Goal: Task Accomplishment & Management: Manage account settings

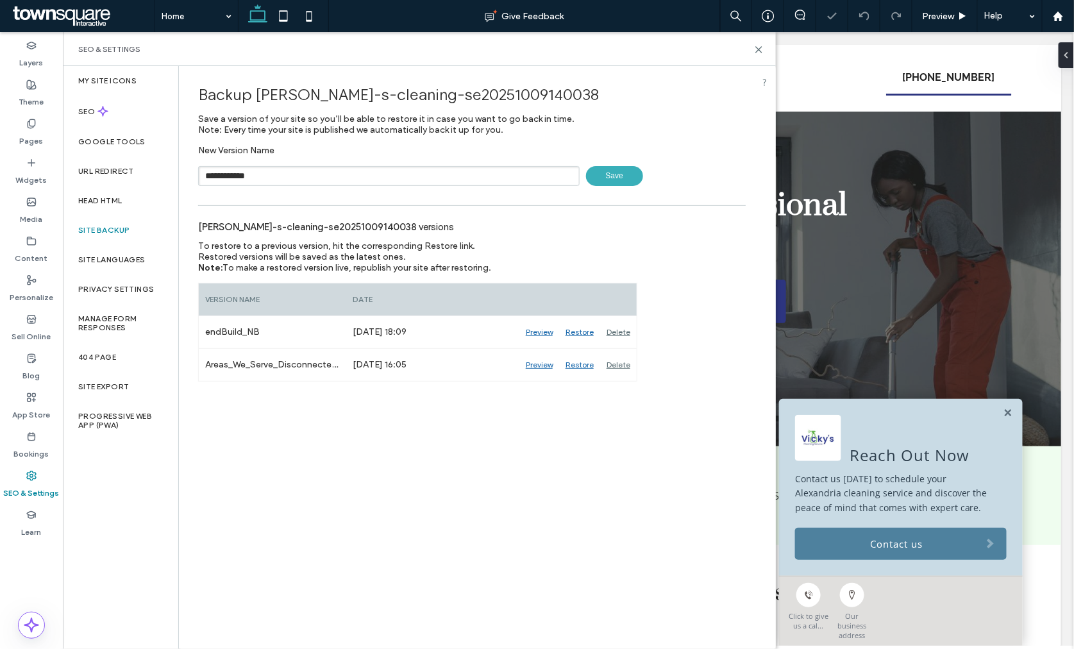
click at [626, 167] on span "Save" at bounding box center [614, 176] width 57 height 20
click at [758, 50] on icon at bounding box center [759, 50] width 10 height 10
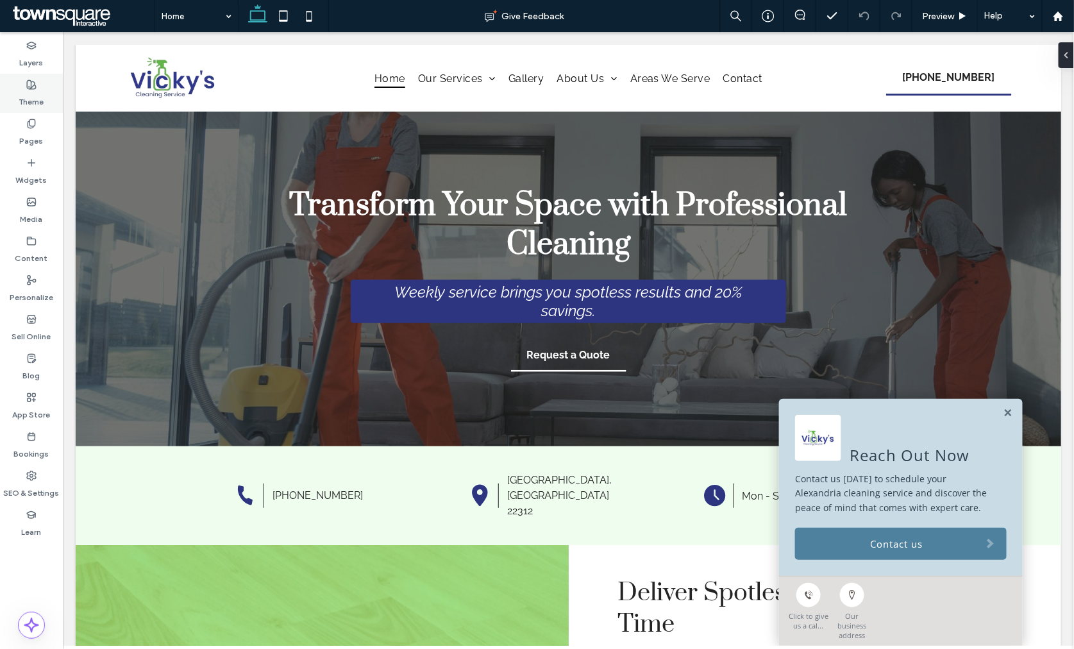
click at [46, 83] on div "Theme" at bounding box center [31, 93] width 63 height 39
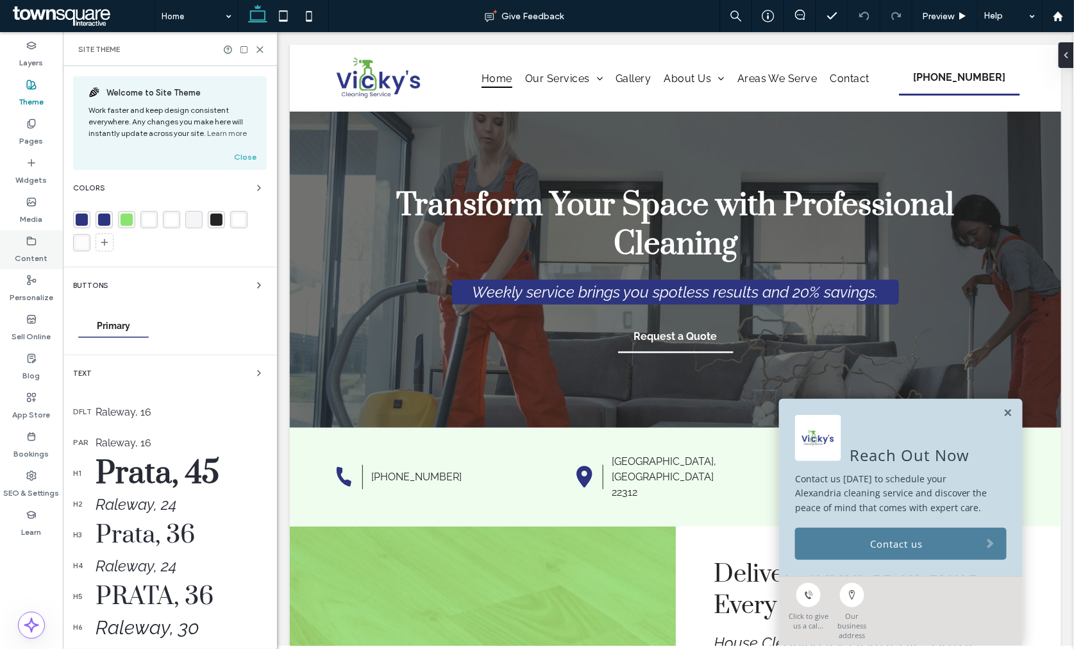
click at [31, 251] on label "Content" at bounding box center [31, 255] width 33 height 18
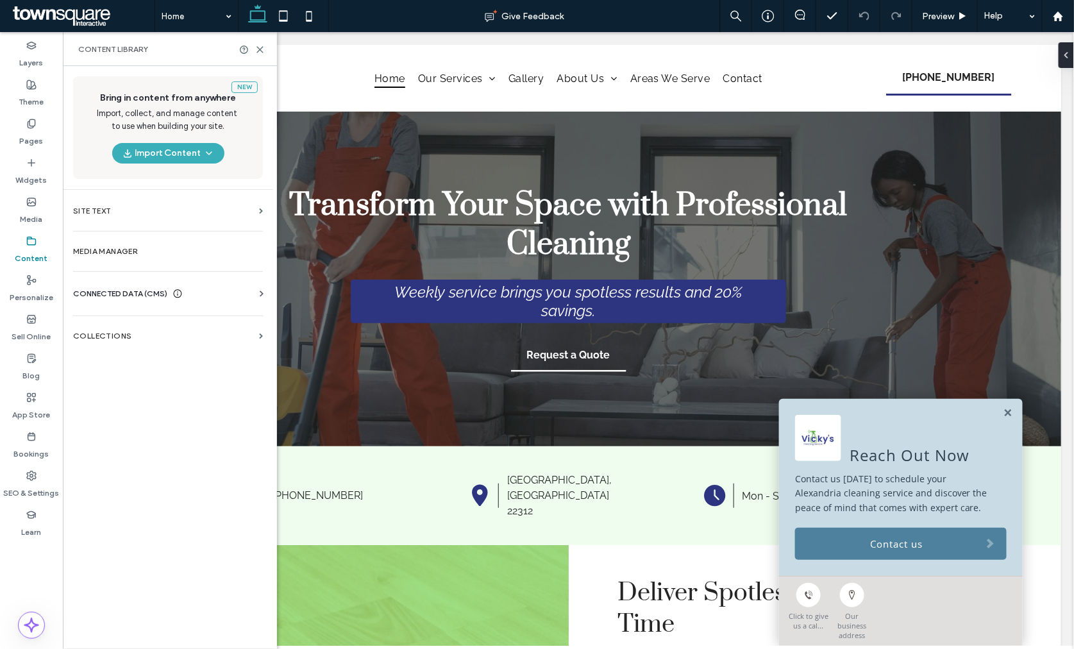
click at [110, 287] on div "Buttons" at bounding box center [170, 285] width 194 height 15
click at [123, 291] on span "CONNECTED DATA (CMS)" at bounding box center [120, 293] width 94 height 13
click at [119, 323] on label "Business Info" at bounding box center [170, 325] width 174 height 9
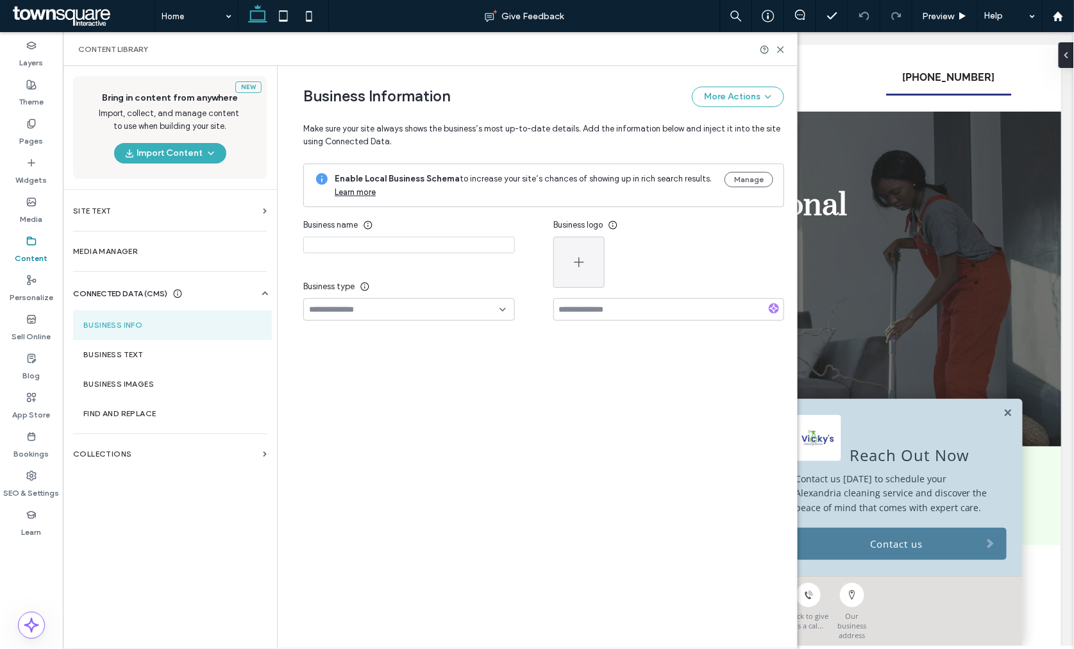
type input "**********"
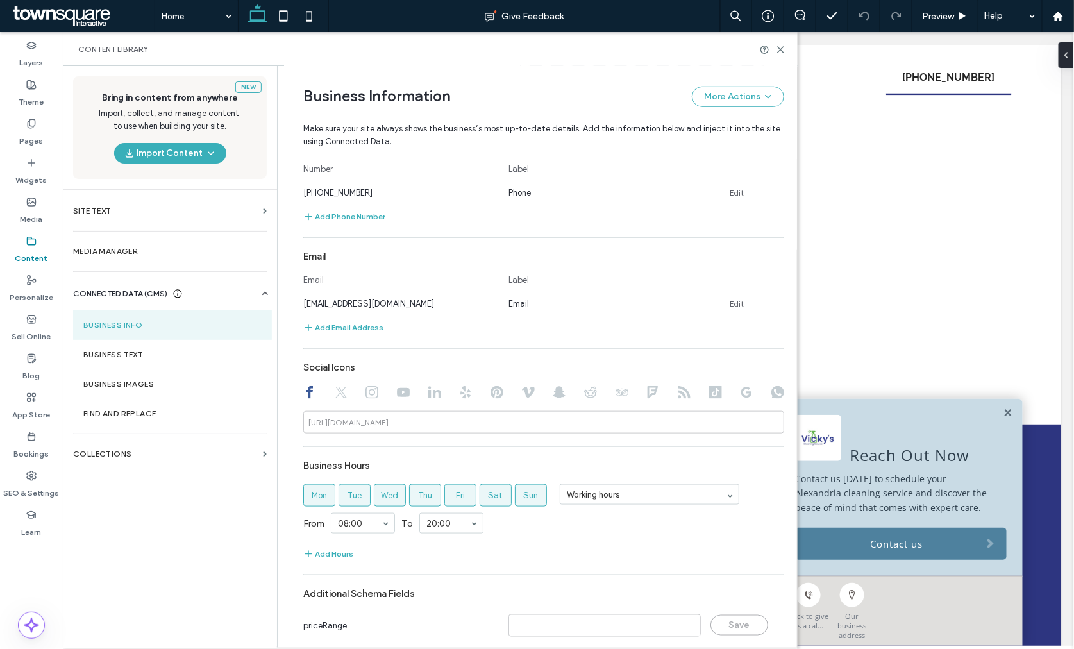
scroll to position [437, 0]
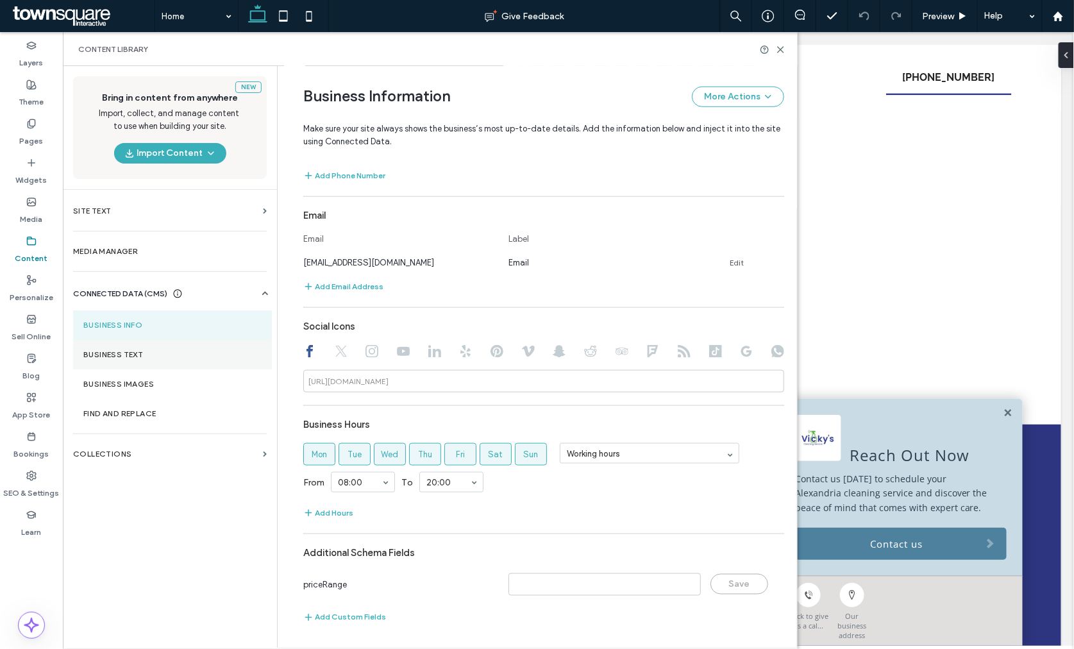
click at [133, 359] on label "Business Text" at bounding box center [172, 354] width 178 height 9
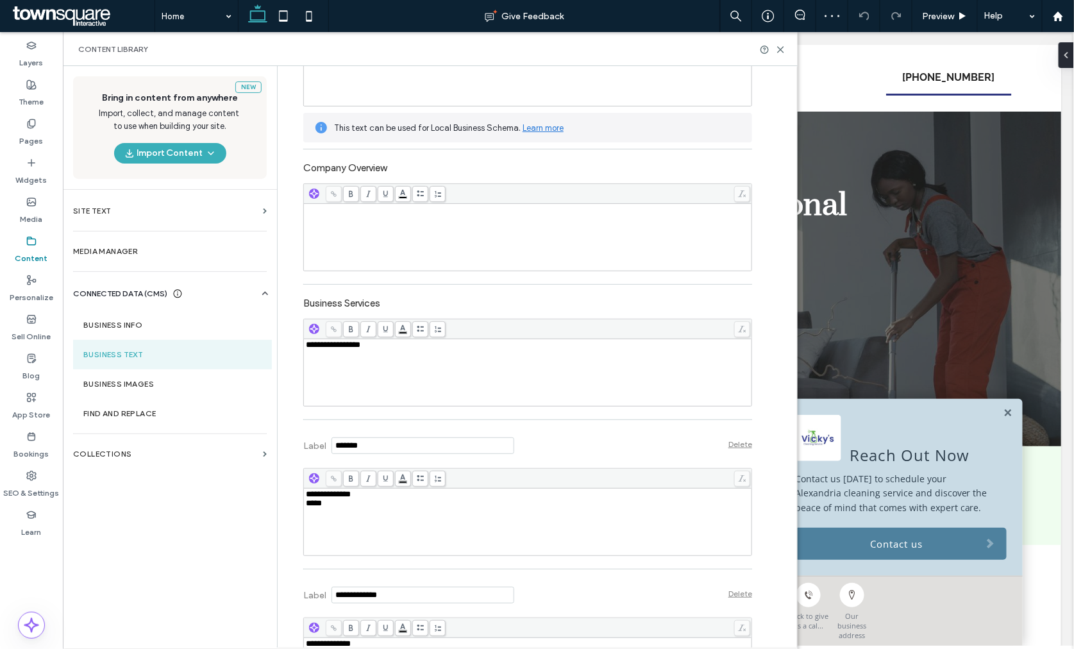
scroll to position [318, 0]
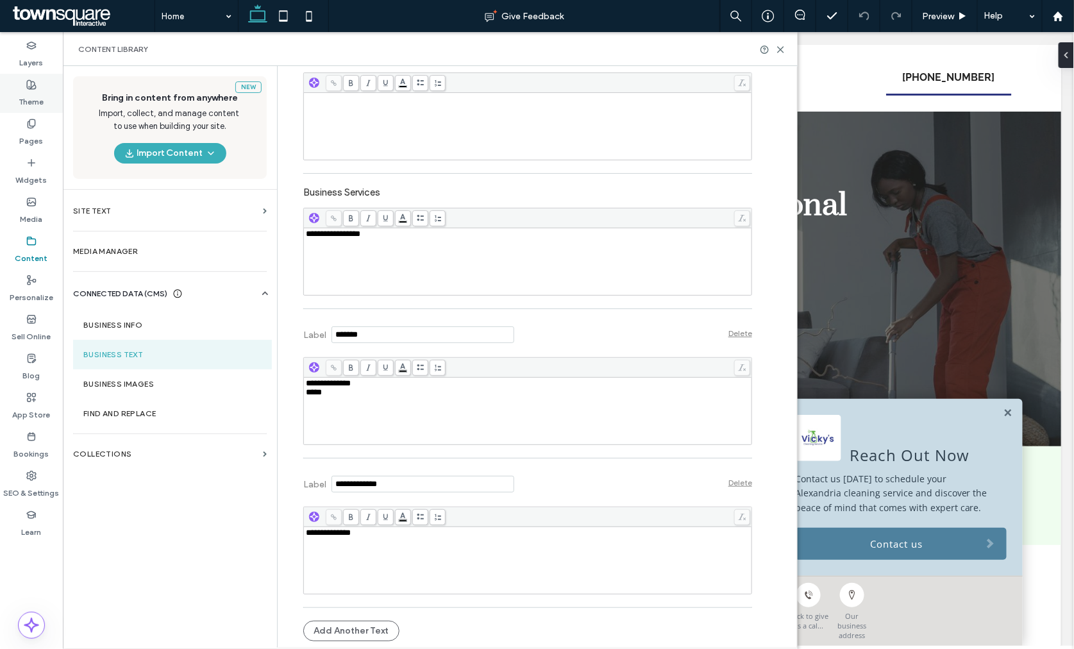
click at [40, 104] on label "Theme" at bounding box center [31, 99] width 25 height 18
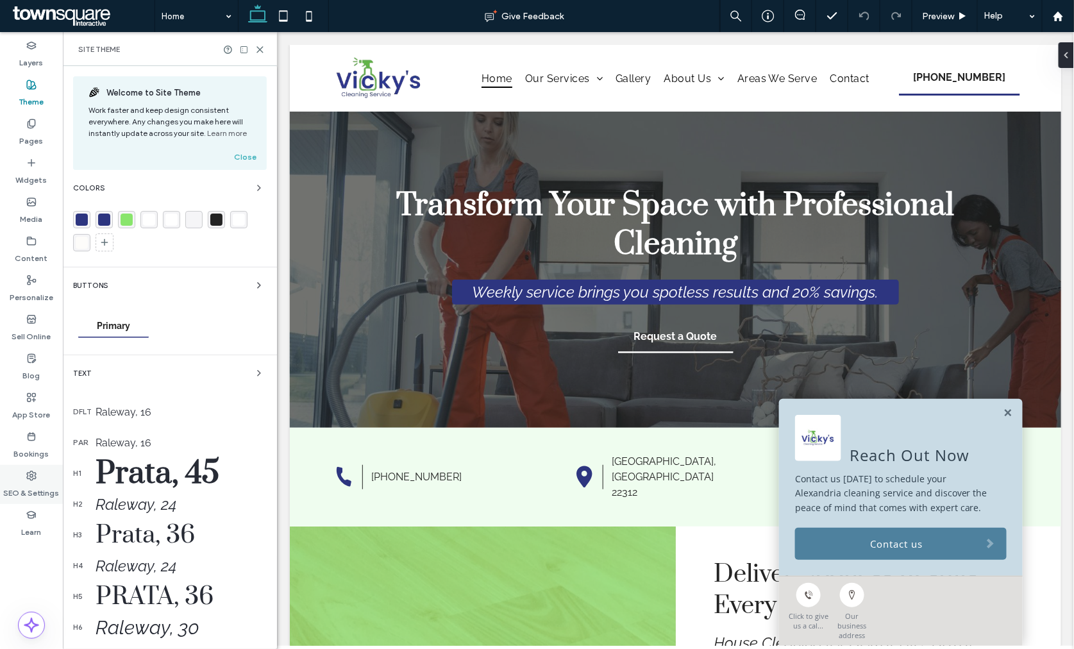
click at [18, 479] on div "SEO & Settings" at bounding box center [31, 484] width 63 height 39
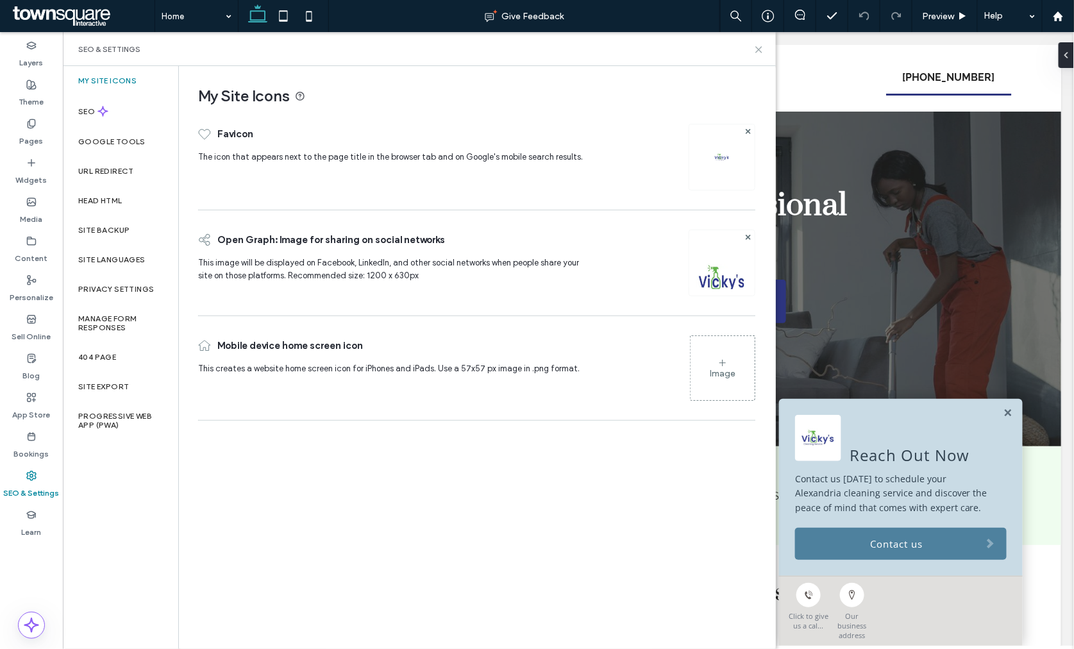
click at [760, 47] on icon at bounding box center [759, 50] width 10 height 10
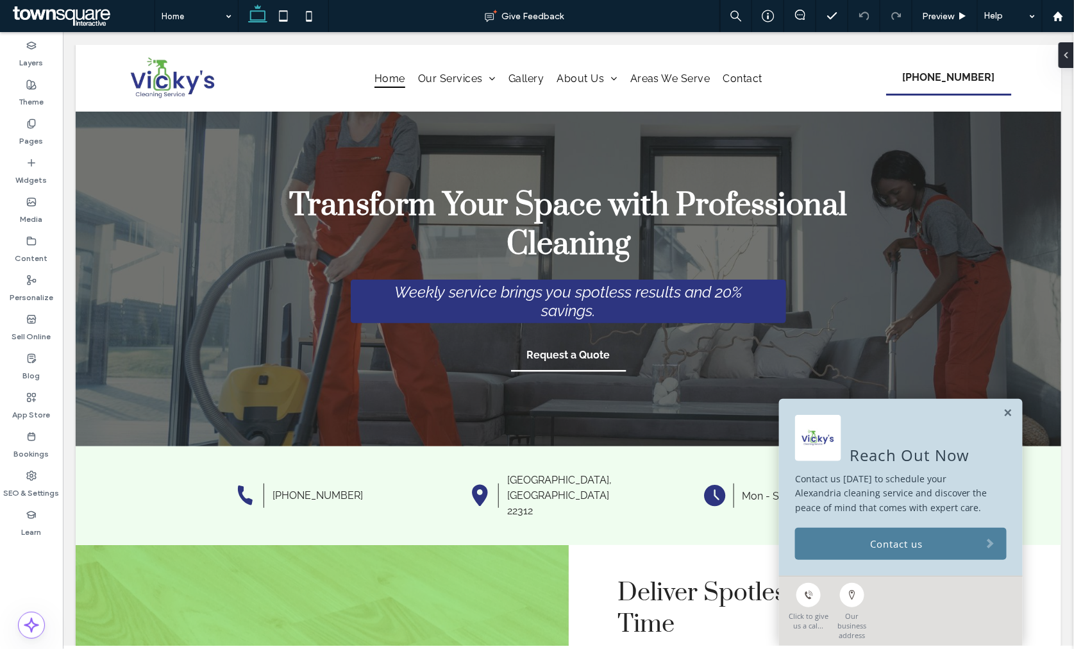
click at [926, 542] on link "Contact us" at bounding box center [901, 543] width 212 height 32
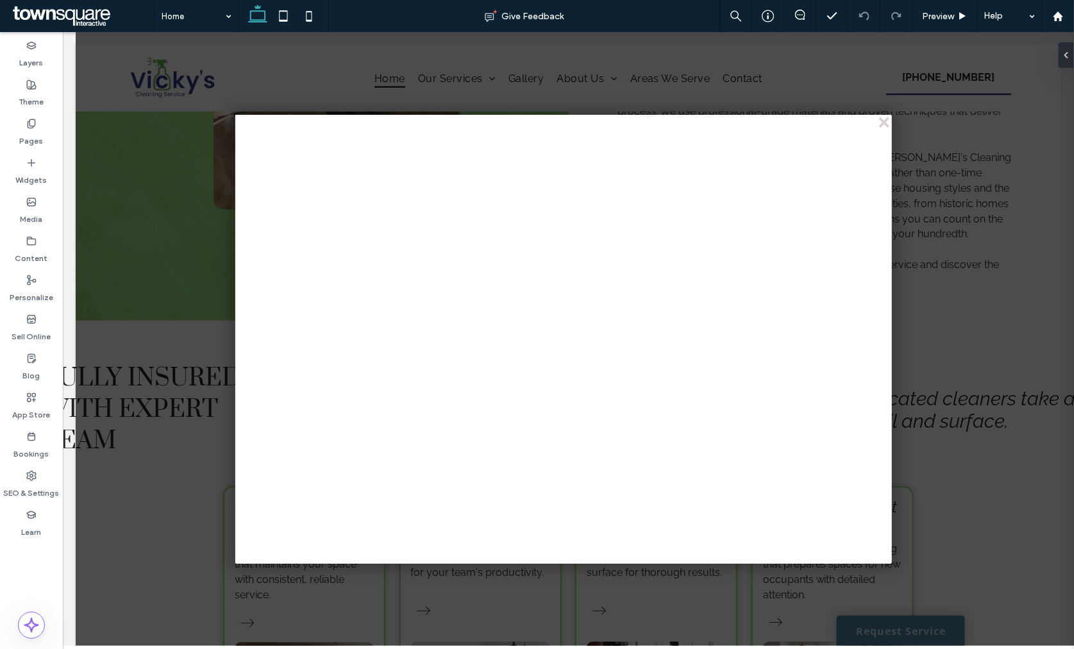
scroll to position [784, 0]
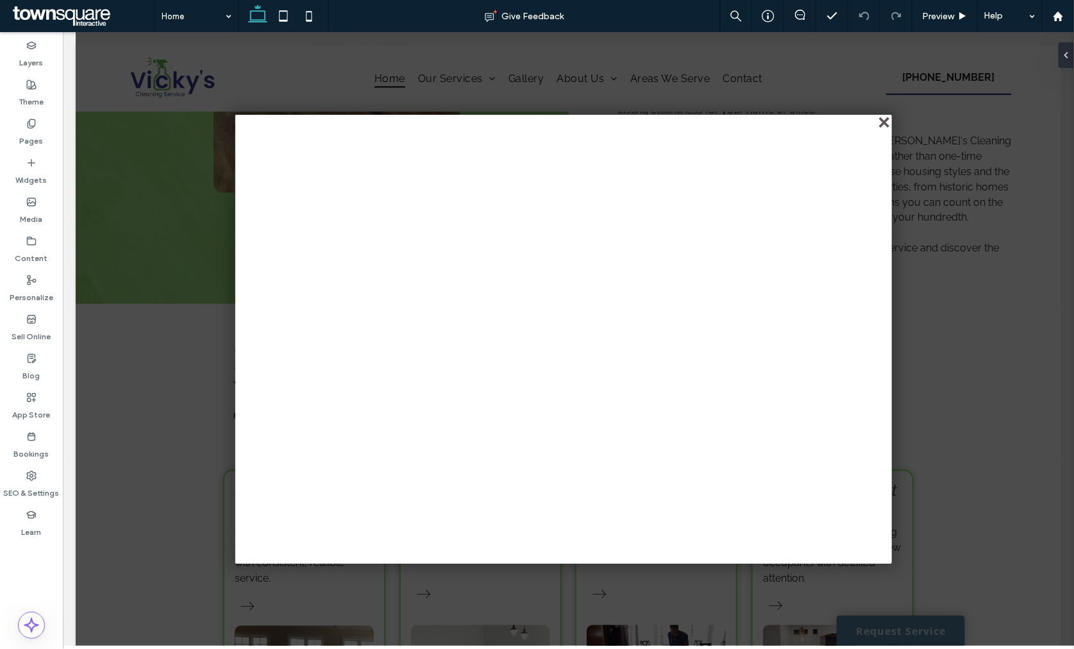
click at [883, 120] on div "close" at bounding box center [885, 123] width 10 height 10
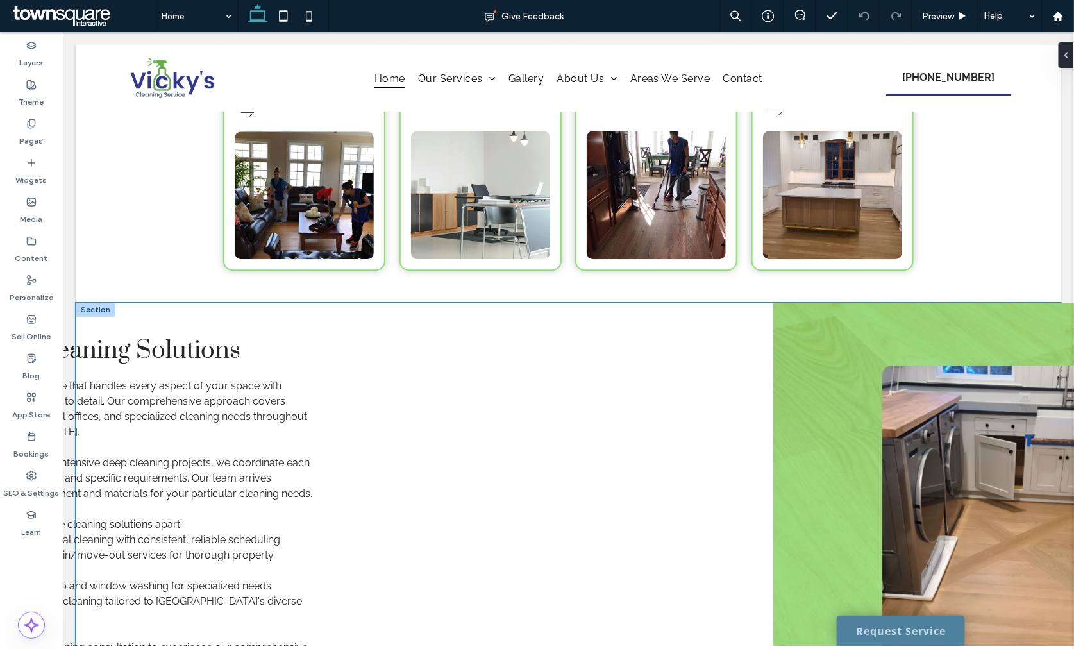
scroll to position [1354, 0]
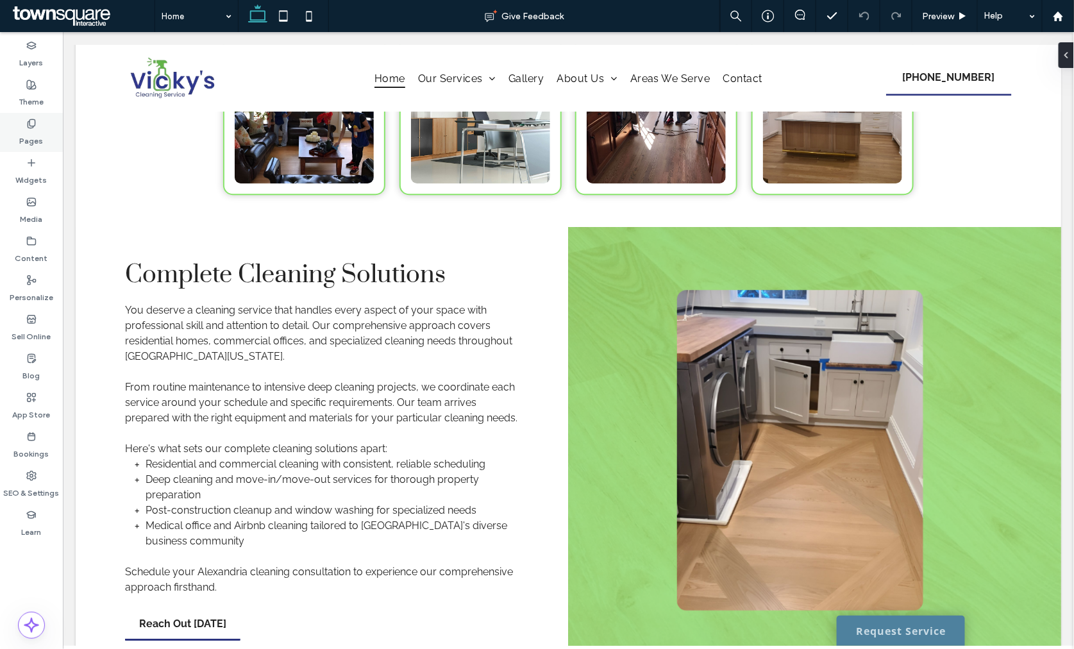
click at [22, 140] on label "Pages" at bounding box center [32, 138] width 24 height 18
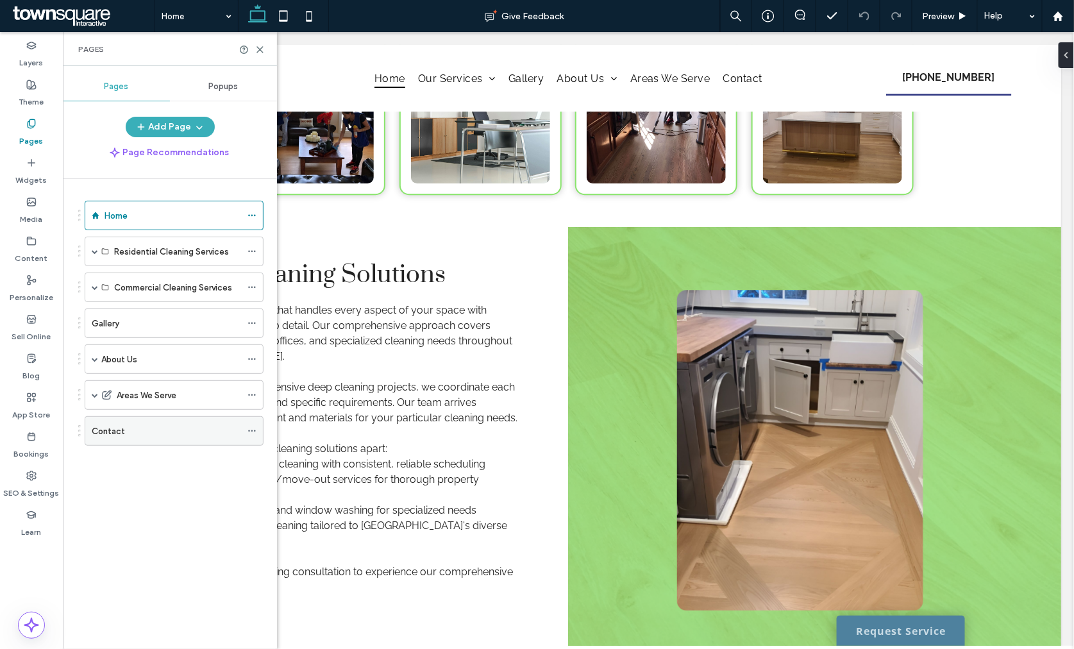
click at [126, 433] on div "Contact" at bounding box center [166, 431] width 149 height 13
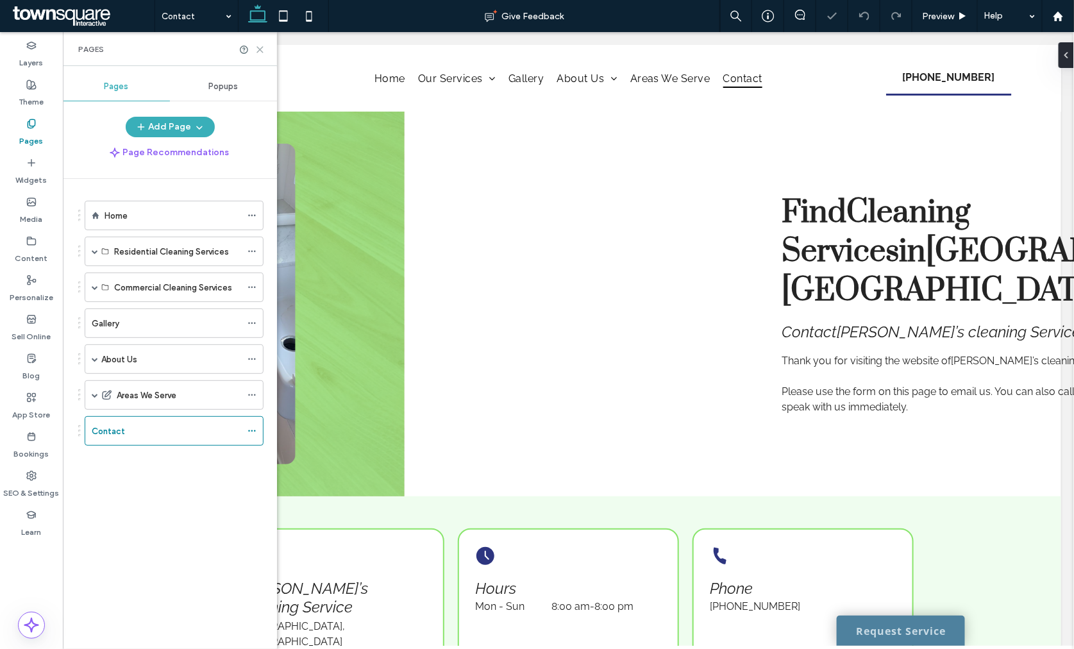
click at [264, 49] on div "Pages" at bounding box center [170, 49] width 214 height 34
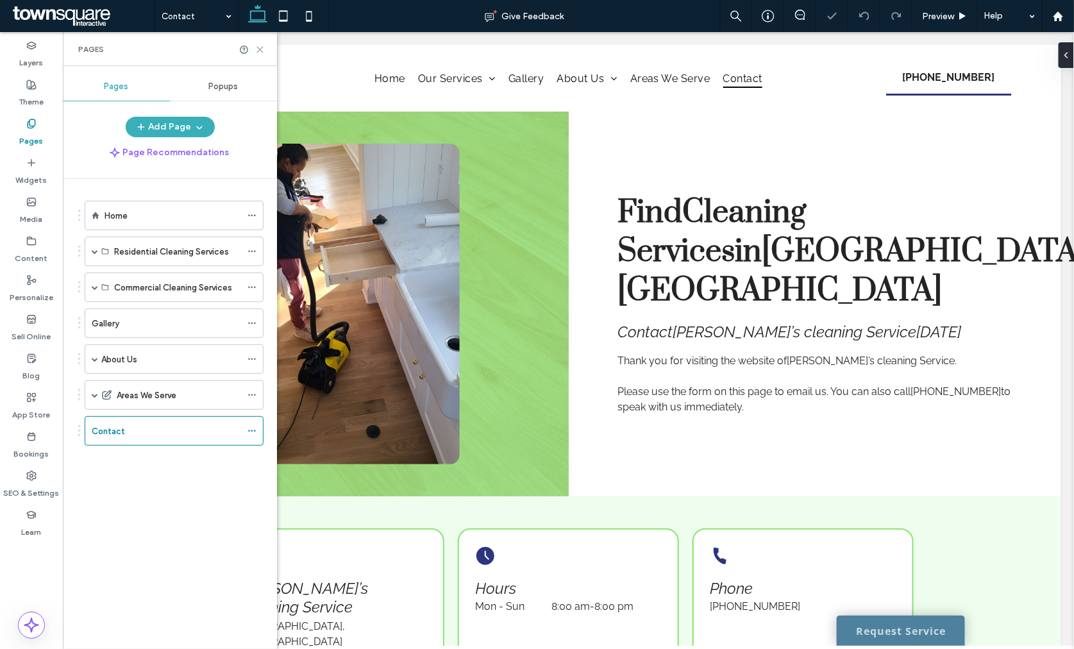
click at [261, 49] on icon at bounding box center [260, 50] width 10 height 10
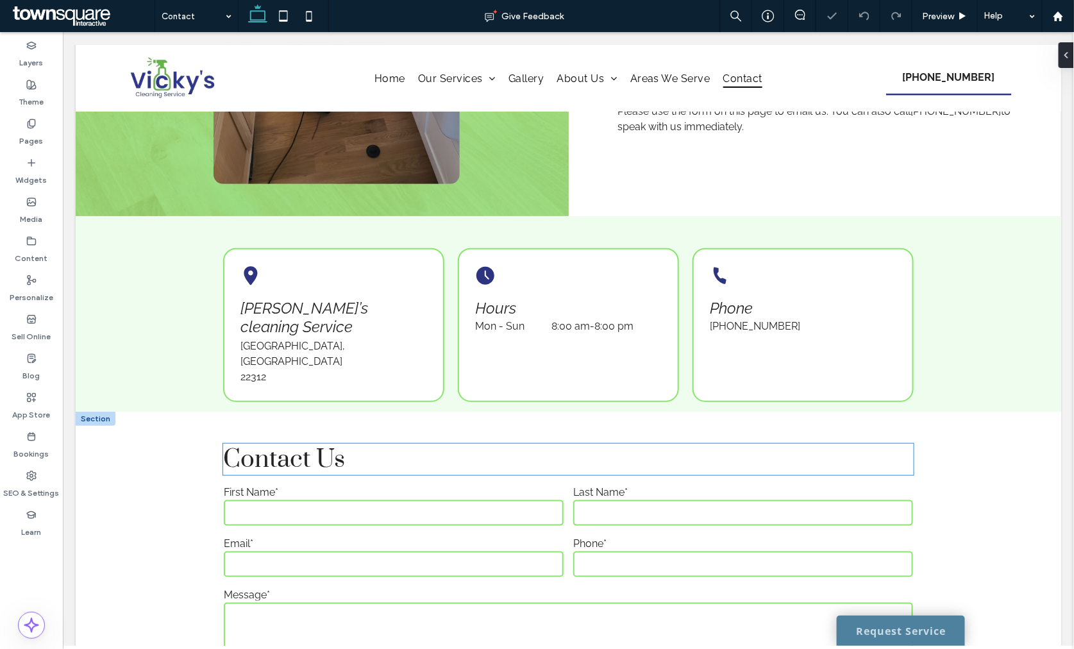
scroll to position [498, 0]
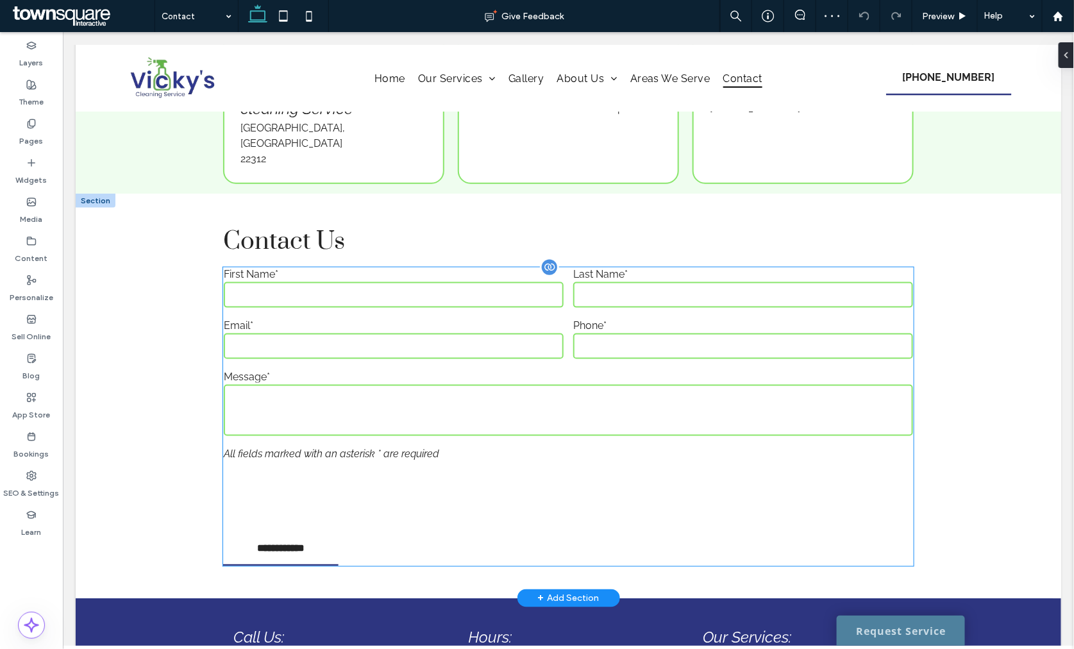
click at [518, 314] on div "Email*" at bounding box center [393, 339] width 350 height 51
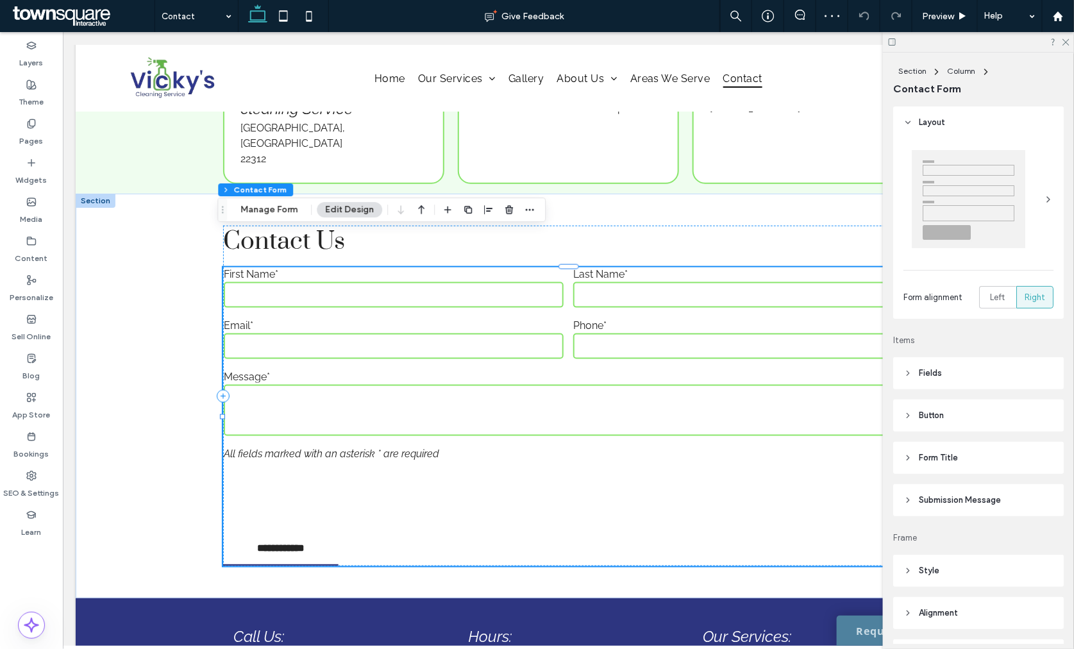
type input "*"
type input "***"
type input "**"
type input "*"
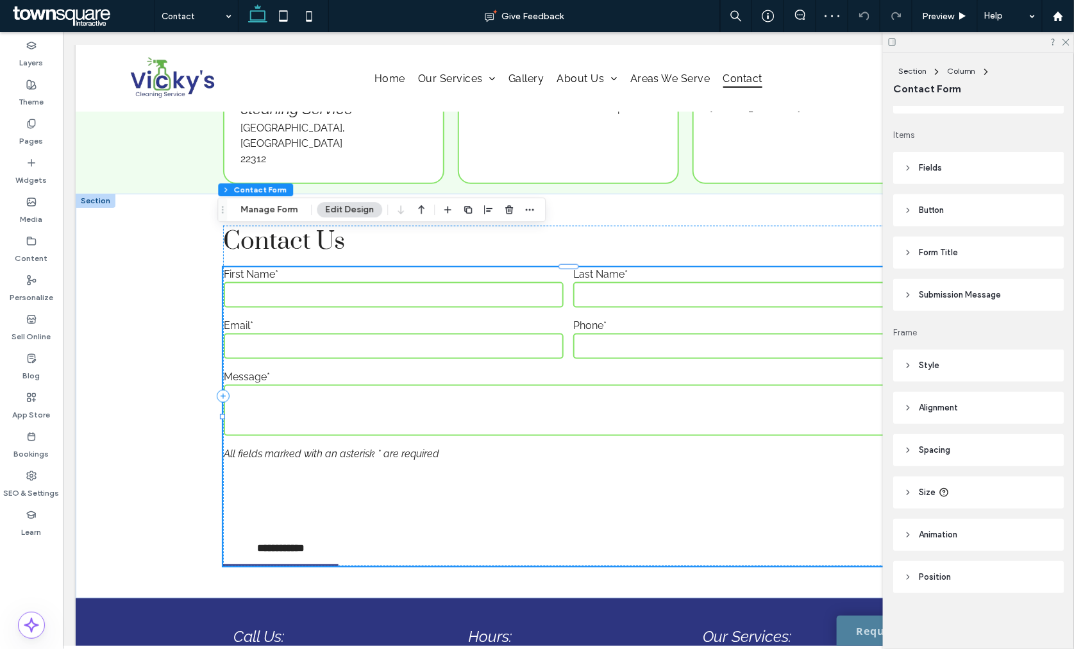
click at [946, 369] on header "Style" at bounding box center [979, 366] width 171 height 32
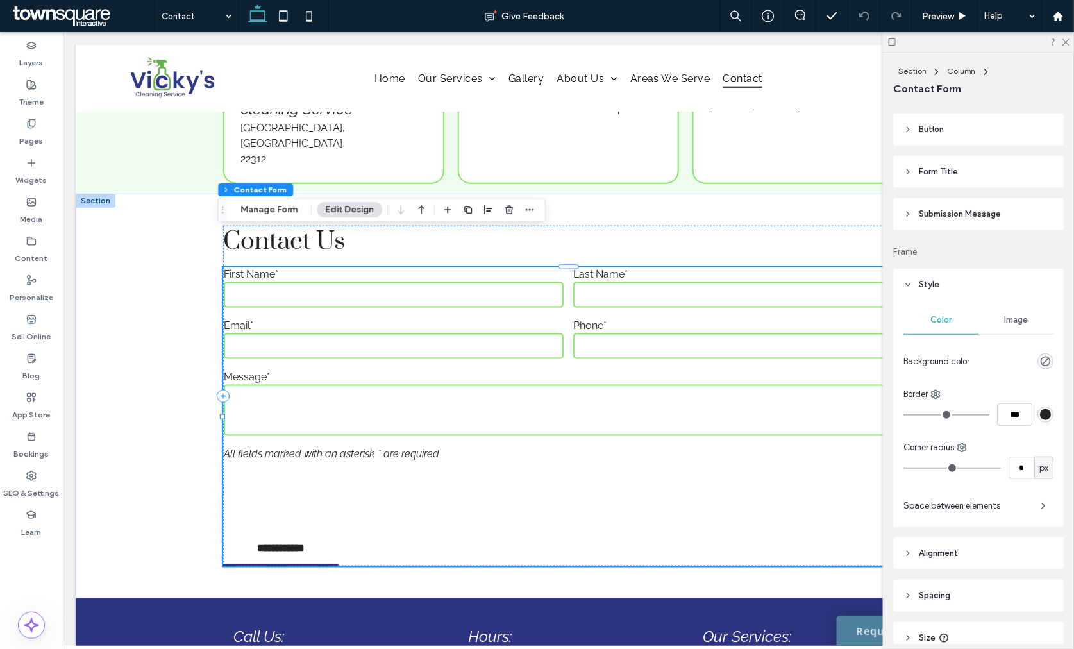
scroll to position [146, 0]
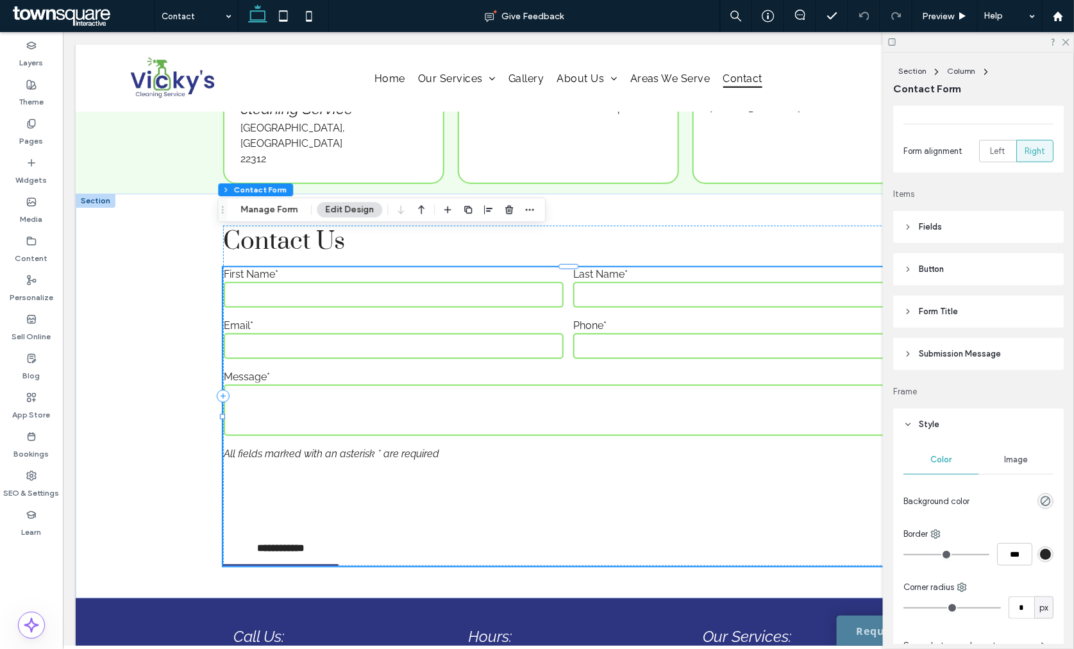
click at [953, 343] on header "Submission Message" at bounding box center [979, 354] width 171 height 32
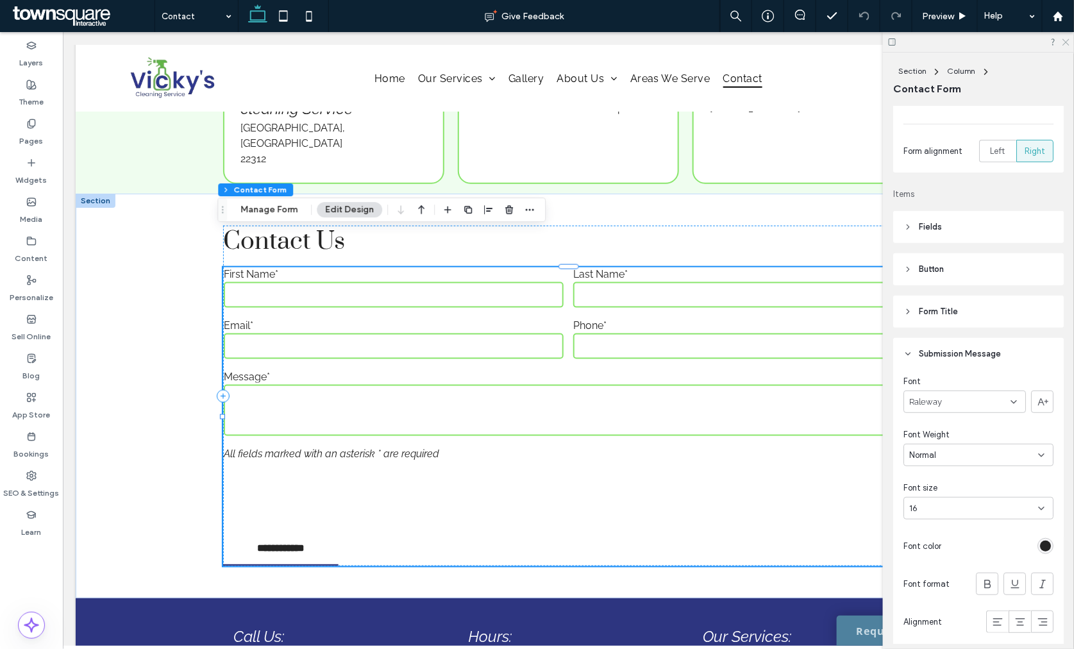
drag, startPoint x: 1065, startPoint y: 41, endPoint x: 980, endPoint y: 3, distance: 93.6
click at [1065, 41] on icon at bounding box center [1066, 41] width 8 height 8
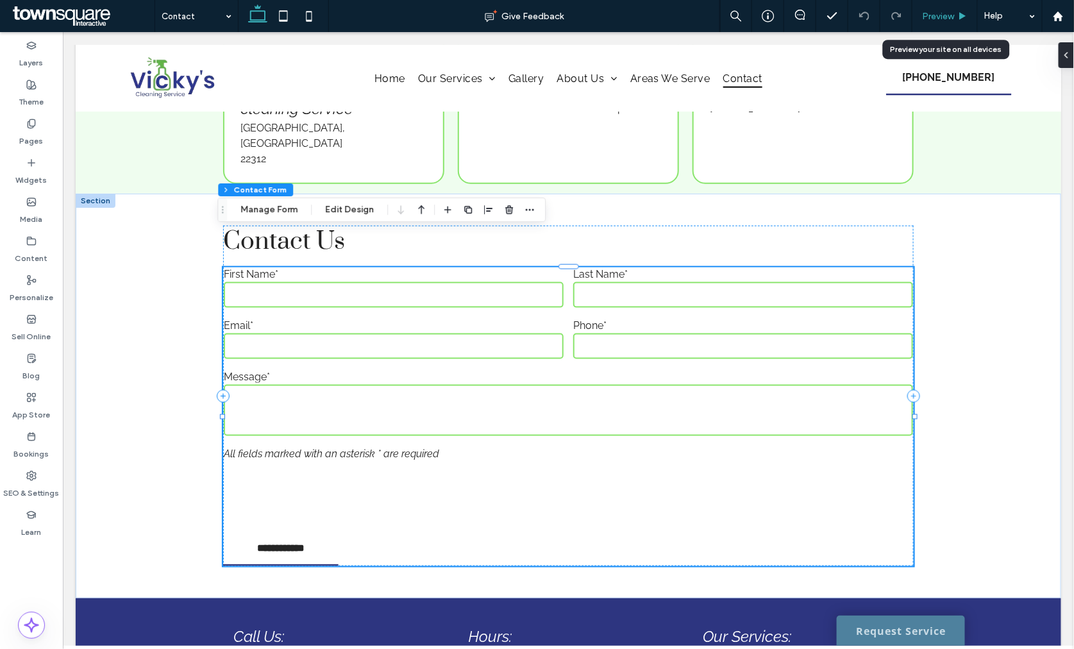
click at [931, 15] on span "Preview" at bounding box center [938, 16] width 32 height 11
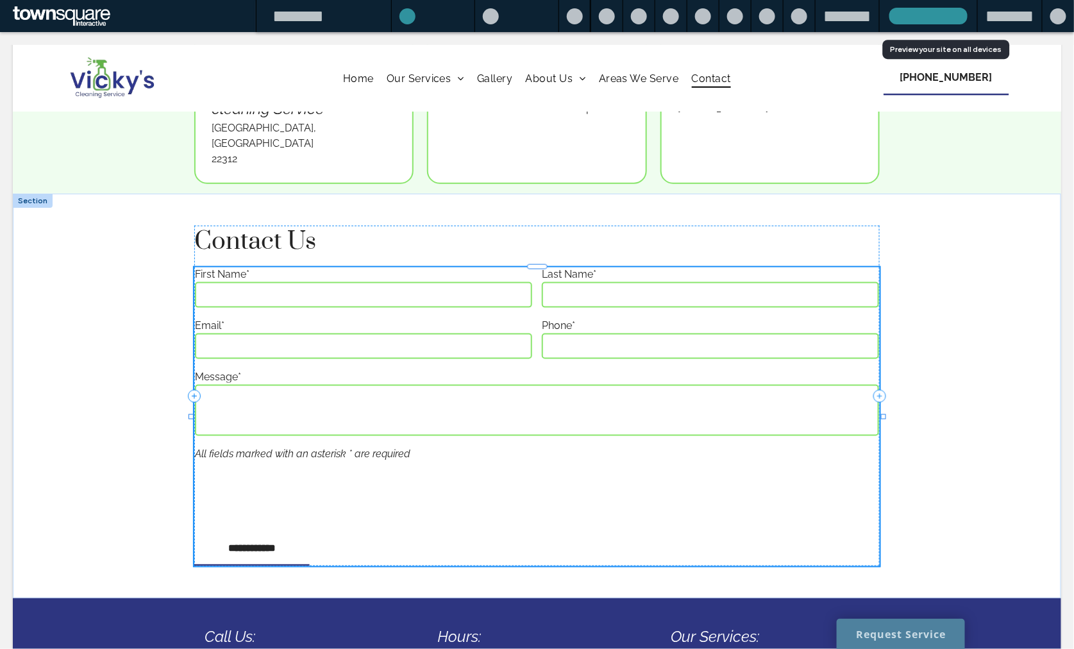
scroll to position [486, 0]
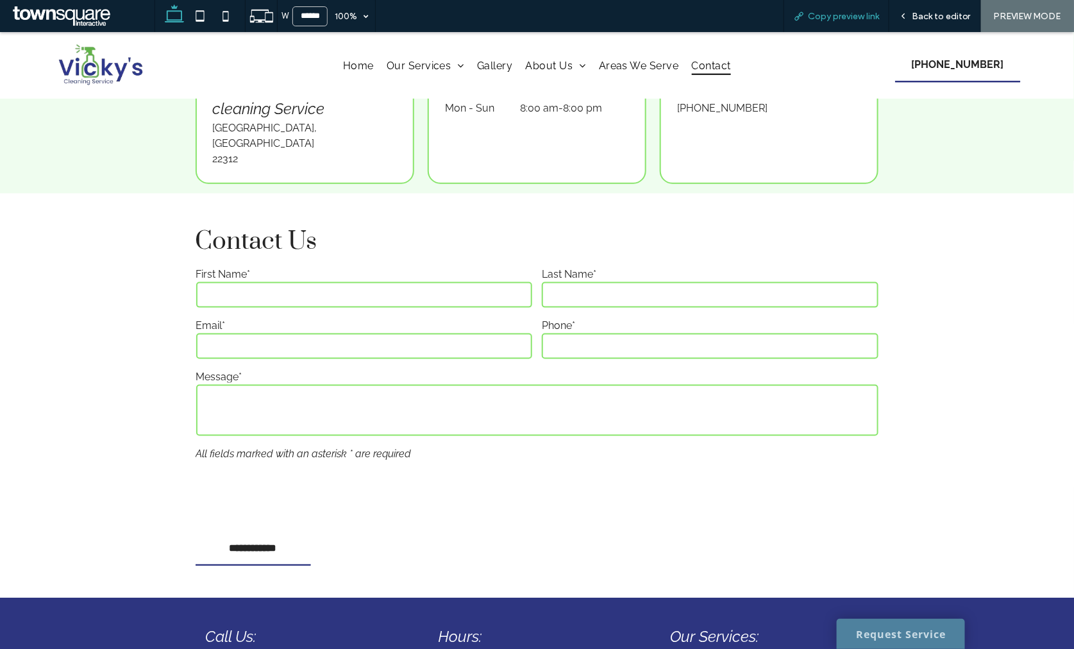
click at [858, 15] on span "Copy preview link" at bounding box center [843, 16] width 71 height 11
click at [931, 15] on span "Back to editor" at bounding box center [941, 16] width 59 height 11
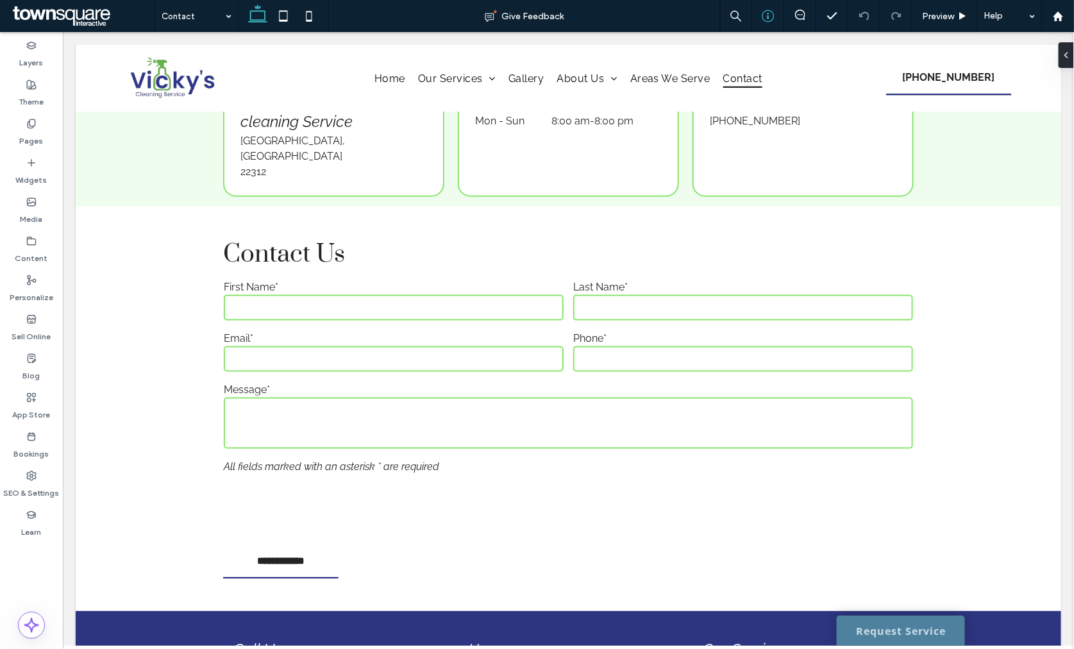
scroll to position [498, 0]
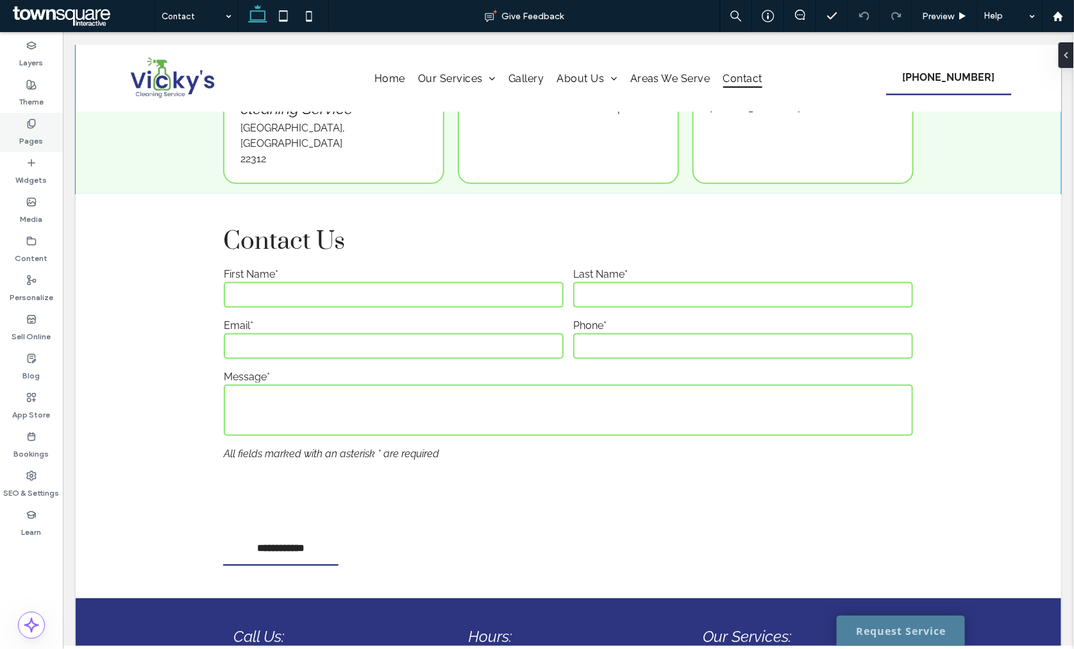
click at [55, 138] on div "Pages" at bounding box center [31, 132] width 63 height 39
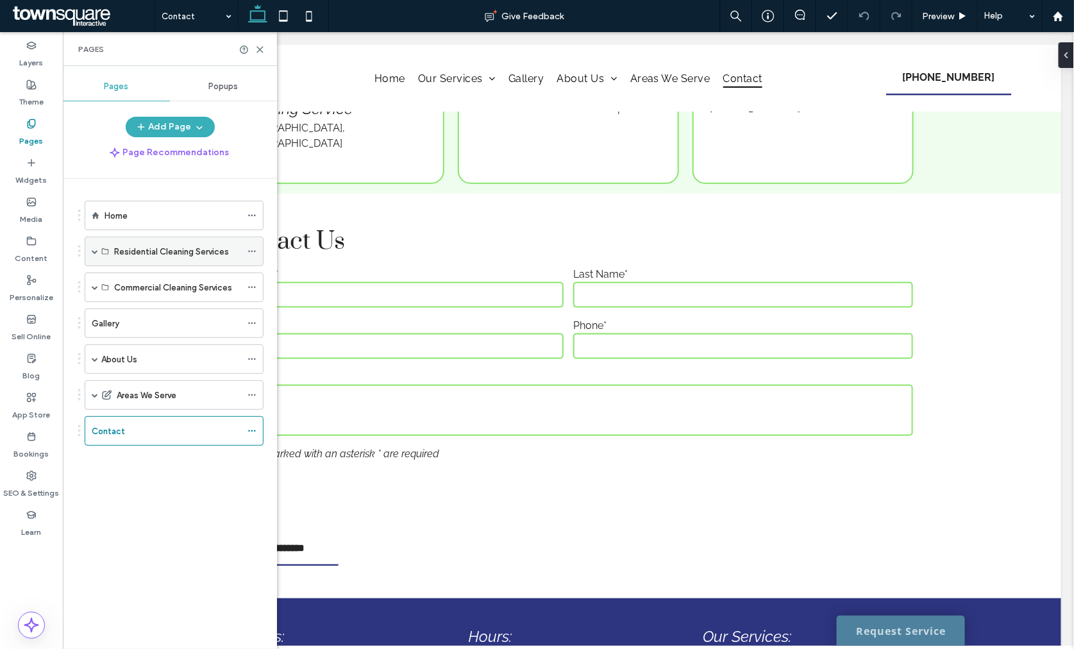
click at [91, 251] on div "Residential Cleaning Services" at bounding box center [174, 252] width 179 height 30
click at [92, 251] on span at bounding box center [95, 251] width 6 height 6
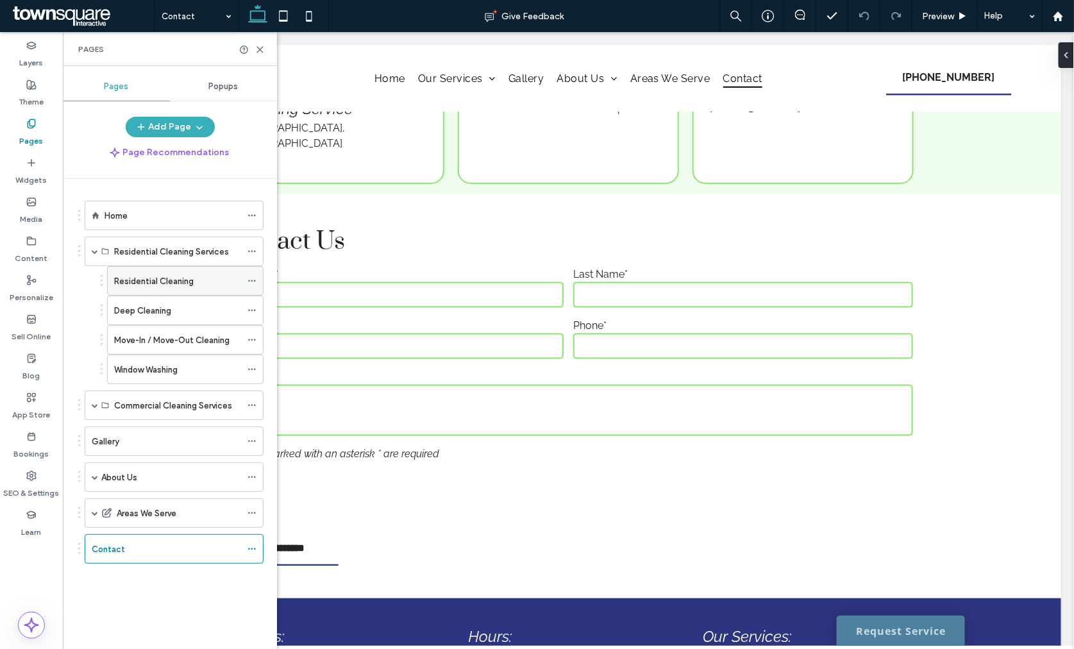
click at [258, 281] on div at bounding box center [255, 280] width 15 height 19
click at [250, 281] on use at bounding box center [251, 281] width 7 height 2
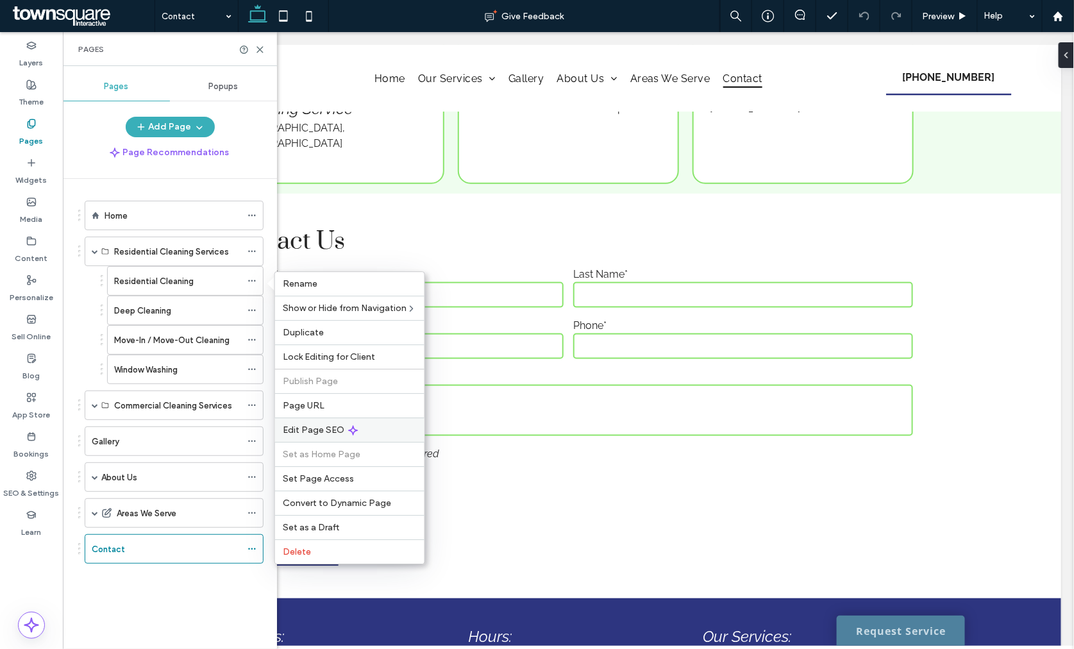
click at [335, 423] on div "Edit Page SEO" at bounding box center [349, 430] width 149 height 24
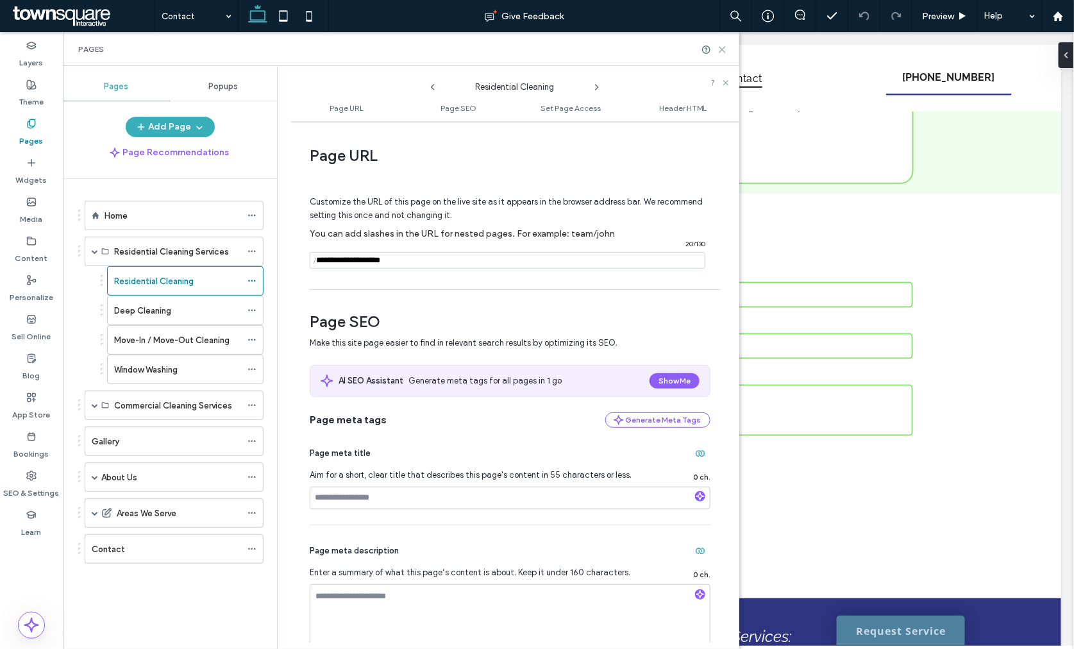
drag, startPoint x: 722, startPoint y: 45, endPoint x: 650, endPoint y: 4, distance: 83.3
click at [722, 45] on icon at bounding box center [723, 50] width 10 height 10
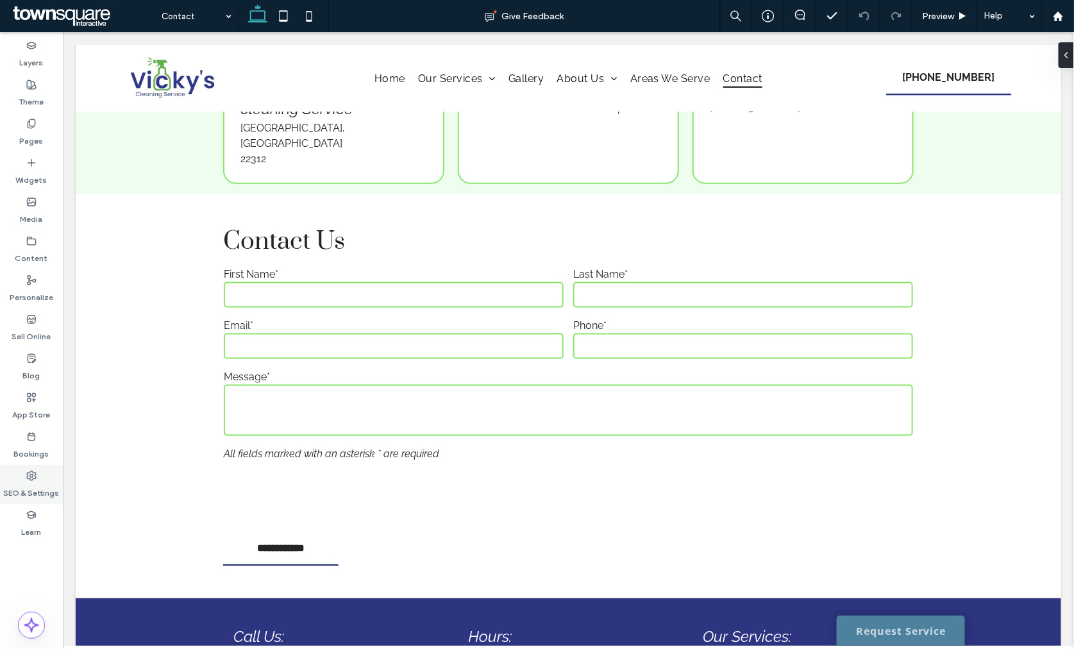
click at [31, 481] on label "SEO & Settings" at bounding box center [32, 490] width 56 height 18
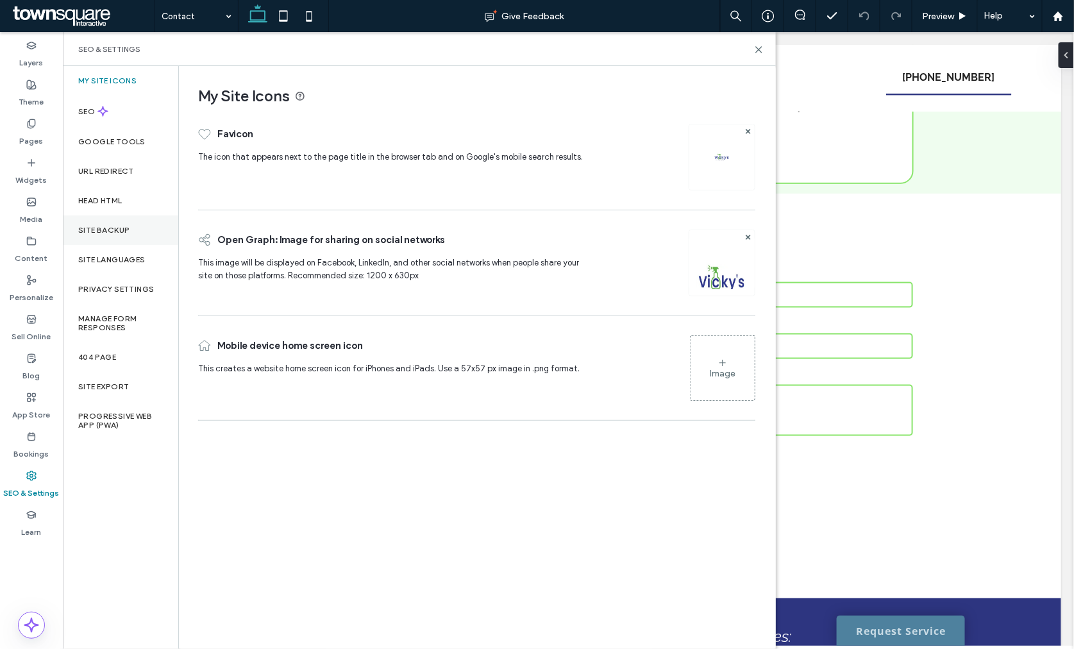
click at [104, 232] on label "Site Backup" at bounding box center [103, 230] width 51 height 9
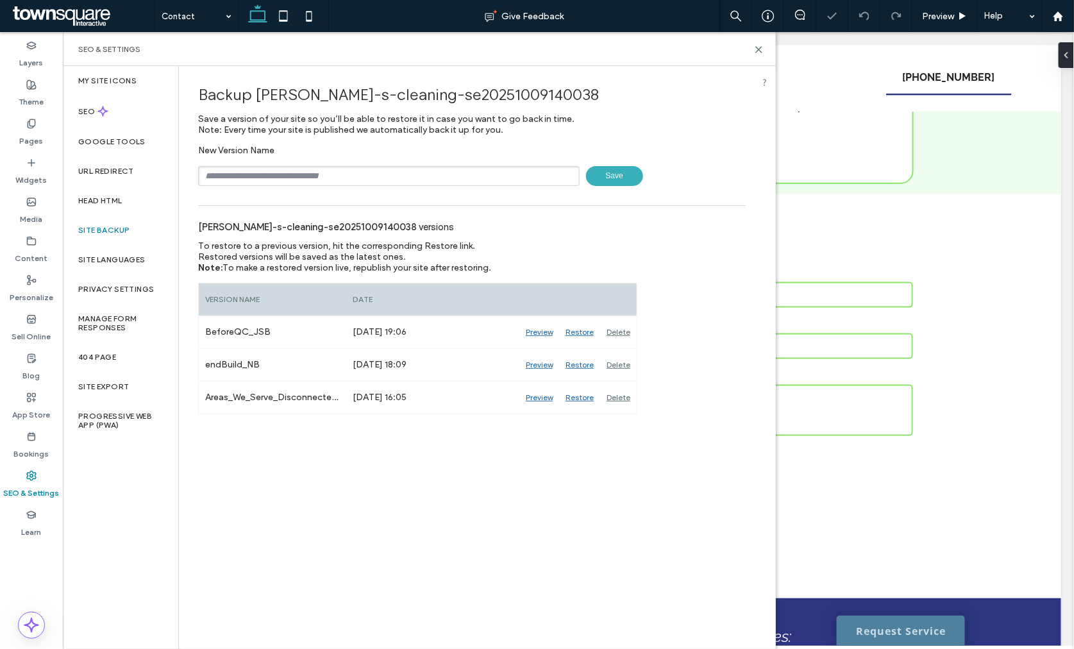
click at [368, 183] on input "text" at bounding box center [389, 176] width 382 height 20
type input "**********"
click at [607, 181] on span "Save" at bounding box center [614, 176] width 57 height 20
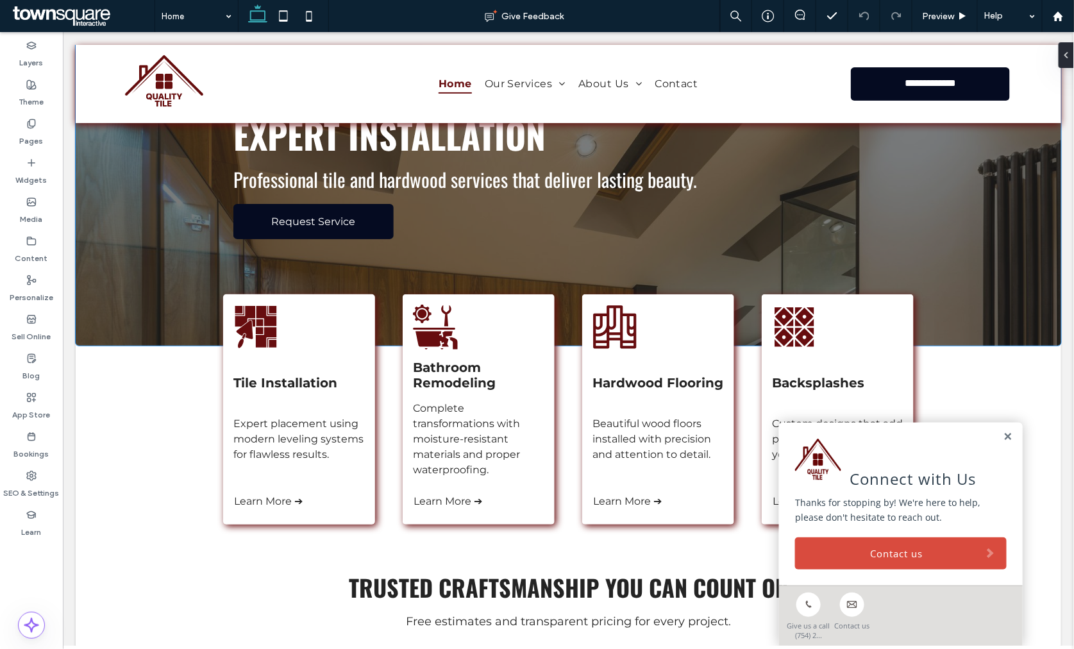
scroll to position [142, 0]
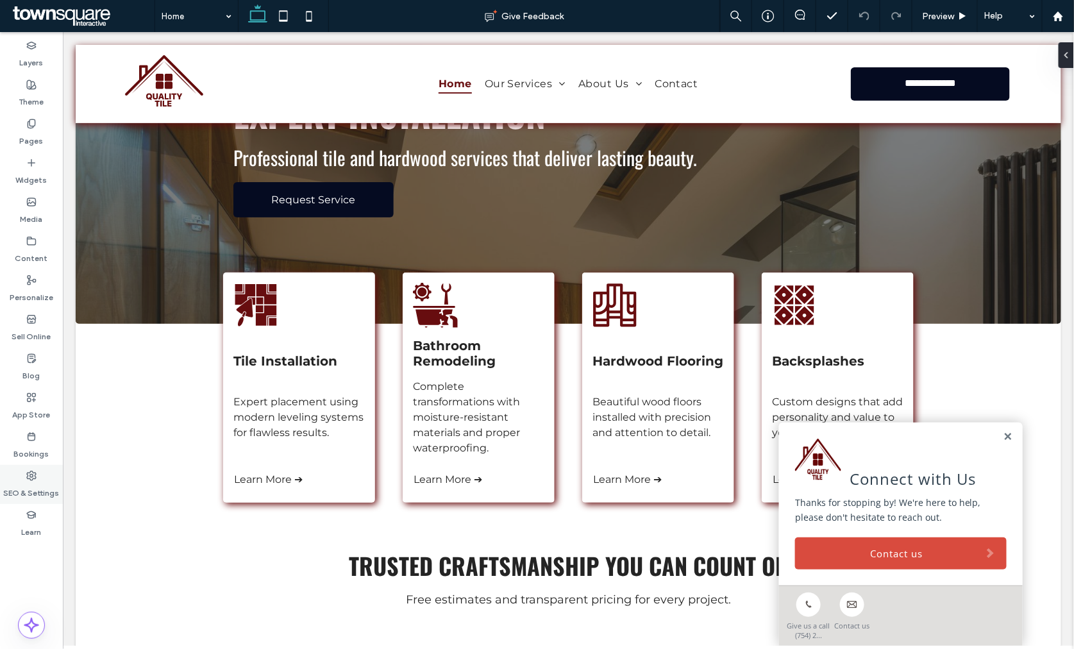
click at [33, 481] on label "SEO & Settings" at bounding box center [32, 490] width 56 height 18
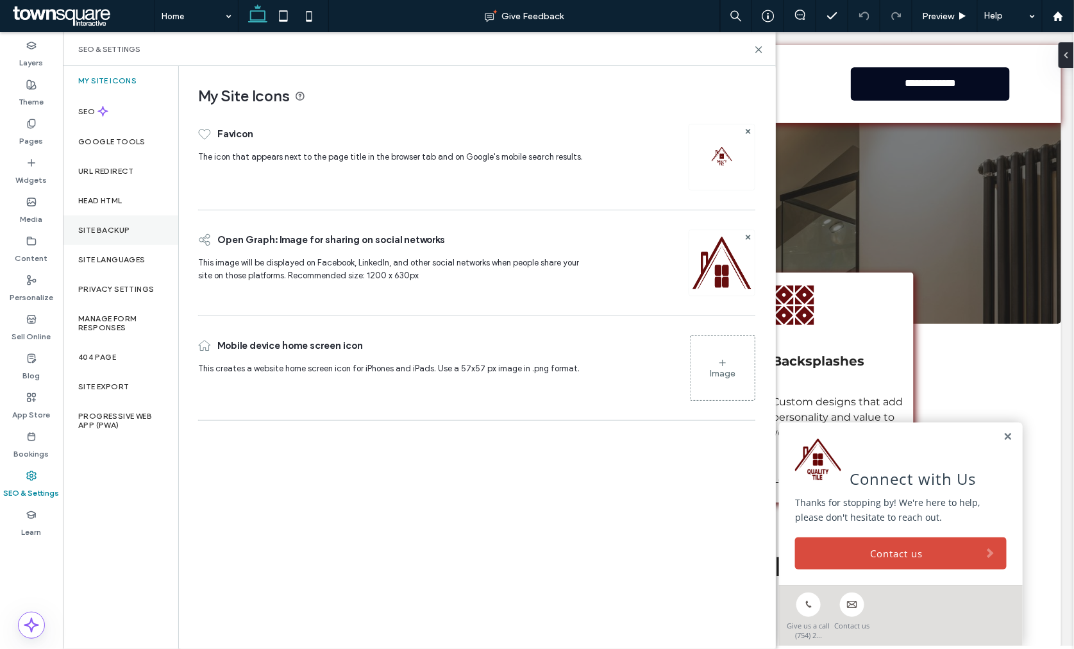
click at [109, 226] on label "Site Backup" at bounding box center [103, 230] width 51 height 9
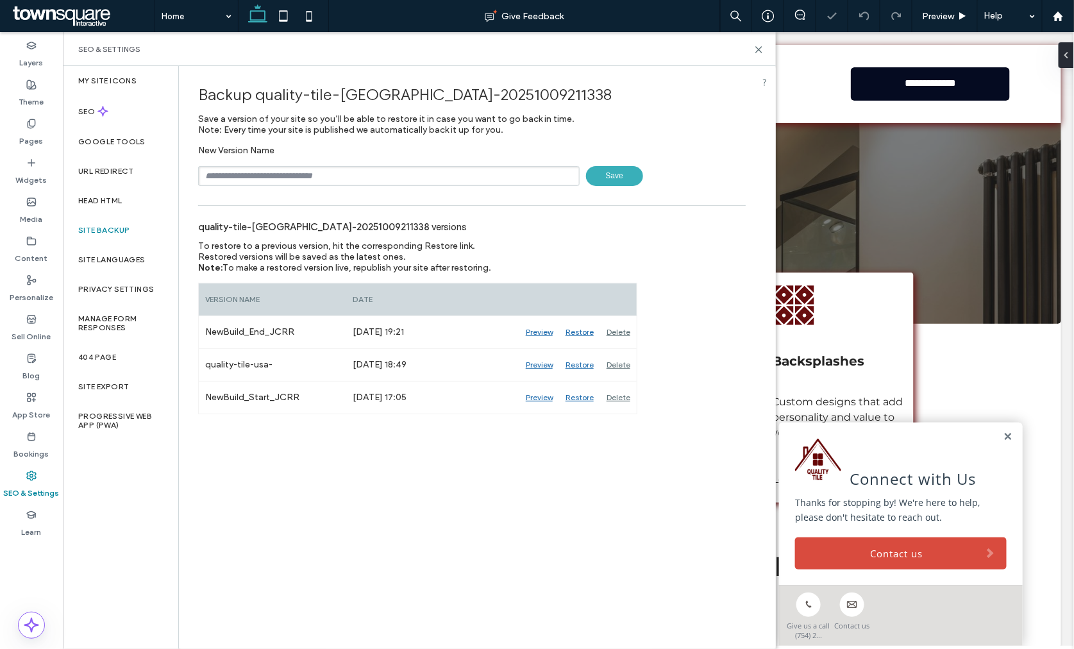
click at [240, 170] on input "text" at bounding box center [389, 176] width 382 height 20
type input "**********"
click at [595, 178] on span "Save" at bounding box center [614, 176] width 57 height 20
drag, startPoint x: 759, startPoint y: 50, endPoint x: 40, endPoint y: 71, distance: 718.7
click at [759, 50] on icon at bounding box center [759, 50] width 10 height 10
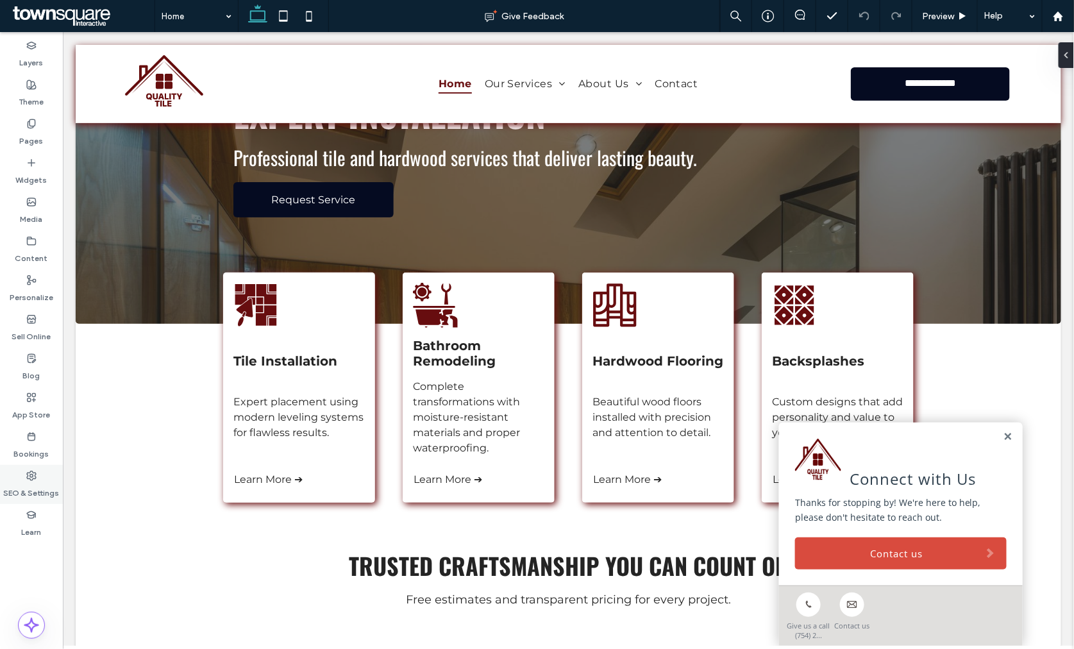
drag, startPoint x: 18, startPoint y: 483, endPoint x: 49, endPoint y: 437, distance: 55.3
click at [19, 483] on label "SEO & Settings" at bounding box center [32, 490] width 56 height 18
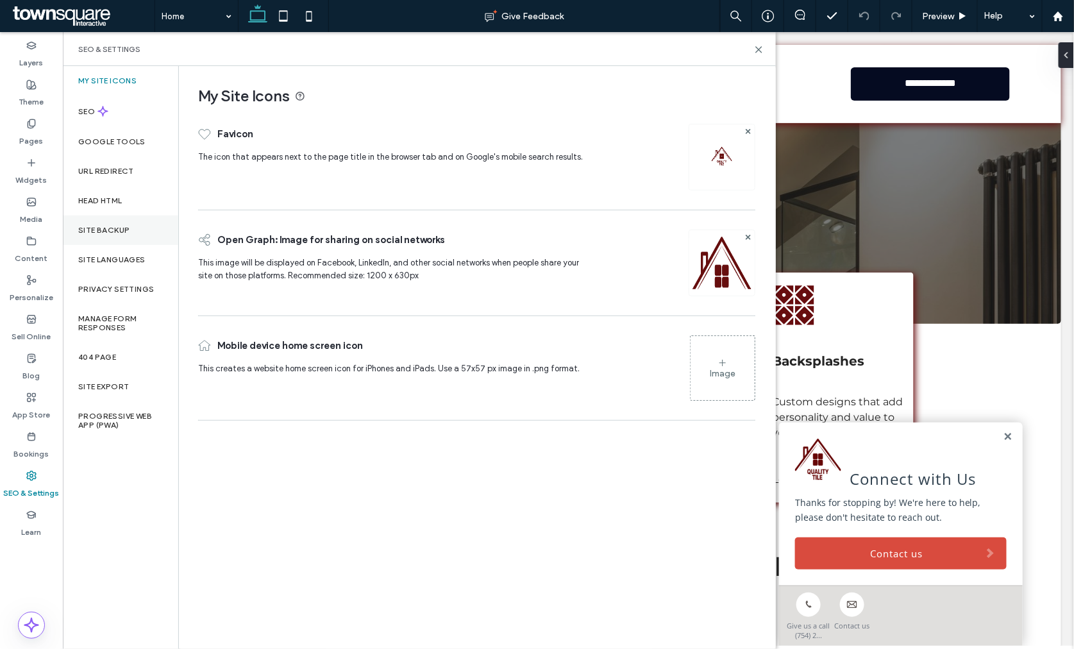
click at [142, 216] on div "Site Backup" at bounding box center [120, 231] width 115 height 30
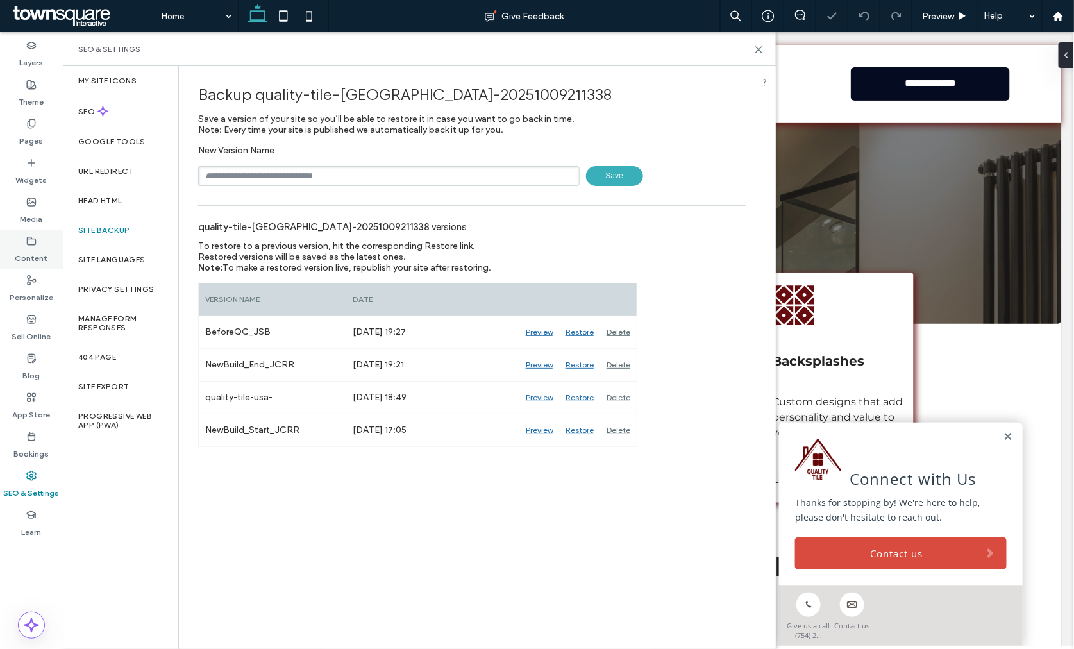
click at [30, 260] on label "Content" at bounding box center [31, 255] width 33 height 18
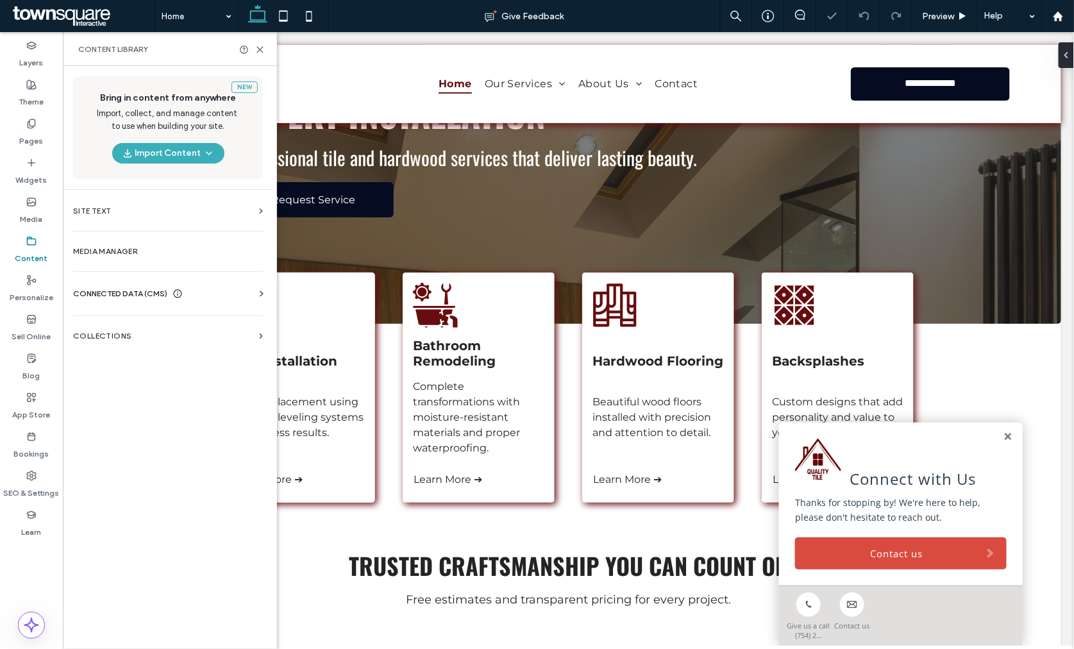
click at [101, 283] on div "Privacy Settings" at bounding box center [120, 290] width 115 height 30
click at [108, 291] on span "CONNECTED DATA (CMS)" at bounding box center [120, 293] width 94 height 13
click at [105, 321] on label "Business Info" at bounding box center [170, 325] width 174 height 9
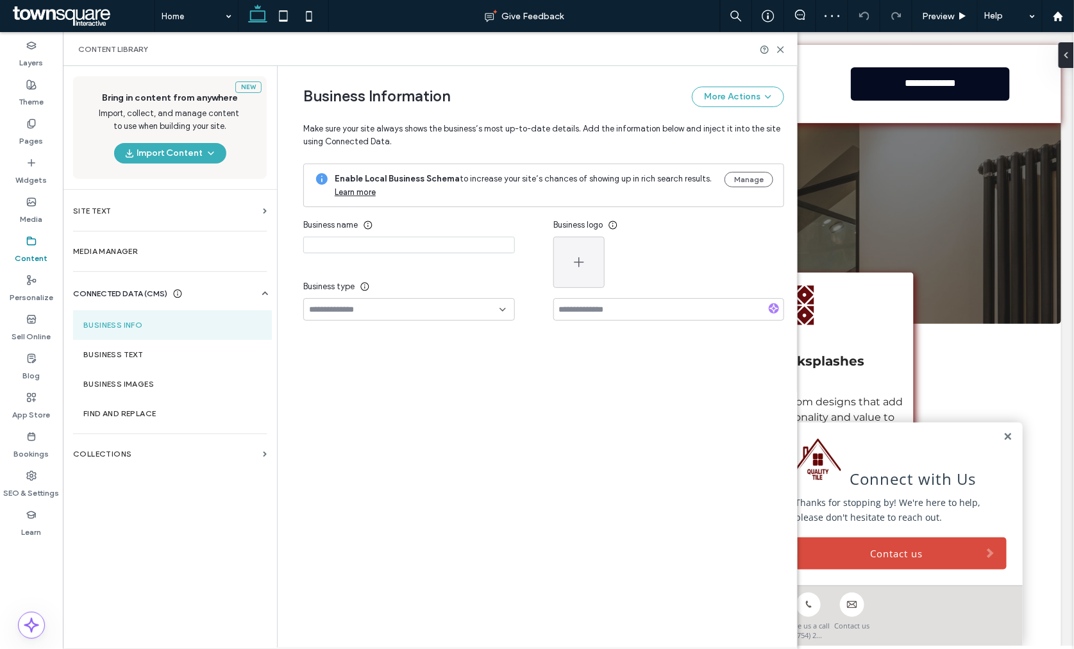
type input "**********"
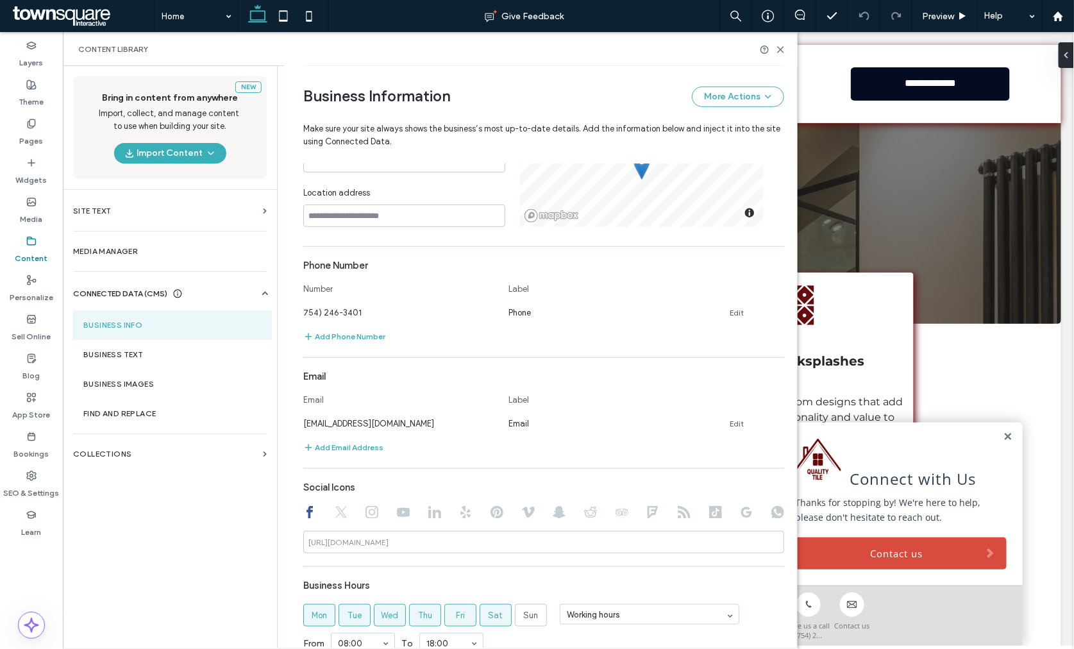
scroll to position [285, 0]
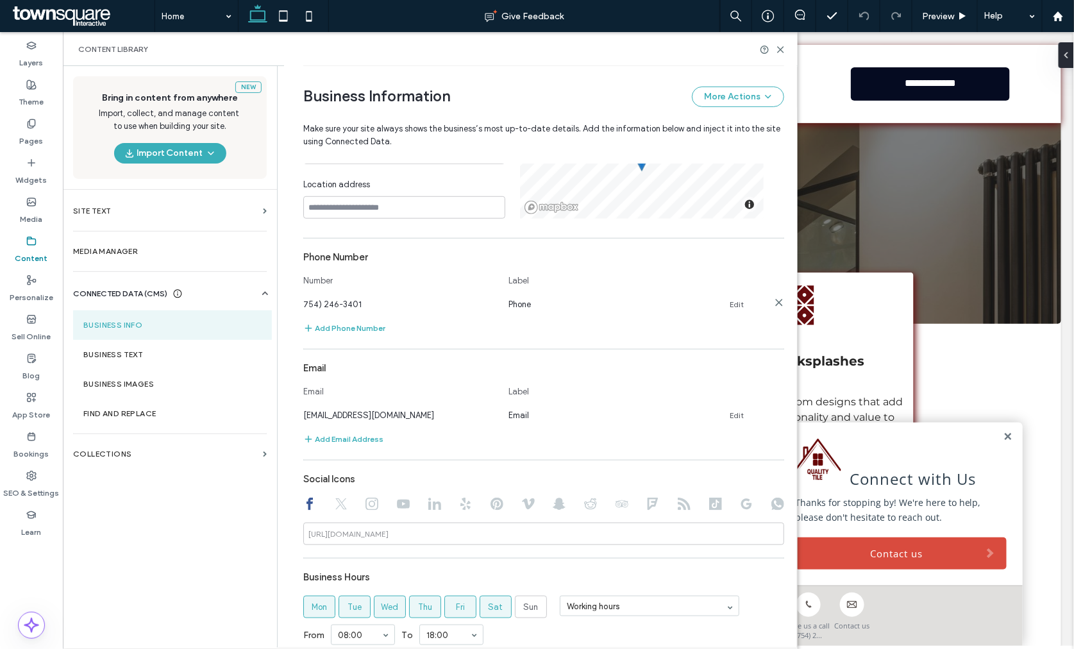
click at [730, 303] on link "Edit" at bounding box center [737, 305] width 14 height 10
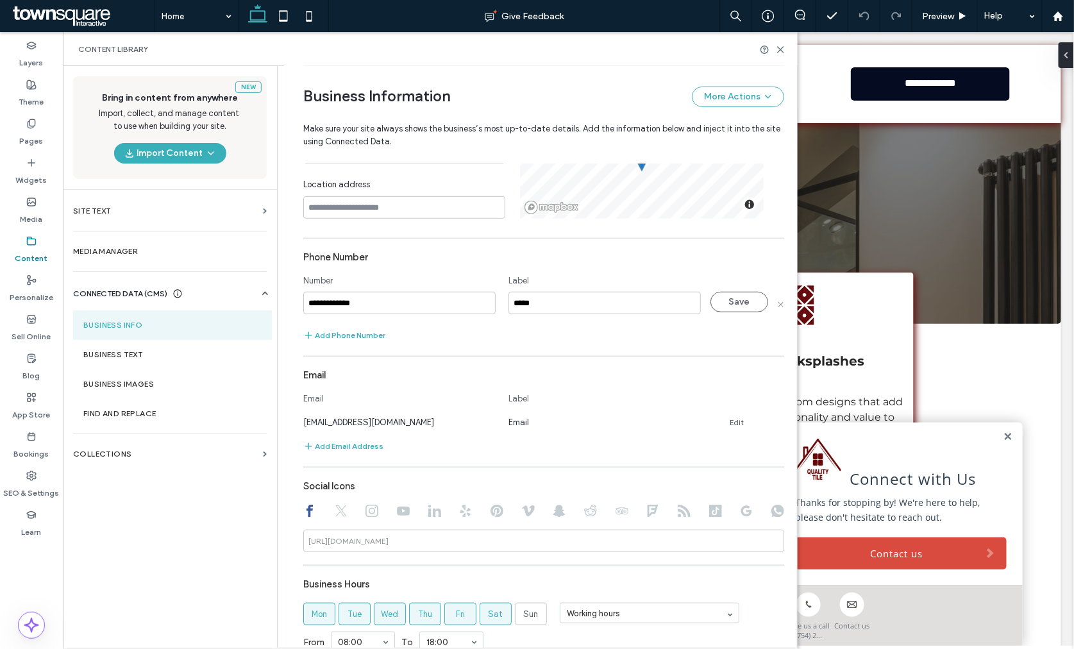
click at [305, 305] on input "**********" at bounding box center [399, 303] width 192 height 22
type input "**********"
click at [738, 299] on button "Save" at bounding box center [740, 302] width 58 height 21
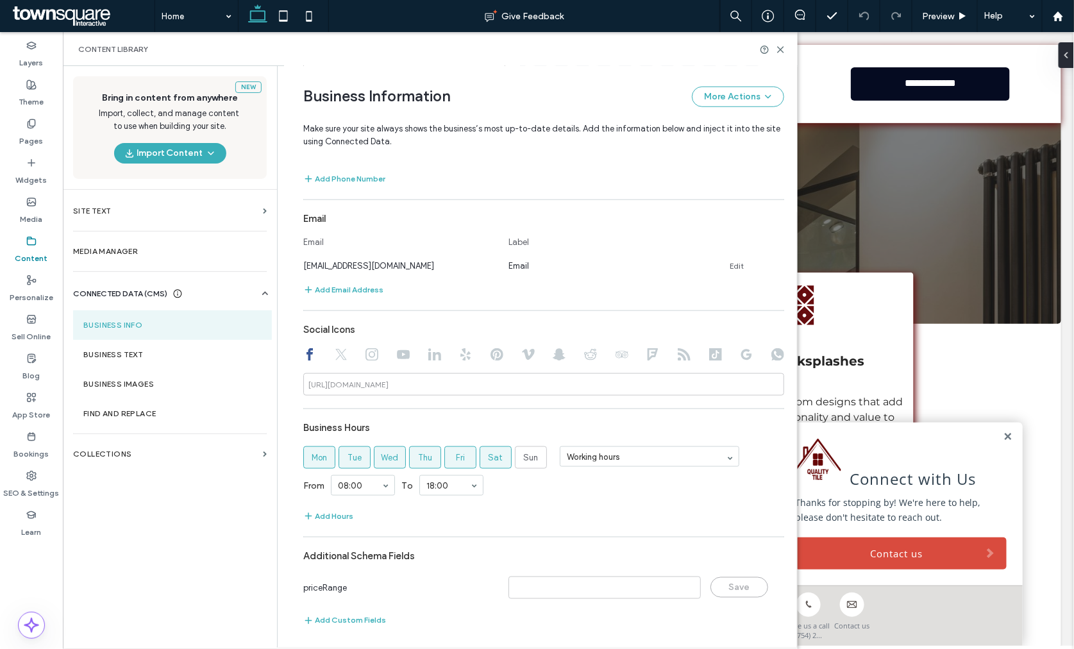
scroll to position [437, 0]
click at [119, 358] on label "Business Text" at bounding box center [172, 354] width 178 height 9
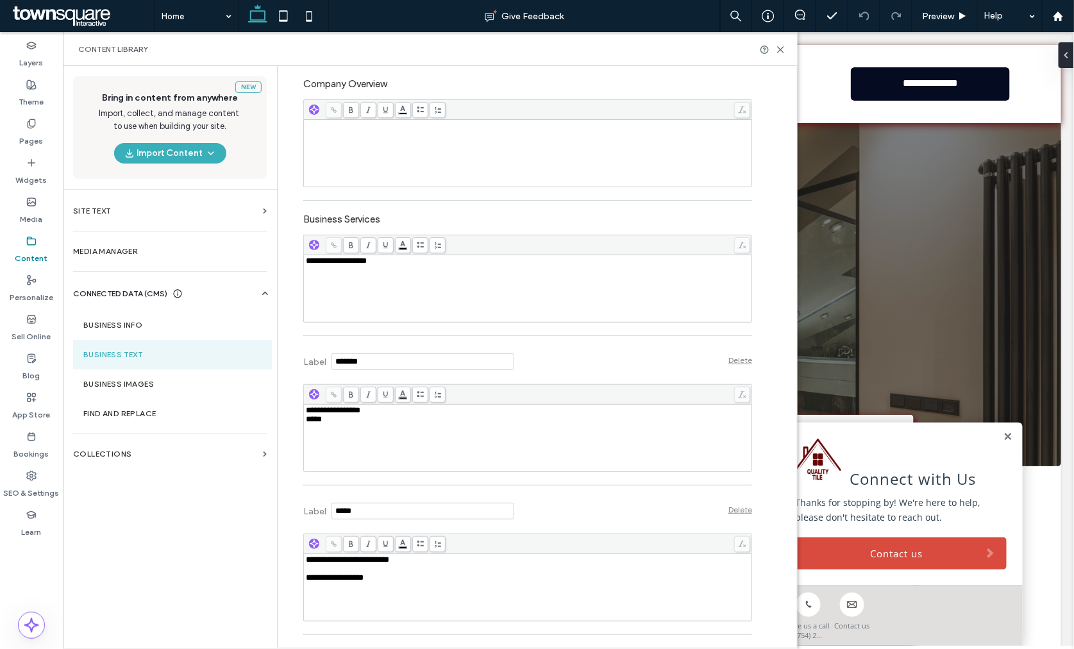
scroll to position [214, 0]
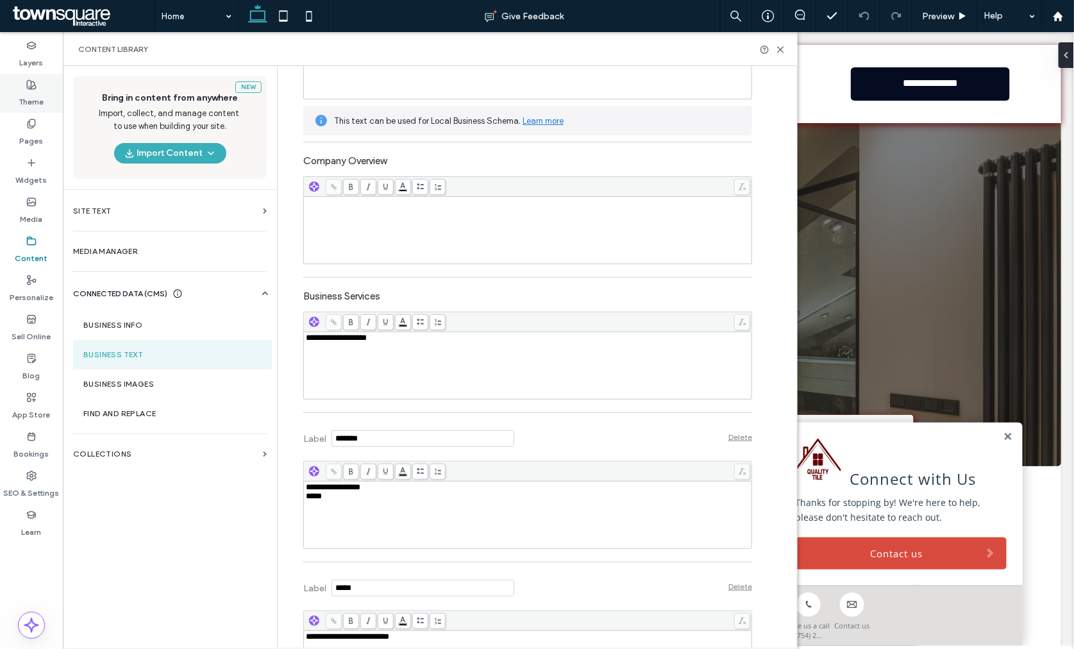
click at [40, 101] on label "Theme" at bounding box center [31, 99] width 25 height 18
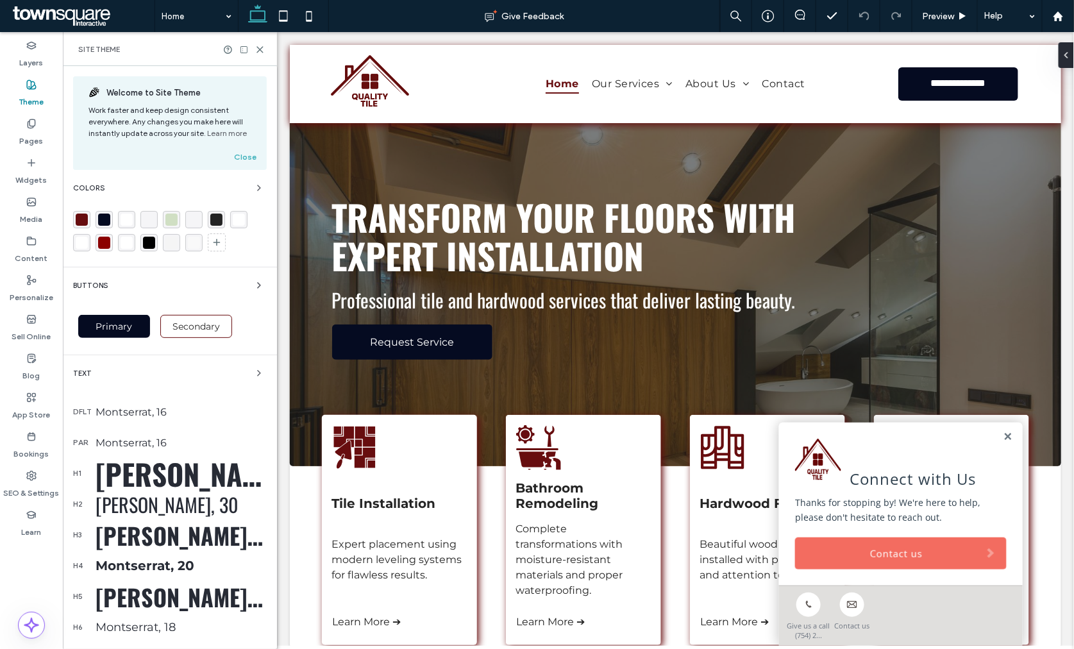
click at [824, 547] on link "Contact us" at bounding box center [901, 553] width 212 height 32
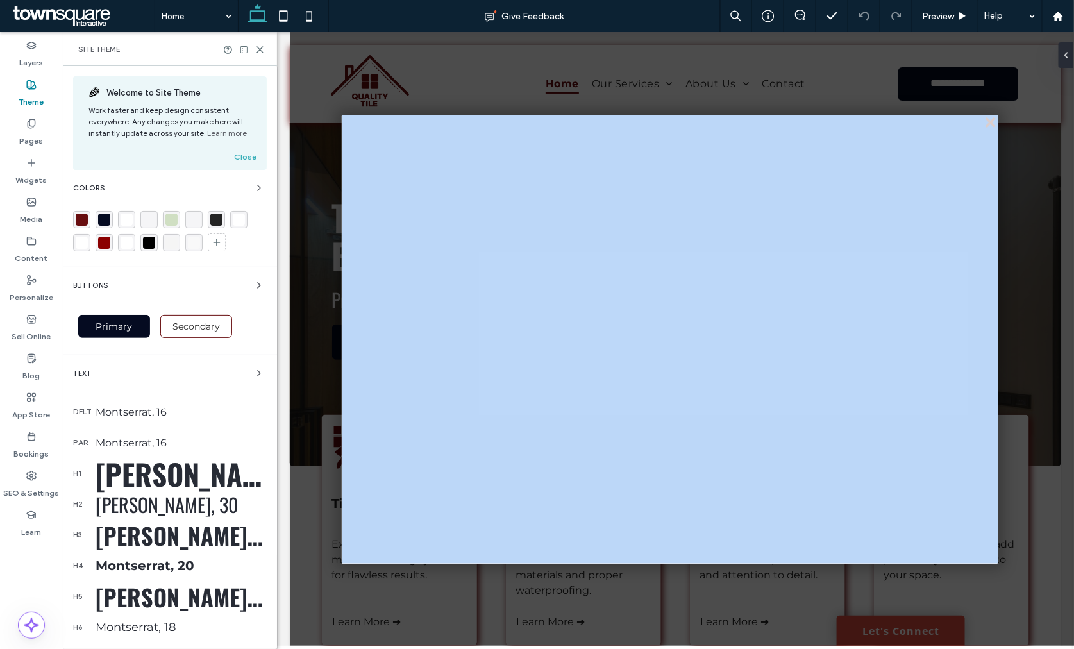
drag, startPoint x: 990, startPoint y: 124, endPoint x: 494, endPoint y: 182, distance: 499.1
click at [494, 182] on div "close" at bounding box center [669, 338] width 657 height 449
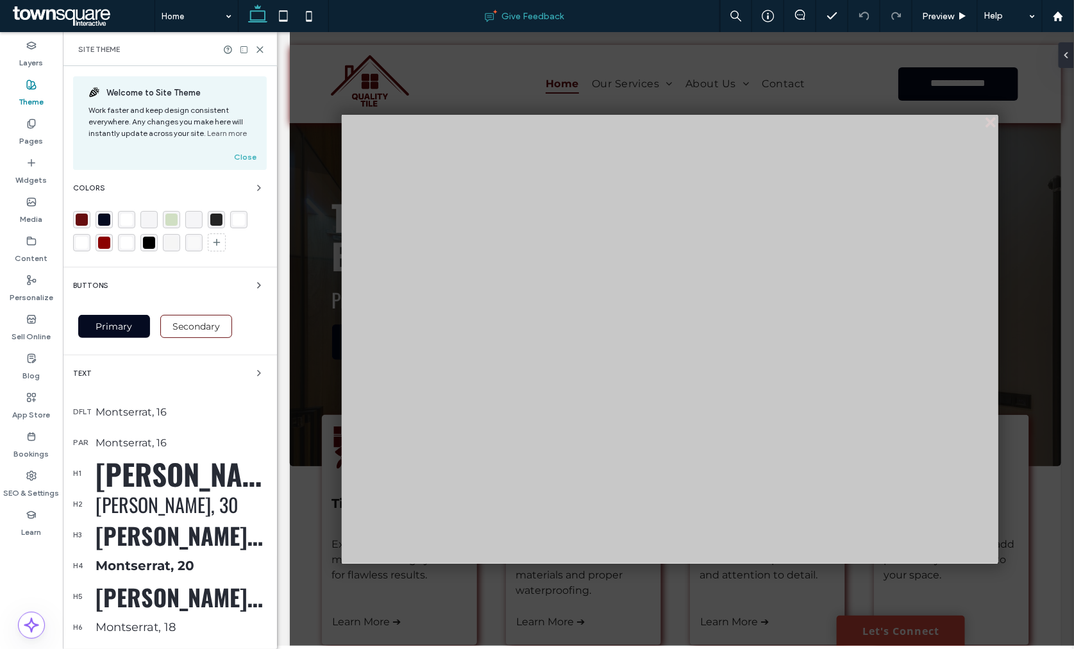
click at [640, 19] on div "Give Feedback" at bounding box center [524, 16] width 391 height 13
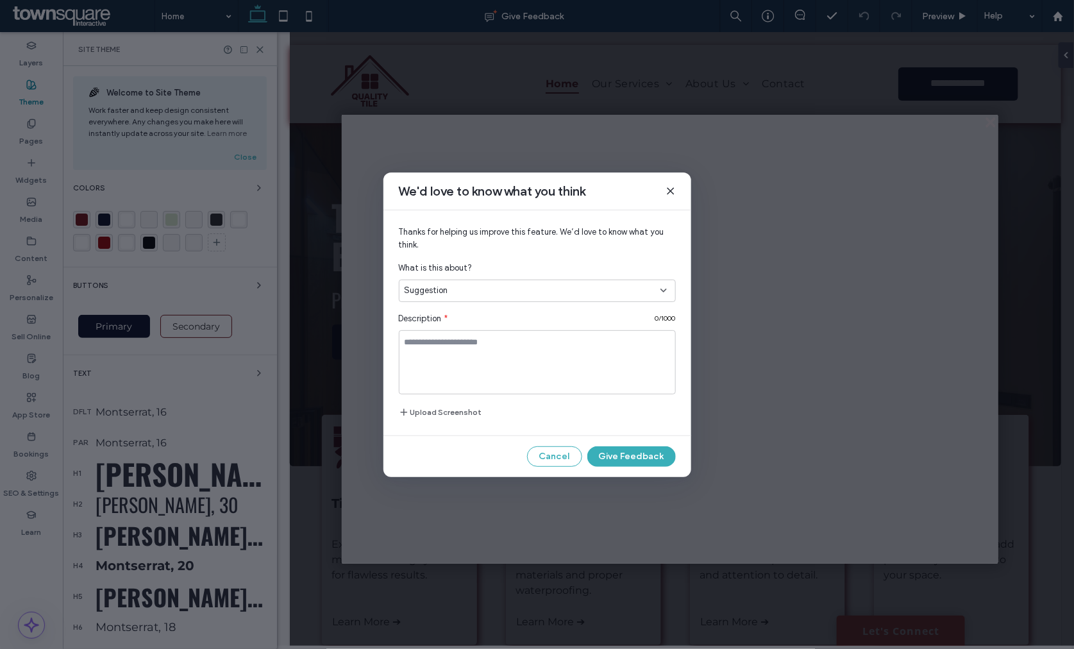
click at [669, 189] on icon at bounding box center [671, 191] width 10 height 10
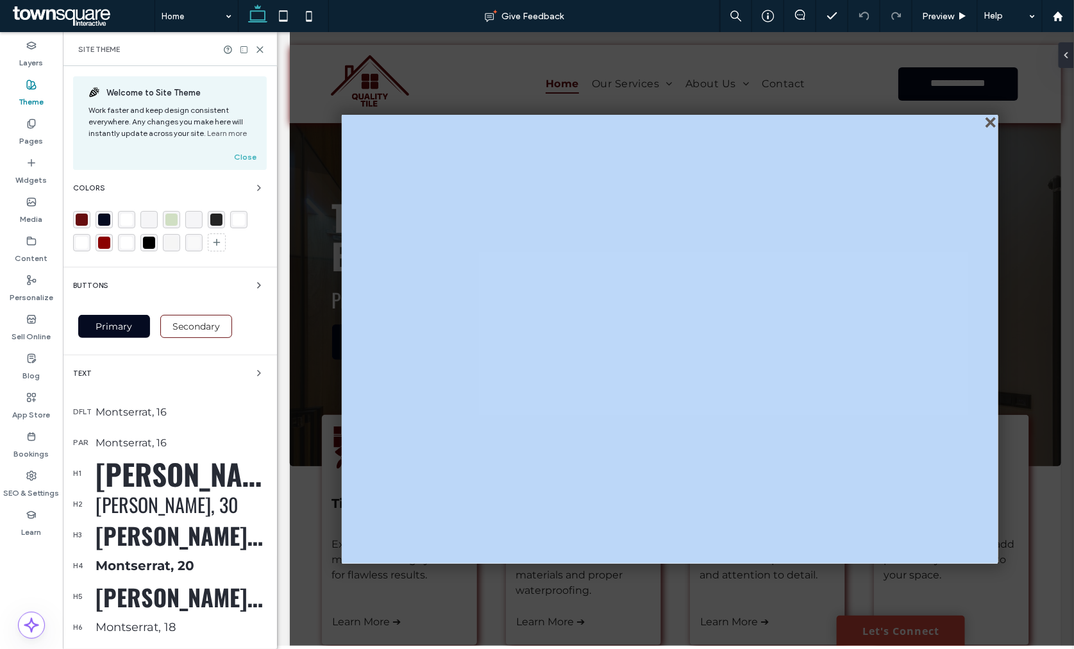
click at [990, 121] on div "close" at bounding box center [992, 123] width 10 height 10
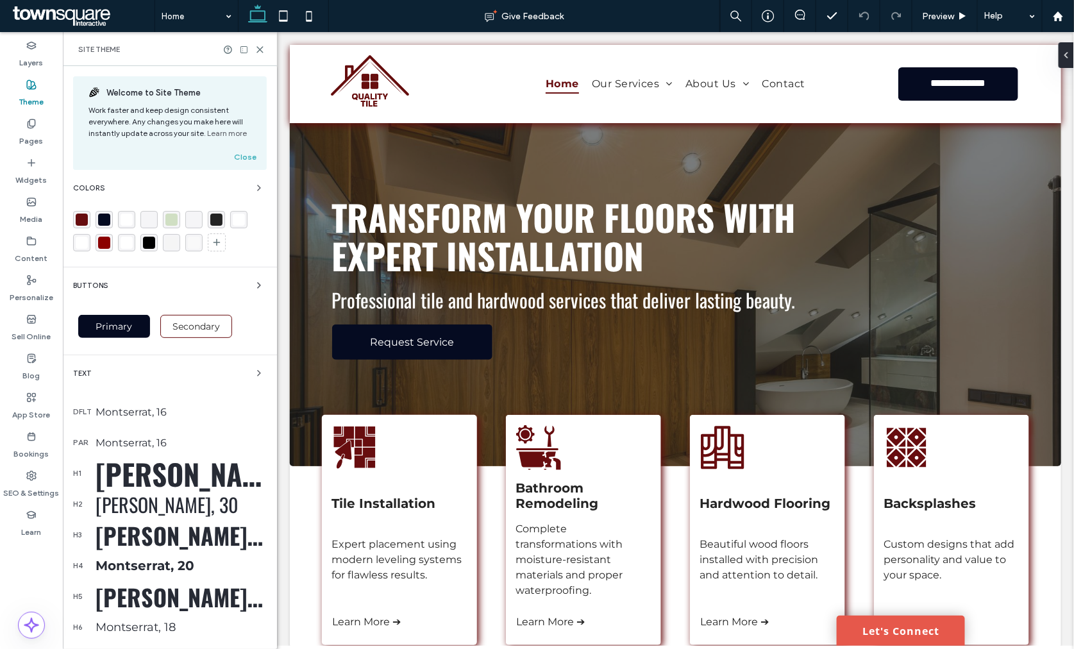
click at [879, 632] on link "Let's Connect" at bounding box center [900, 630] width 128 height 30
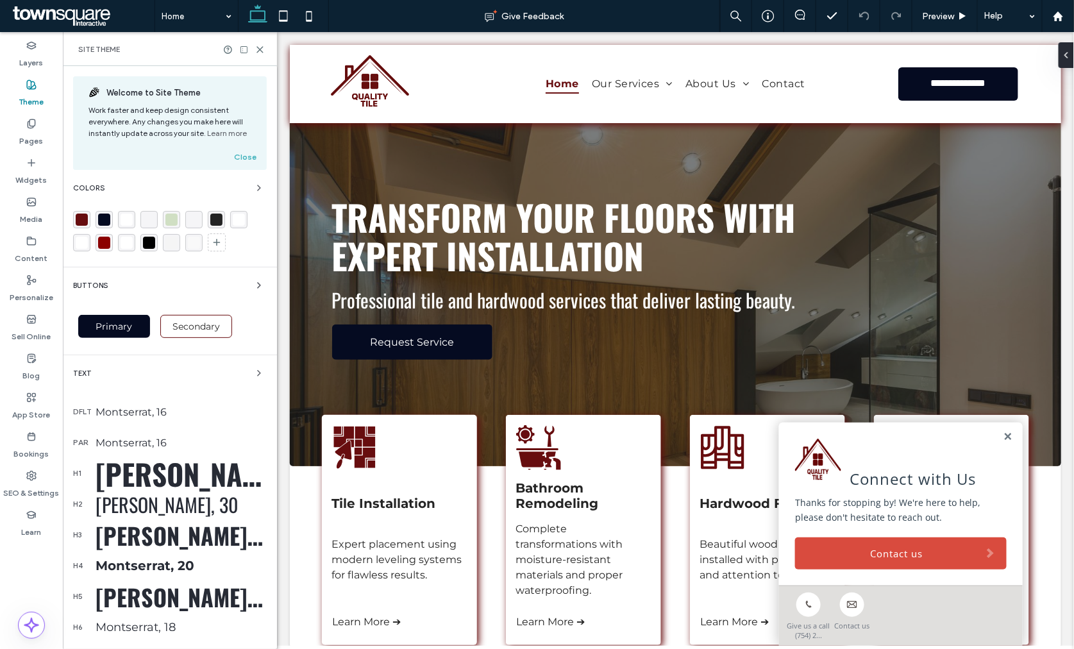
click at [853, 551] on link "Contact us" at bounding box center [901, 553] width 212 height 32
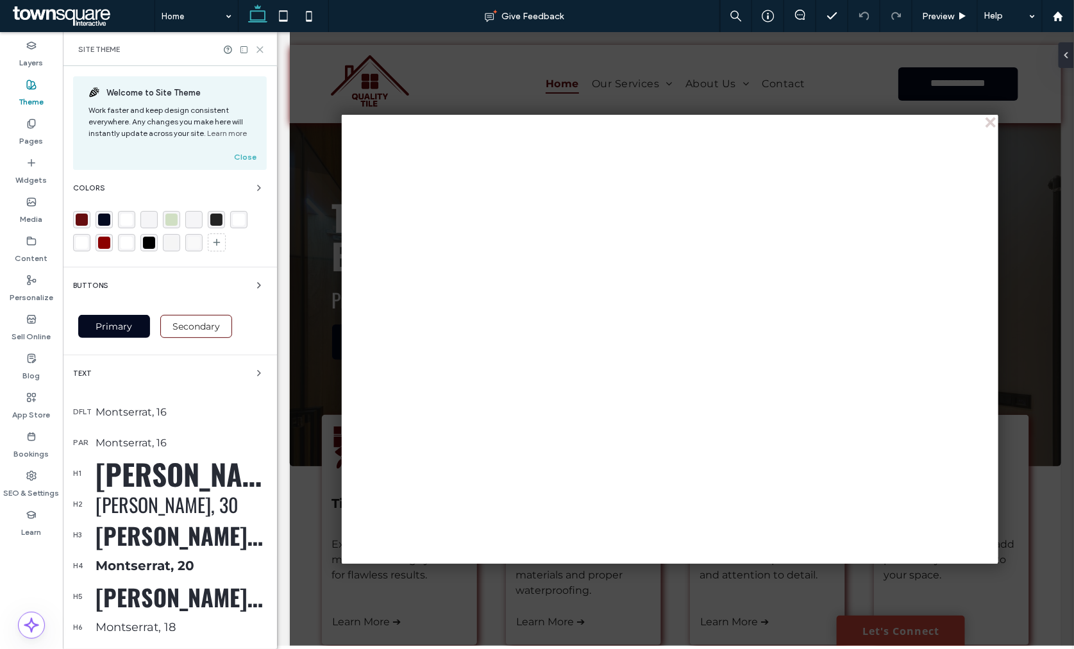
click at [261, 51] on use at bounding box center [260, 50] width 6 height 6
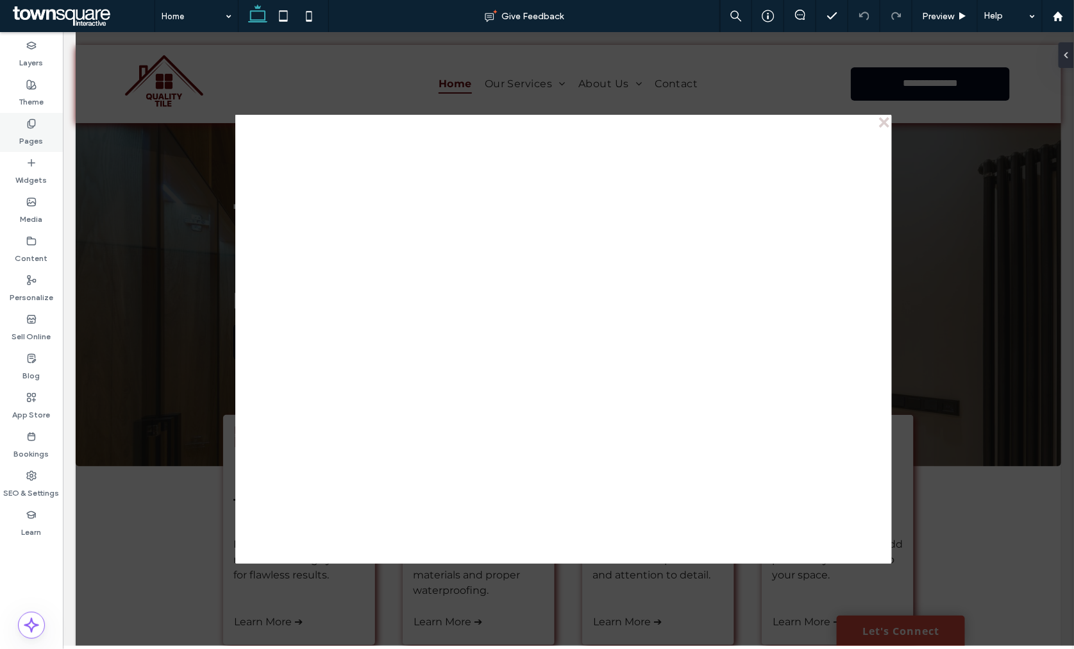
click at [36, 124] on icon at bounding box center [31, 124] width 10 height 10
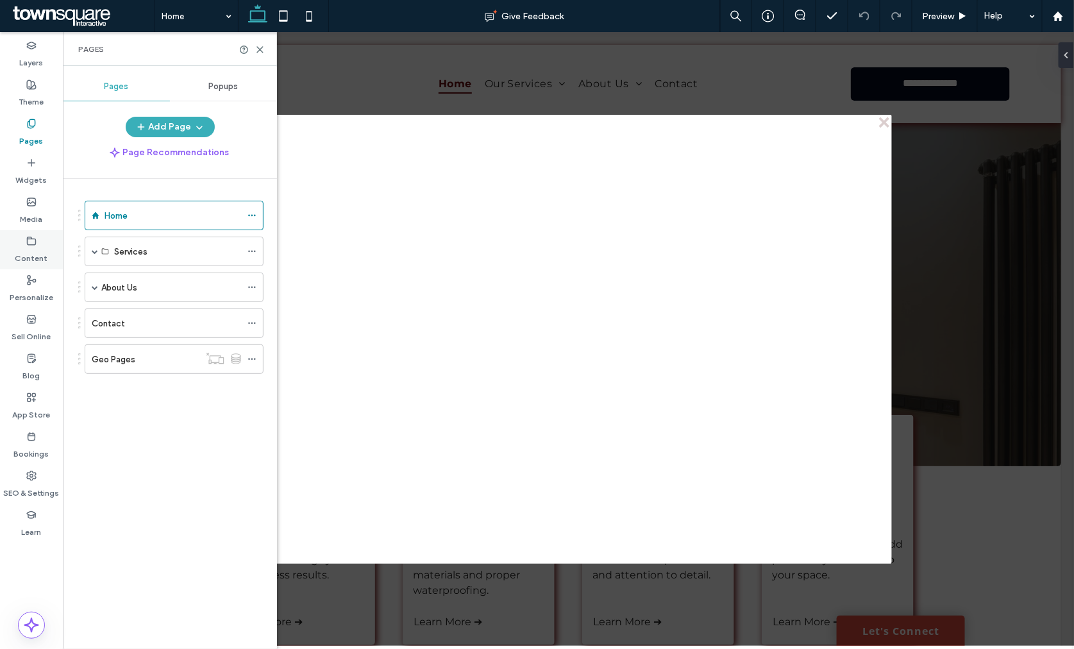
click at [32, 246] on label "Content" at bounding box center [31, 255] width 33 height 18
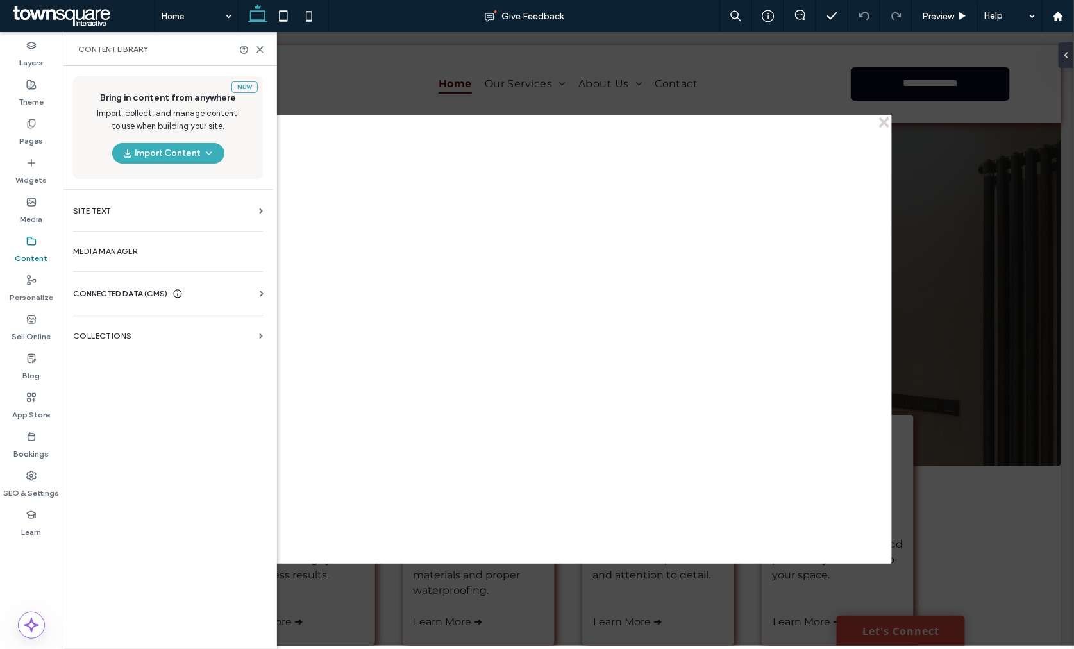
click at [110, 293] on label "About Us" at bounding box center [119, 287] width 36 height 22
click at [140, 287] on div at bounding box center [537, 324] width 1074 height 649
click at [221, 291] on div "CONNECTED DATA (CMS)" at bounding box center [170, 293] width 195 height 13
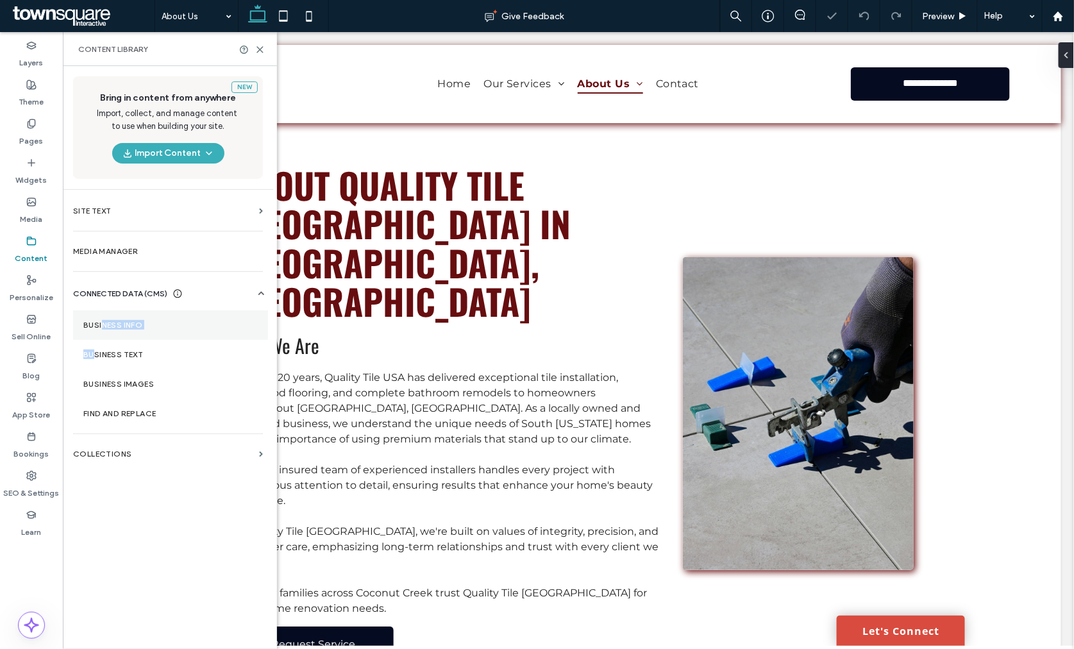
drag, startPoint x: 94, startPoint y: 350, endPoint x: 103, endPoint y: 326, distance: 26.0
click at [103, 326] on div "Business Info Business Text Business Images Find and Replace" at bounding box center [170, 364] width 195 height 128
click at [103, 326] on label "Business Info" at bounding box center [170, 325] width 174 height 9
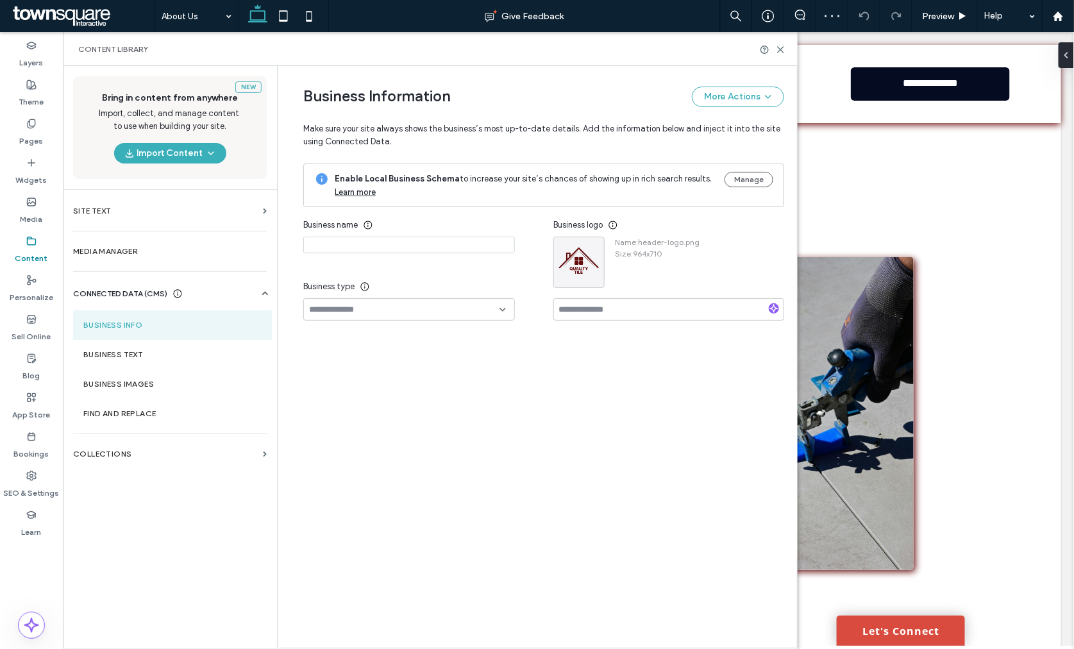
type input "**********"
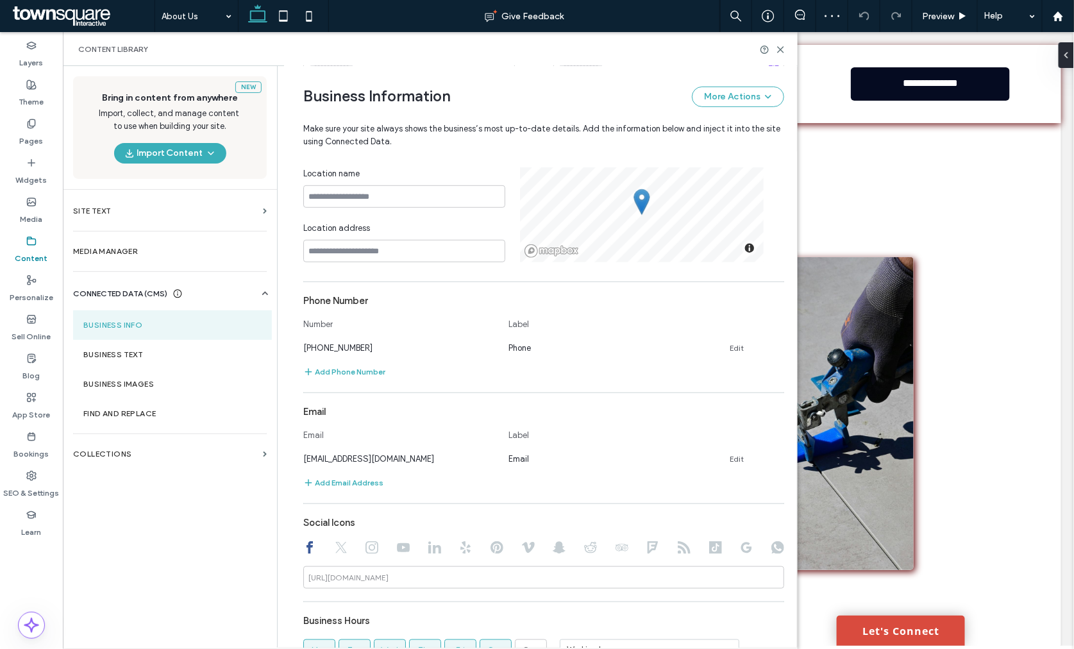
scroll to position [244, 0]
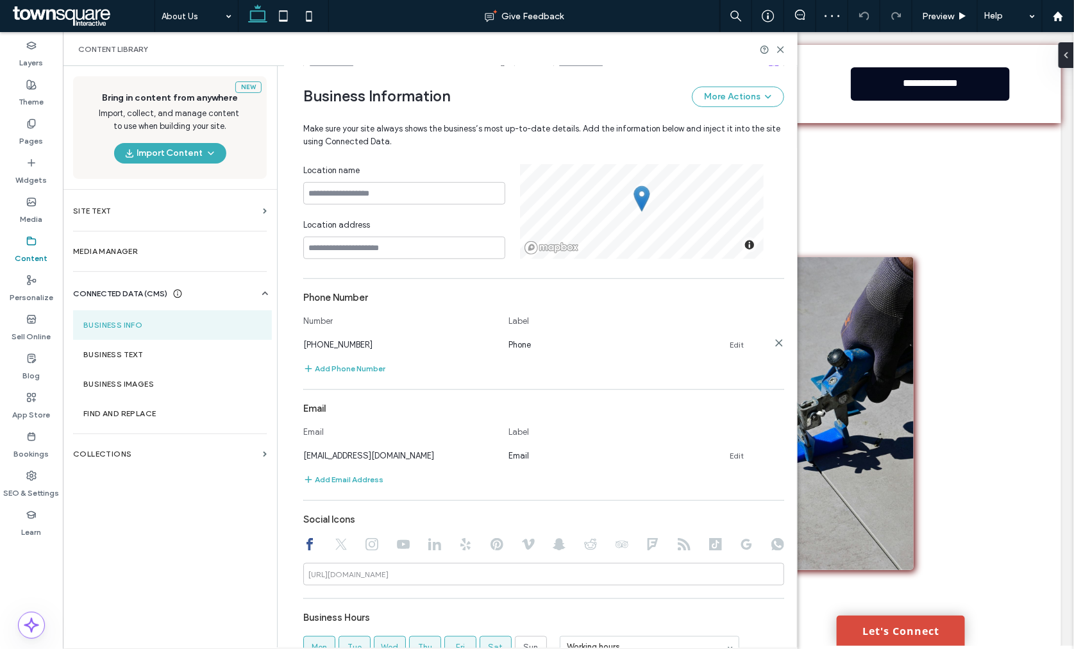
click at [744, 342] on div "(754) 246-3401 Phone Edit" at bounding box center [532, 344] width 458 height 13
click at [735, 343] on link "Edit" at bounding box center [737, 345] width 14 height 10
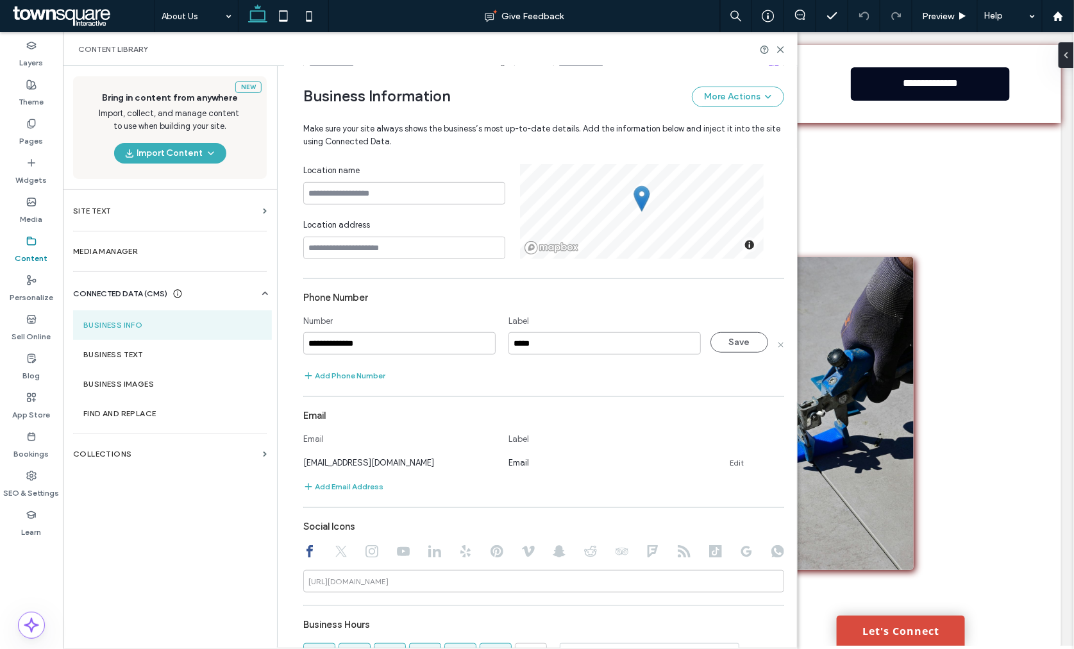
click at [309, 344] on input "**********" at bounding box center [399, 343] width 192 height 22
click at [230, 520] on div "New Bring in content from anywhere Import, collect, and manage content to use w…" at bounding box center [170, 356] width 214 height 581
click at [304, 342] on input "**********" at bounding box center [399, 343] width 192 height 22
type input "**********"
drag, startPoint x: 783, startPoint y: 53, endPoint x: 720, endPoint y: 21, distance: 71.4
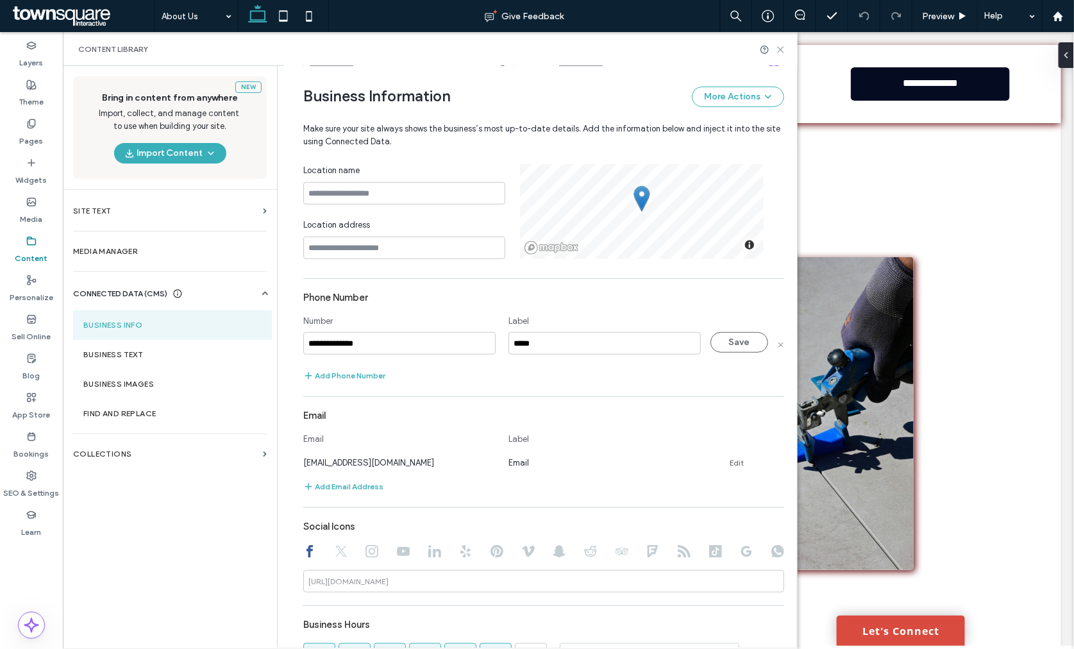
click at [783, 53] on icon at bounding box center [781, 50] width 10 height 10
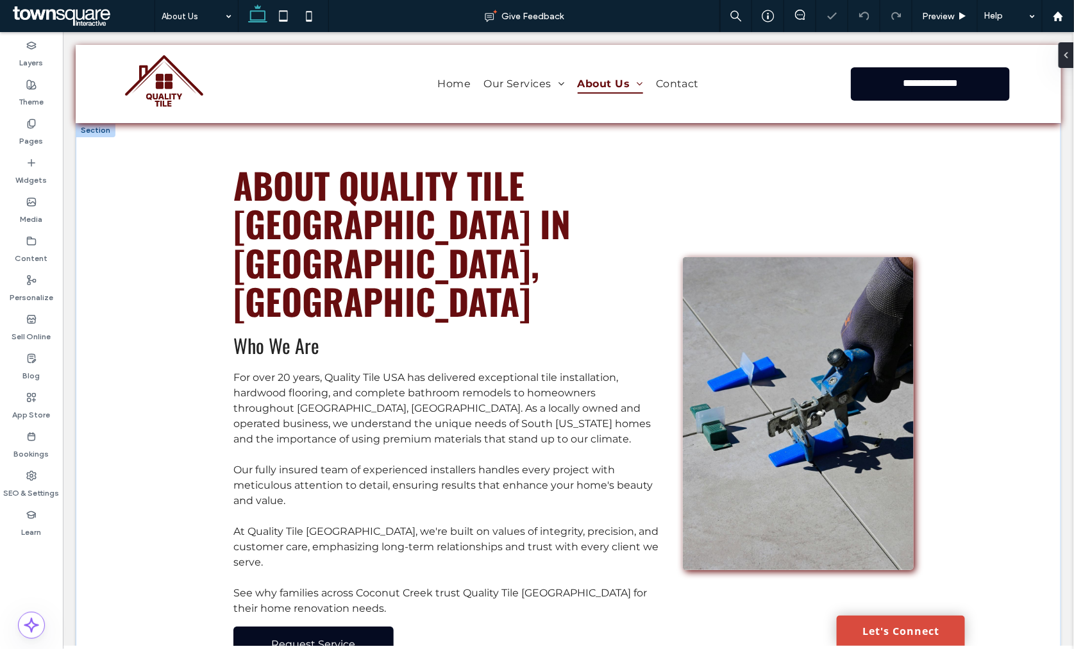
scroll to position [427, 0]
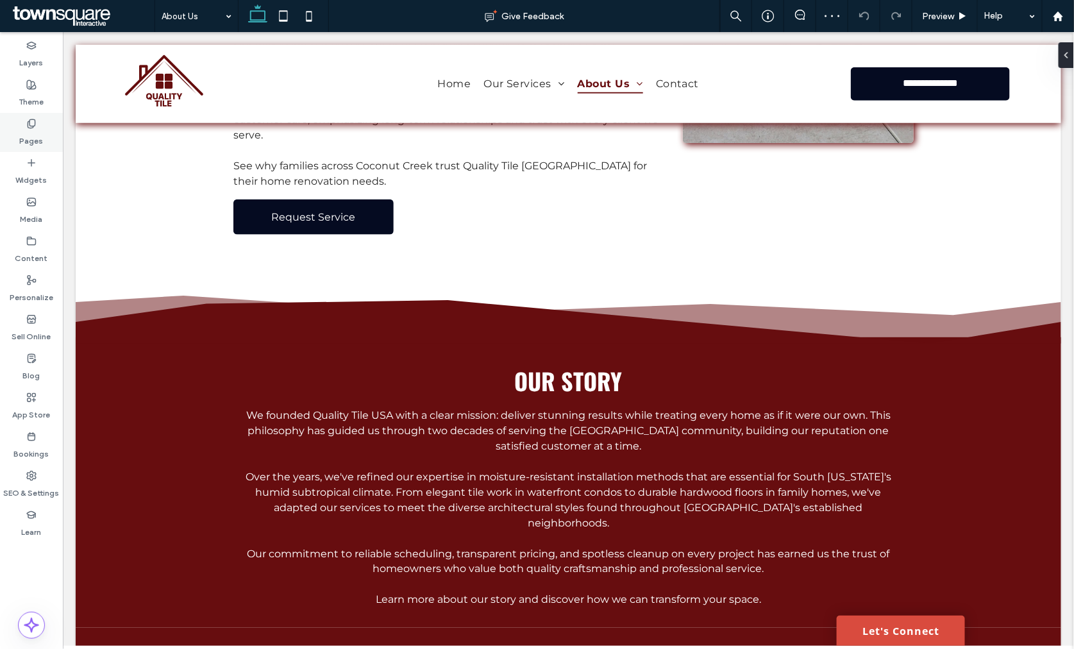
click at [40, 127] on div "Pages" at bounding box center [31, 132] width 63 height 39
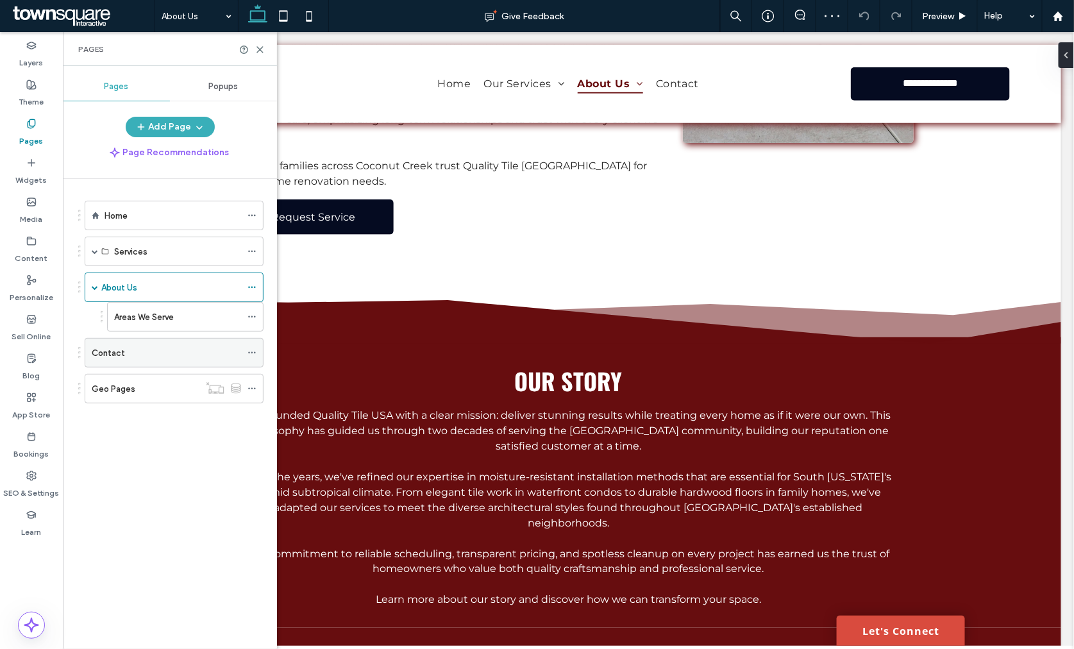
click at [101, 354] on label "Contact" at bounding box center [108, 353] width 33 height 22
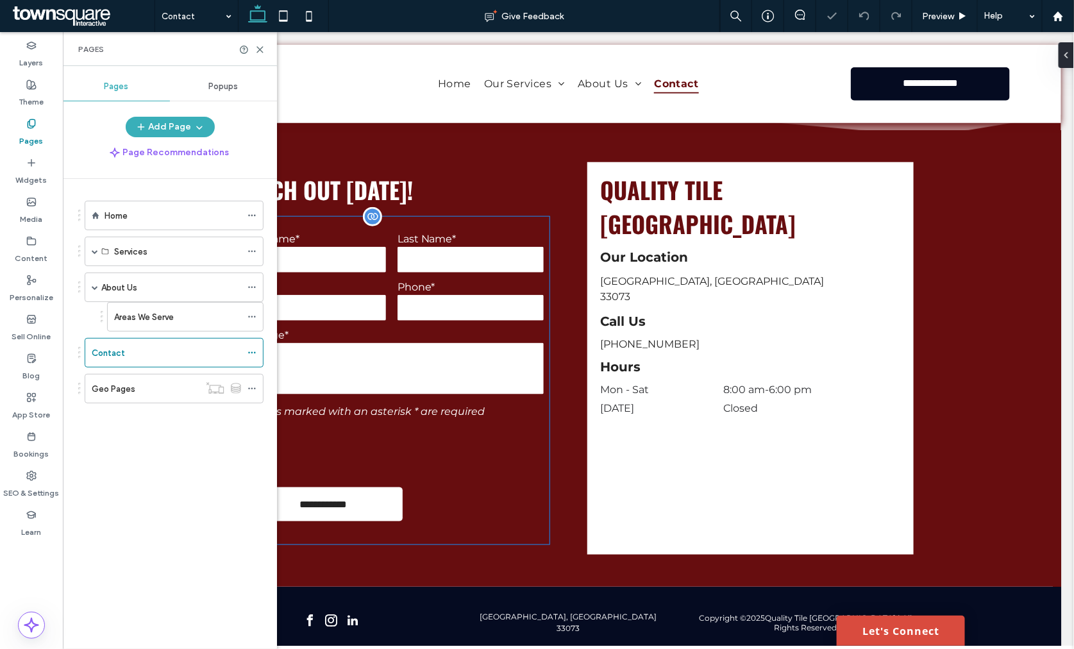
scroll to position [463, 0]
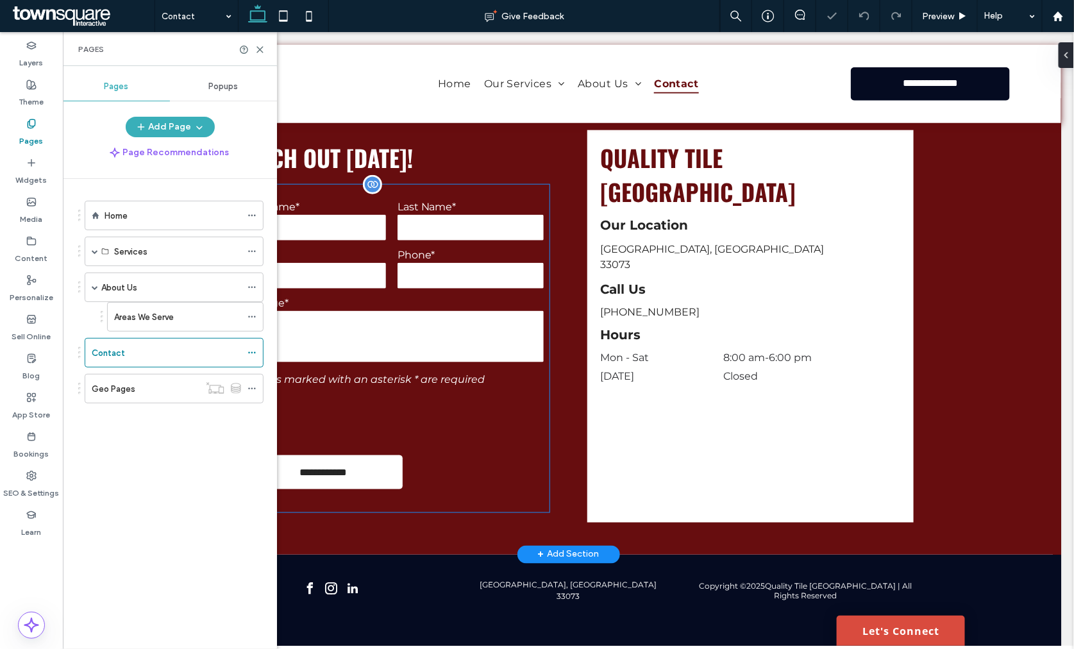
click at [475, 370] on form "**********" at bounding box center [391, 348] width 316 height 328
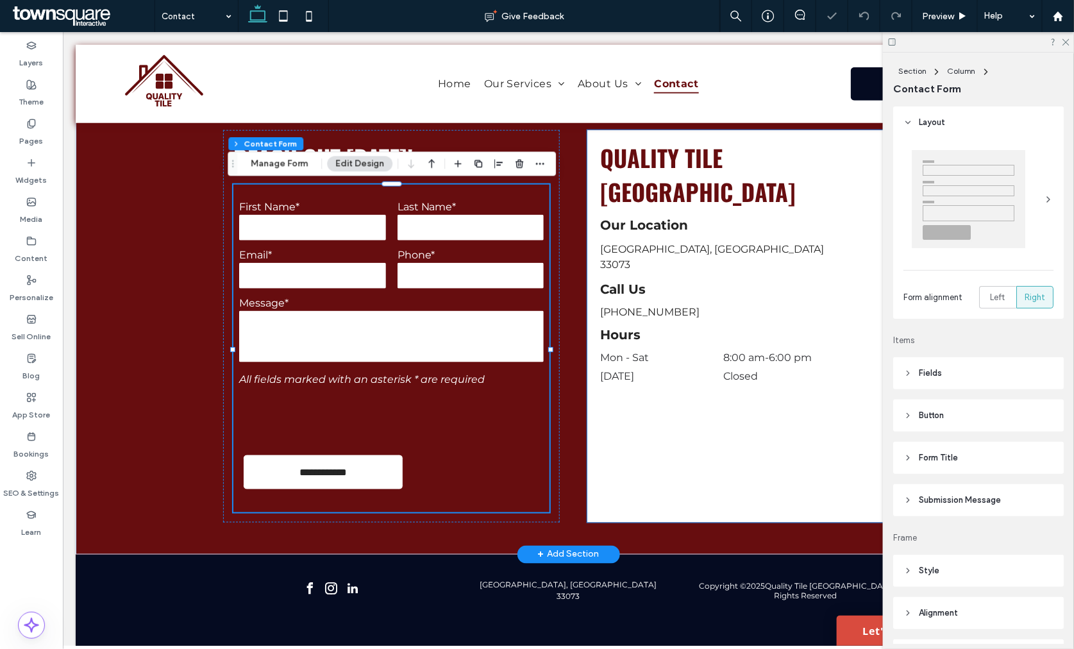
type input "*"
type input "***"
type input "*"
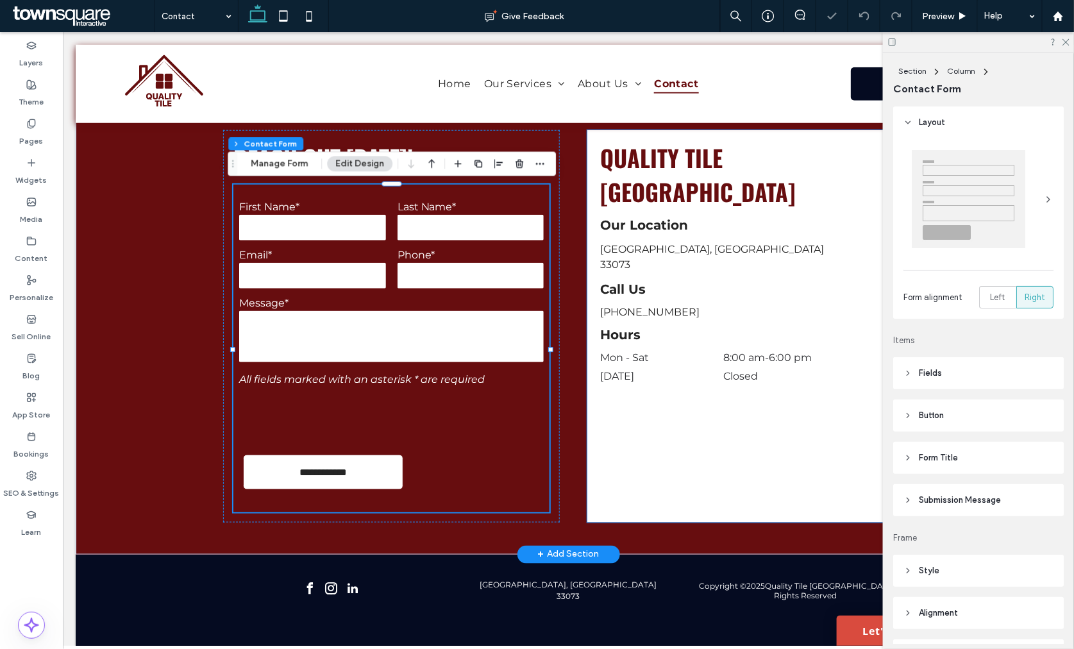
type input "***"
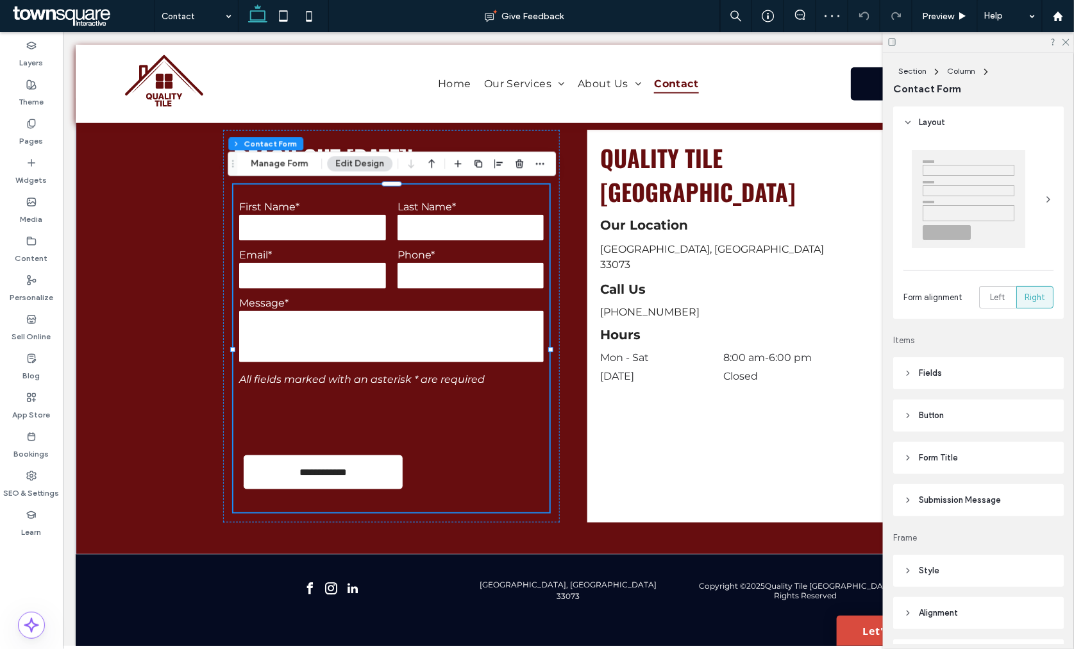
click at [933, 507] on span "Submission Message" at bounding box center [960, 500] width 82 height 13
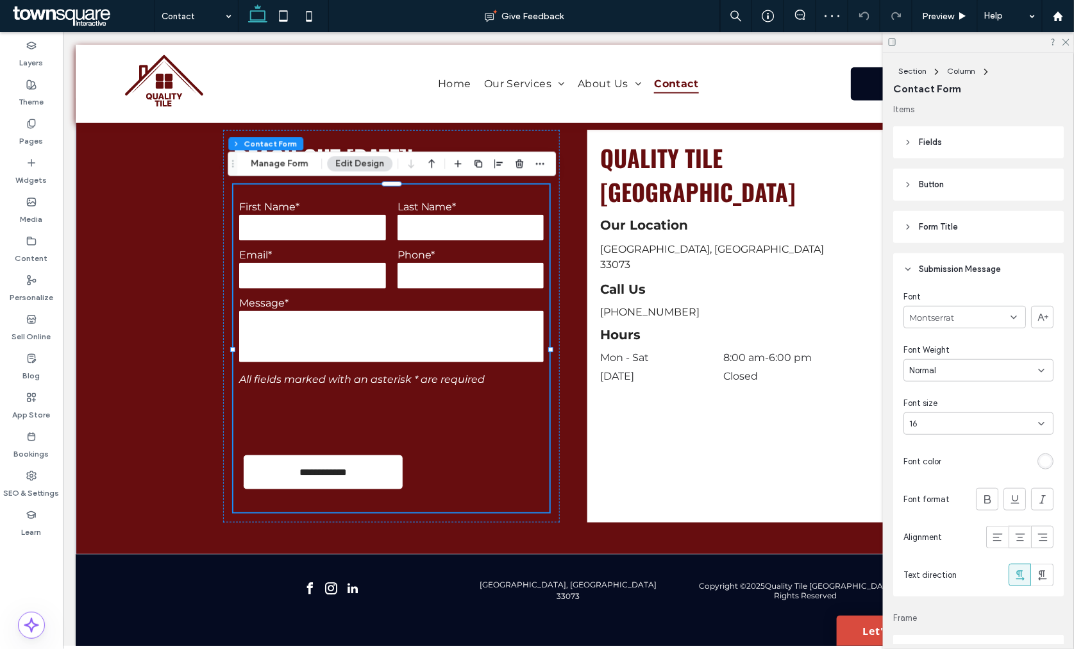
scroll to position [427, 0]
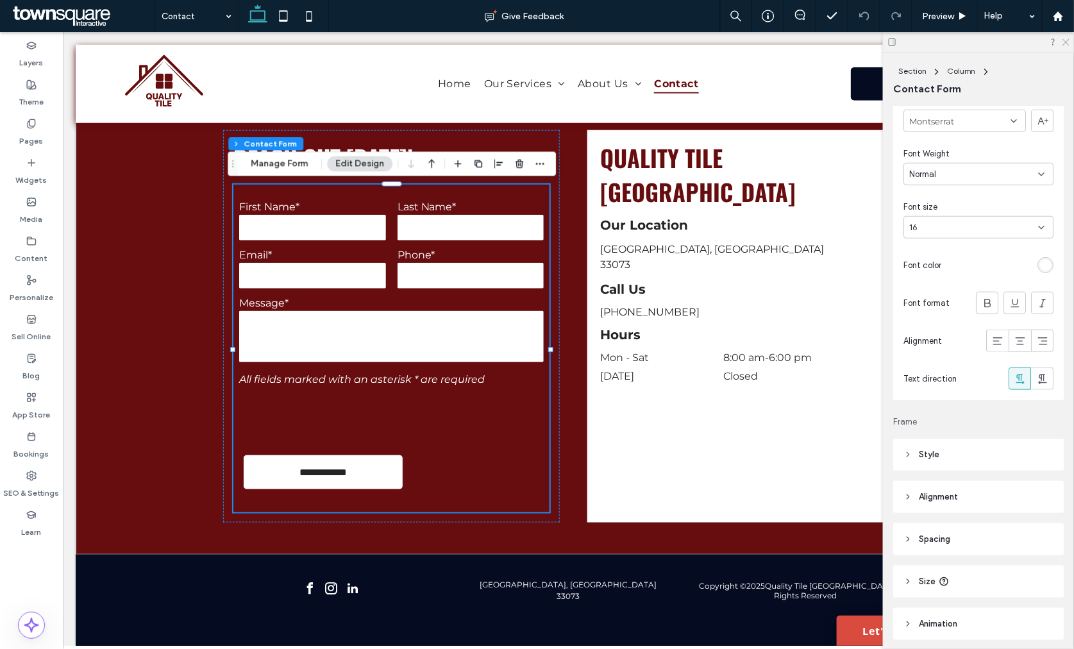
click at [1062, 40] on icon at bounding box center [1066, 41] width 8 height 8
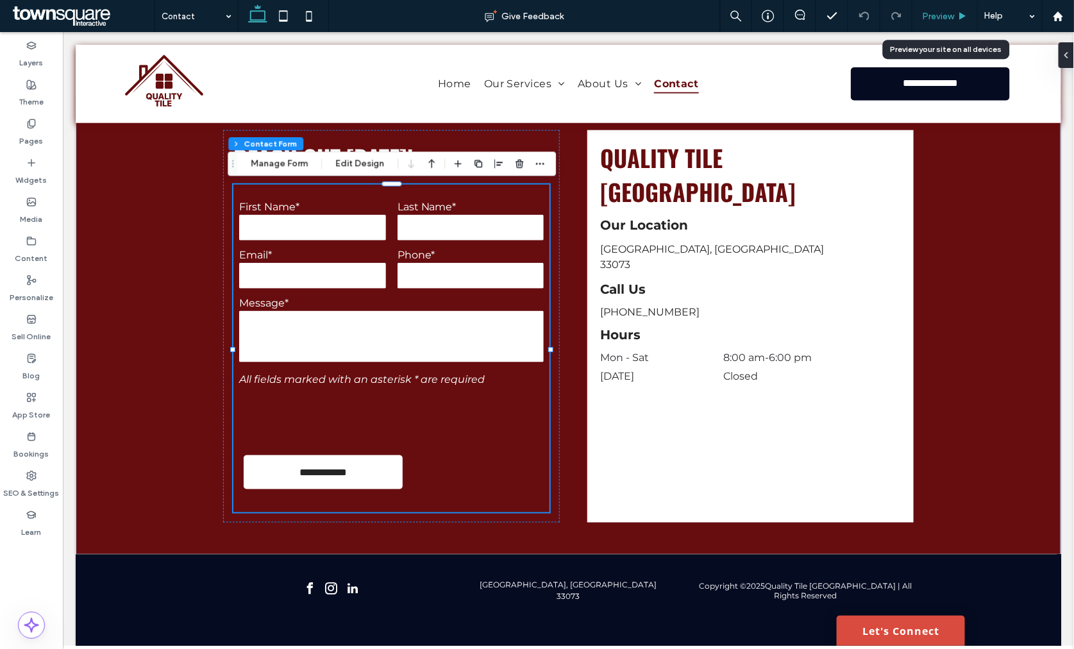
click at [926, 13] on span "Preview" at bounding box center [938, 16] width 32 height 11
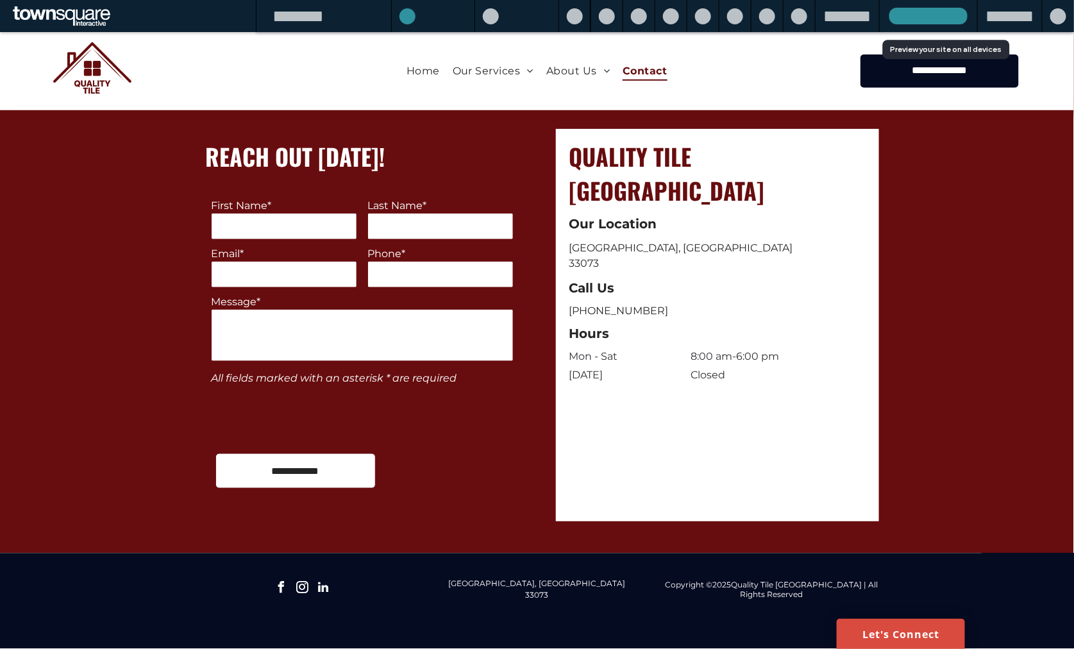
scroll to position [444, 0]
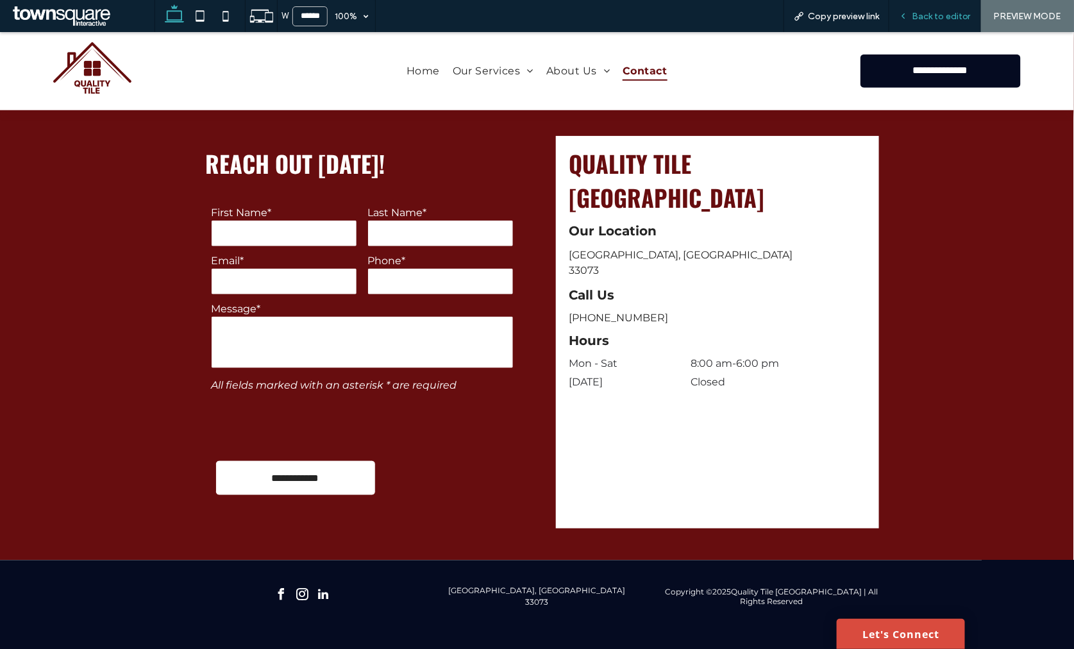
click at [931, 15] on span "Back to editor" at bounding box center [941, 16] width 59 height 11
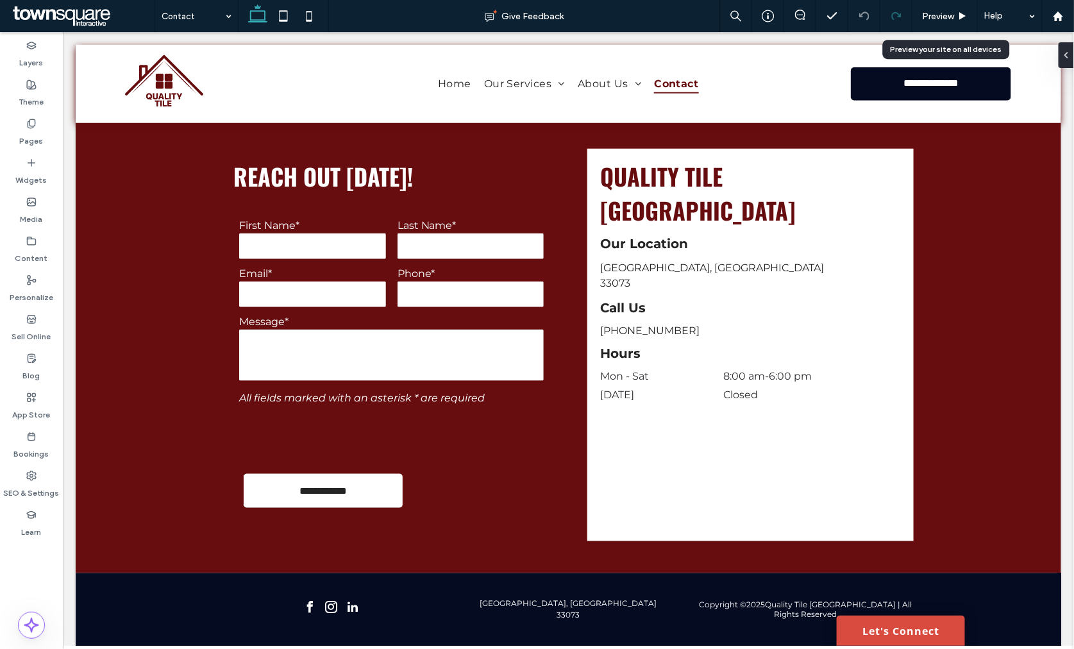
scroll to position [463, 0]
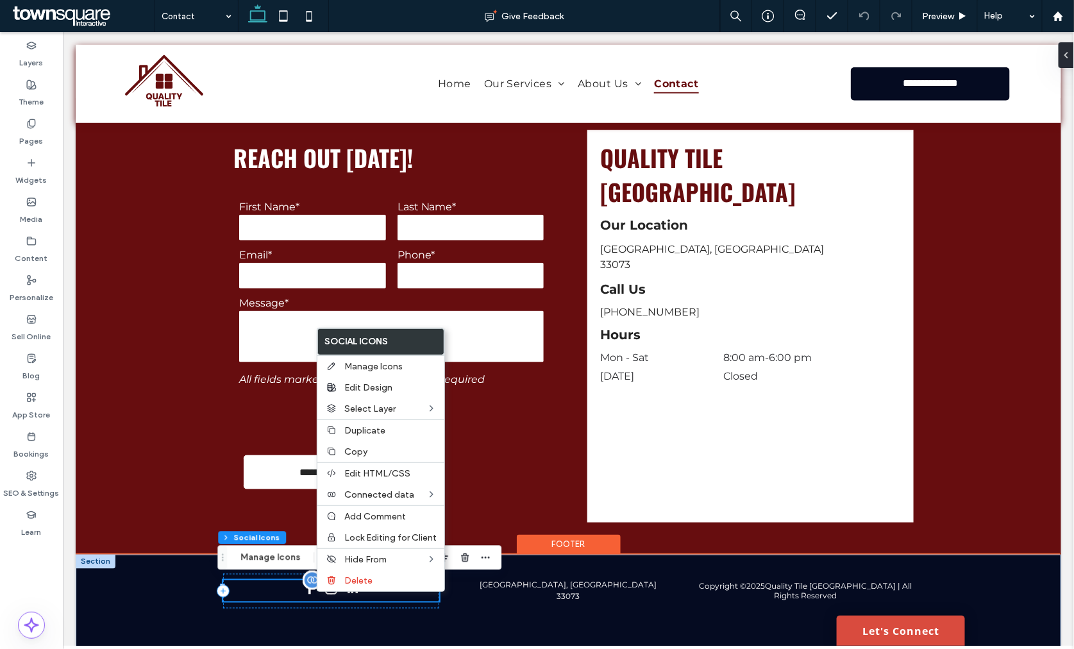
click at [272, 587] on div at bounding box center [331, 590] width 216 height 21
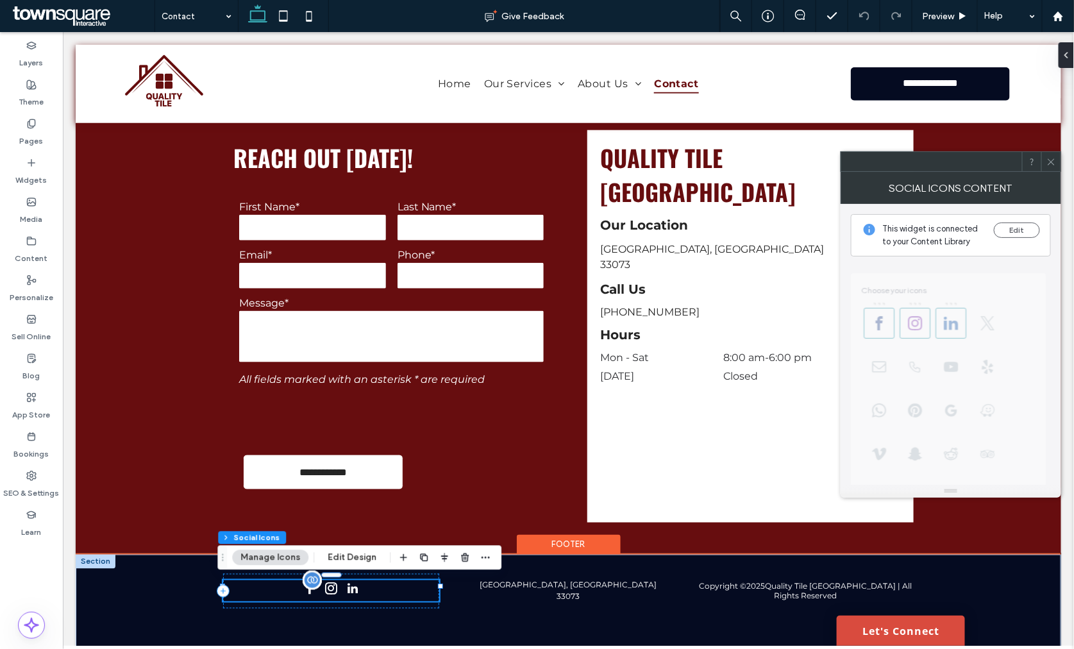
type input "**"
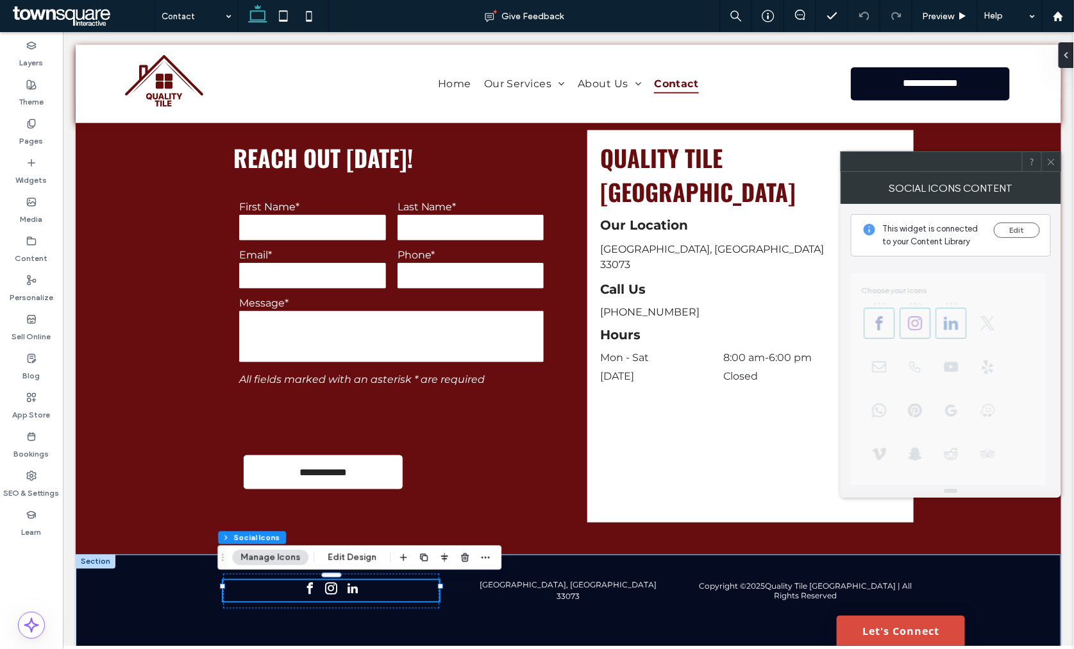
click at [1047, 161] on icon at bounding box center [1052, 162] width 10 height 10
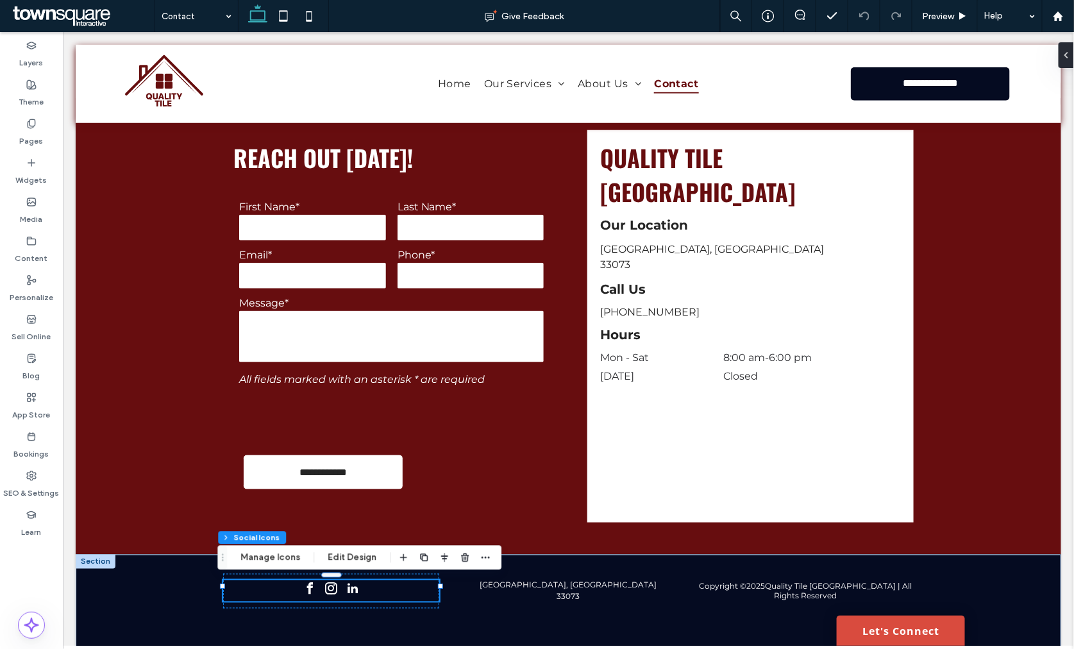
click at [453, 556] on div at bounding box center [445, 558] width 98 height 23
click at [460, 556] on icon "button" at bounding box center [465, 558] width 10 height 10
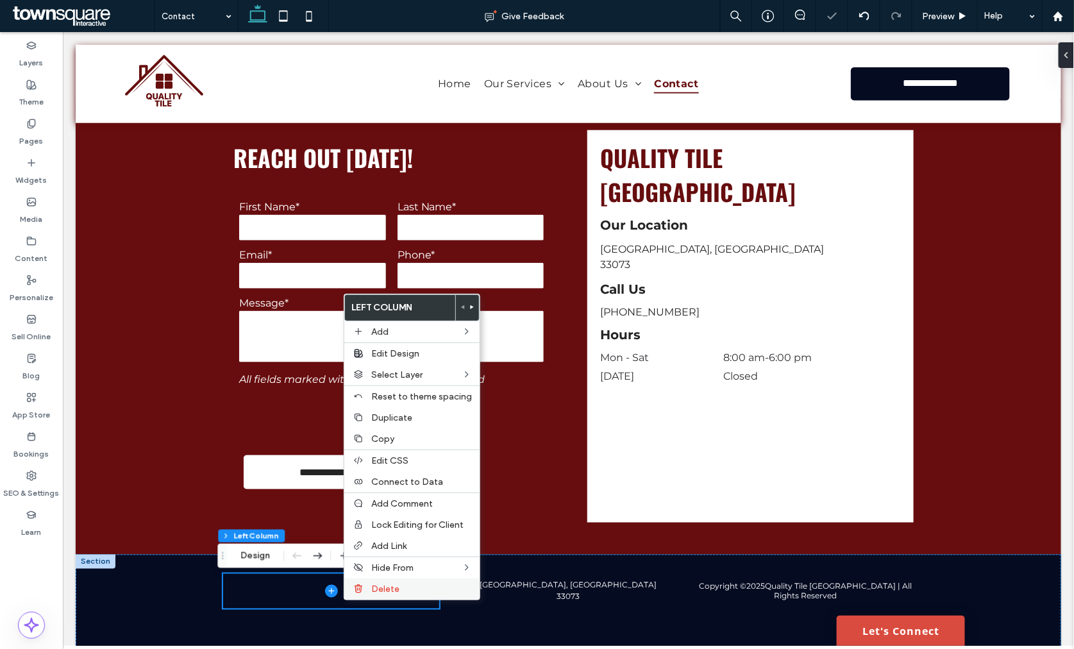
click at [361, 584] on icon at bounding box center [358, 589] width 10 height 10
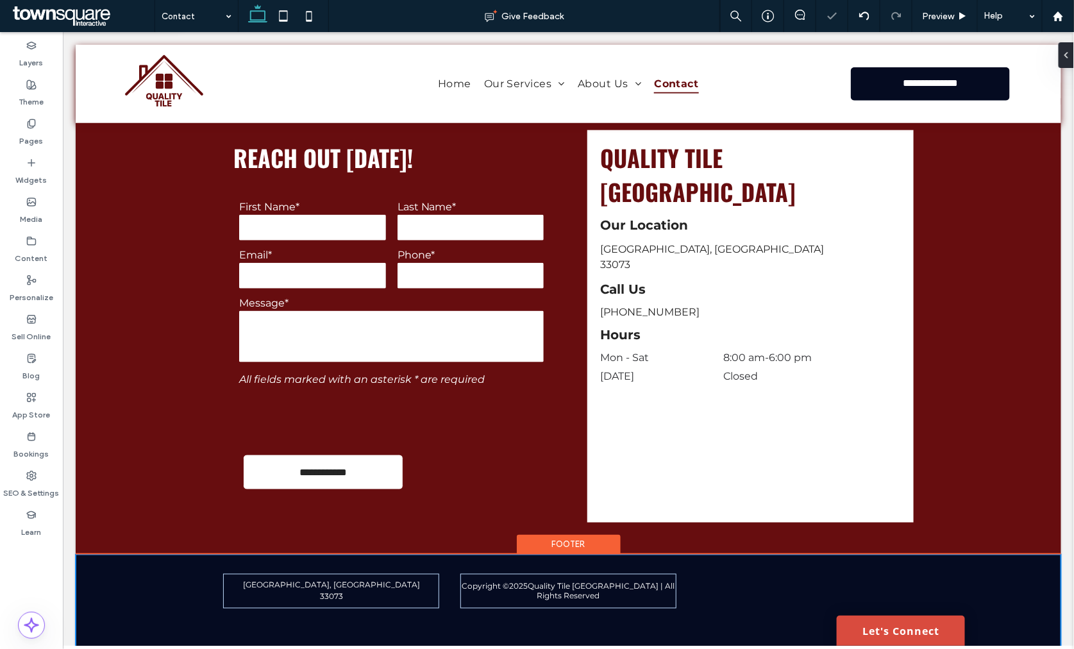
type input "***"
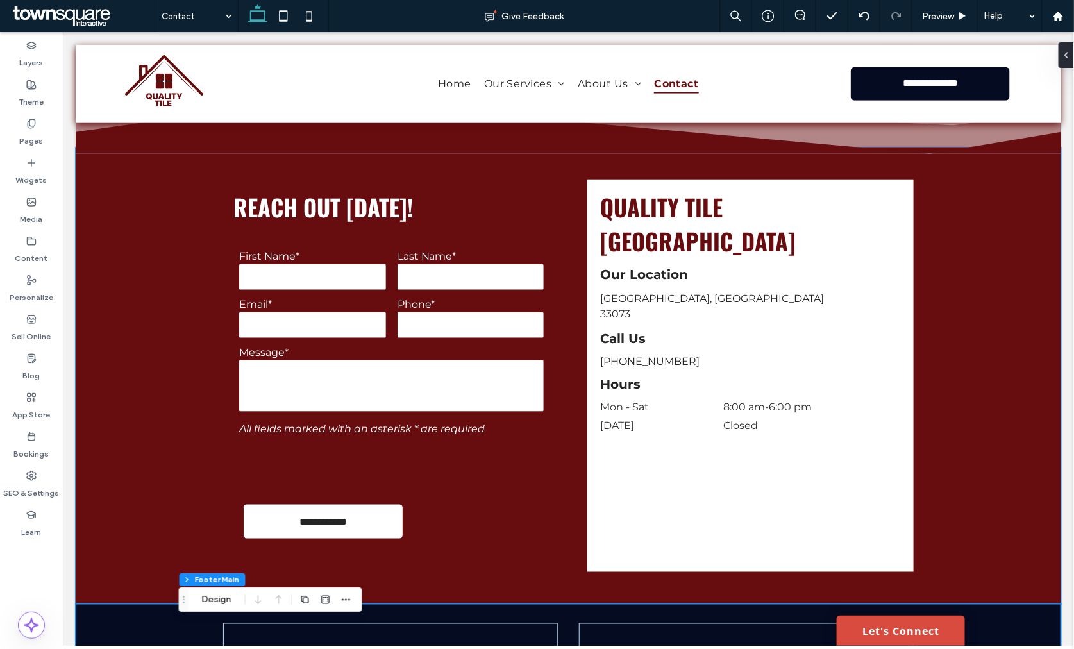
scroll to position [388, 0]
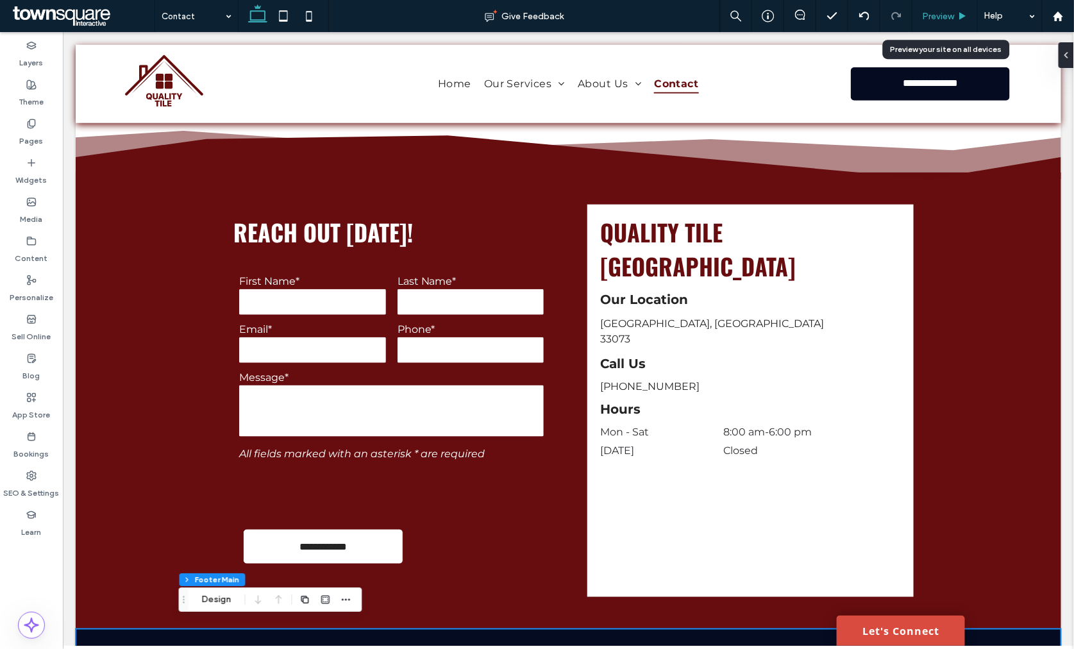
click at [938, 13] on span "Preview" at bounding box center [938, 16] width 32 height 11
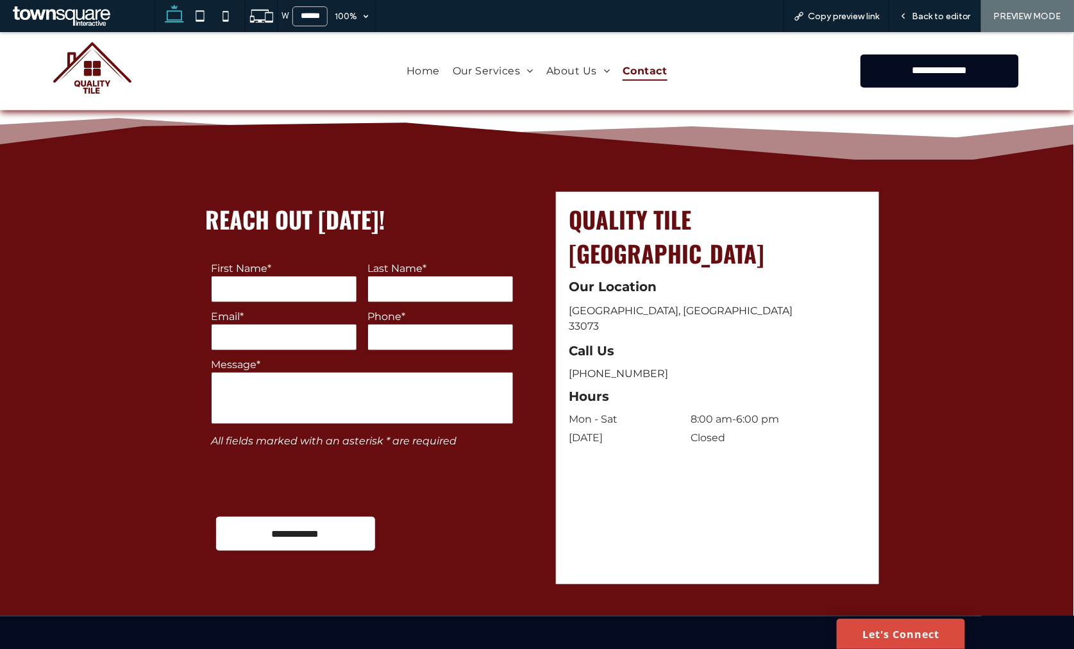
scroll to position [375, 0]
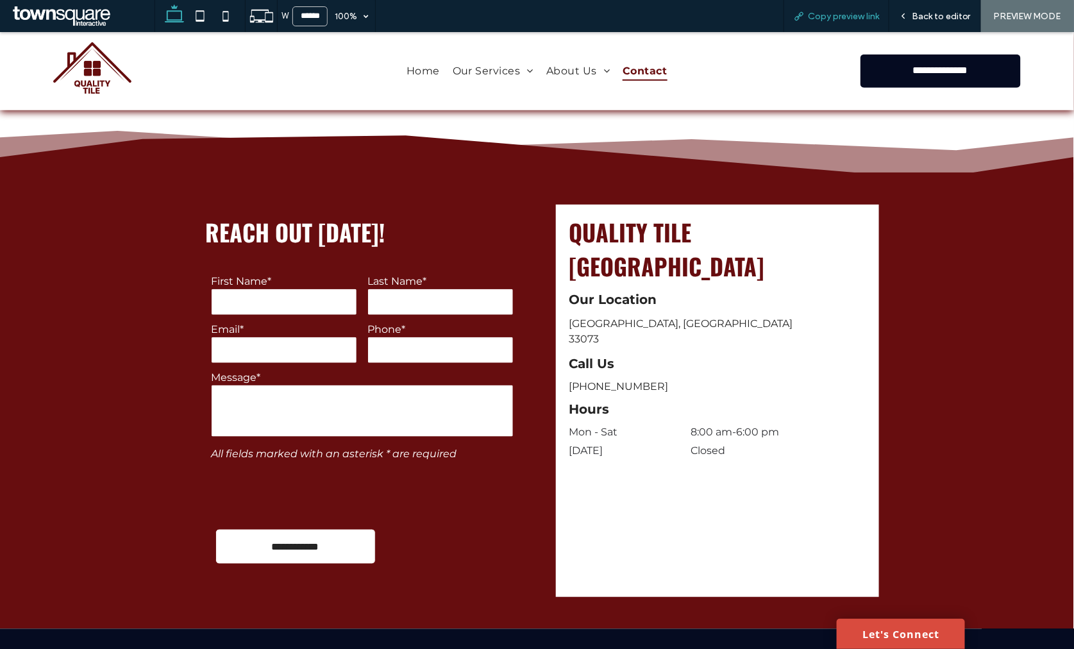
click at [855, 14] on span "Copy preview link" at bounding box center [843, 16] width 71 height 11
drag, startPoint x: 401, startPoint y: 69, endPoint x: 416, endPoint y: 99, distance: 34.1
click at [407, 69] on span "Home" at bounding box center [423, 70] width 33 height 19
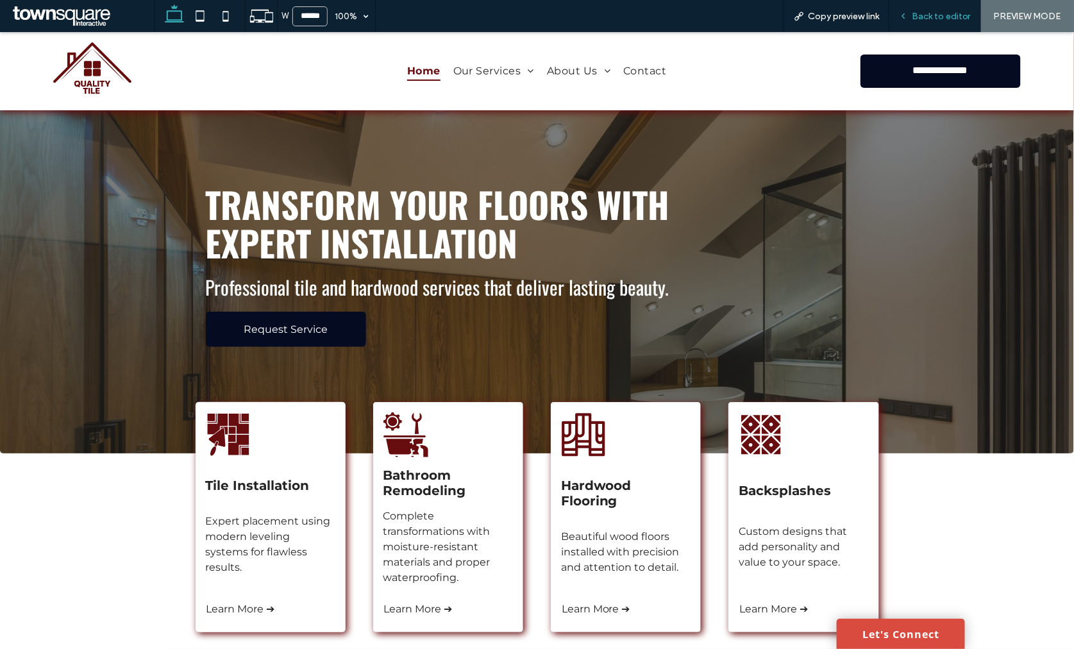
click at [931, 15] on span "Back to editor" at bounding box center [941, 16] width 59 height 11
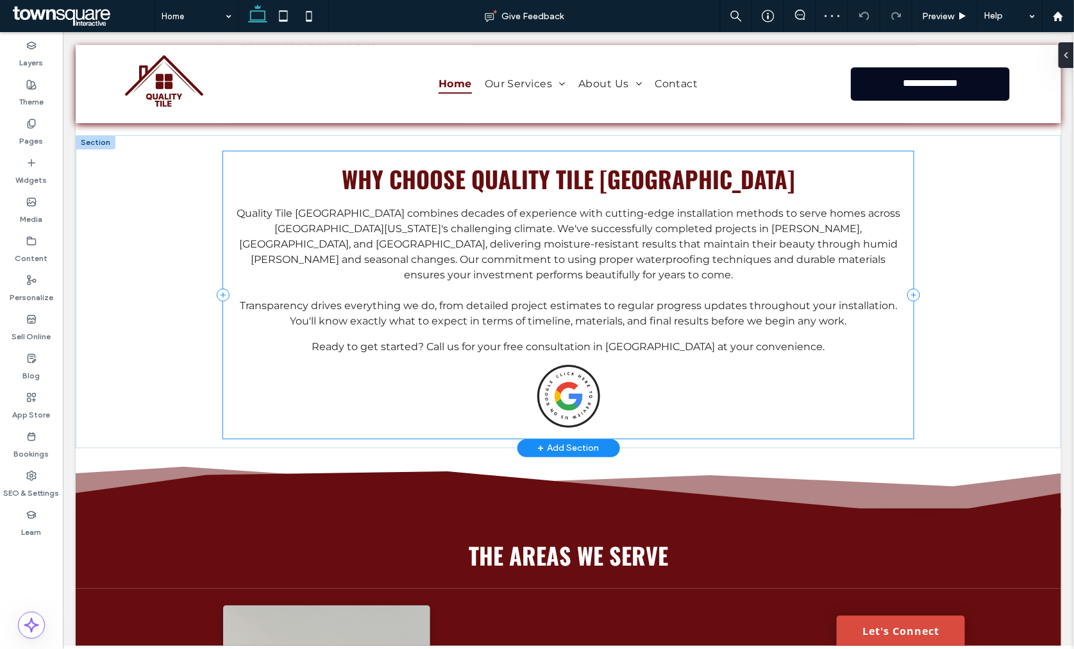
scroll to position [1710, 0]
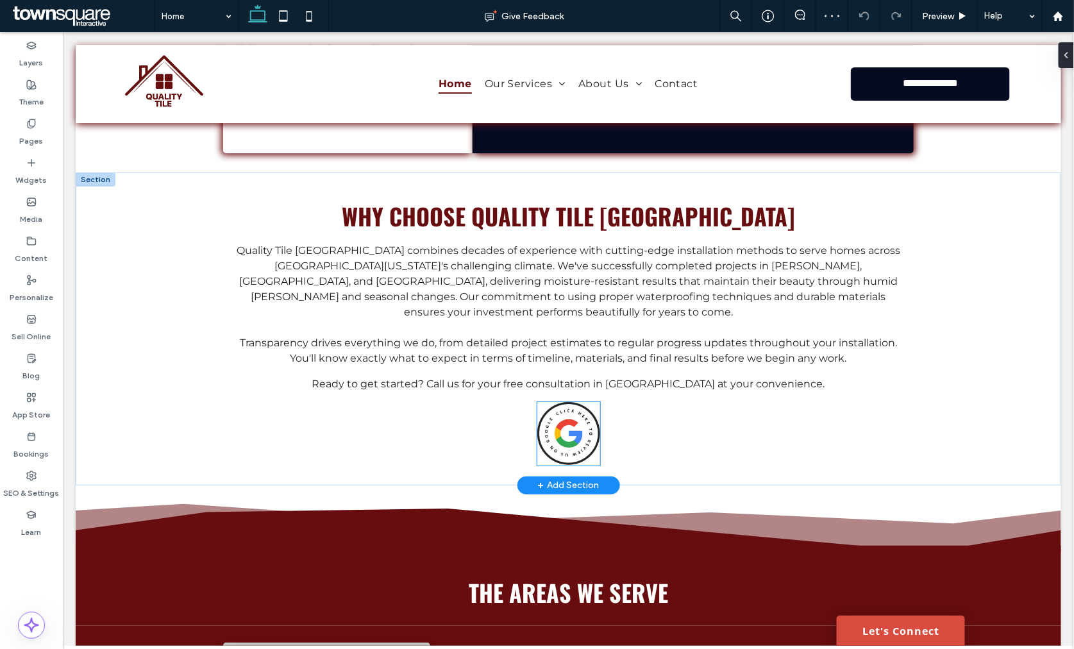
click at [556, 402] on img at bounding box center [568, 433] width 63 height 63
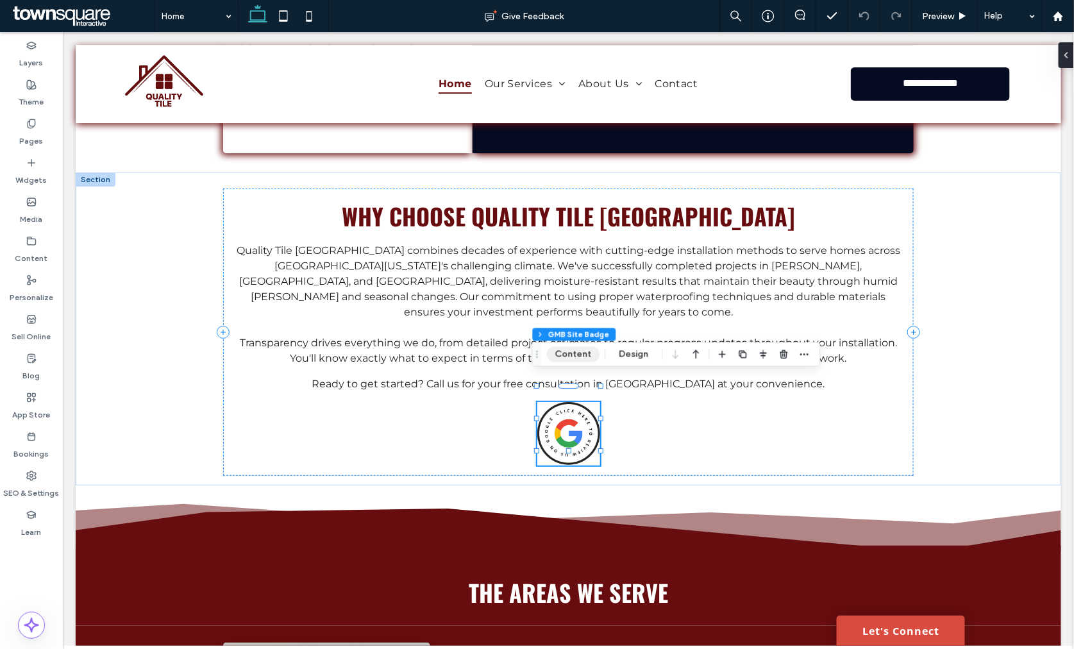
click at [588, 355] on button "Content" at bounding box center [573, 354] width 53 height 15
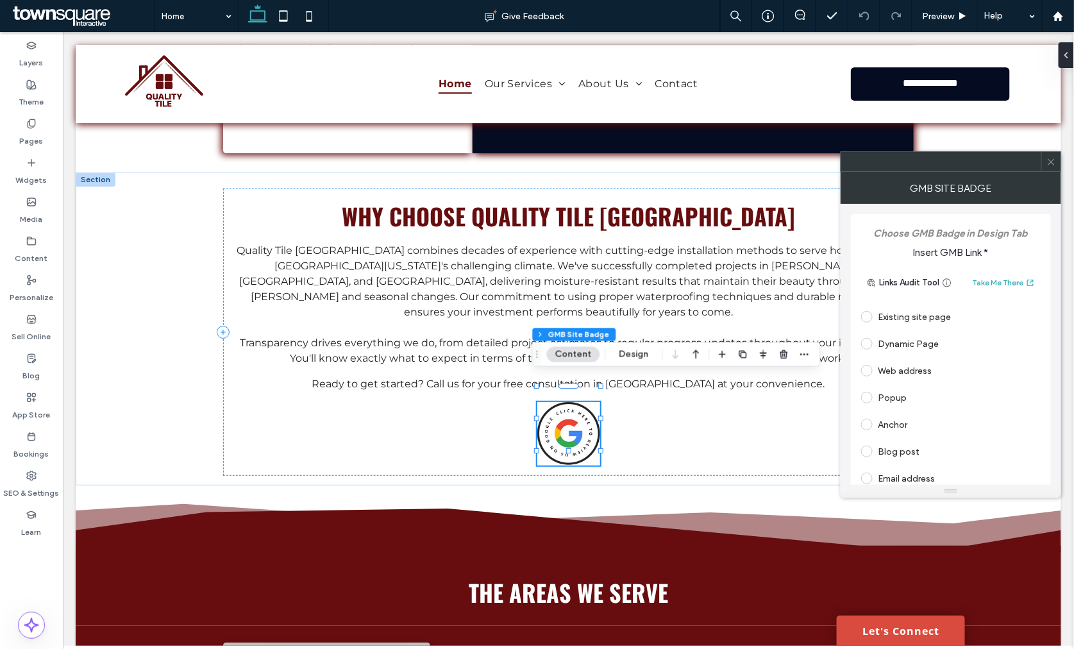
scroll to position [71, 0]
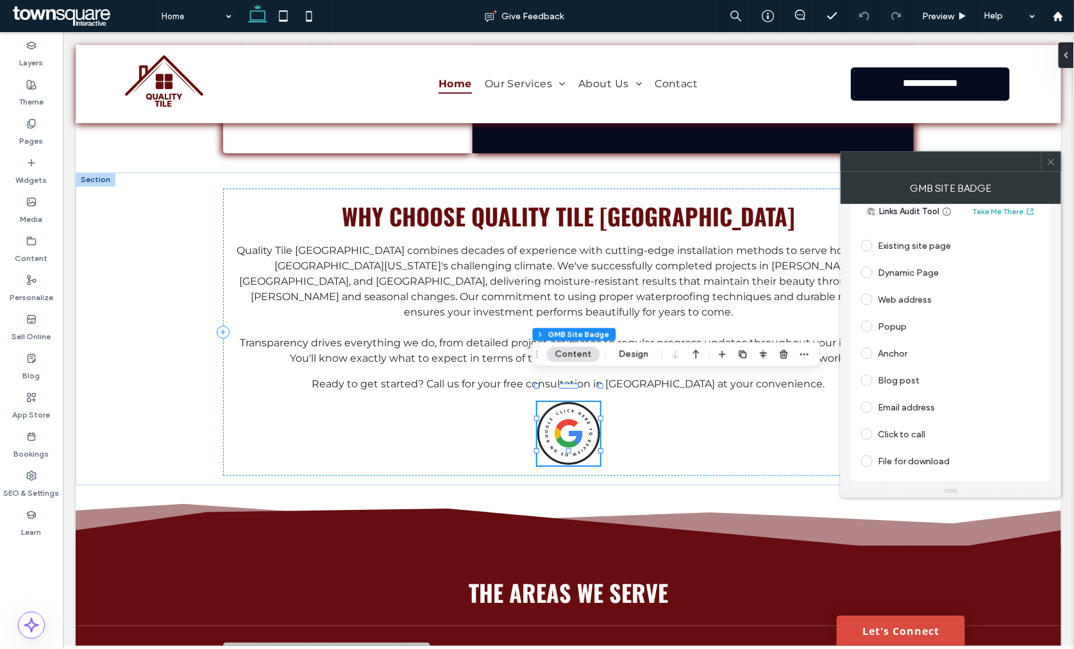
click at [898, 304] on div "Web address" at bounding box center [952, 299] width 180 height 21
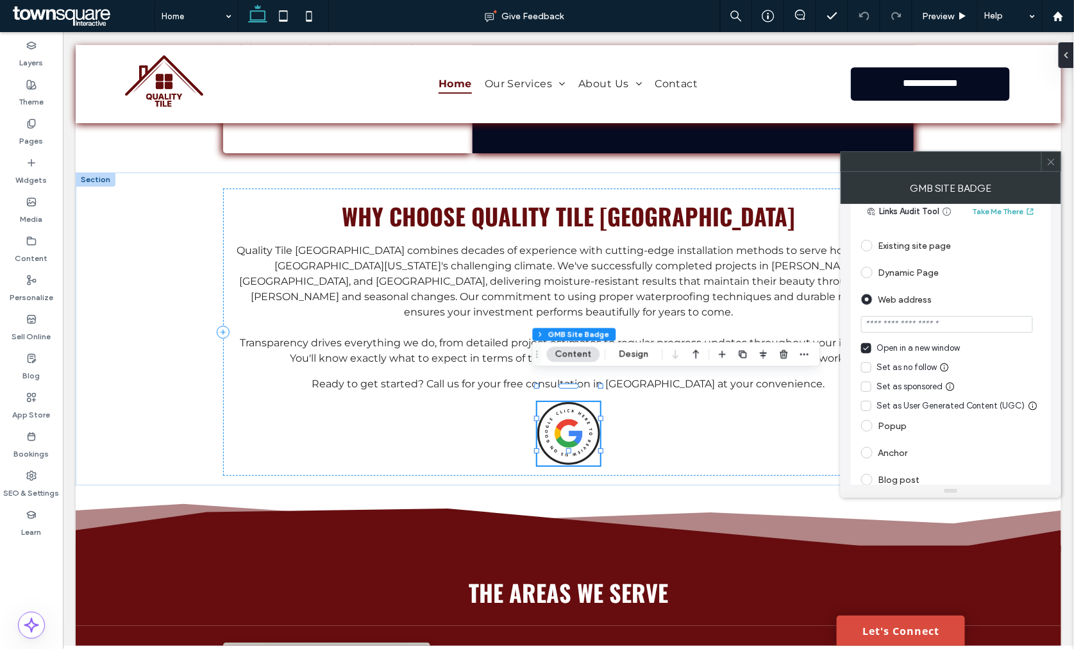
click at [894, 323] on input "url" at bounding box center [948, 324] width 172 height 17
paste input "**********"
type input "**********"
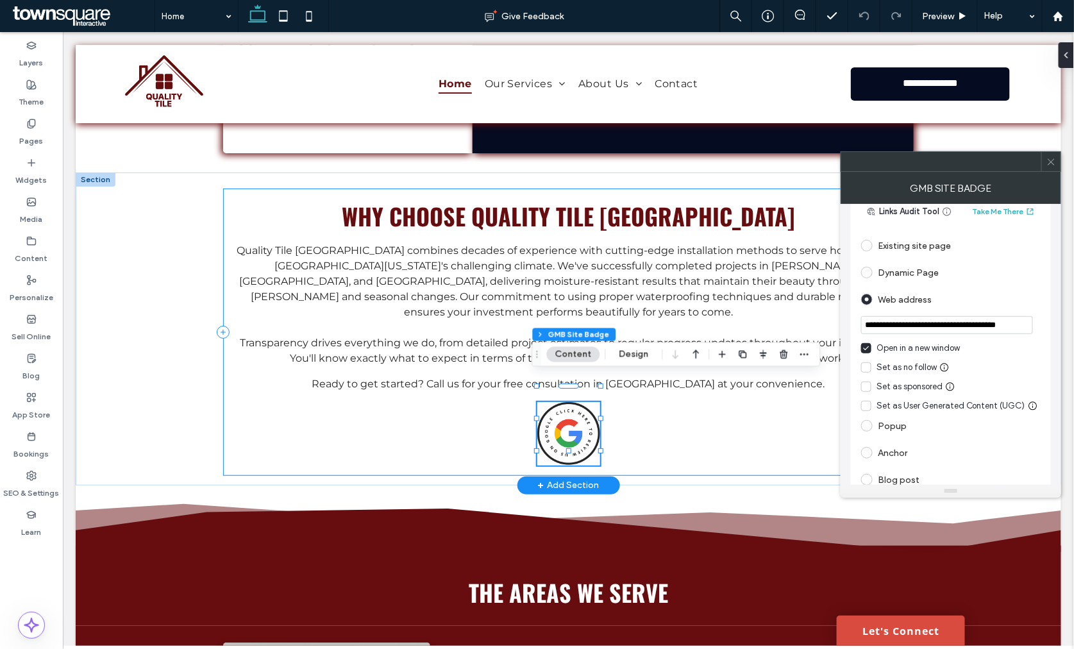
click at [371, 437] on div "Why Choose Quality Tile USA Quality Tile USA combines decades of experience wit…" at bounding box center [568, 331] width 691 height 287
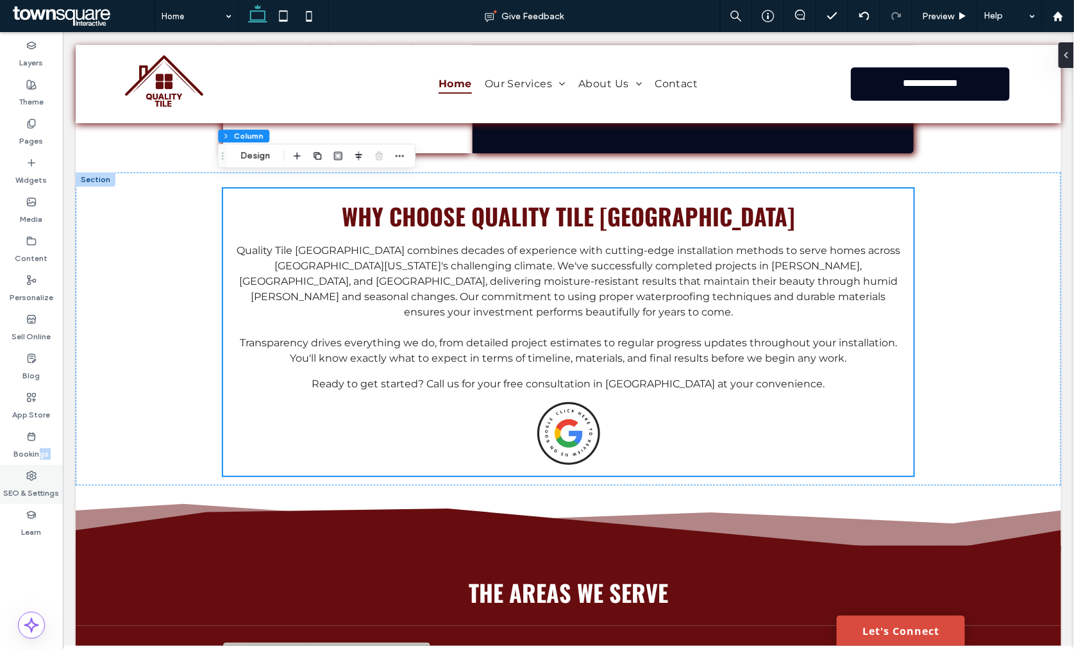
drag, startPoint x: 38, startPoint y: 444, endPoint x: 28, endPoint y: 476, distance: 33.9
click at [28, 476] on div "Layers Theme Pages Widgets Media Content Personalize Sell Online Blog App Store…" at bounding box center [31, 340] width 63 height 617
click at [28, 476] on use at bounding box center [31, 475] width 9 height 9
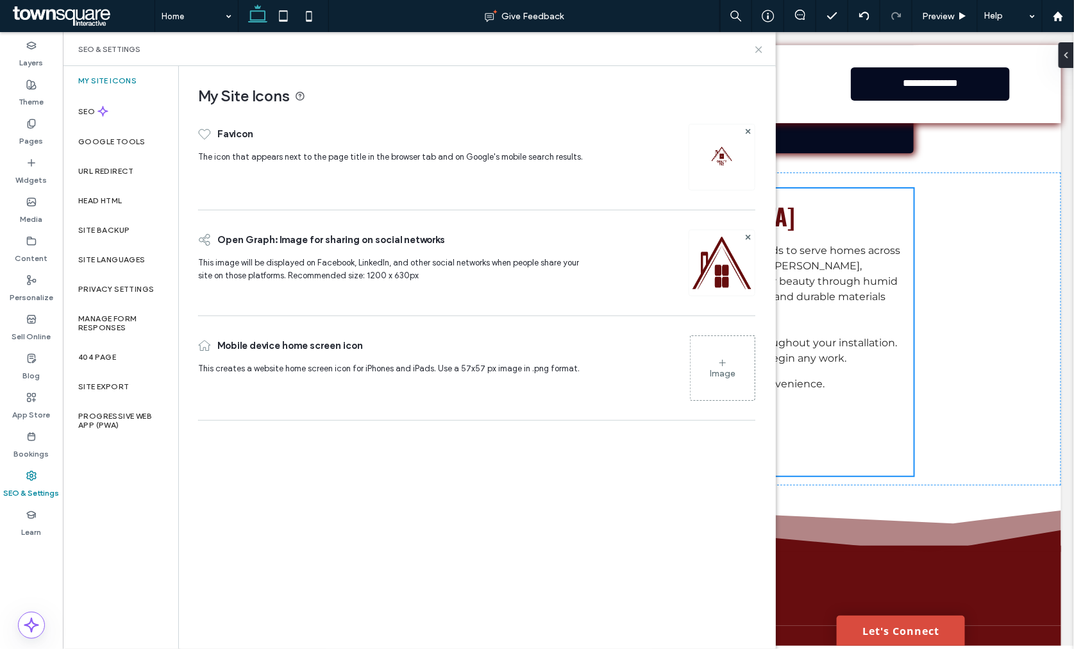
click at [760, 45] on icon at bounding box center [759, 50] width 10 height 10
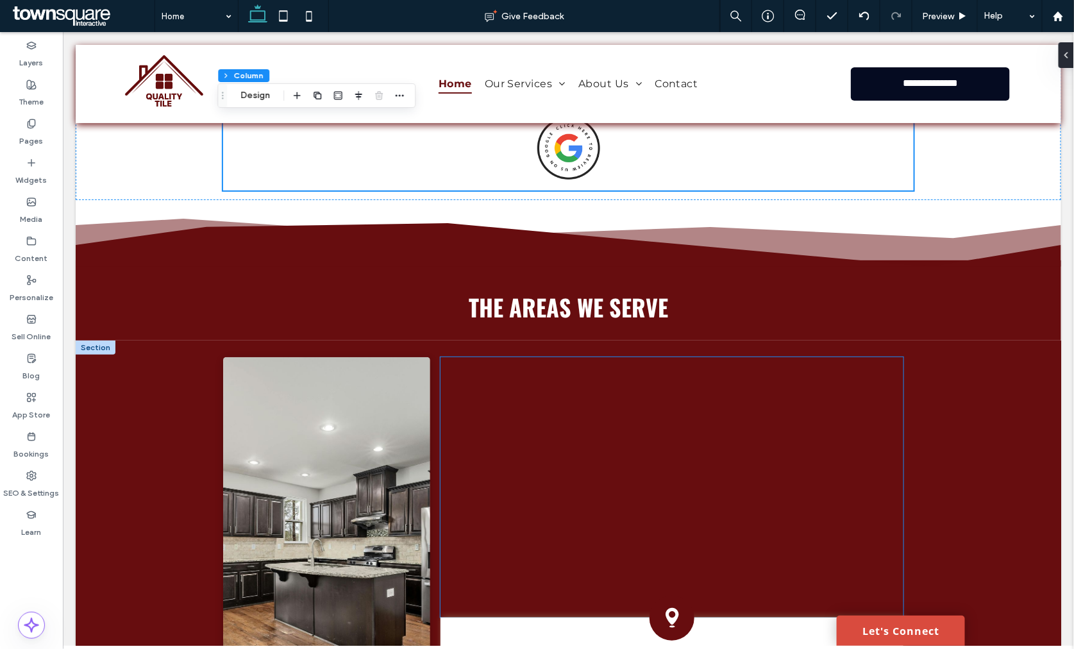
scroll to position [2271, 0]
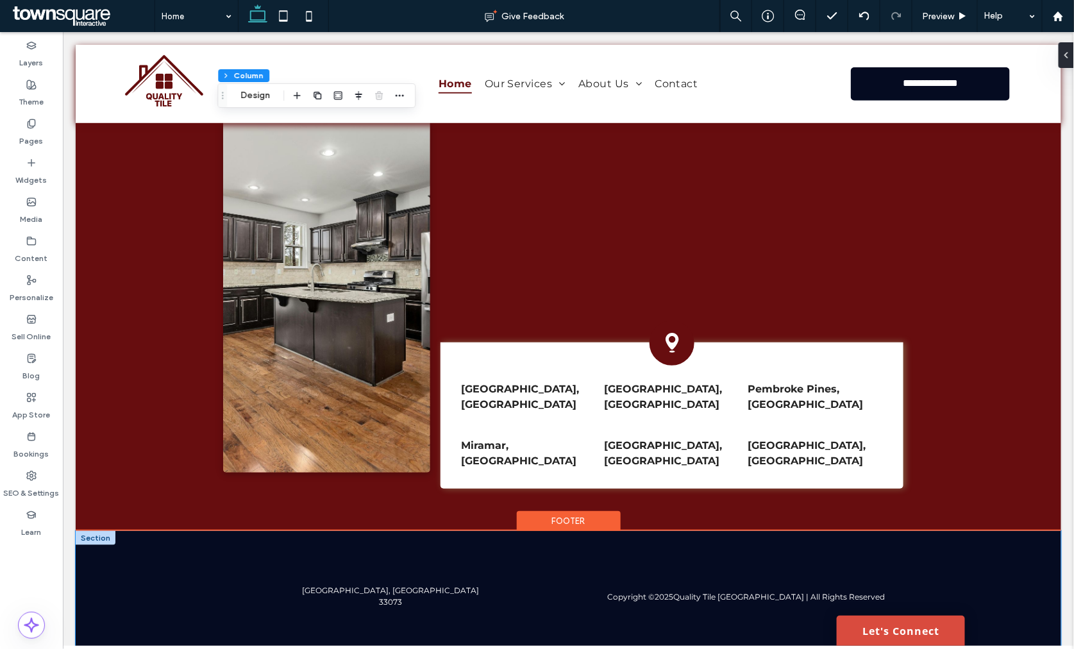
click at [173, 536] on div "Copyright © 2025 Quality Tile USA | All Rights Reserved Coconut Creek, FL 33073" at bounding box center [568, 608] width 986 height 154
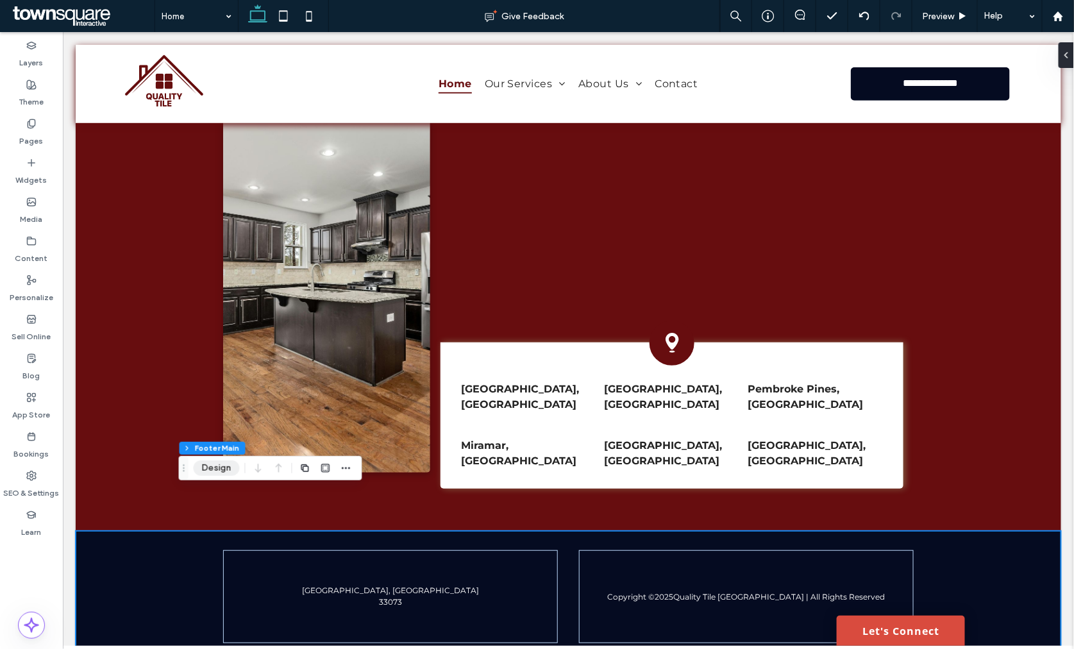
click at [223, 473] on button "Design" at bounding box center [217, 468] width 46 height 15
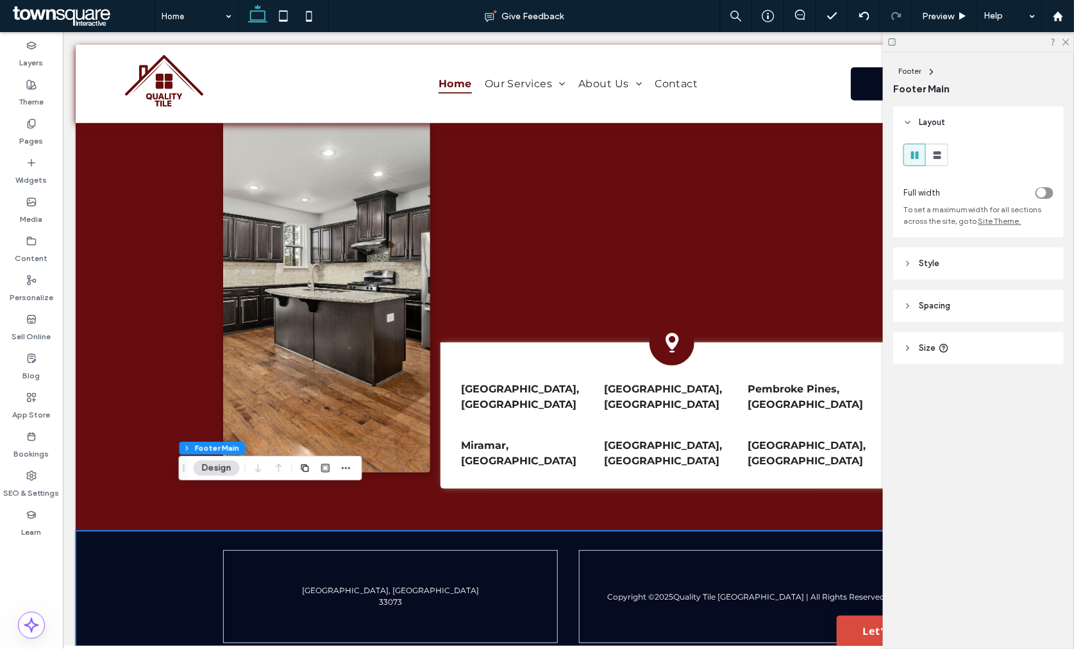
click at [963, 258] on header "Style" at bounding box center [979, 264] width 171 height 32
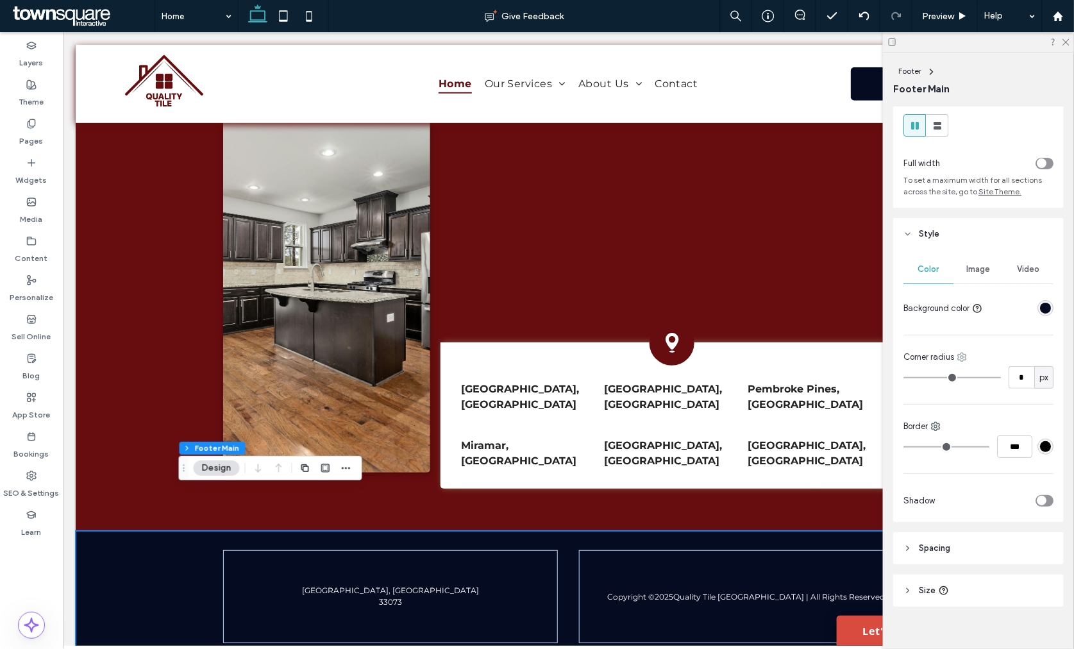
scroll to position [45, 0]
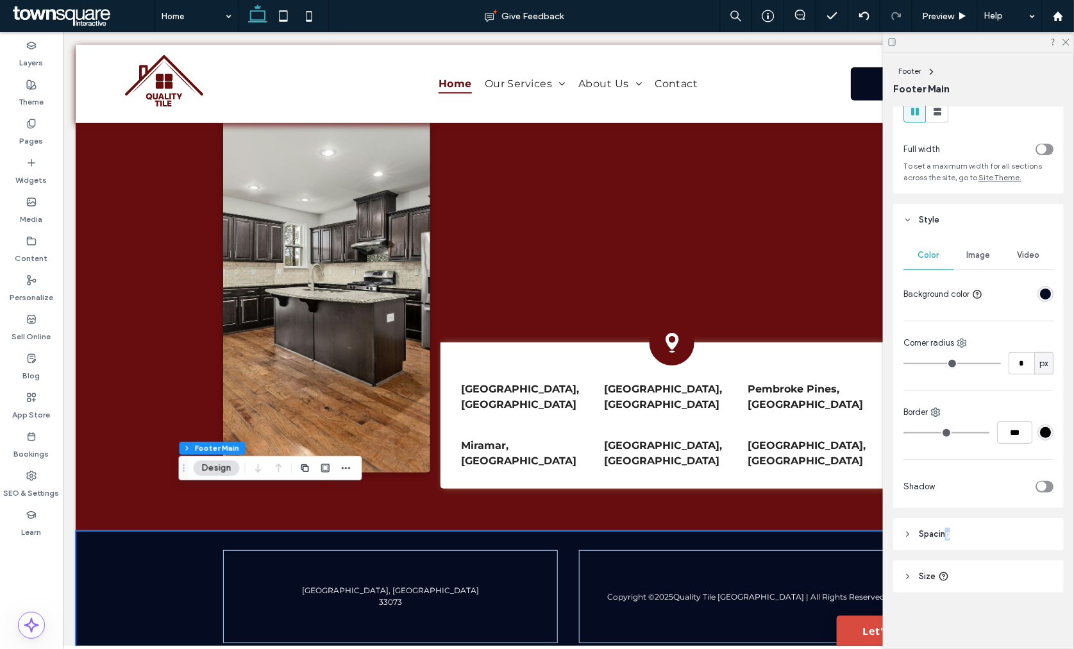
click at [947, 522] on div "Layout Full width To set a maximum width for all sections across the site, go t…" at bounding box center [983, 375] width 179 height 538
click at [947, 523] on header "Spacing" at bounding box center [979, 534] width 171 height 32
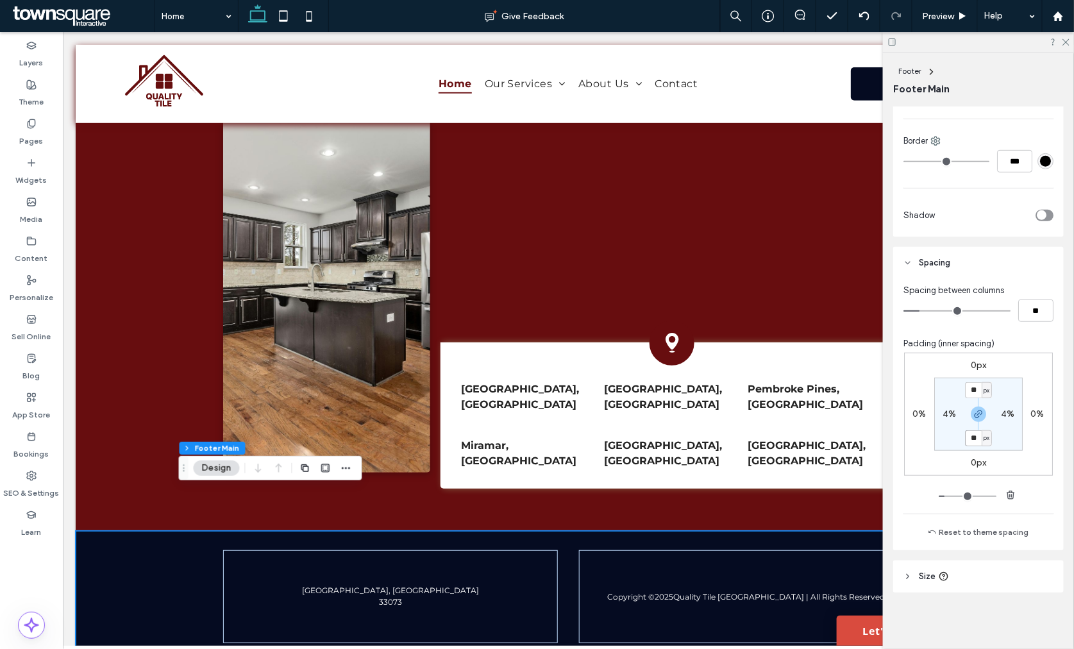
click at [966, 439] on input "**" at bounding box center [973, 438] width 17 height 16
type input "**"
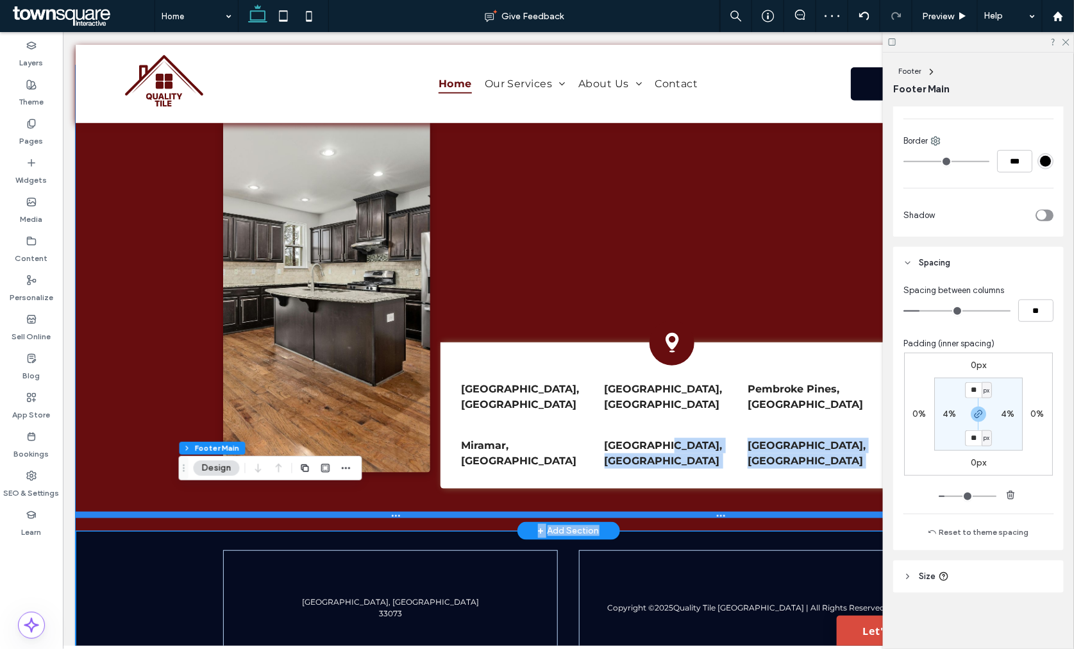
click at [658, 486] on div "Coconut Creek, FL Coral Springs, FL Pembroke Pines, FL Miramar, FL Hollywood, F…" at bounding box center [568, 298] width 986 height 466
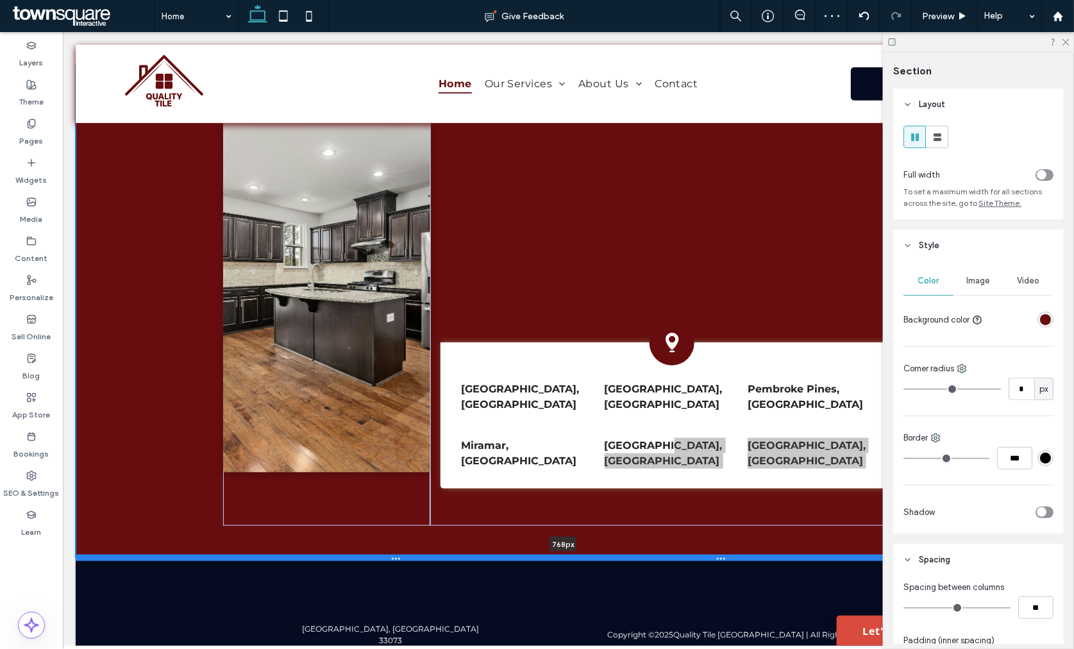
drag, startPoint x: 658, startPoint y: 486, endPoint x: 666, endPoint y: 529, distance: 44.4
click at [666, 554] on div at bounding box center [563, 557] width 976 height 6
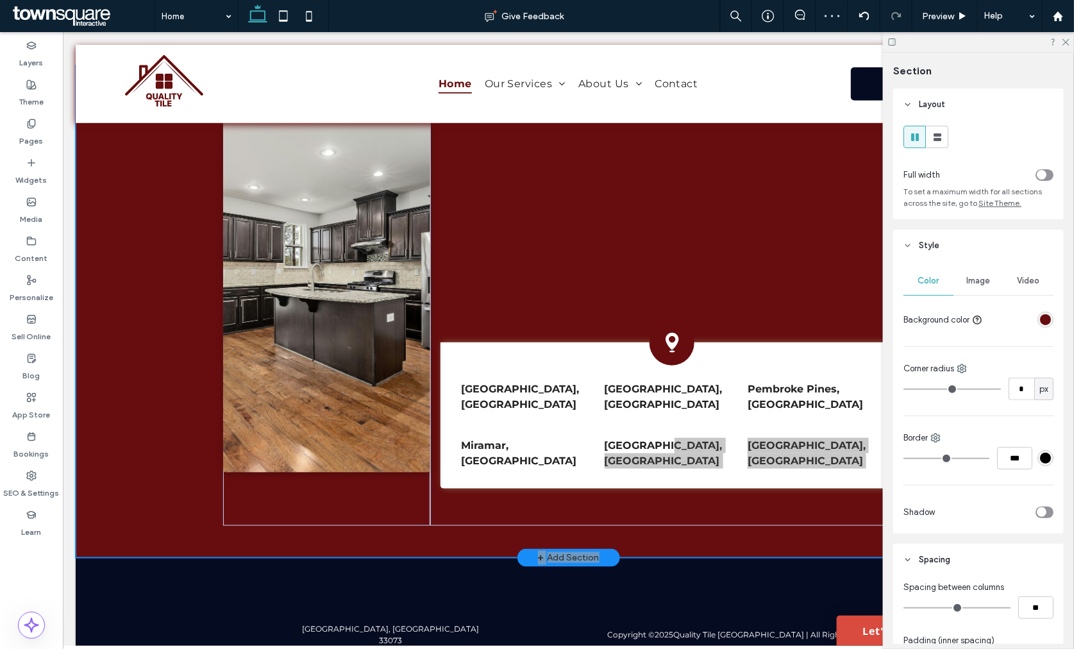
type input "***"
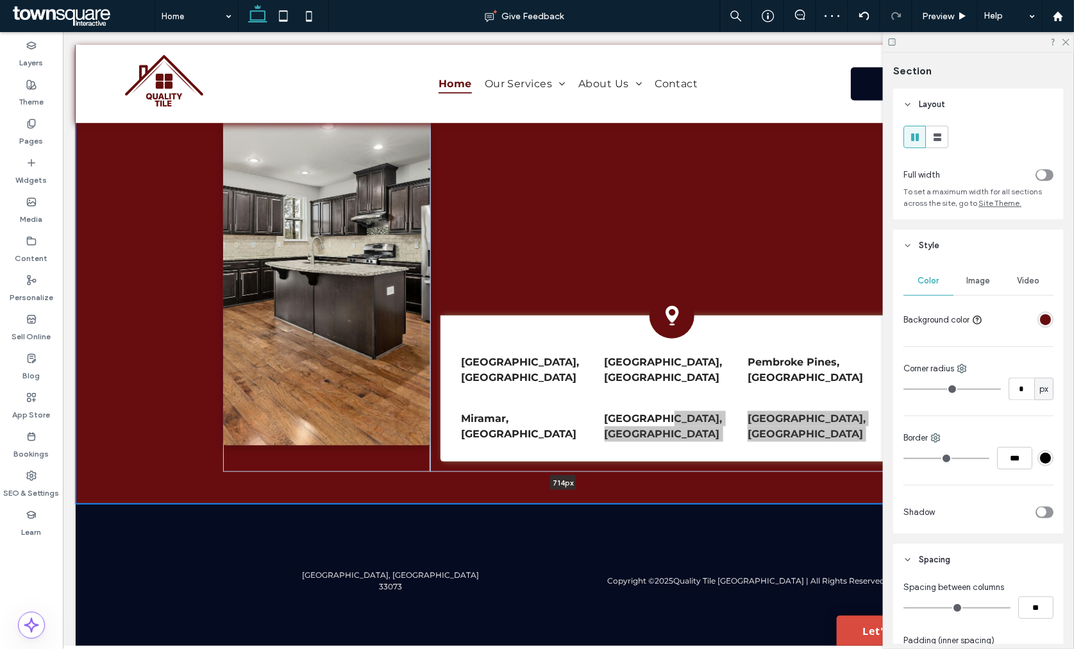
scroll to position [2281, 0]
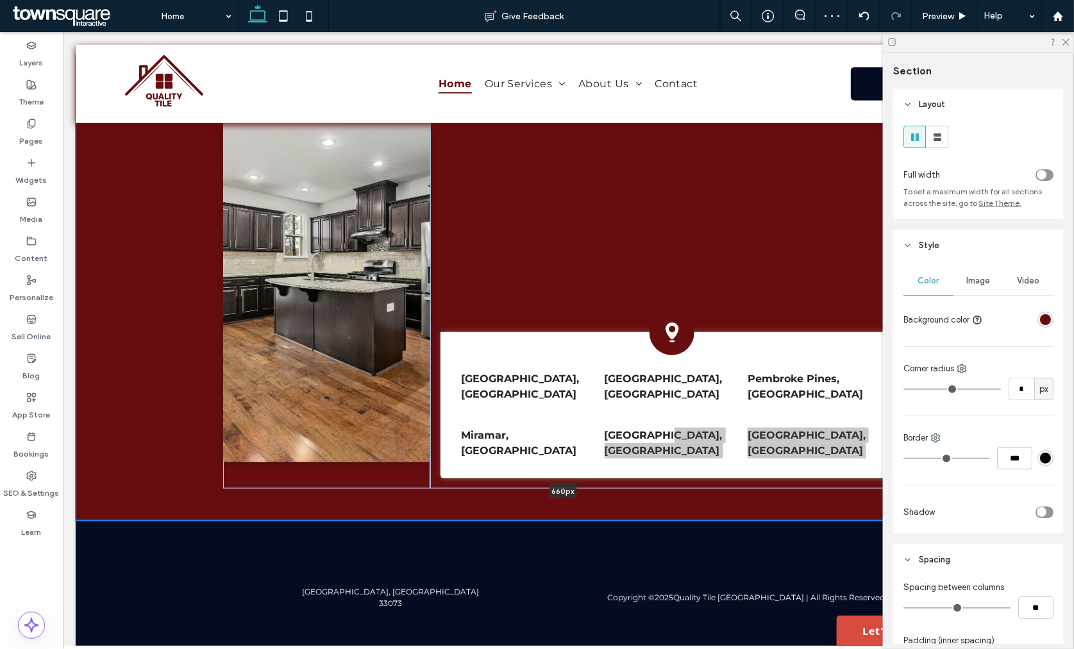
drag, startPoint x: 671, startPoint y: 479, endPoint x: 687, endPoint y: 409, distance: 71.7
click at [687, 409] on div "Coconut Creek, FL Coral Springs, FL Pembroke Pines, FL Miramar, FL Hollywood, F…" at bounding box center [568, 288] width 986 height 466
type input "***"
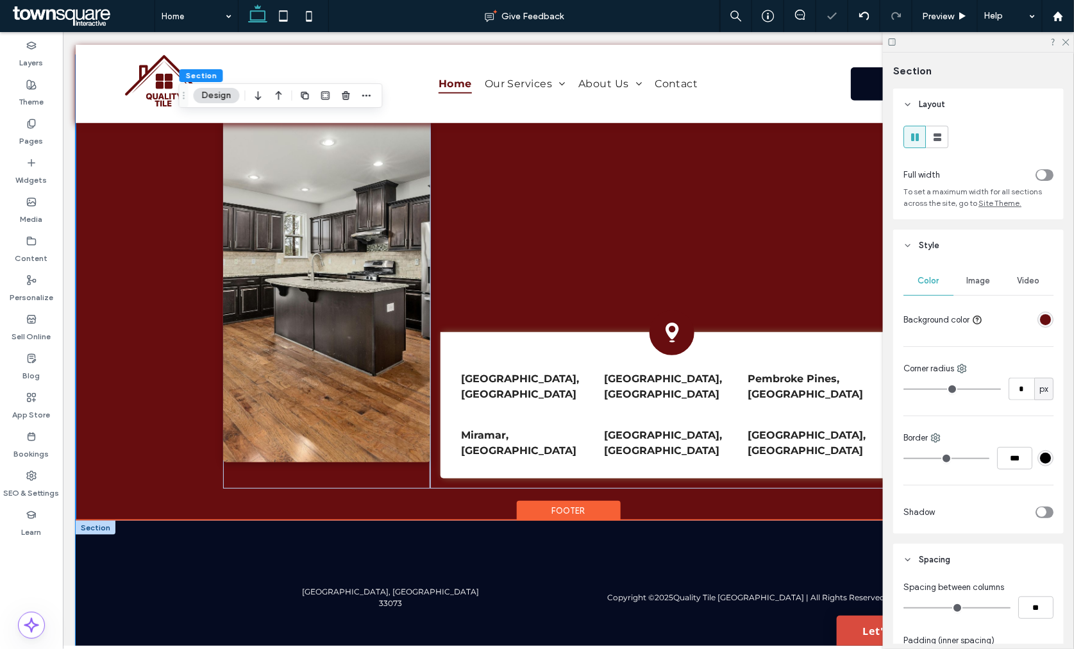
click at [190, 522] on div "Copyright © 2025 Quality Tile USA | All Rights Reserved Coconut Creek, FL 33073" at bounding box center [568, 597] width 770 height 154
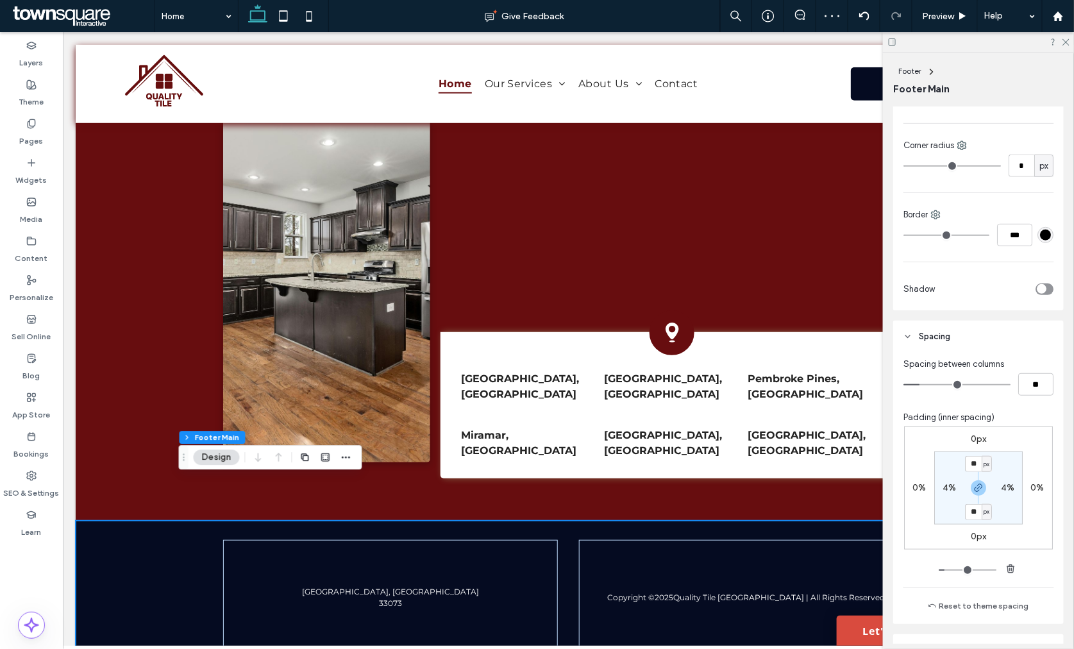
scroll to position [285, 0]
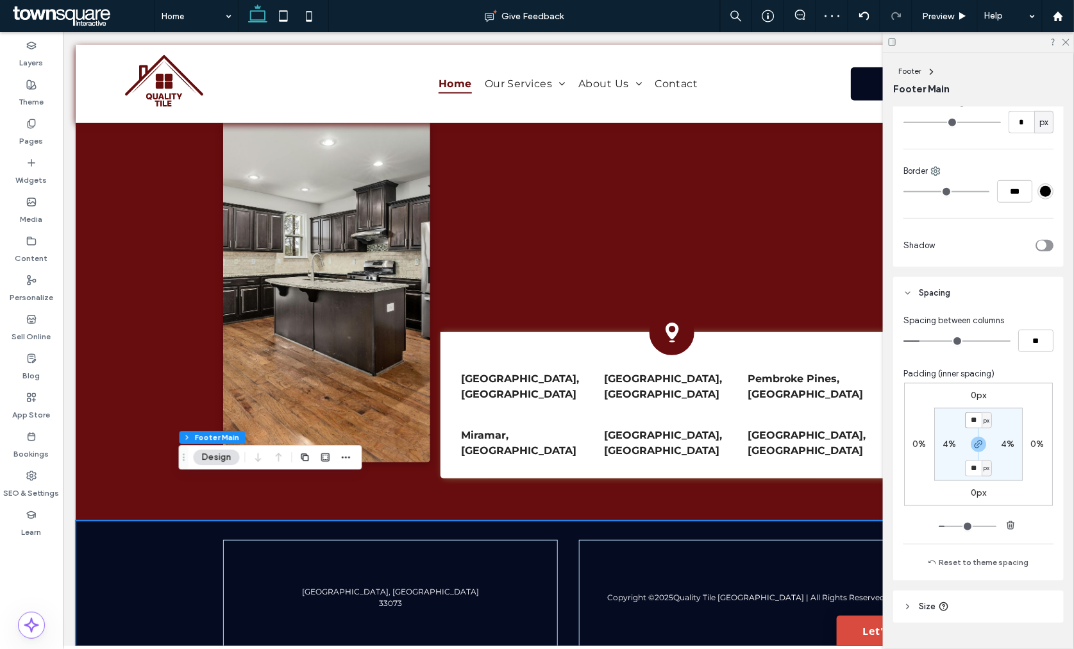
click at [971, 422] on input "**" at bounding box center [973, 420] width 17 height 16
type input "*"
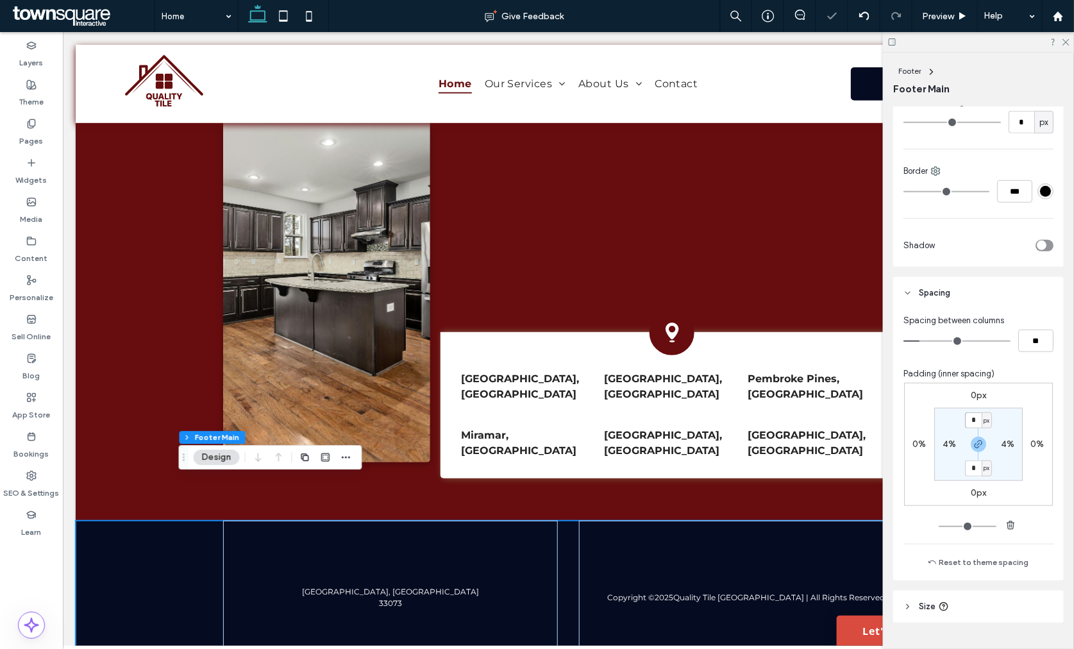
click at [971, 422] on input "*" at bounding box center [973, 420] width 17 height 16
type input "**"
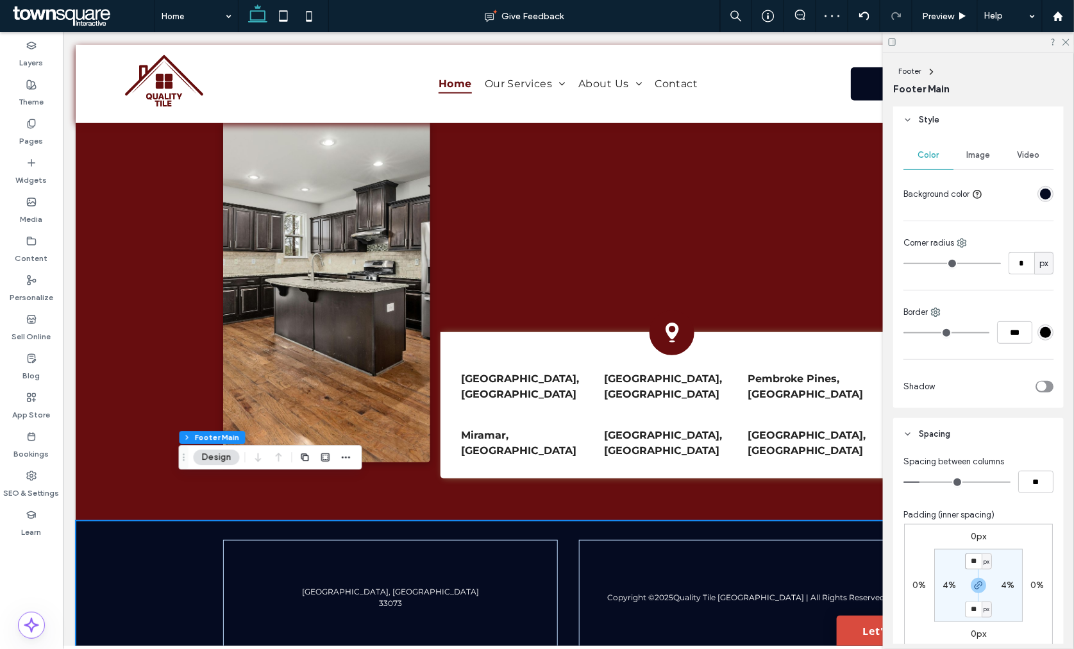
scroll to position [142, 0]
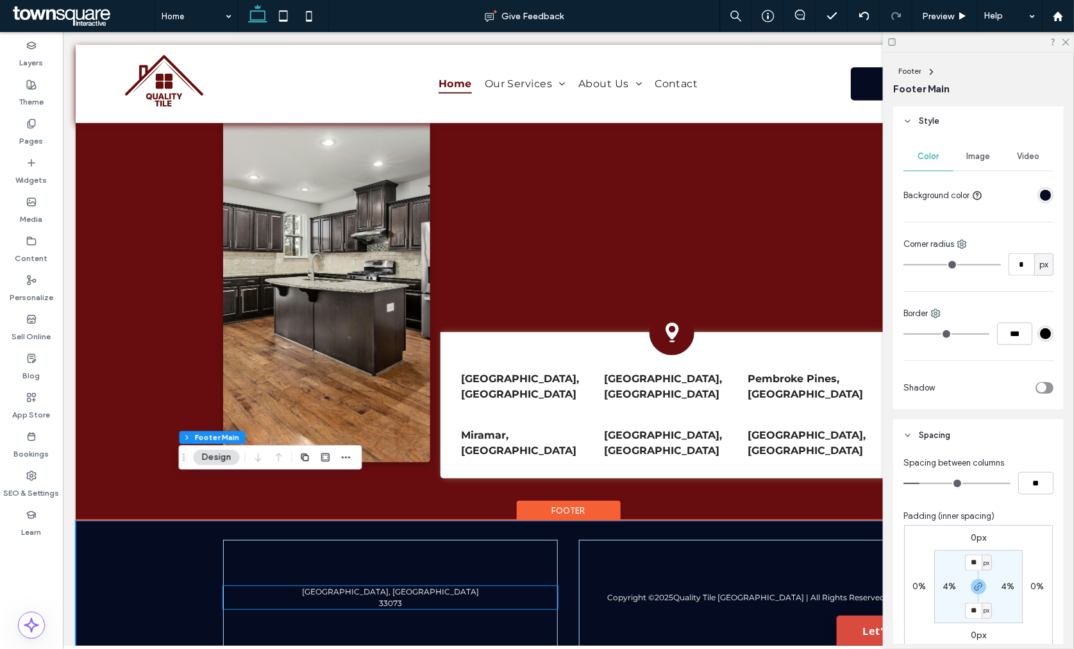
click at [497, 575] on div "Coconut Creek, FL 33073" at bounding box center [390, 596] width 335 height 115
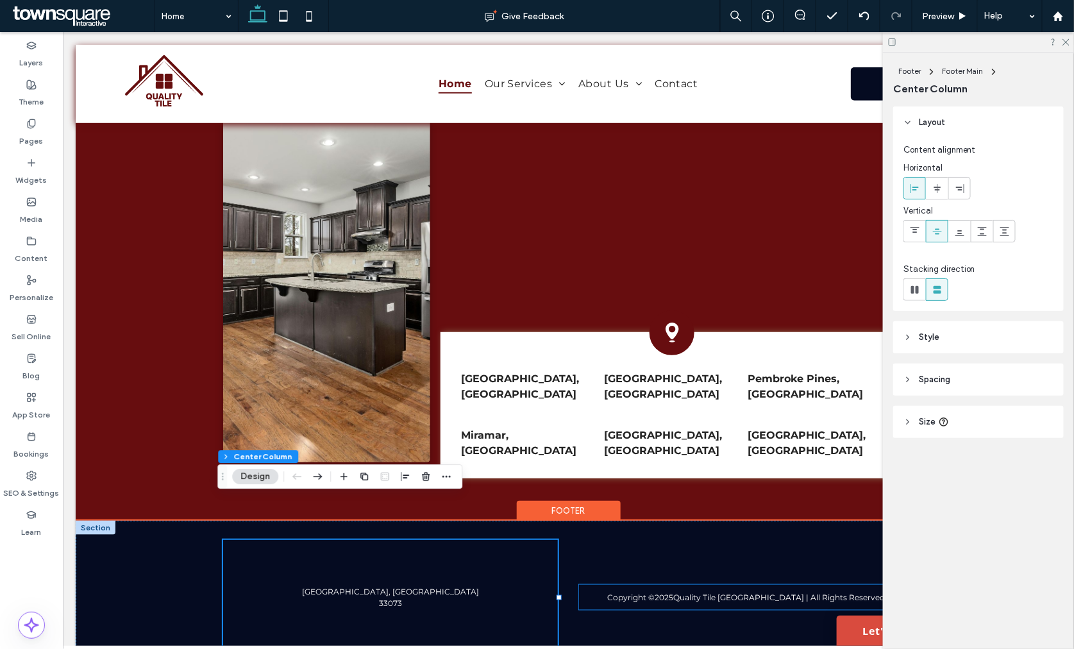
click at [625, 584] on div "Copyright © 2025 Quality Tile USA | All Rights Reserved" at bounding box center [746, 596] width 335 height 25
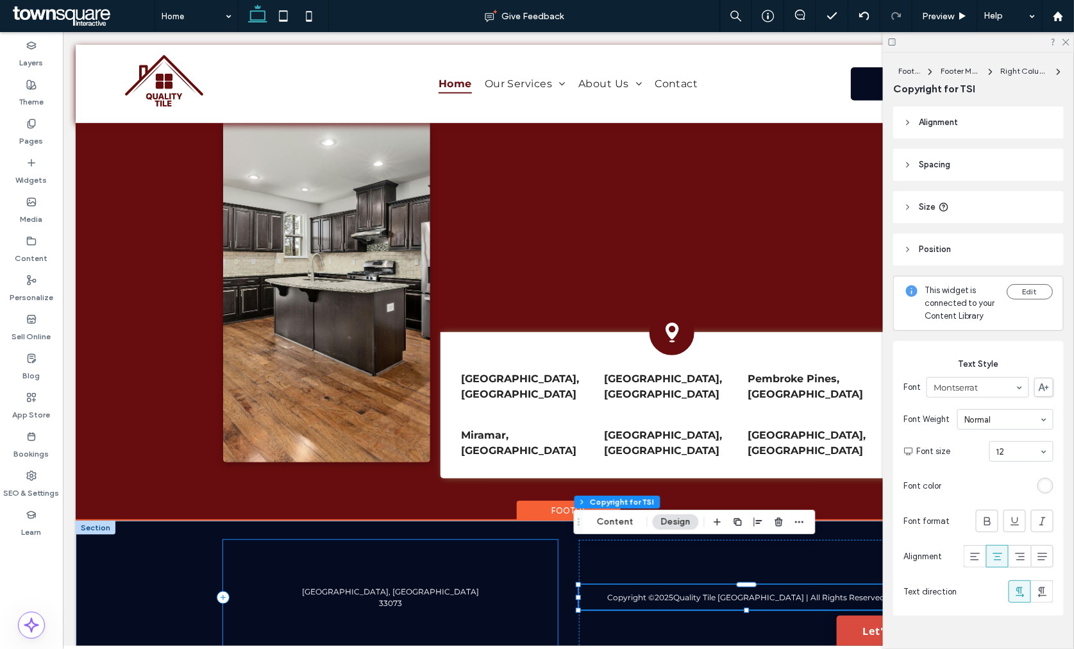
click at [482, 572] on div "Coconut Creek, FL 33073" at bounding box center [390, 596] width 335 height 115
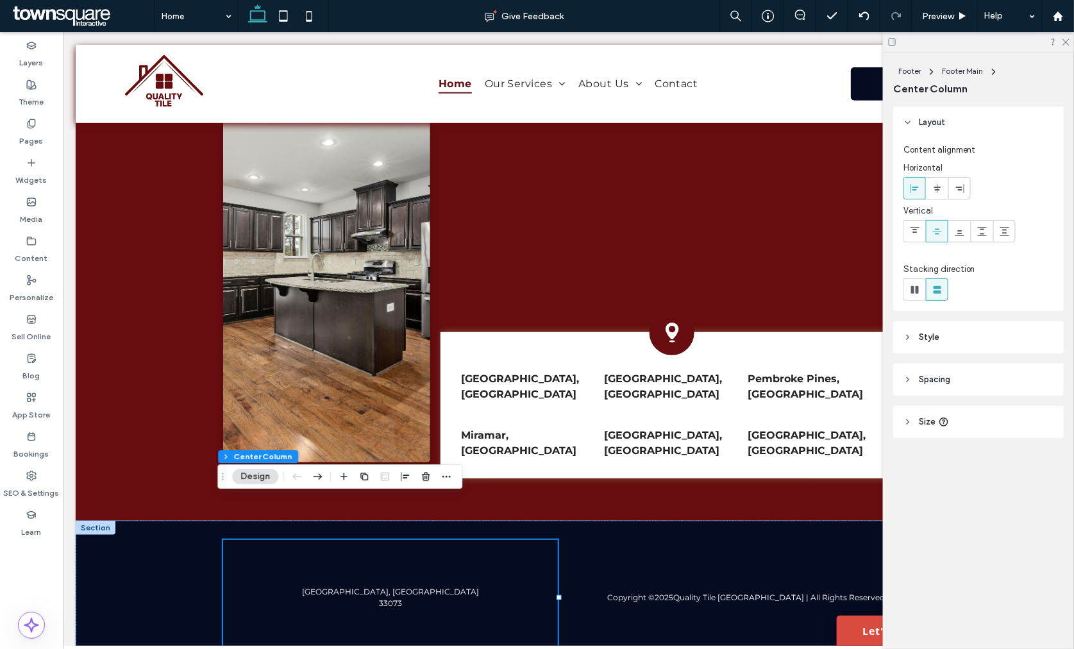
click at [930, 335] on span "Style" at bounding box center [929, 337] width 21 height 13
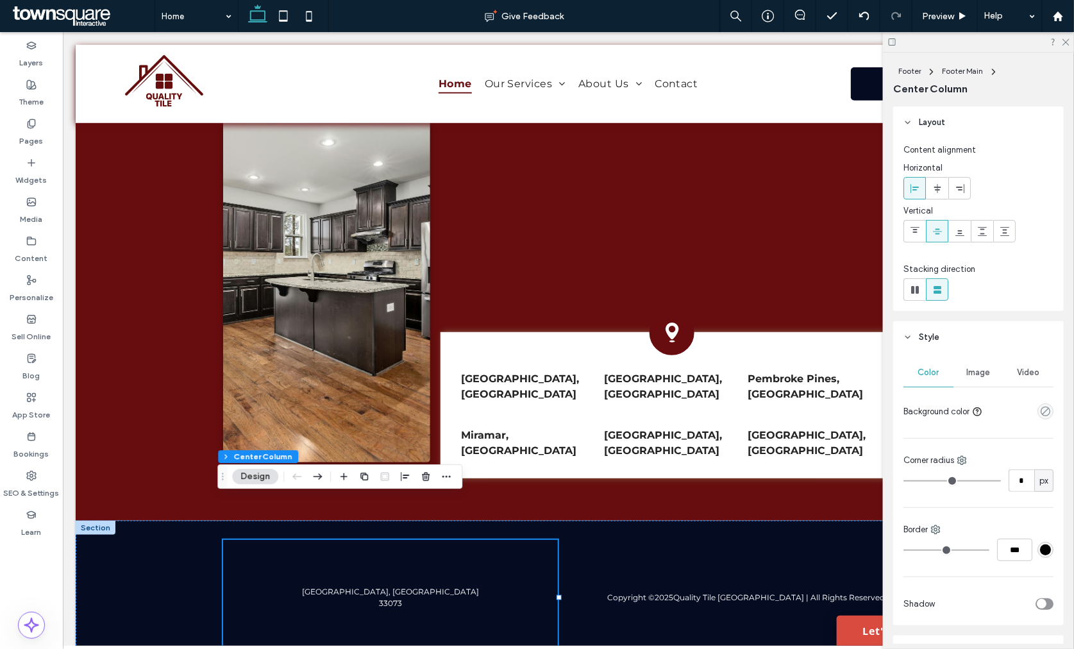
click at [930, 335] on span "Style" at bounding box center [929, 337] width 21 height 13
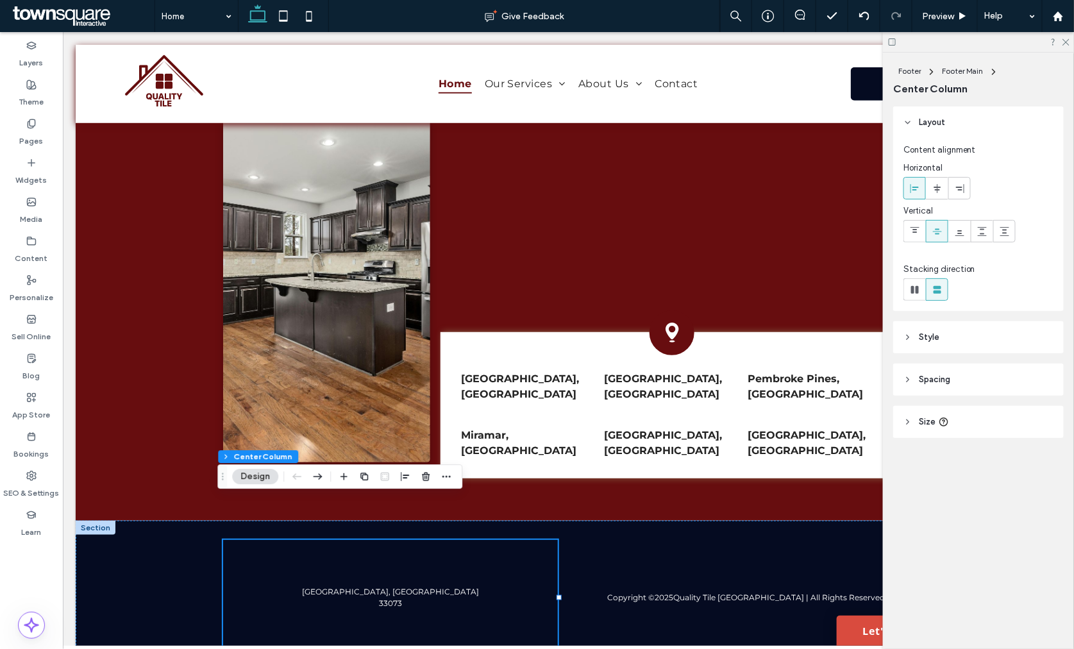
click at [931, 377] on span "Spacing" at bounding box center [934, 379] width 31 height 13
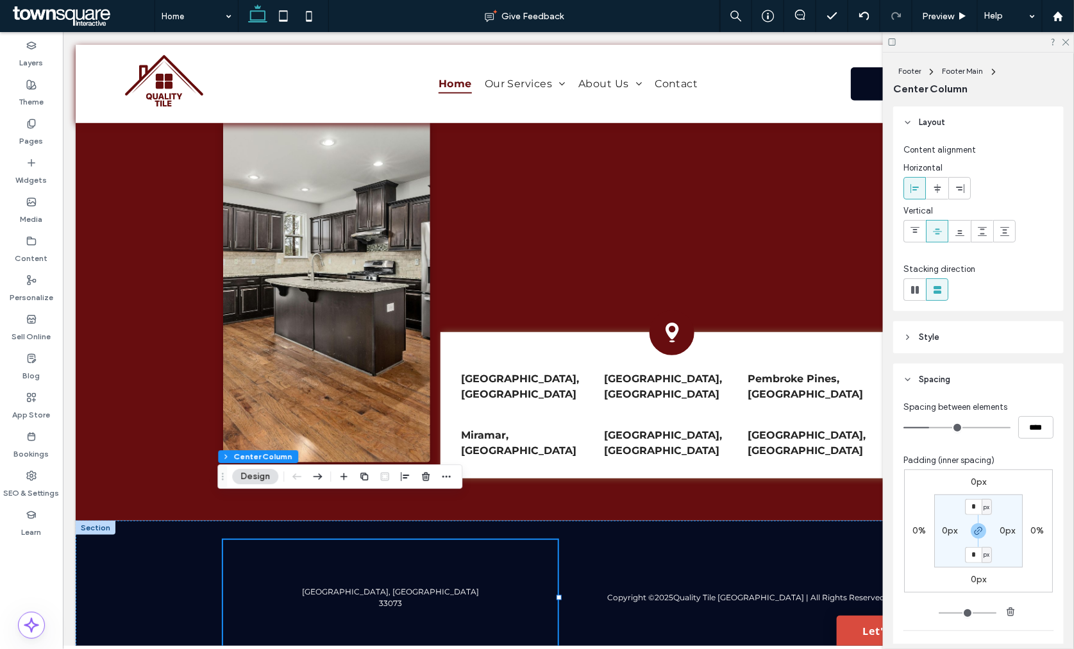
click at [931, 377] on span "Spacing" at bounding box center [934, 379] width 31 height 13
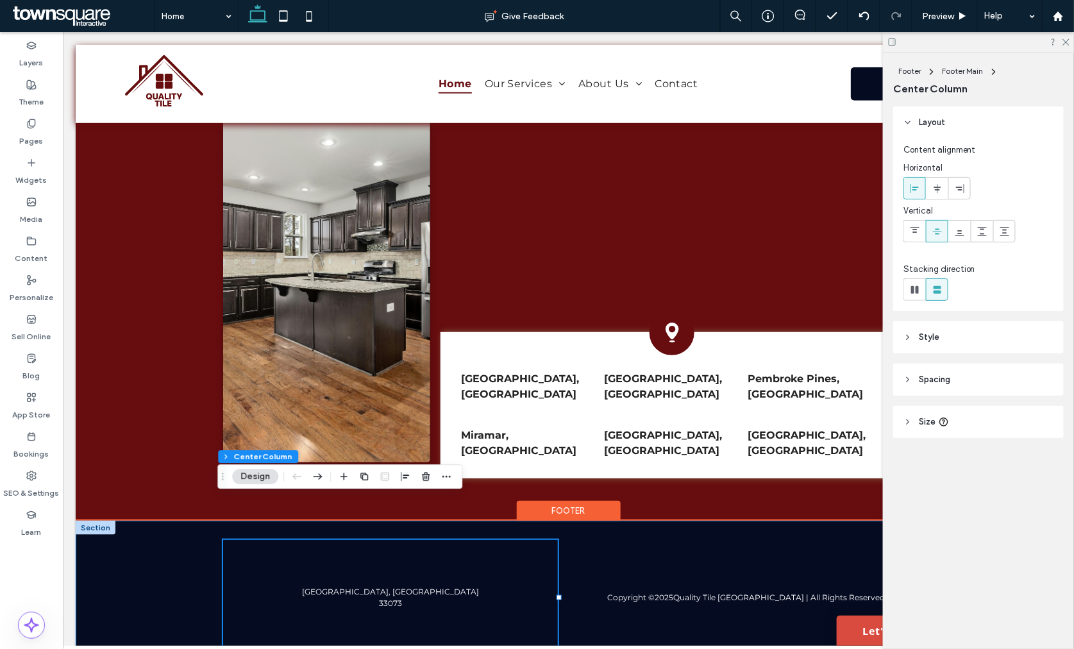
click at [566, 520] on div "Copyright © 2025 Quality Tile USA | All Rights Reserved Coconut Creek, FL 33073" at bounding box center [568, 597] width 770 height 154
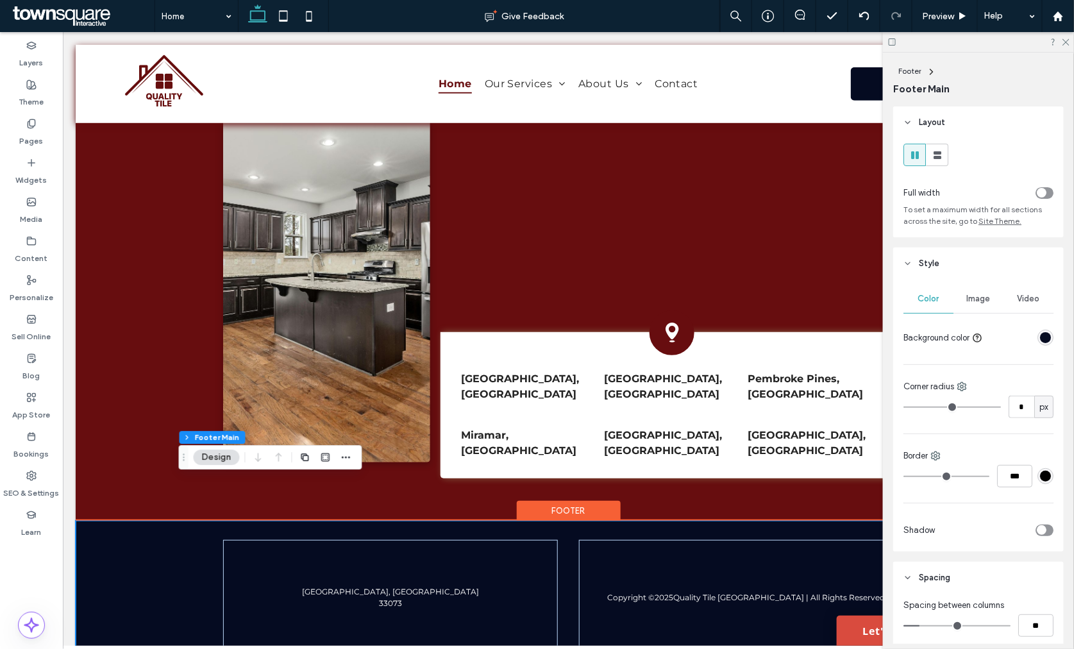
click at [568, 500] on div "Footer" at bounding box center [568, 510] width 104 height 20
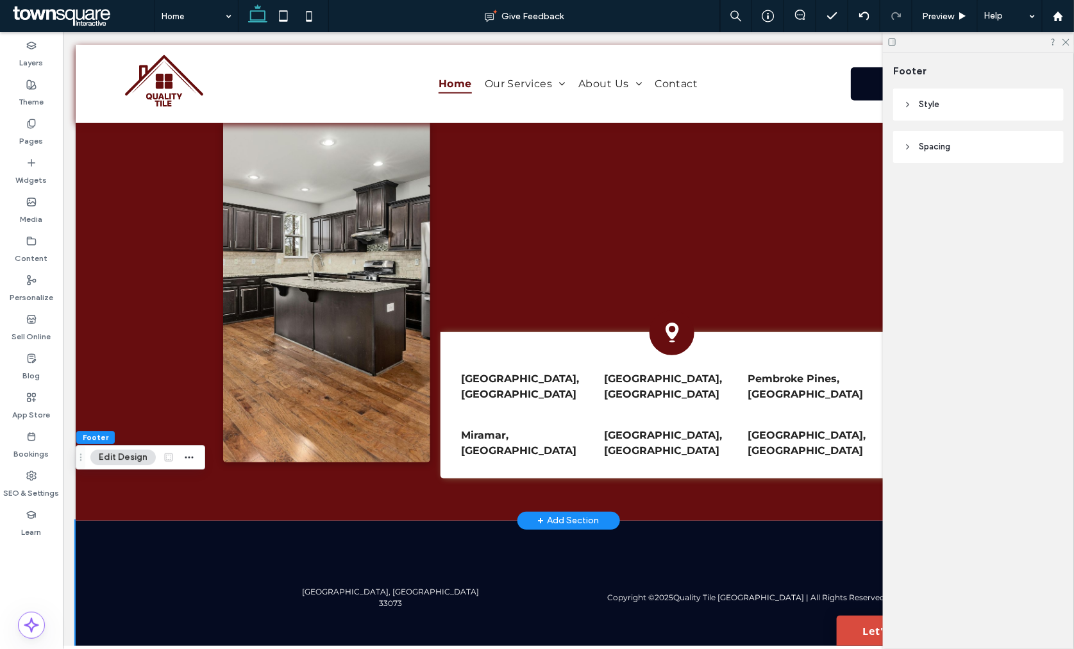
click at [561, 511] on div "+ Add Section" at bounding box center [568, 520] width 103 height 18
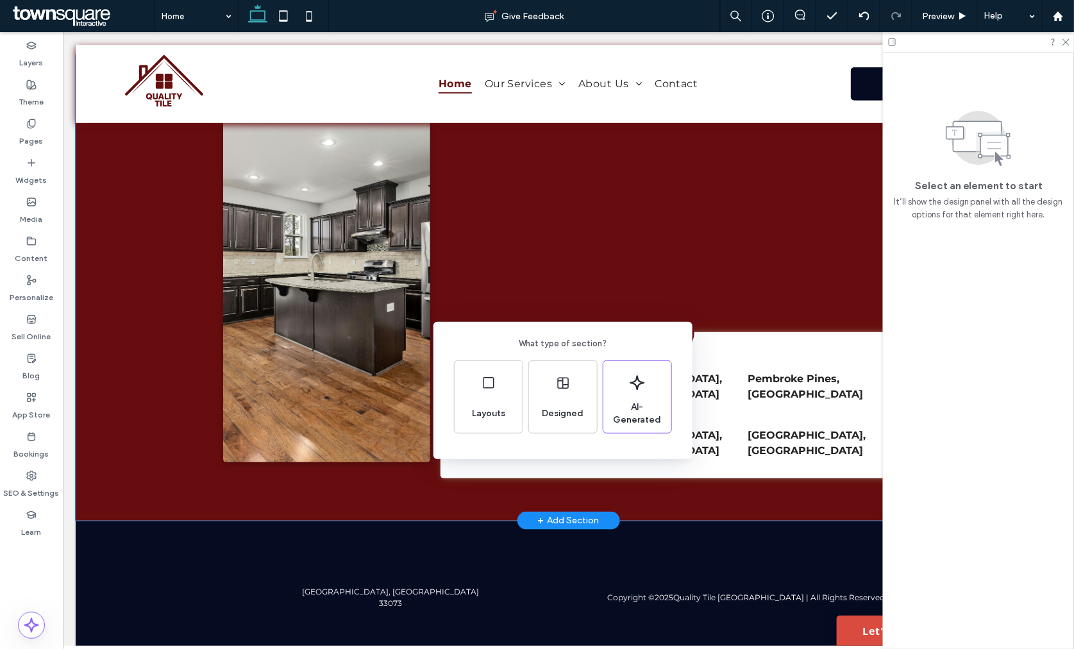
click at [522, 520] on div "What type of section? Layouts Designed AI-Generated" at bounding box center [537, 356] width 1074 height 712
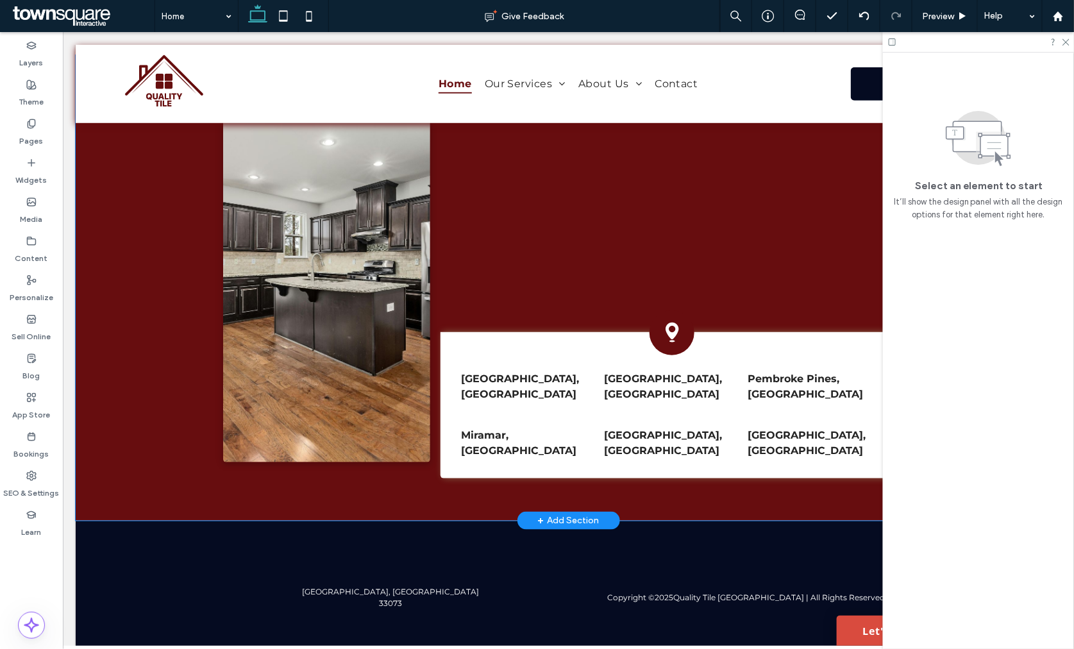
click at [566, 455] on div "Coconut Creek, FL Coral Springs, FL Pembroke Pines, FL Miramar, FL Hollywood, F…" at bounding box center [568, 288] width 770 height 466
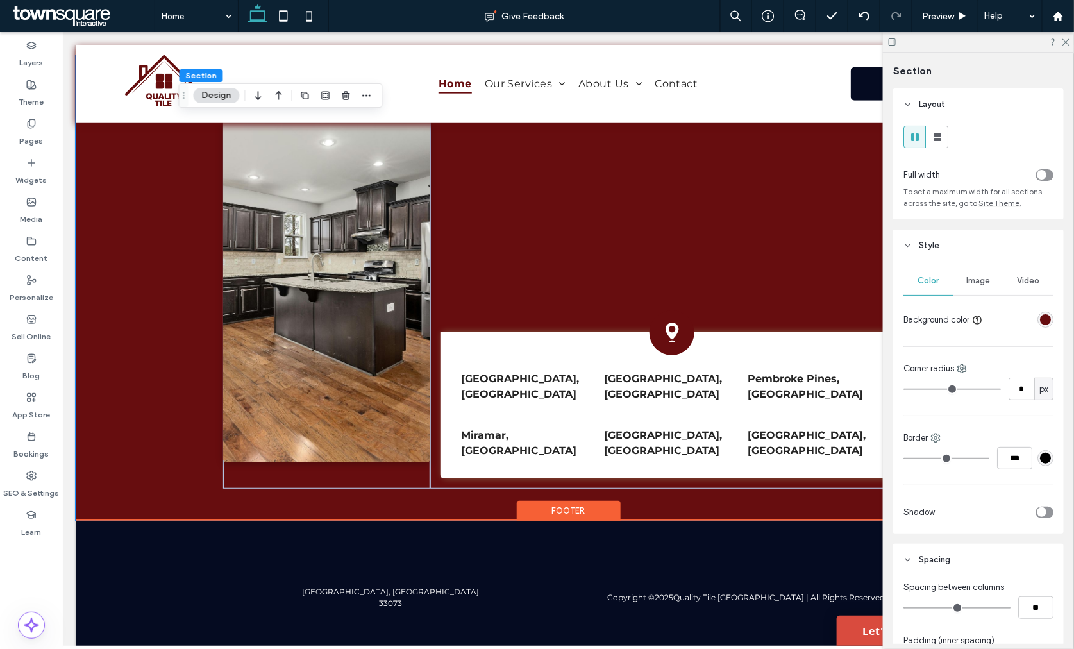
click at [566, 500] on div "Footer" at bounding box center [568, 510] width 104 height 20
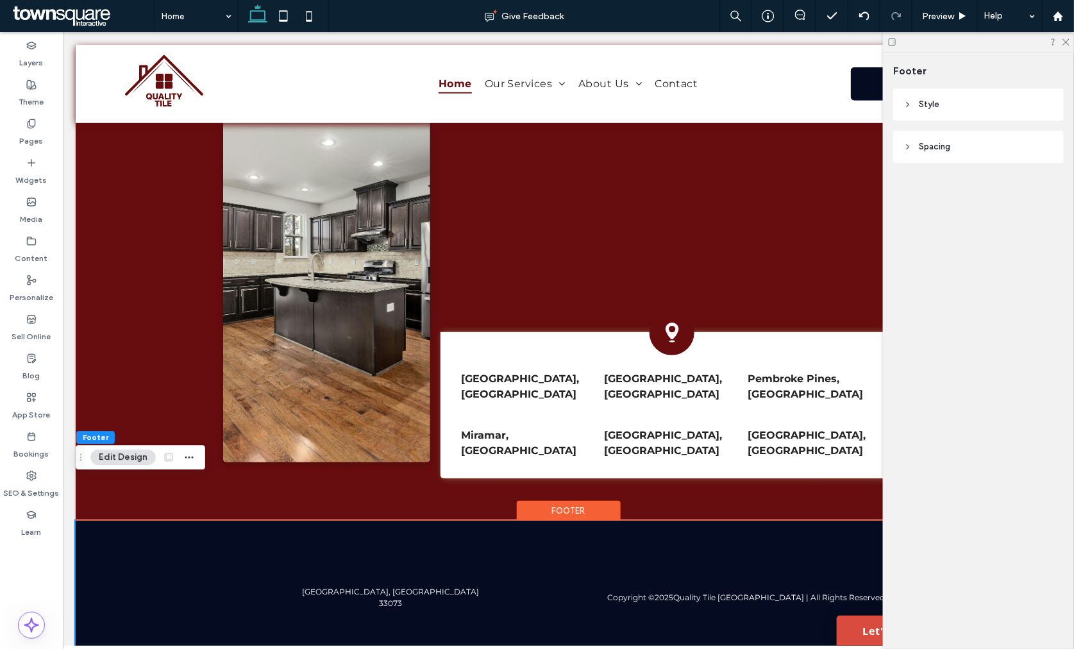
click at [926, 160] on header "Spacing" at bounding box center [979, 147] width 171 height 32
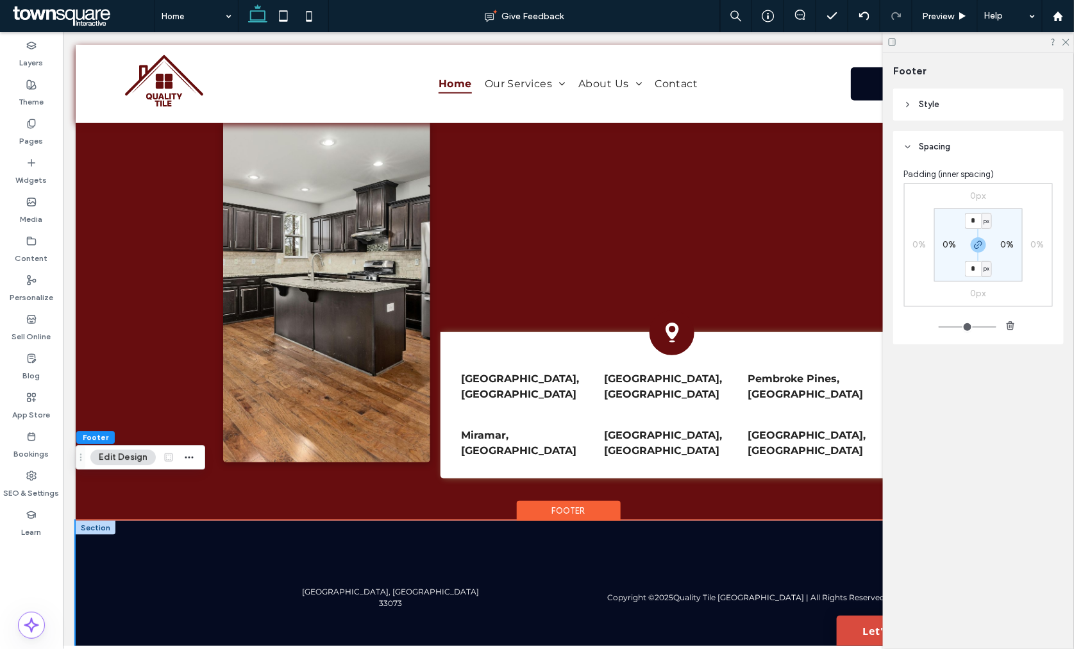
click at [123, 523] on div "Copyright © 2025 Quality Tile USA | All Rights Reserved Coconut Creek, FL 33073" at bounding box center [568, 597] width 986 height 154
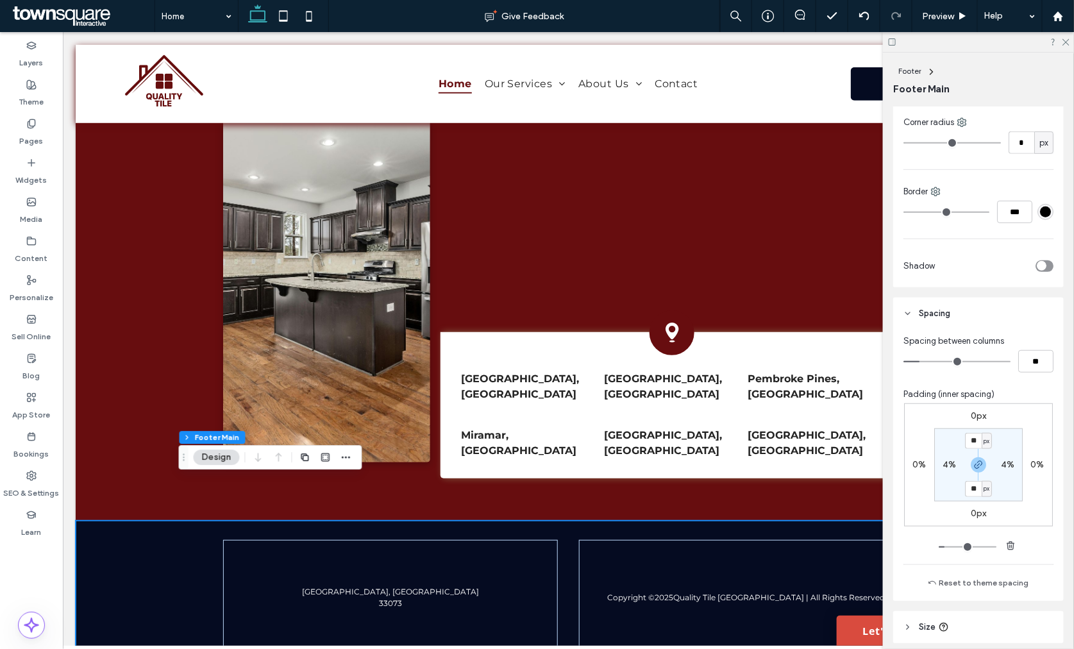
scroll to position [316, 0]
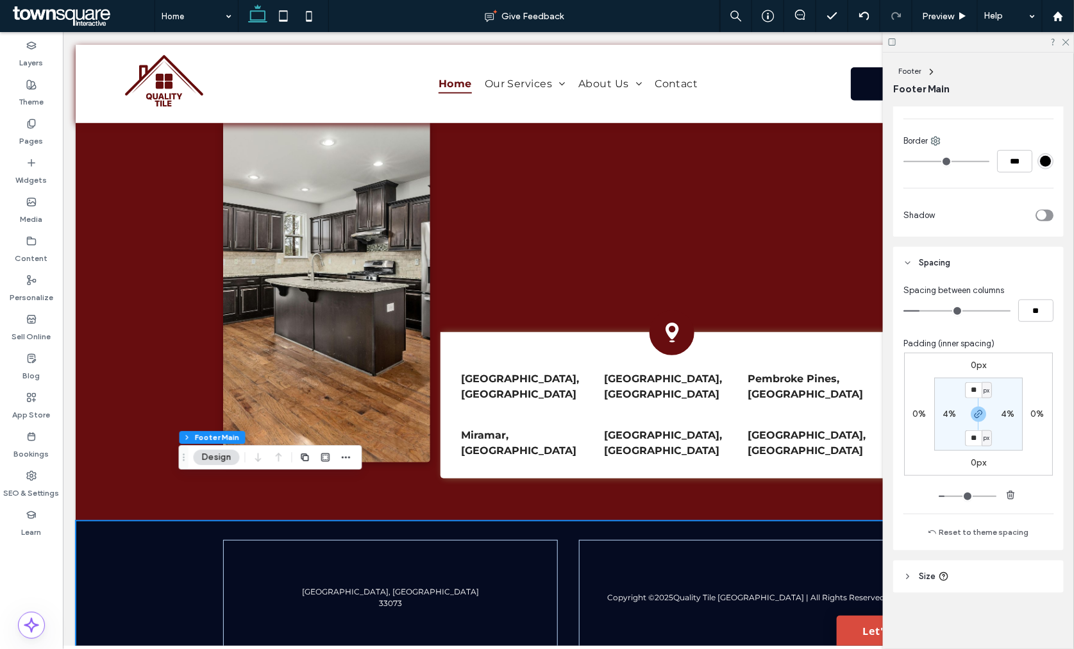
click at [928, 578] on span "Size" at bounding box center [927, 576] width 17 height 13
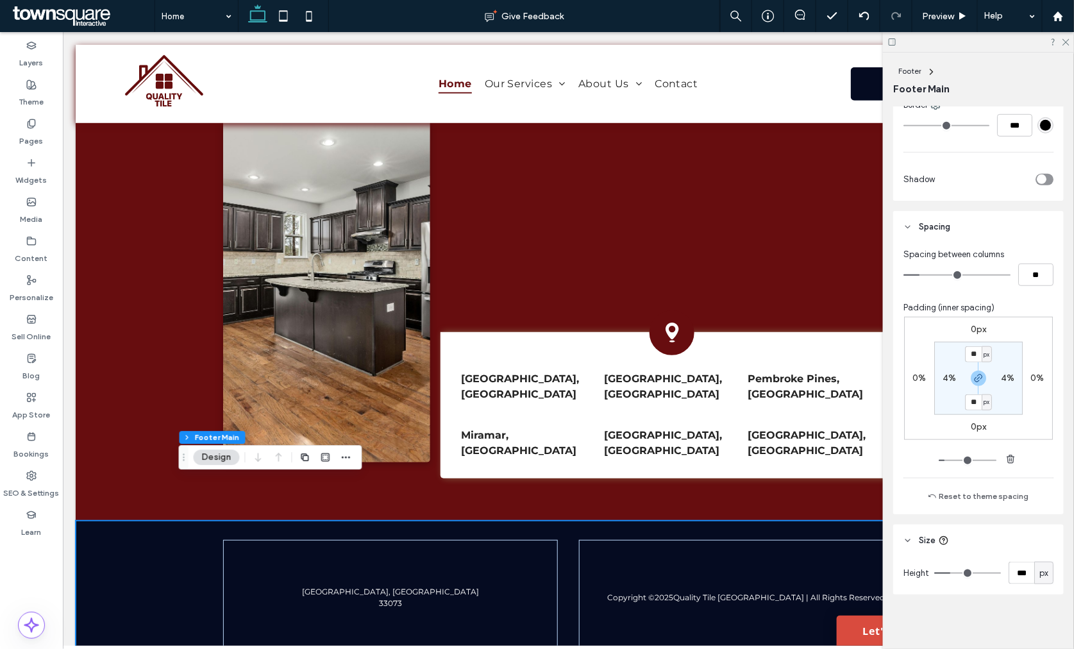
scroll to position [352, 0]
click at [1010, 575] on input "***" at bounding box center [1022, 572] width 26 height 22
type input "***"
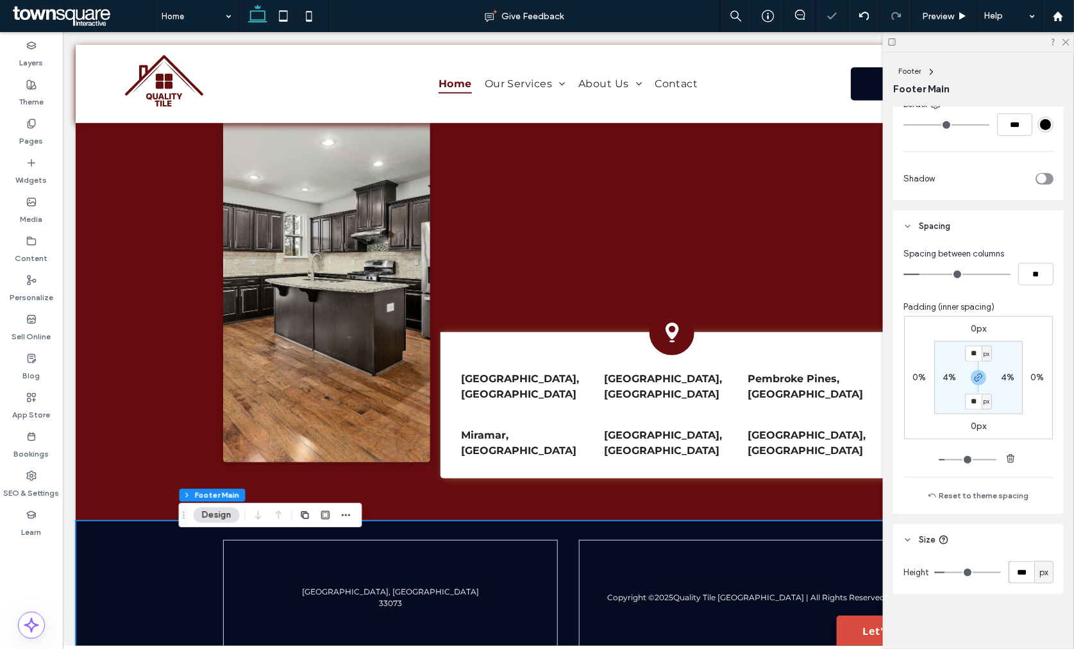
scroll to position [2223, 0]
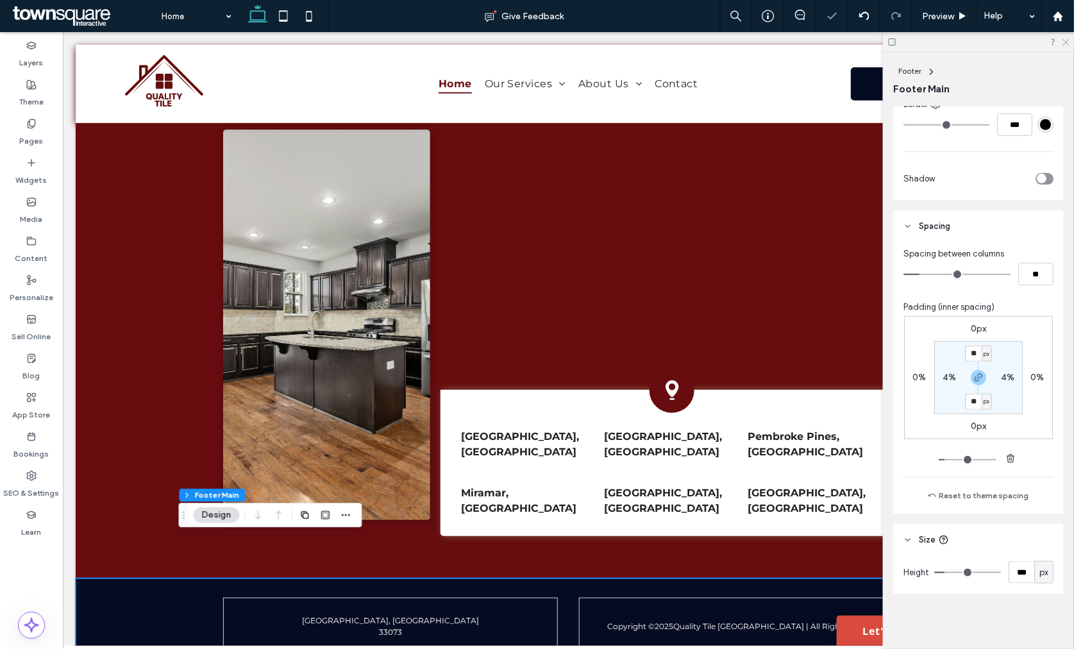
click at [1065, 42] on icon at bounding box center [1066, 41] width 8 height 8
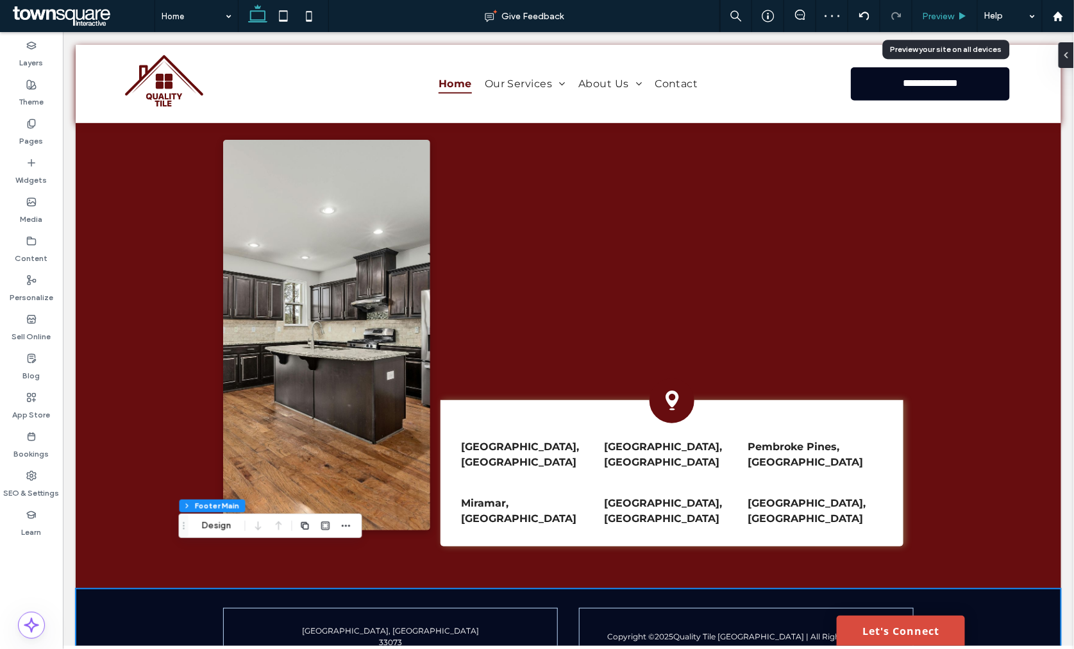
drag, startPoint x: 940, startPoint y: 13, endPoint x: 720, endPoint y: 128, distance: 248.5
click at [940, 13] on span "Preview" at bounding box center [938, 16] width 32 height 11
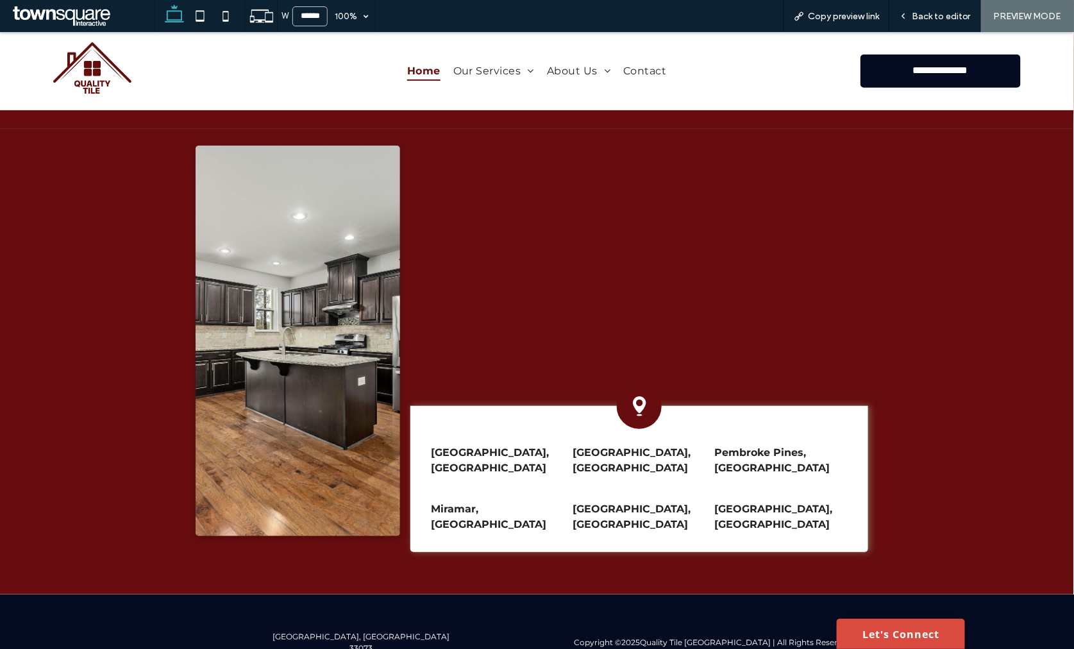
scroll to position [2209, 0]
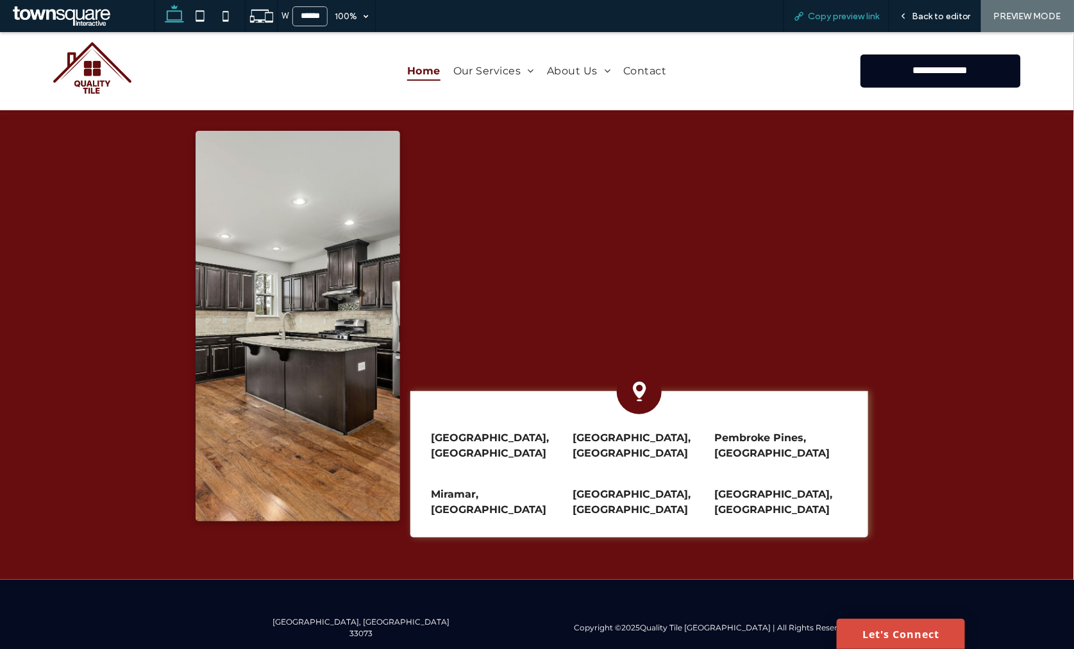
click at [830, 14] on span "Copy preview link" at bounding box center [843, 16] width 71 height 11
click at [919, 13] on span "Back to editor" at bounding box center [941, 16] width 59 height 11
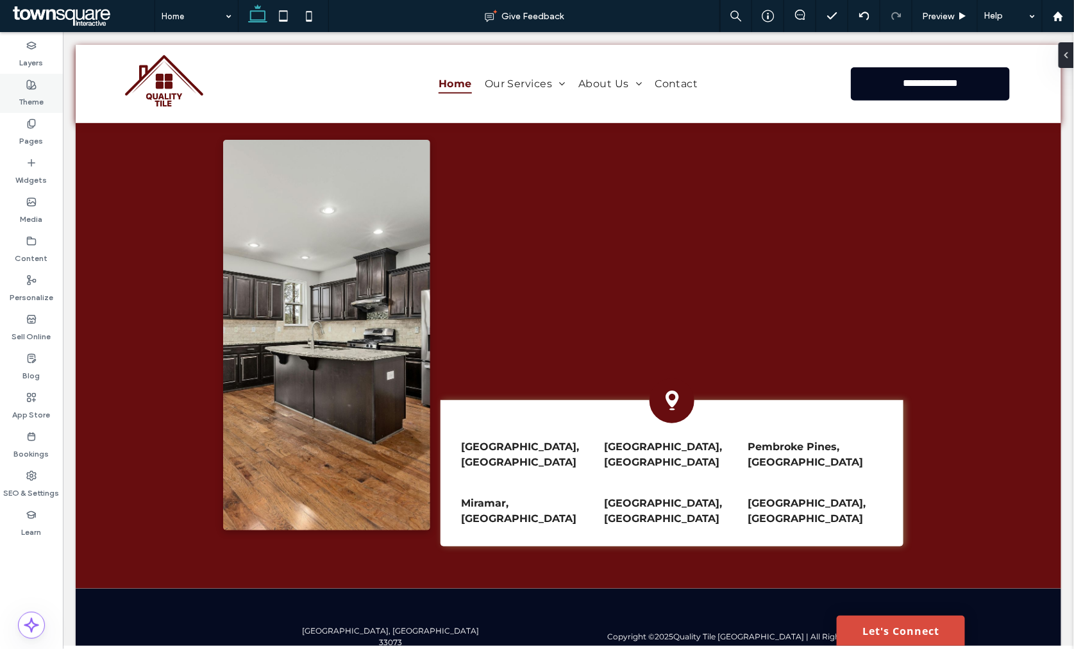
click at [28, 91] on label "Theme" at bounding box center [31, 99] width 25 height 18
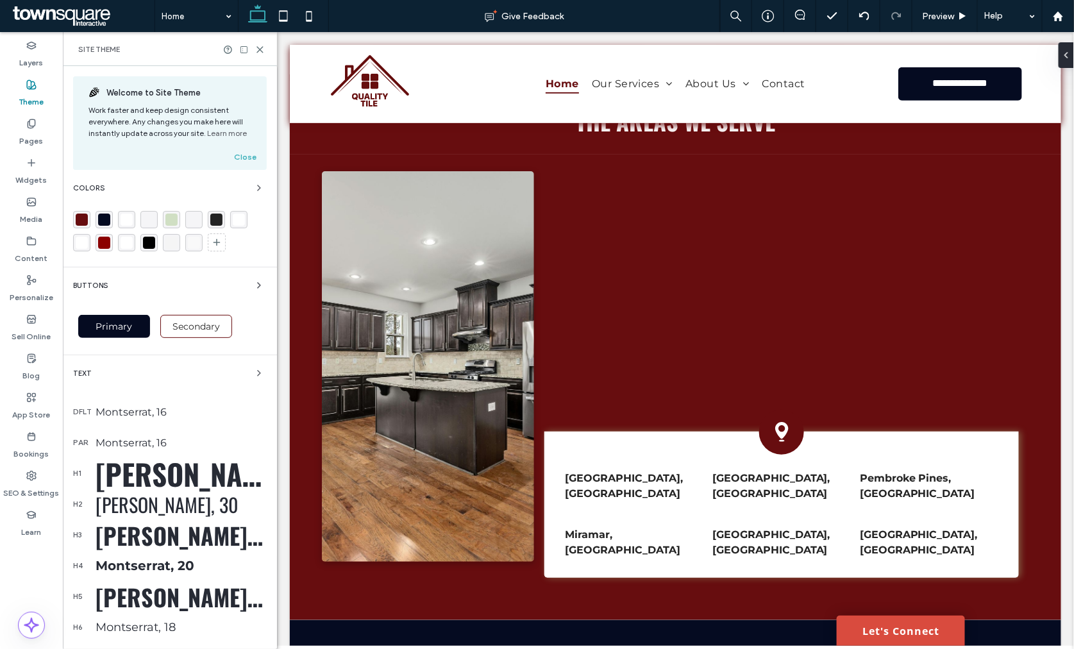
scroll to position [2182, 0]
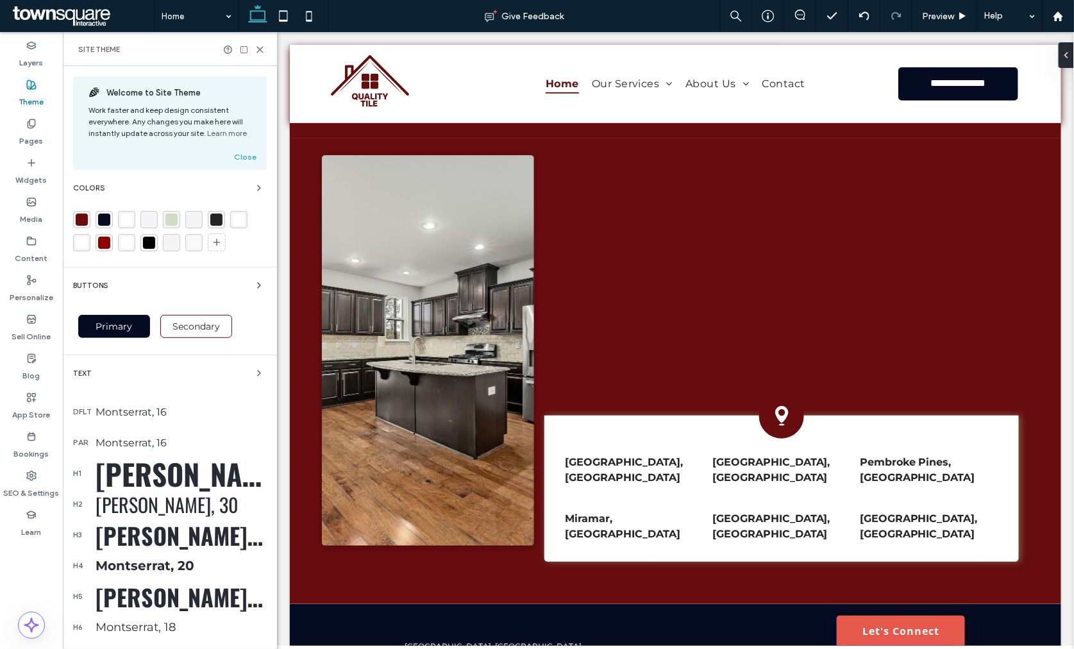
click at [901, 631] on link "Let's Connect" at bounding box center [900, 630] width 128 height 30
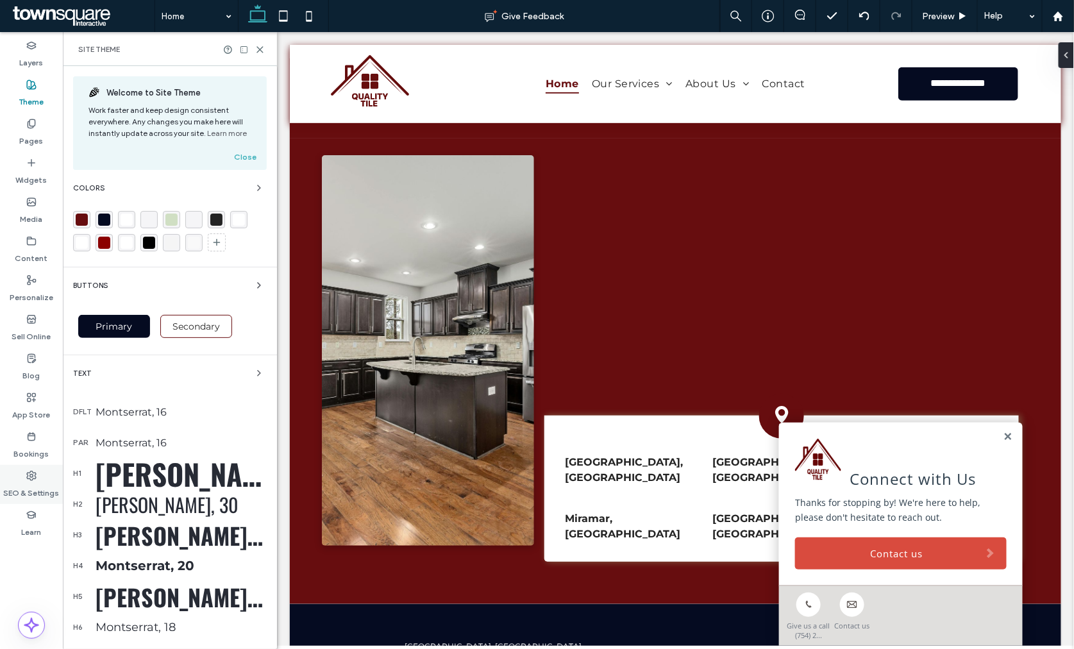
click at [26, 467] on div "SEO & Settings" at bounding box center [31, 484] width 63 height 39
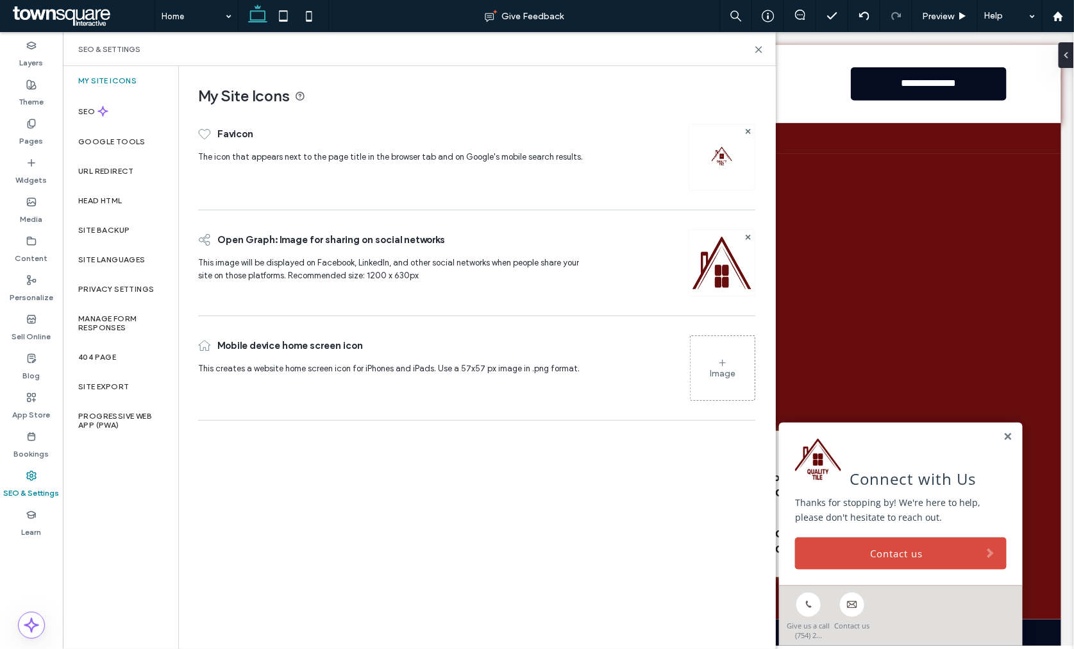
scroll to position [2213, 0]
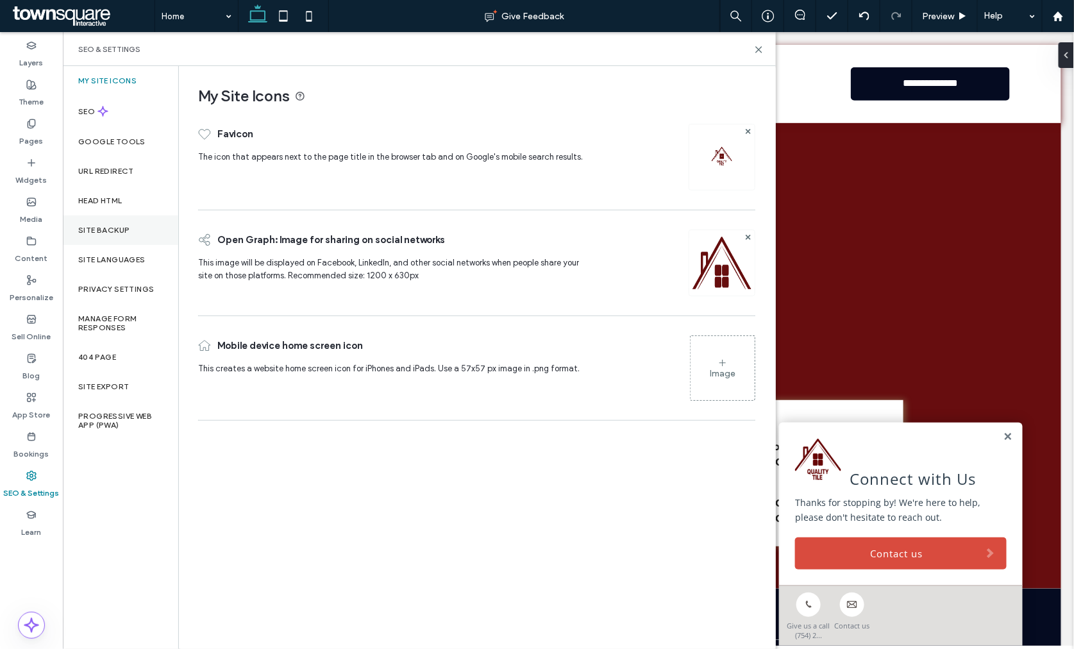
click at [112, 228] on label "Site Backup" at bounding box center [103, 230] width 51 height 9
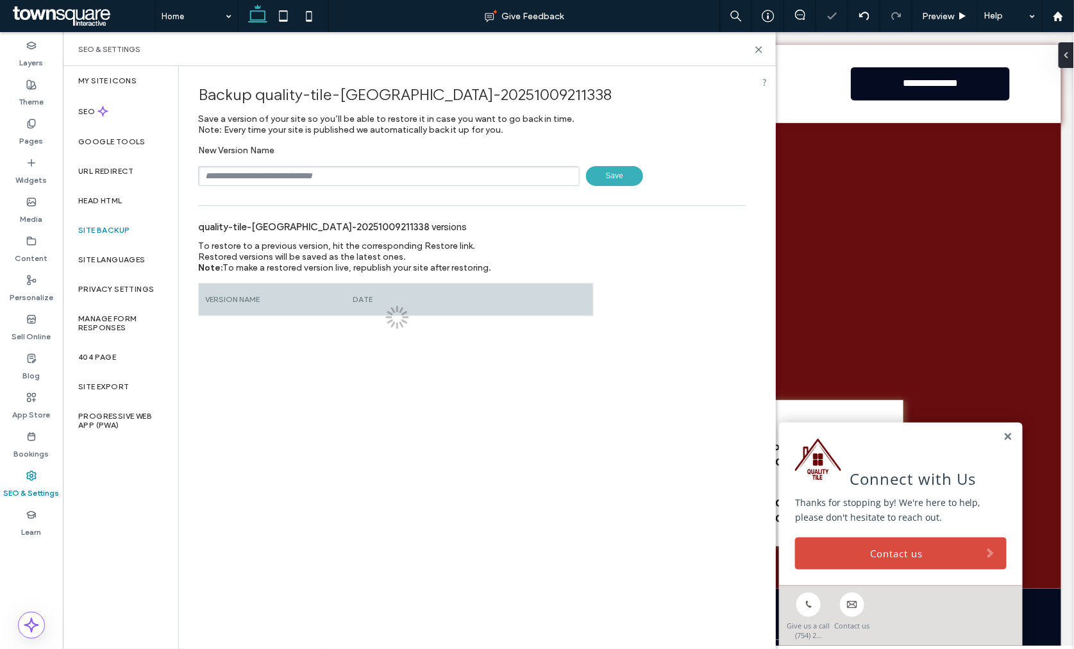
click at [319, 182] on input "text" at bounding box center [389, 176] width 382 height 20
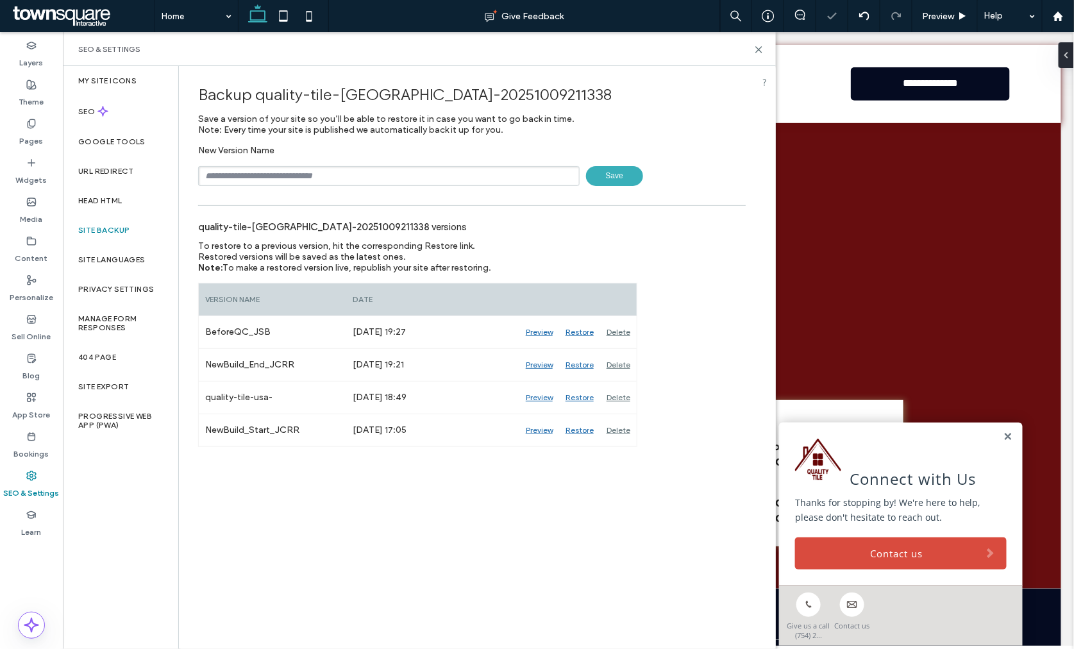
type input "**********"
click at [328, 177] on input "**********" at bounding box center [389, 176] width 382 height 20
click at [293, 171] on input "text" at bounding box center [389, 176] width 382 height 20
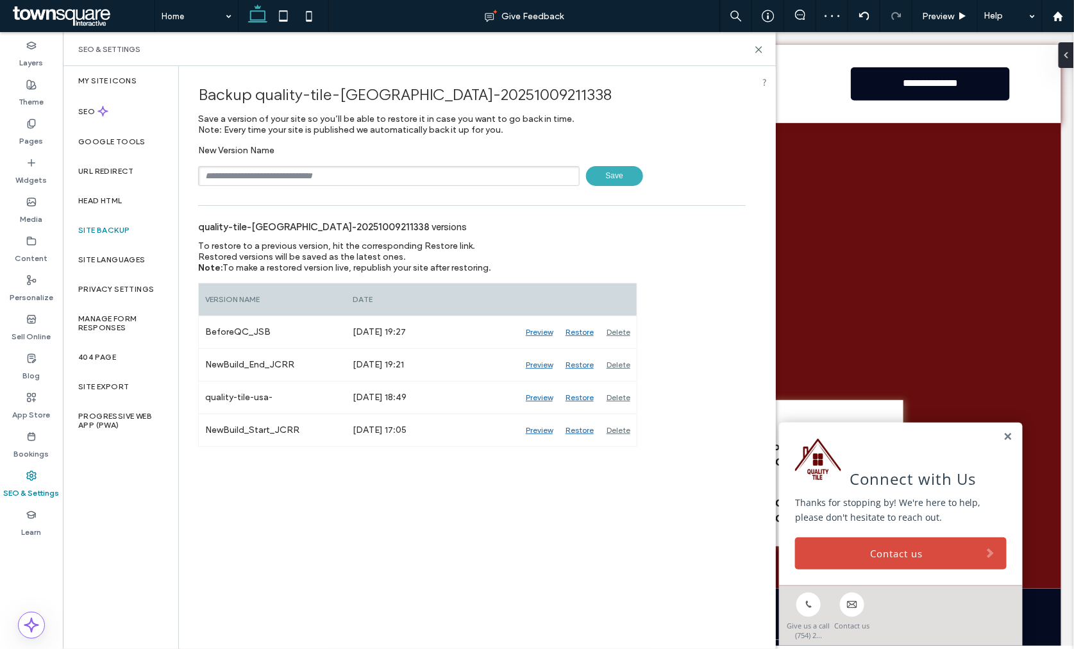
type input "**********"
click at [599, 174] on span "Save" at bounding box center [614, 176] width 57 height 20
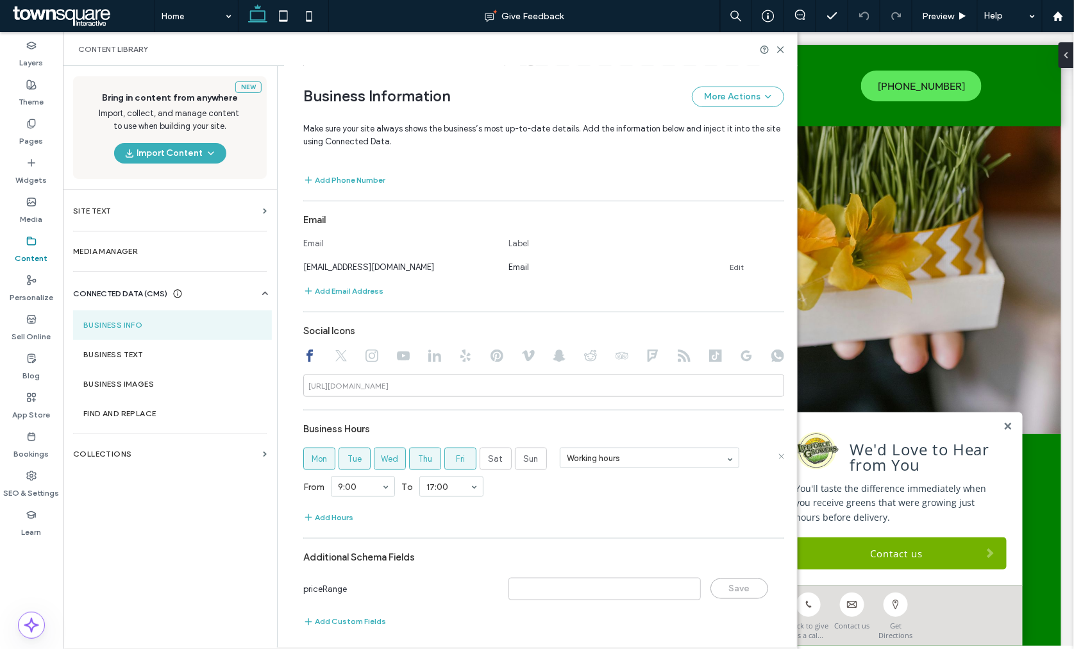
scroll to position [437, 0]
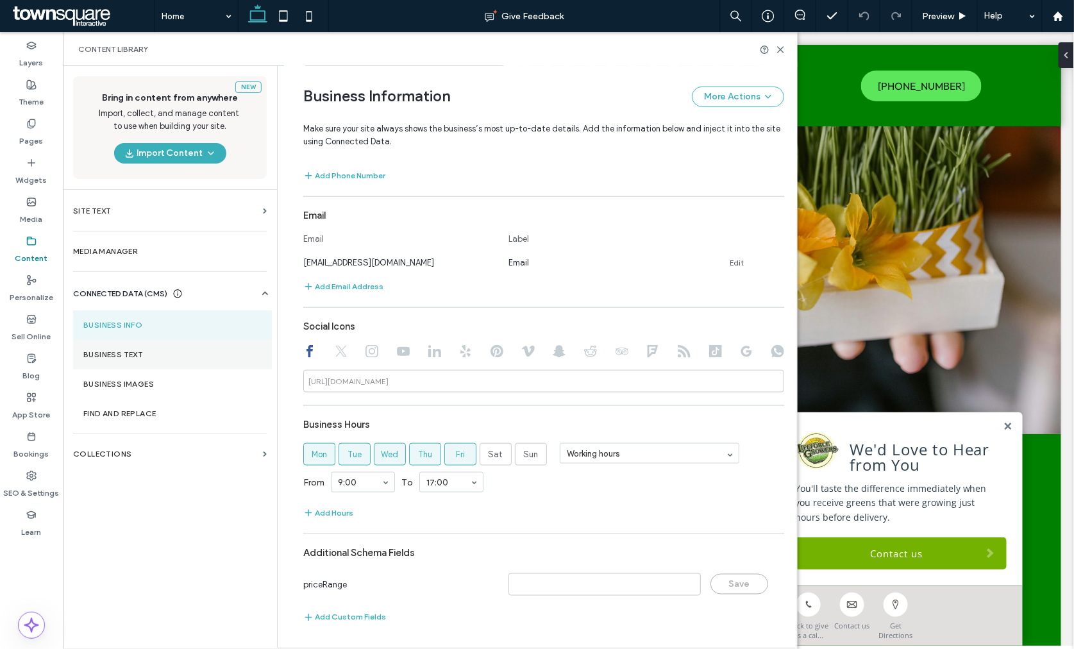
click at [112, 355] on label "Business Text" at bounding box center [172, 354] width 178 height 9
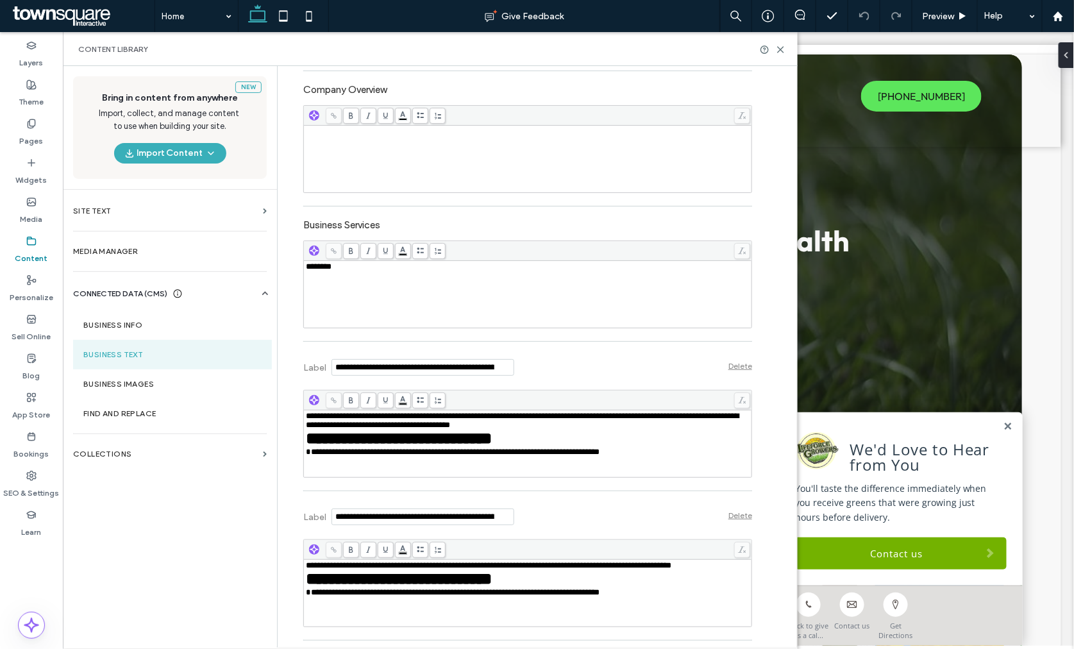
scroll to position [356, 0]
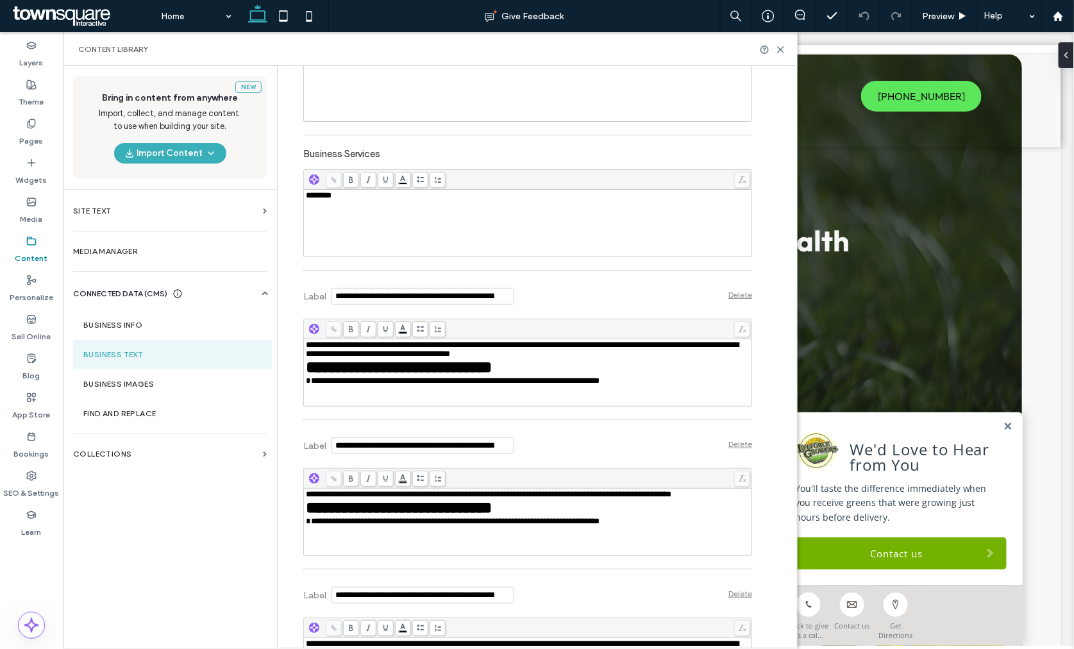
click at [420, 230] on div "********" at bounding box center [528, 223] width 445 height 64
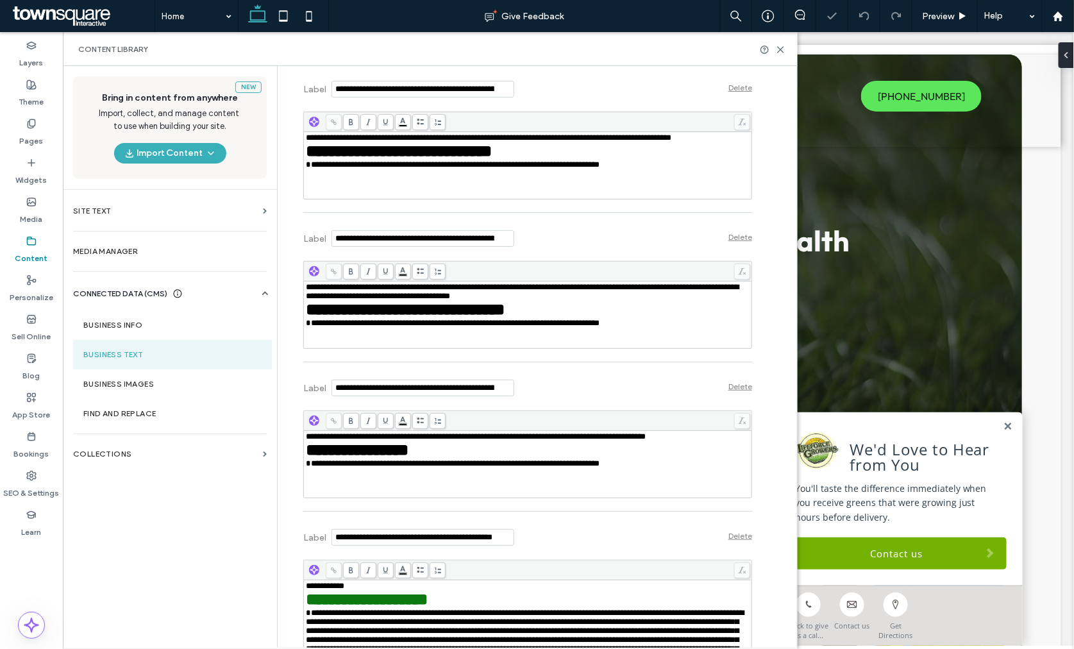
drag, startPoint x: 192, startPoint y: 541, endPoint x: 259, endPoint y: 511, distance: 73.2
click at [194, 541] on div "New Bring in content from anywhere Import, collect, and manage content to use w…" at bounding box center [170, 356] width 214 height 581
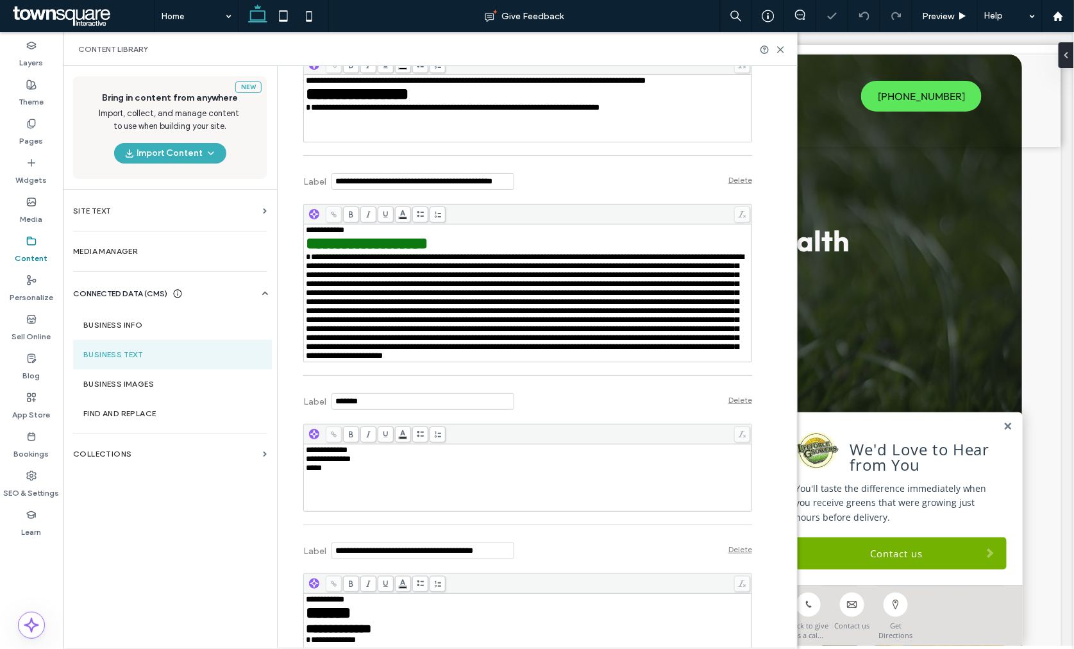
scroll to position [1283, 0]
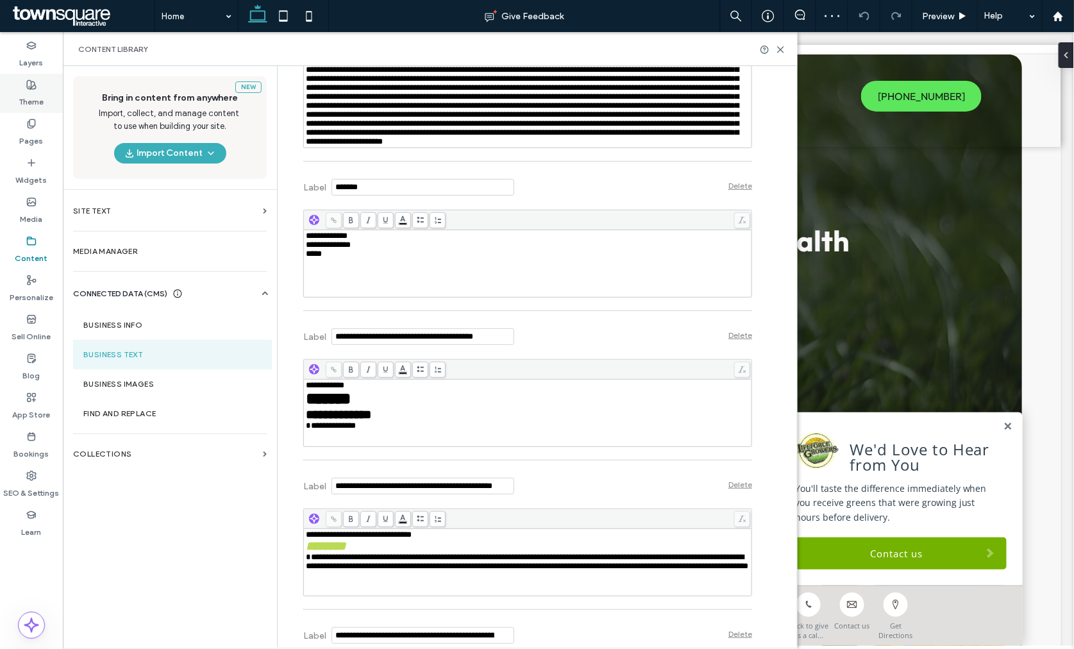
click at [40, 106] on label "Theme" at bounding box center [31, 99] width 25 height 18
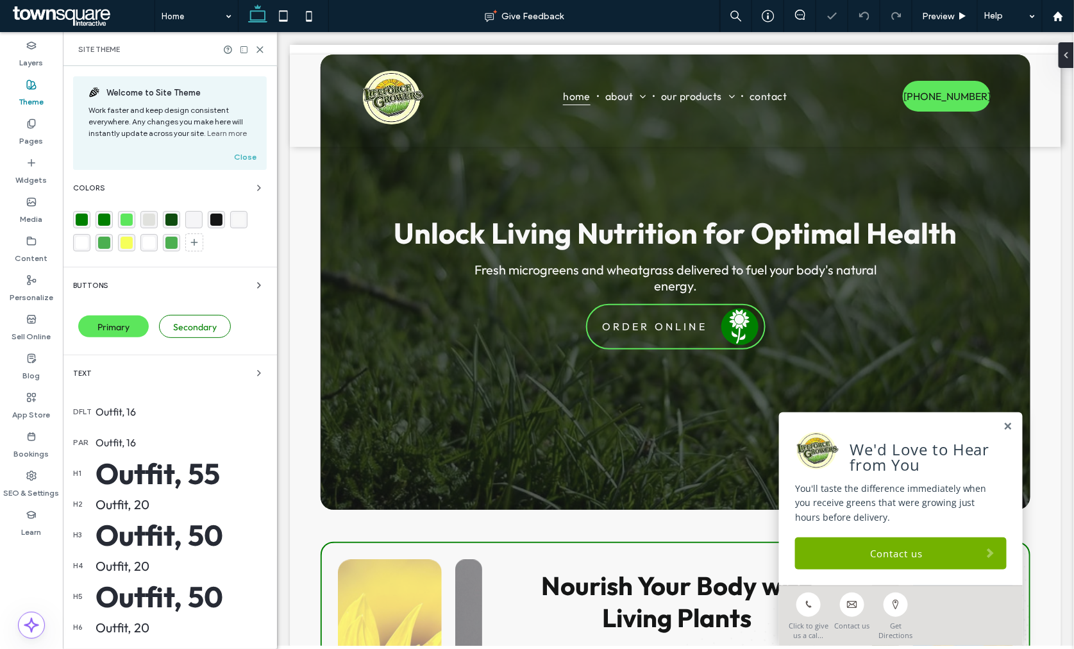
scroll to position [0, 0]
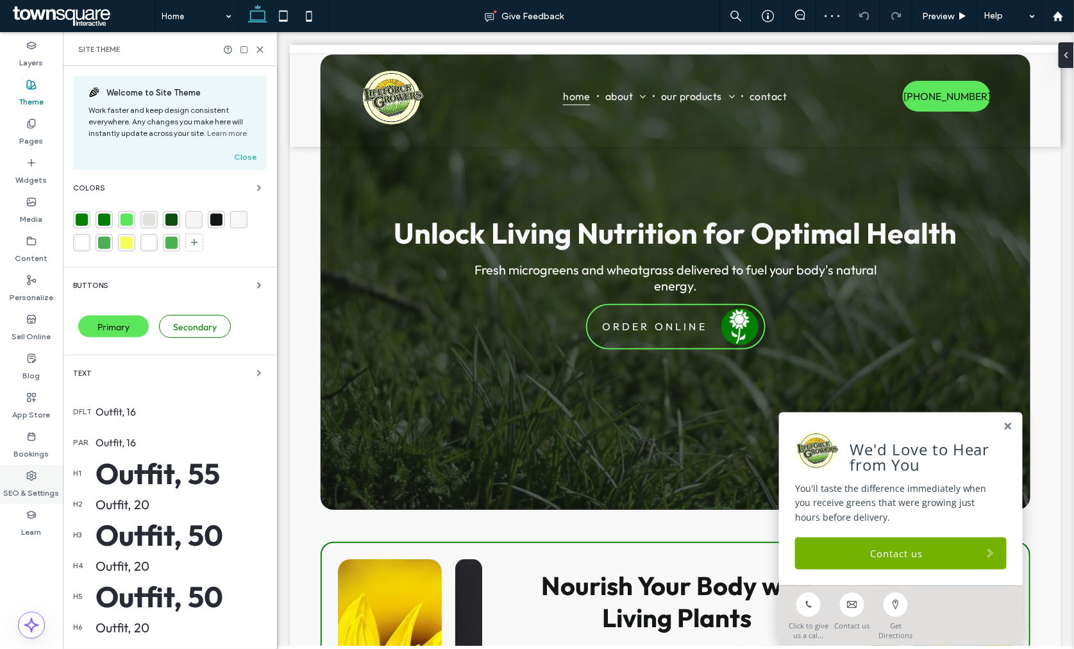
click at [40, 476] on div "SEO & Settings" at bounding box center [31, 484] width 63 height 39
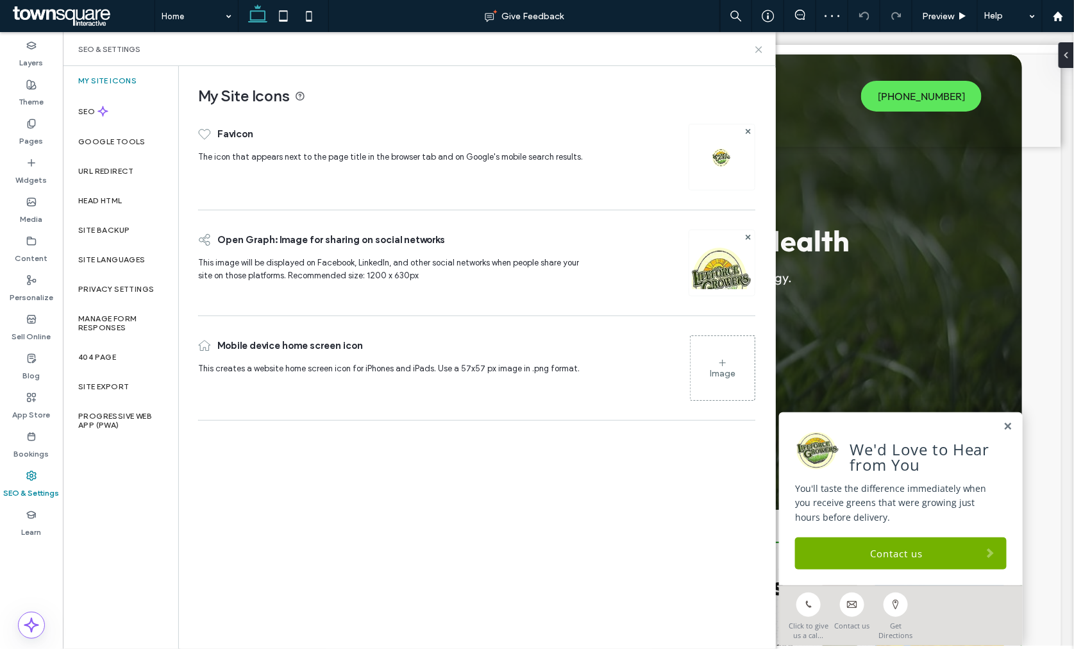
click at [760, 47] on icon at bounding box center [759, 50] width 10 height 10
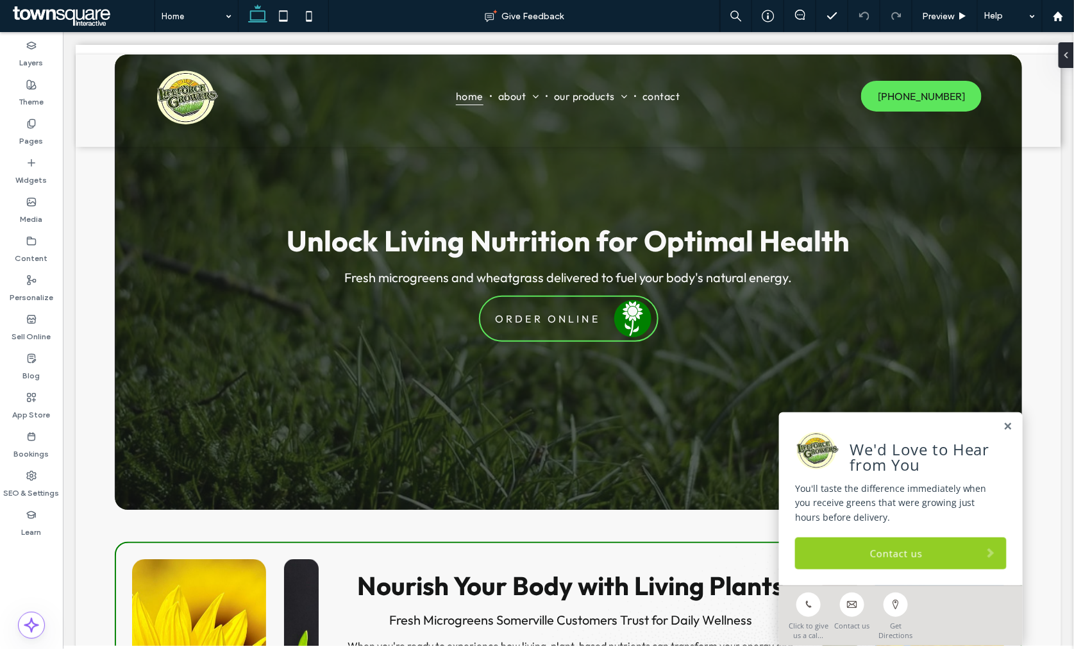
click at [846, 553] on link "Contact us" at bounding box center [901, 553] width 212 height 32
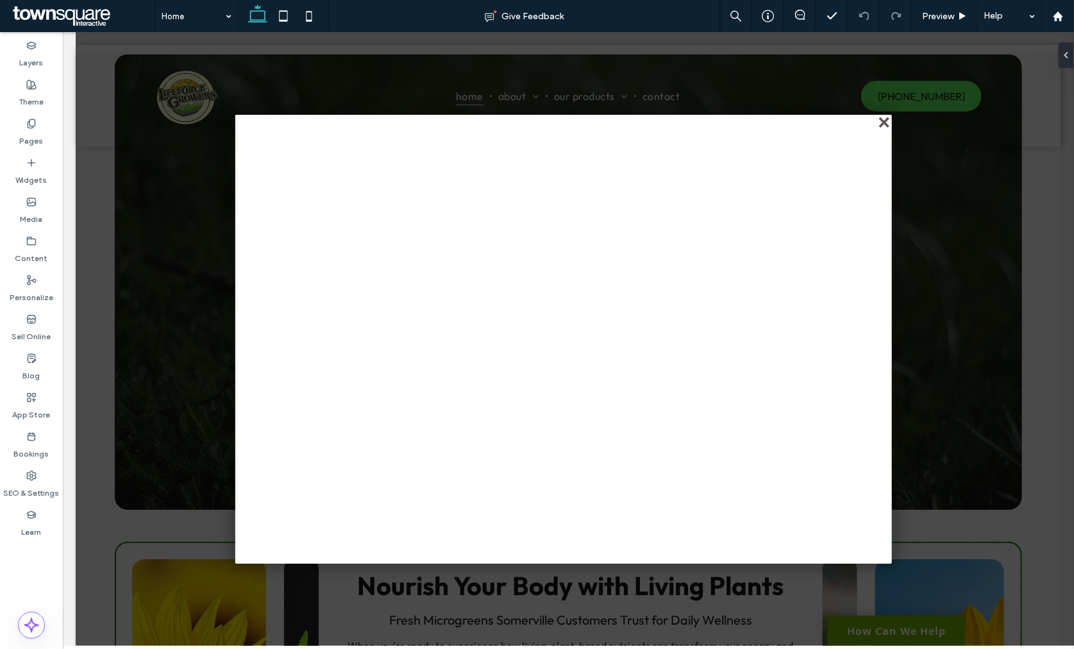
click at [880, 122] on div "close" at bounding box center [885, 123] width 10 height 10
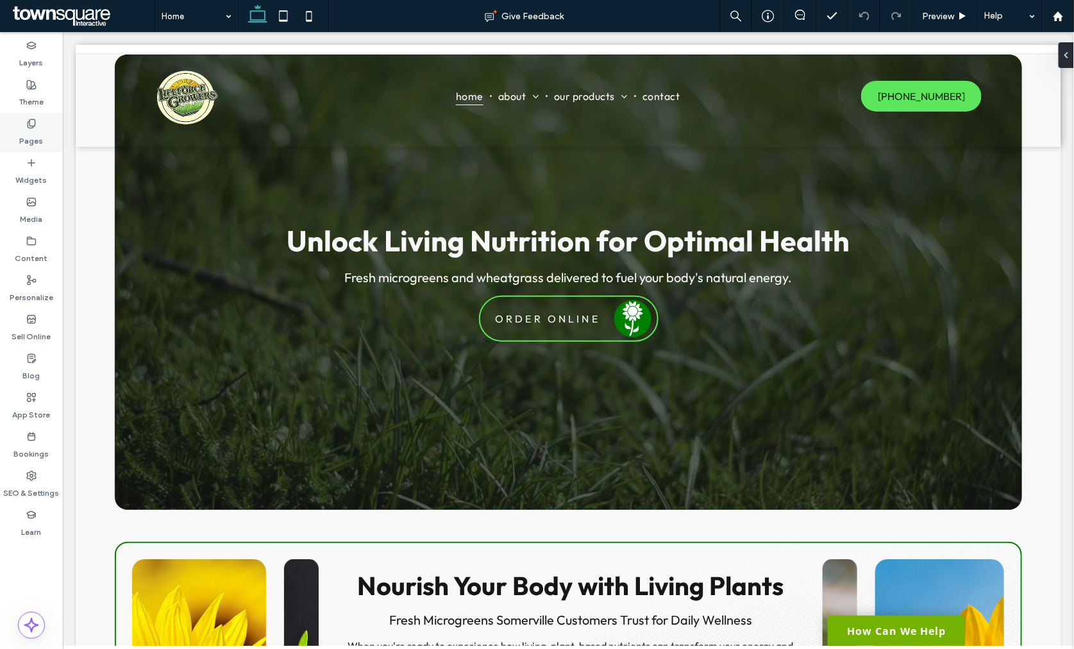
click at [30, 137] on label "Pages" at bounding box center [32, 138] width 24 height 18
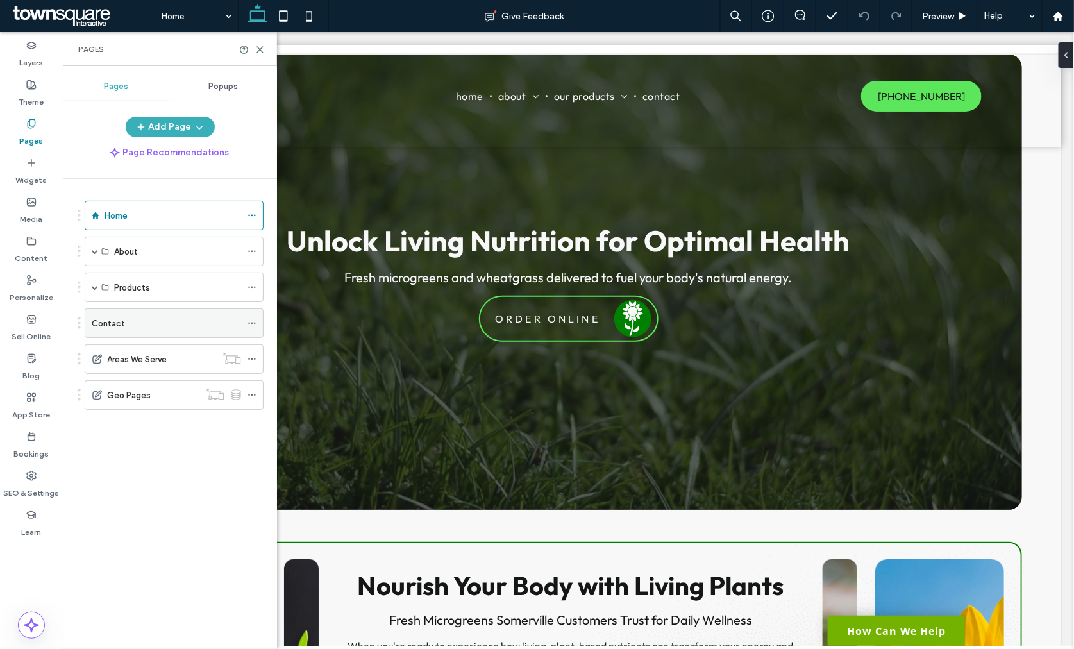
click at [124, 329] on div "Contact" at bounding box center [166, 323] width 149 height 13
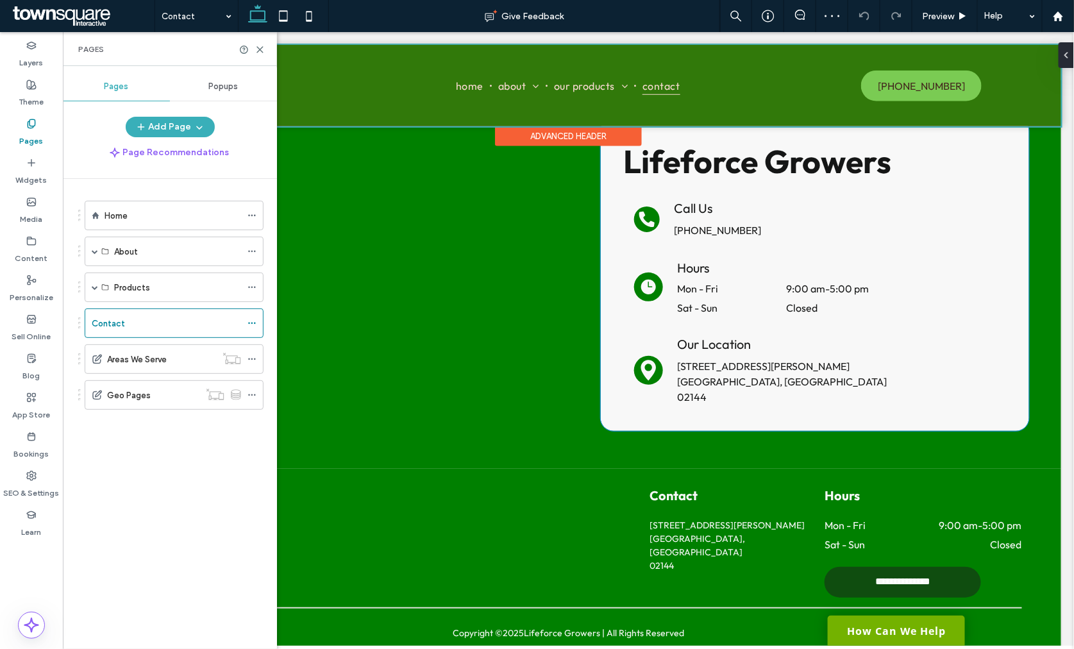
scroll to position [355, 0]
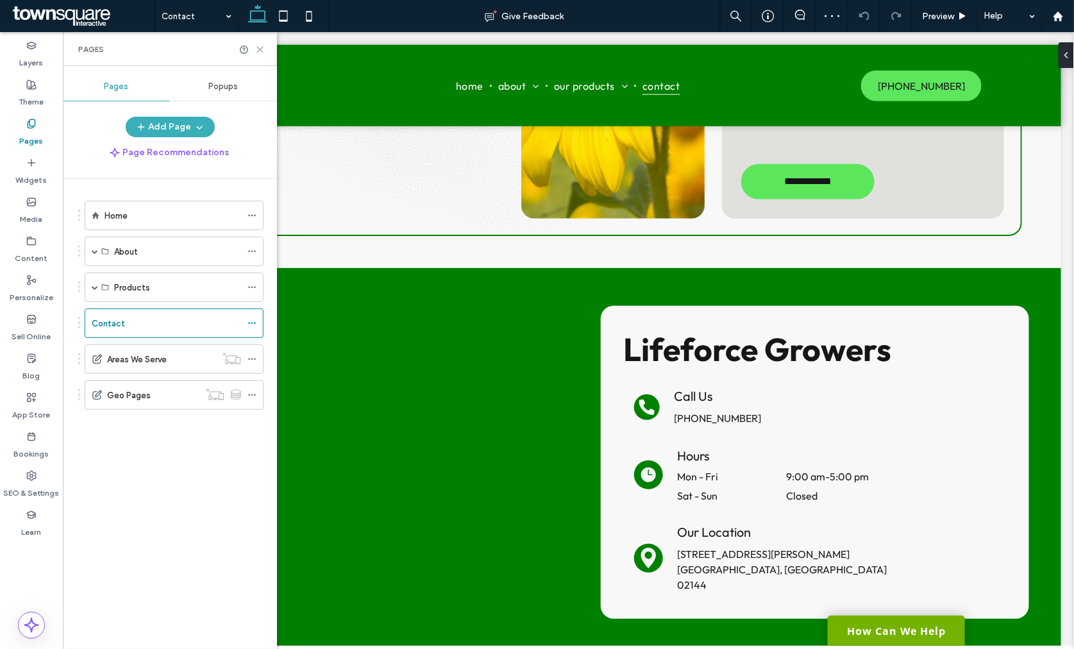
drag, startPoint x: 261, startPoint y: 45, endPoint x: 914, endPoint y: 180, distance: 666.9
click at [261, 45] on icon at bounding box center [260, 50] width 10 height 10
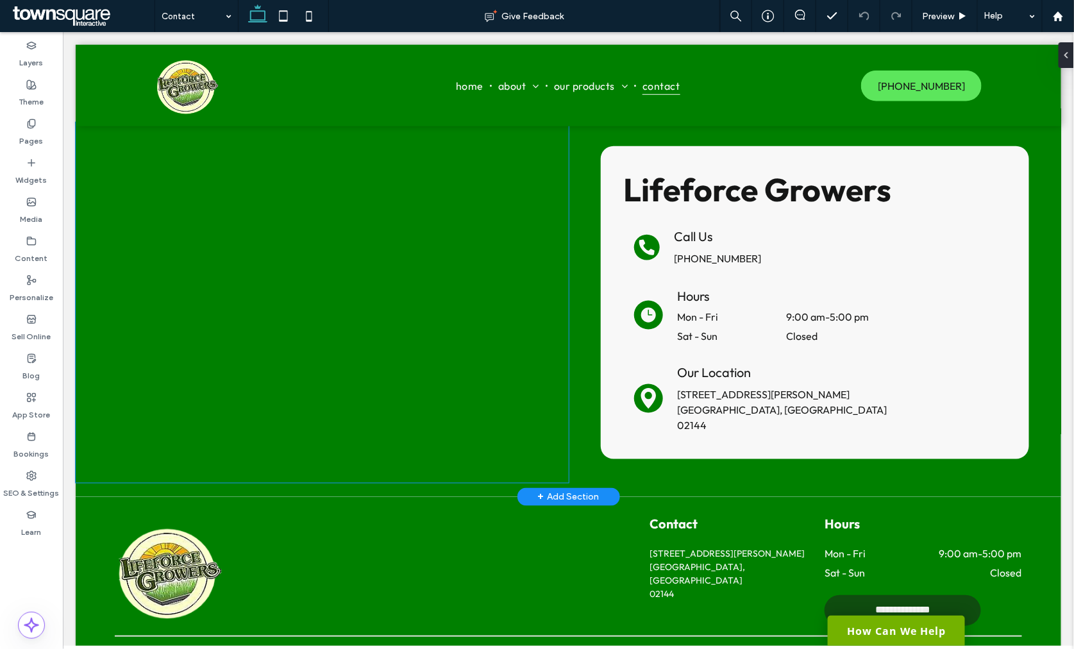
scroll to position [640, 0]
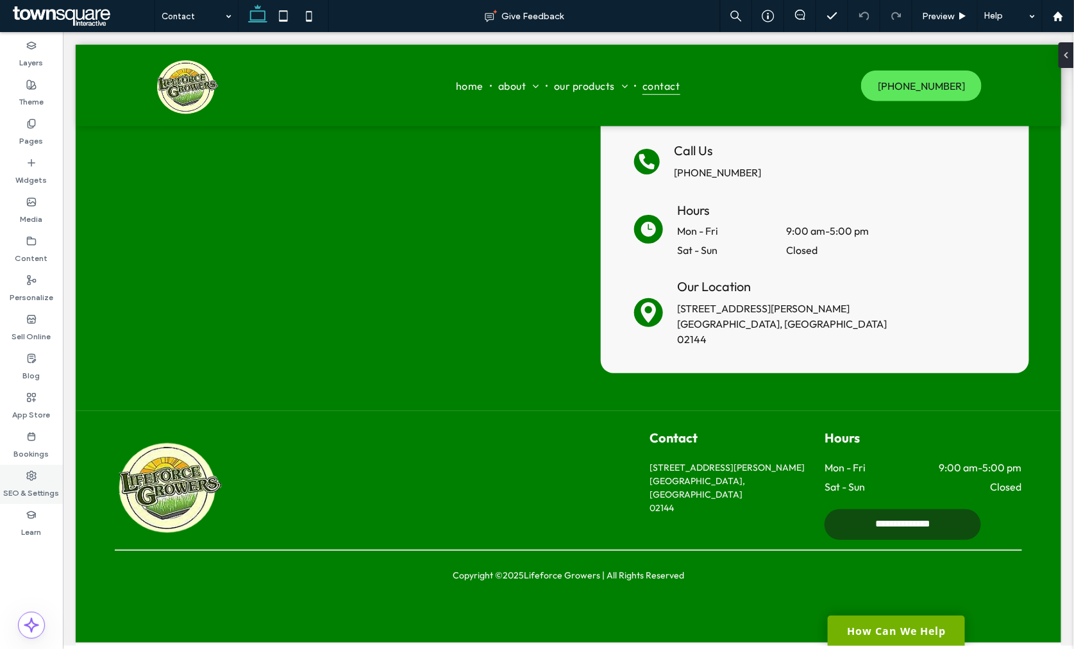
click at [30, 472] on icon at bounding box center [31, 476] width 10 height 10
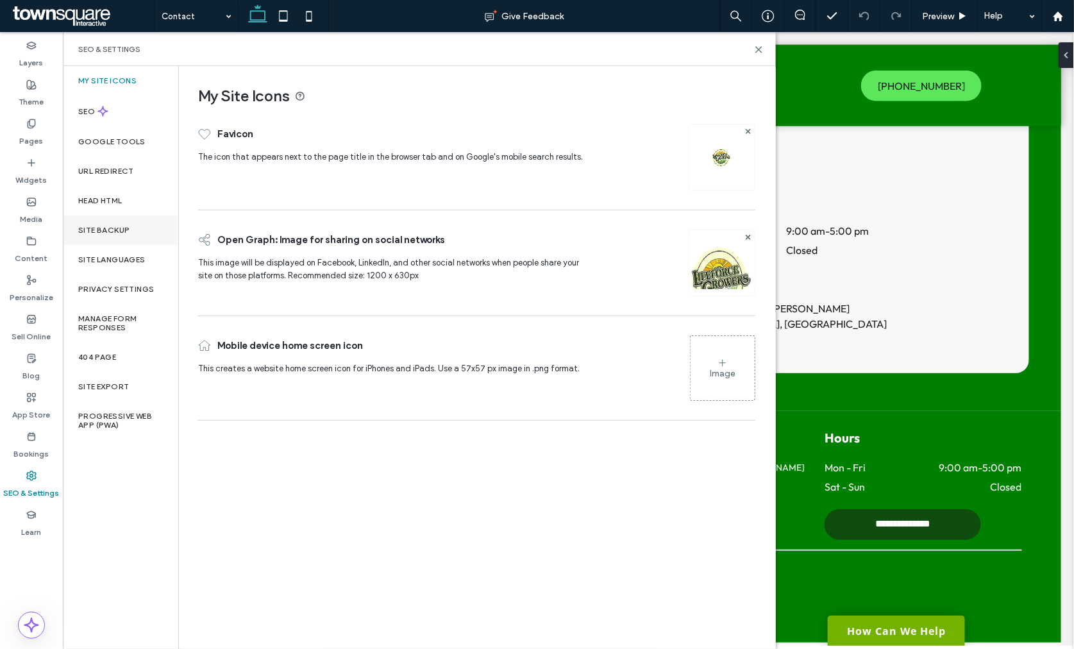
click at [97, 221] on div "Site Backup" at bounding box center [120, 231] width 115 height 30
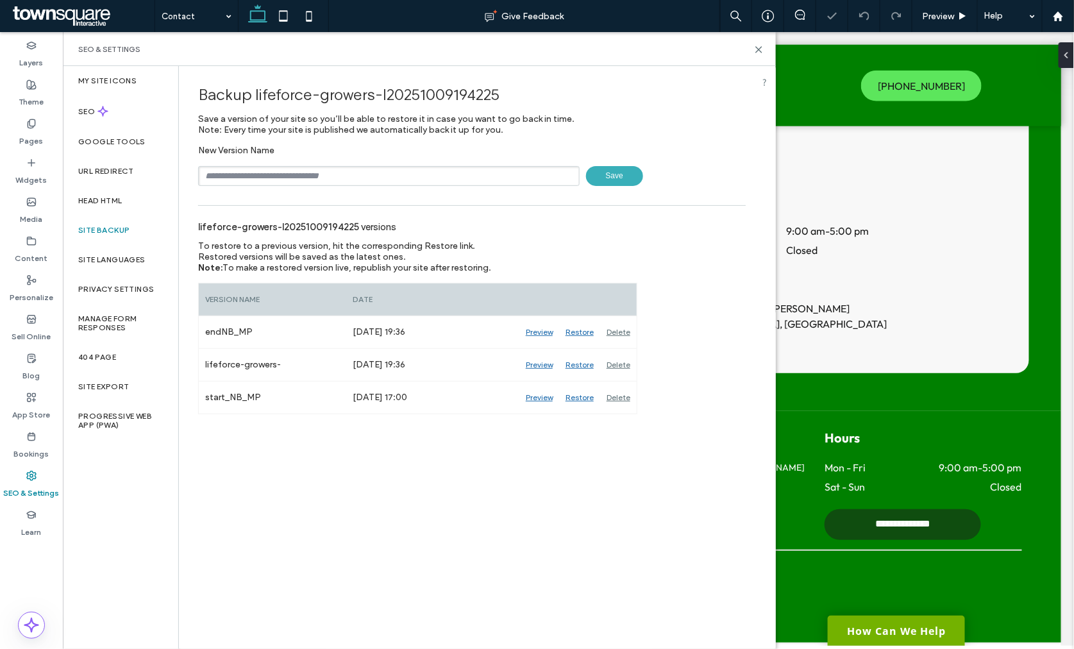
click at [356, 174] on input "text" at bounding box center [389, 176] width 382 height 20
type input "**********"
click at [612, 183] on span "Save" at bounding box center [614, 176] width 57 height 20
click at [757, 51] on use at bounding box center [759, 50] width 6 height 6
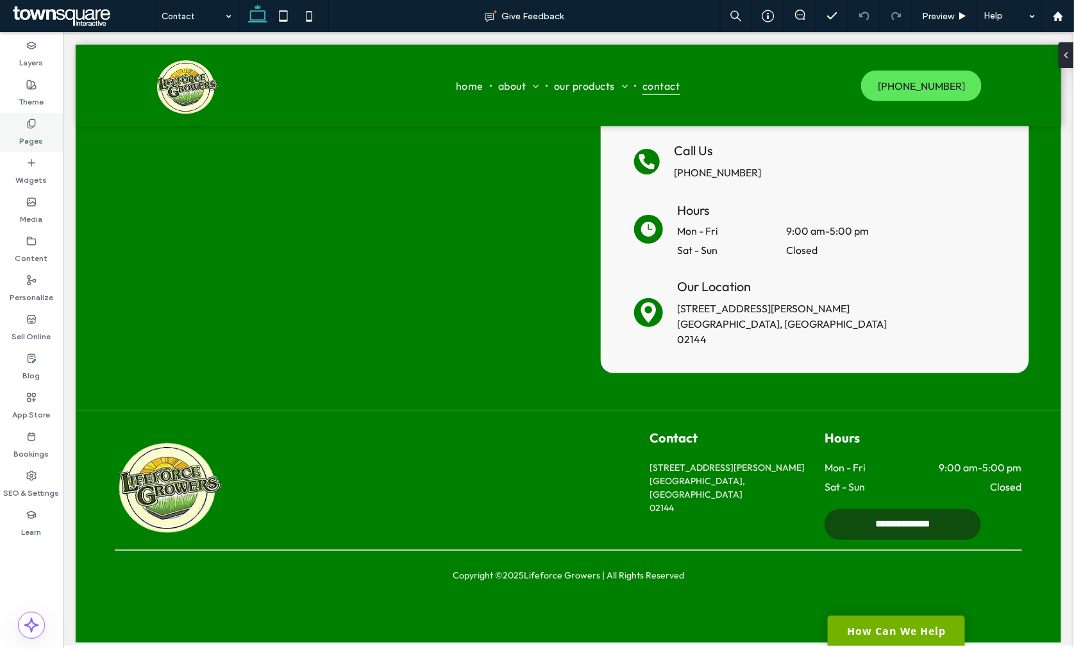
click at [43, 142] on div "Pages" at bounding box center [31, 132] width 63 height 39
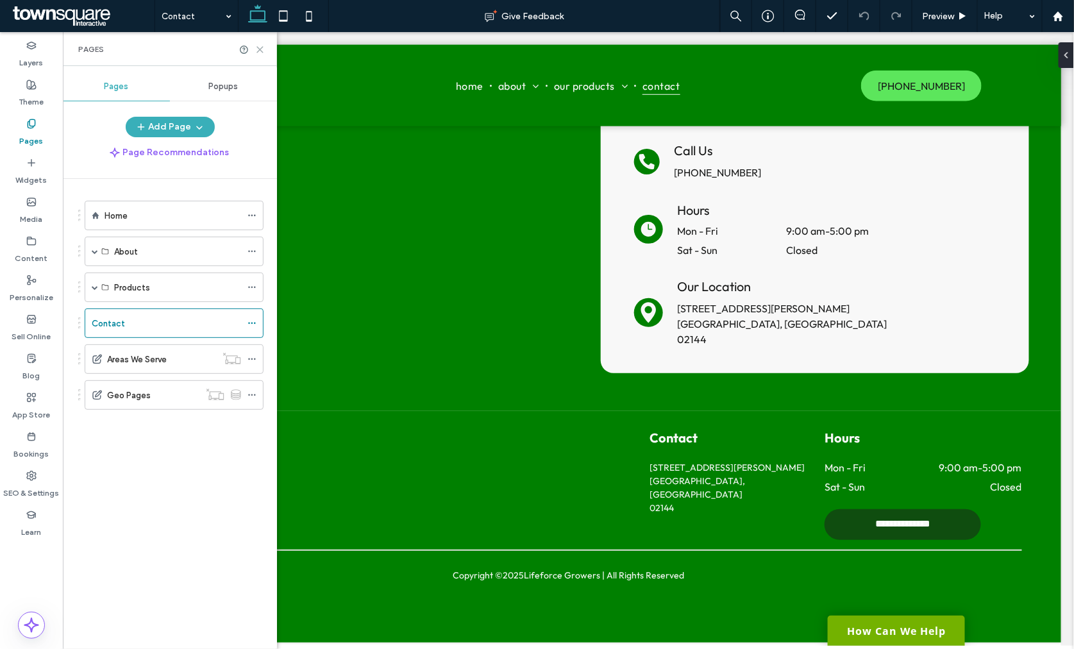
click at [260, 53] on icon at bounding box center [260, 50] width 10 height 10
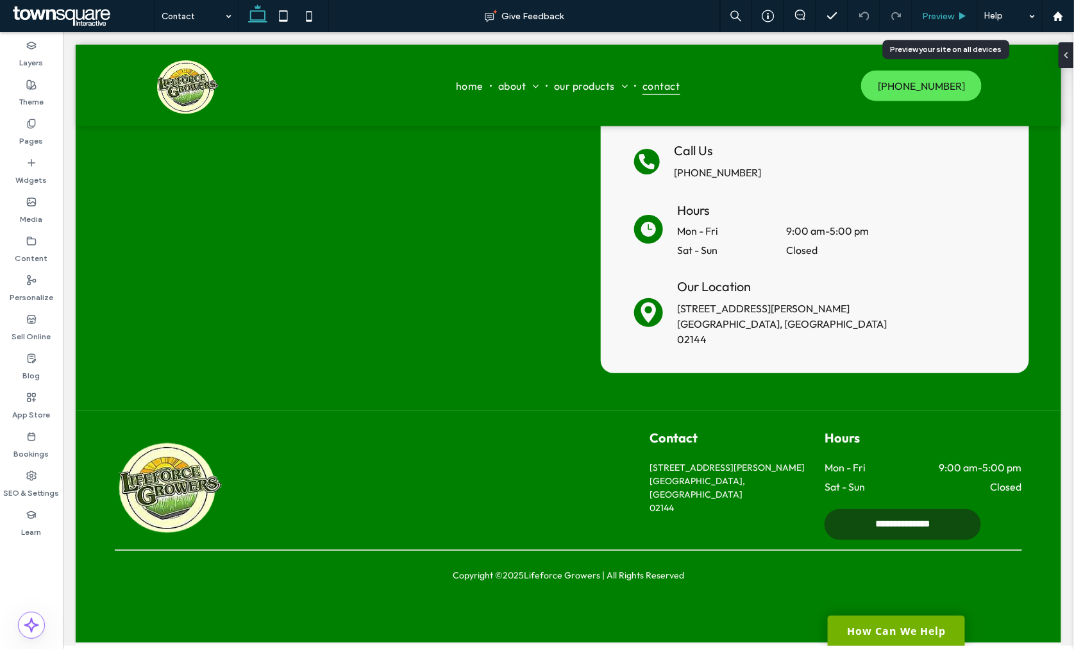
click at [940, 11] on span "Preview" at bounding box center [938, 16] width 32 height 11
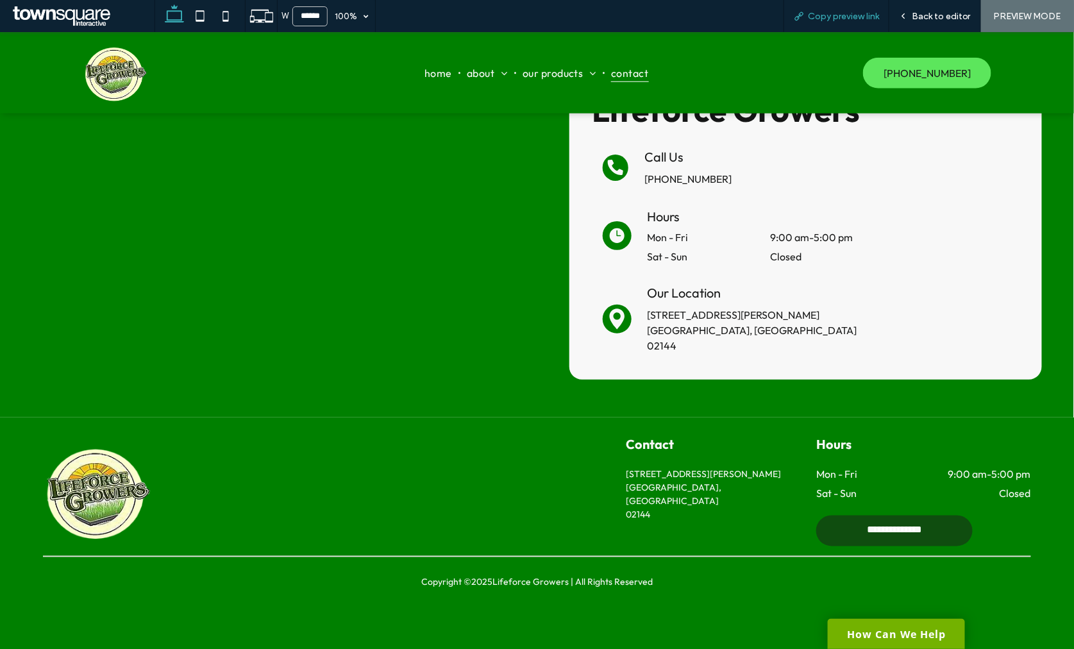
click at [850, 7] on div "Copy preview link" at bounding box center [837, 16] width 106 height 32
click at [847, 15] on span "Copy preview link" at bounding box center [843, 16] width 71 height 11
click at [844, 15] on span "Copy preview link" at bounding box center [843, 16] width 71 height 11
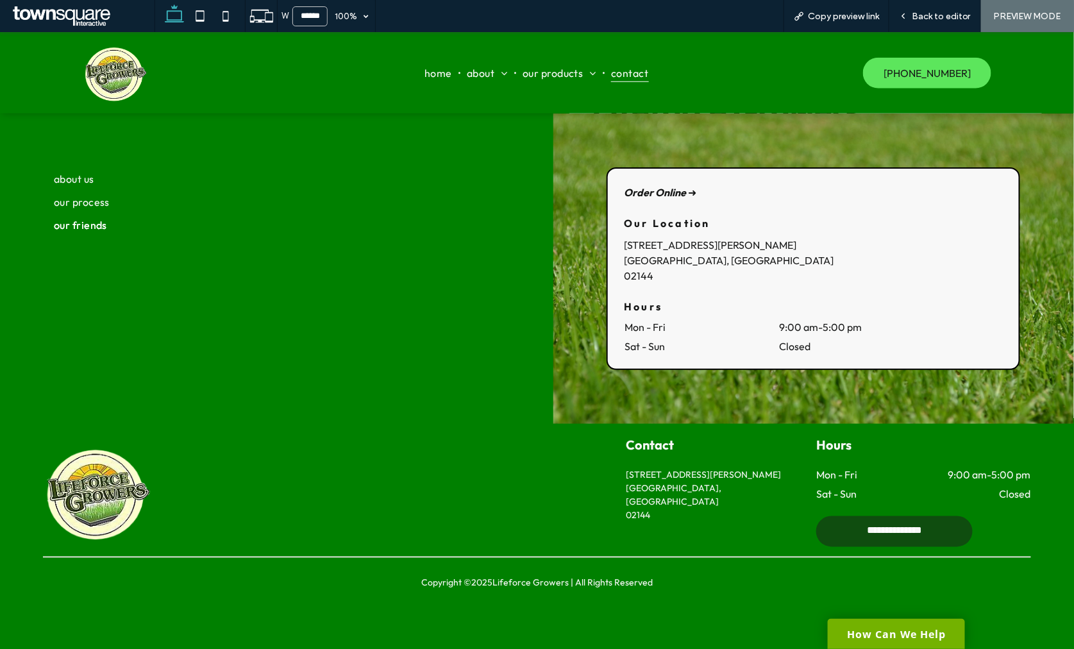
click at [83, 222] on span "Our Friends" at bounding box center [80, 224] width 53 height 13
click at [954, 16] on span "Back to editor" at bounding box center [941, 16] width 59 height 11
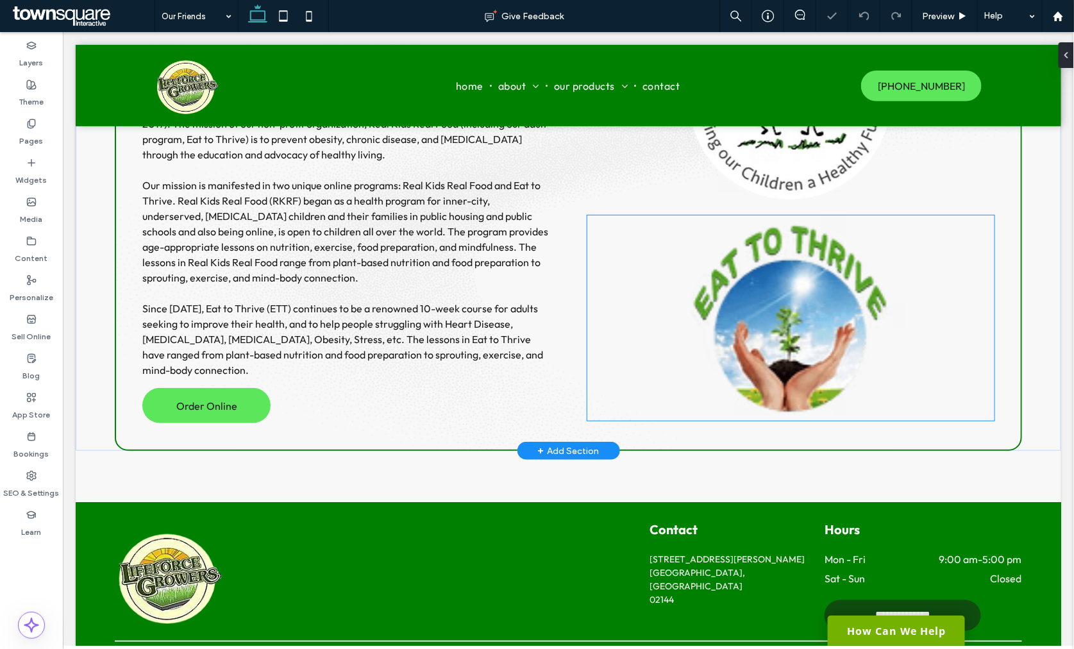
scroll to position [193, 0]
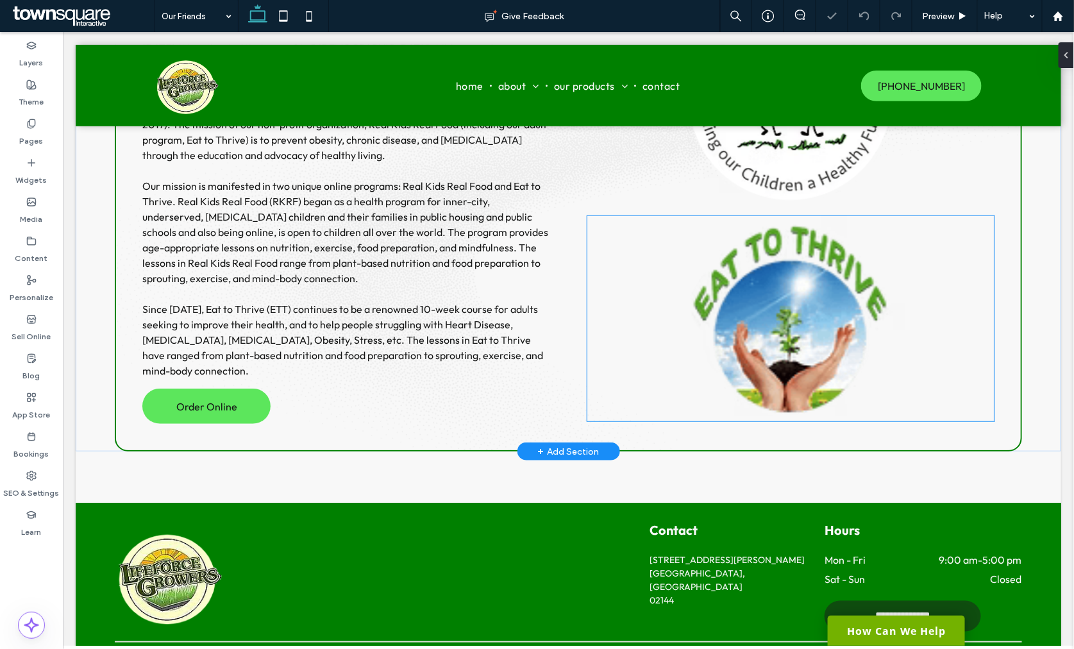
click at [786, 347] on img at bounding box center [790, 318] width 407 height 205
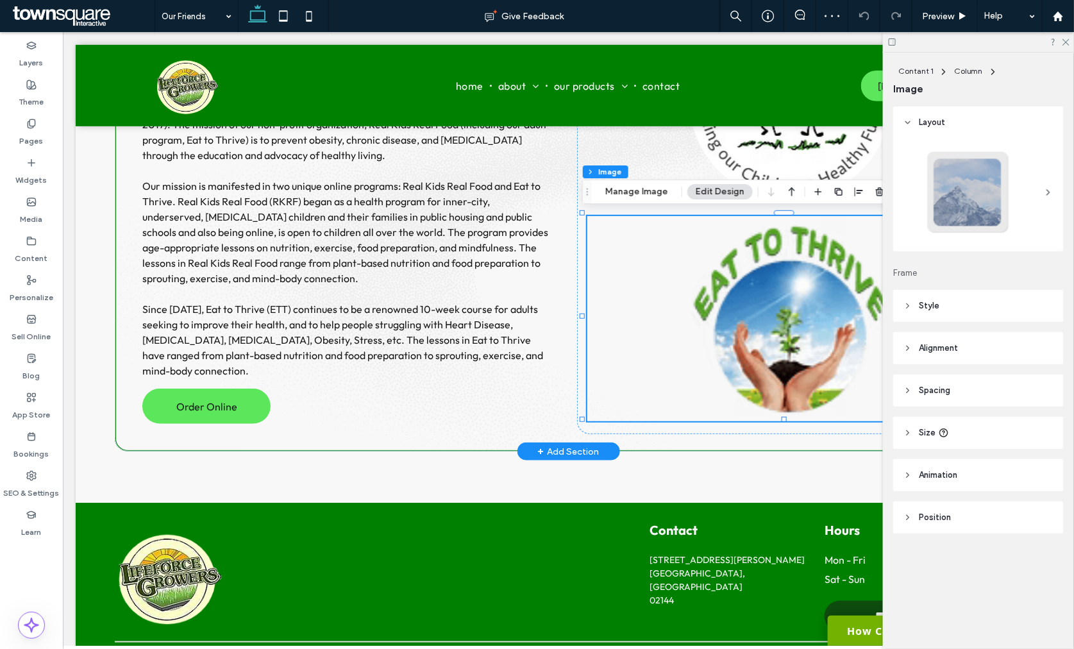
click at [786, 347] on img at bounding box center [790, 318] width 407 height 205
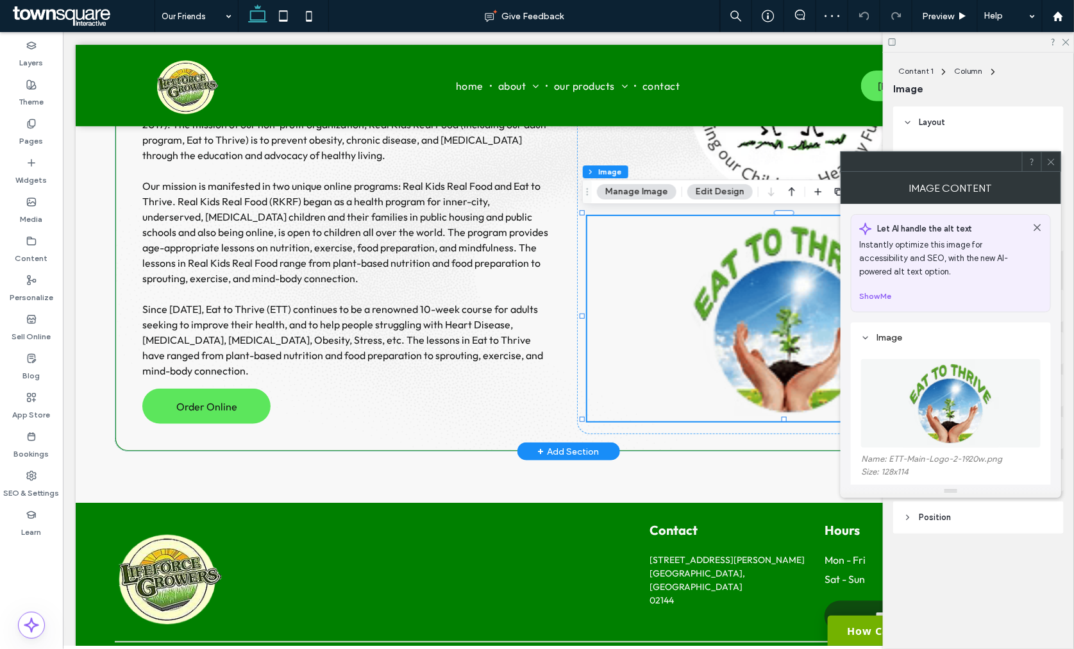
click at [786, 347] on img at bounding box center [790, 318] width 407 height 205
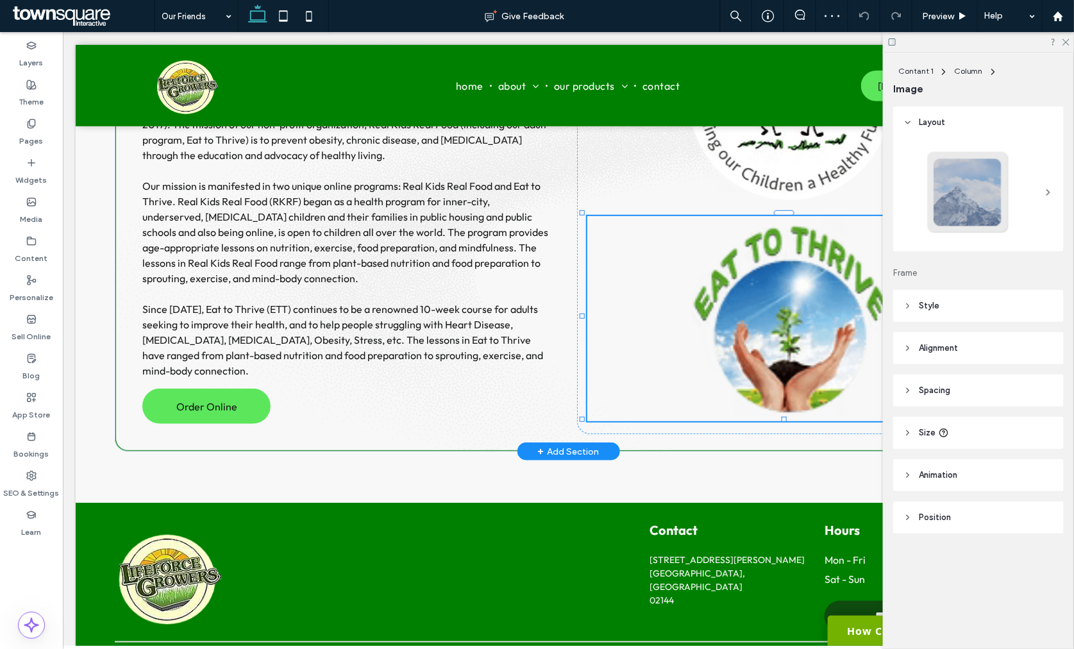
click at [808, 335] on img at bounding box center [790, 318] width 407 height 205
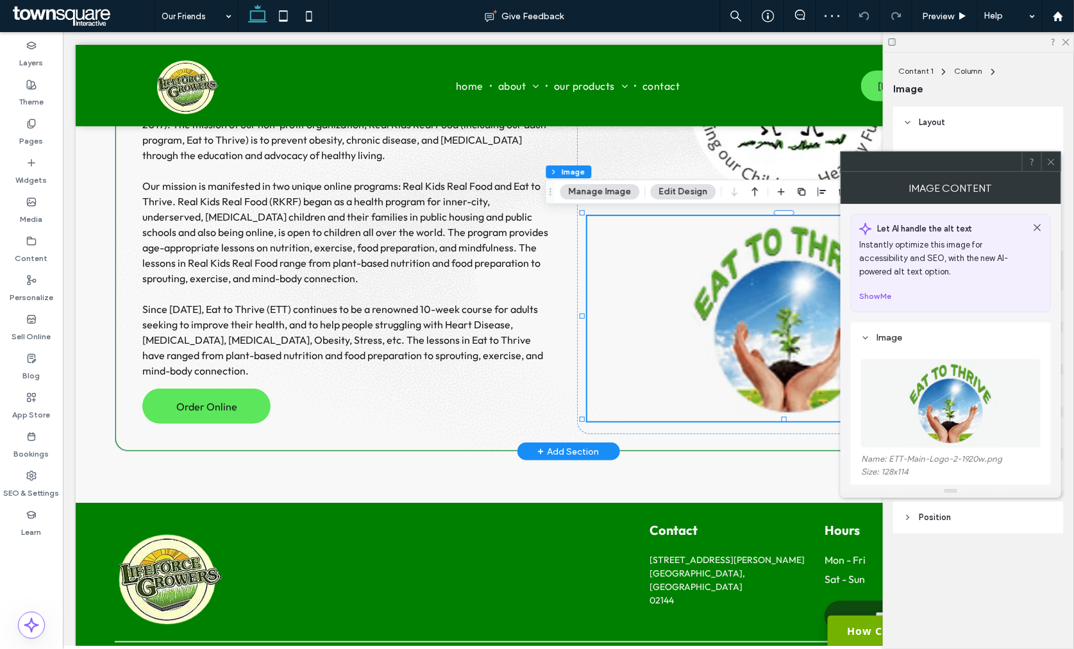
click at [894, 402] on figure at bounding box center [952, 403] width 180 height 89
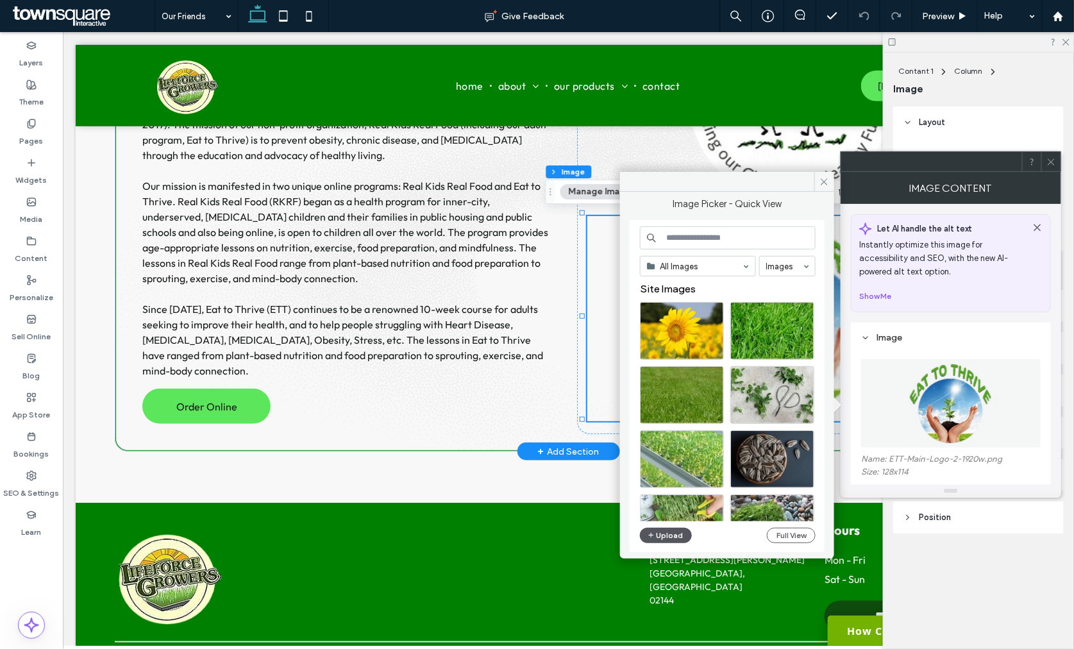
click at [676, 541] on button "Upload" at bounding box center [666, 535] width 53 height 15
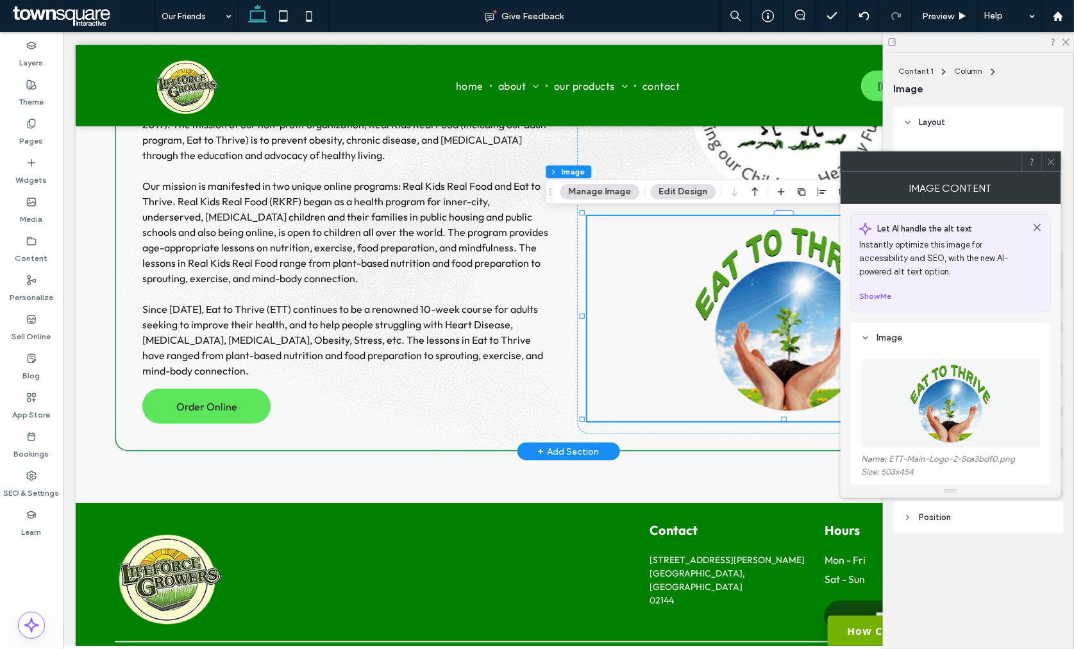
click at [1055, 163] on icon at bounding box center [1052, 162] width 10 height 10
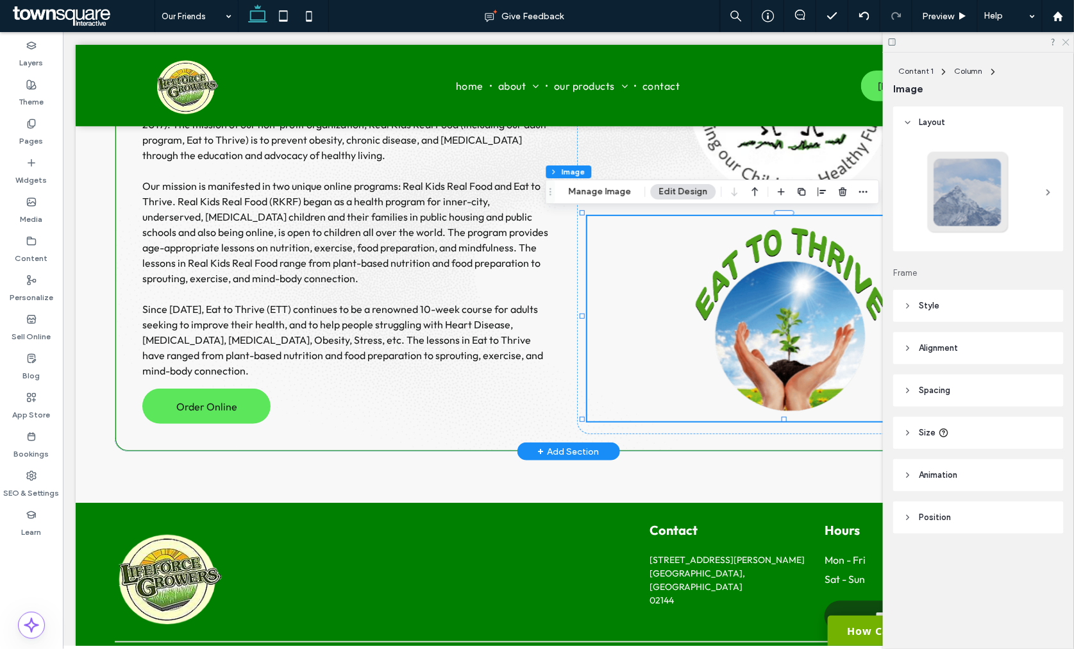
click at [1063, 42] on icon at bounding box center [1066, 41] width 8 height 8
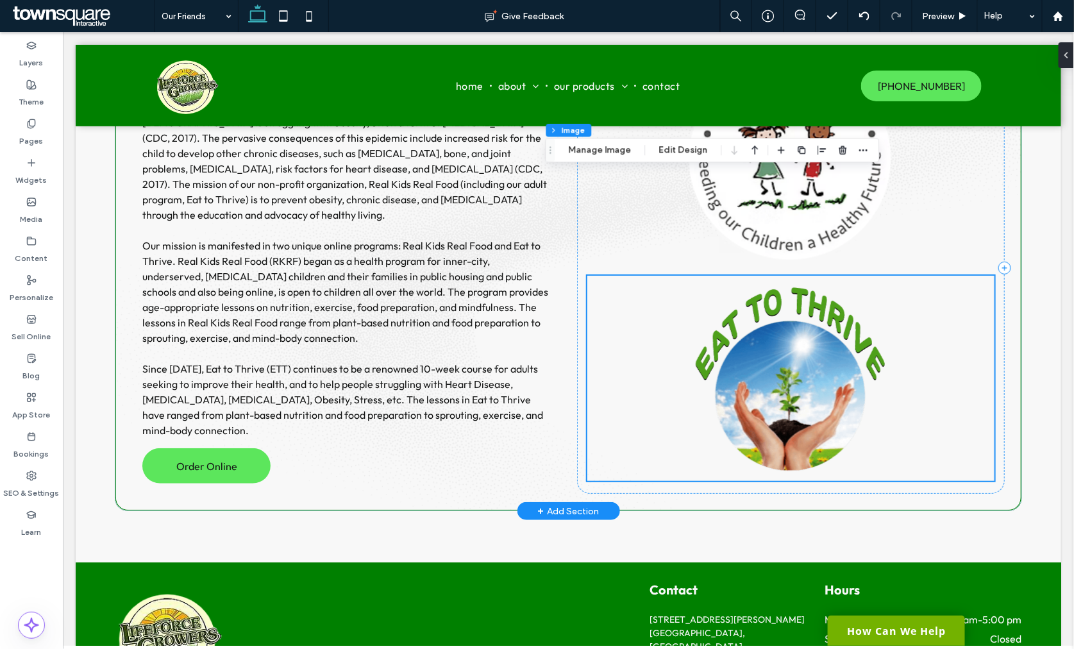
scroll to position [277, 0]
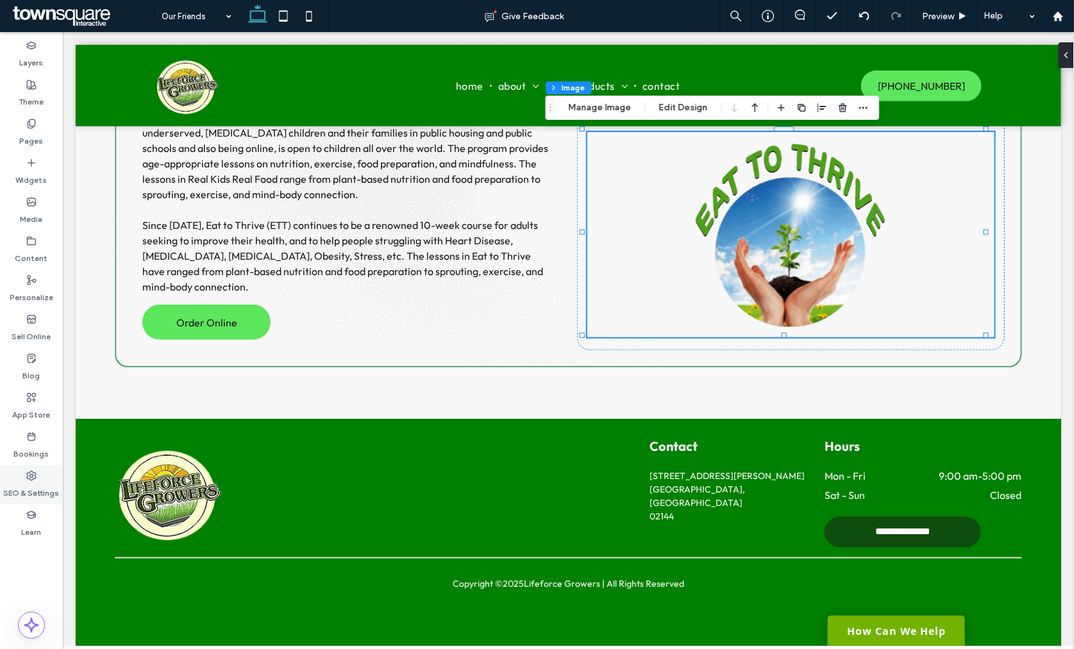
click at [46, 482] on label "SEO & Settings" at bounding box center [32, 490] width 56 height 18
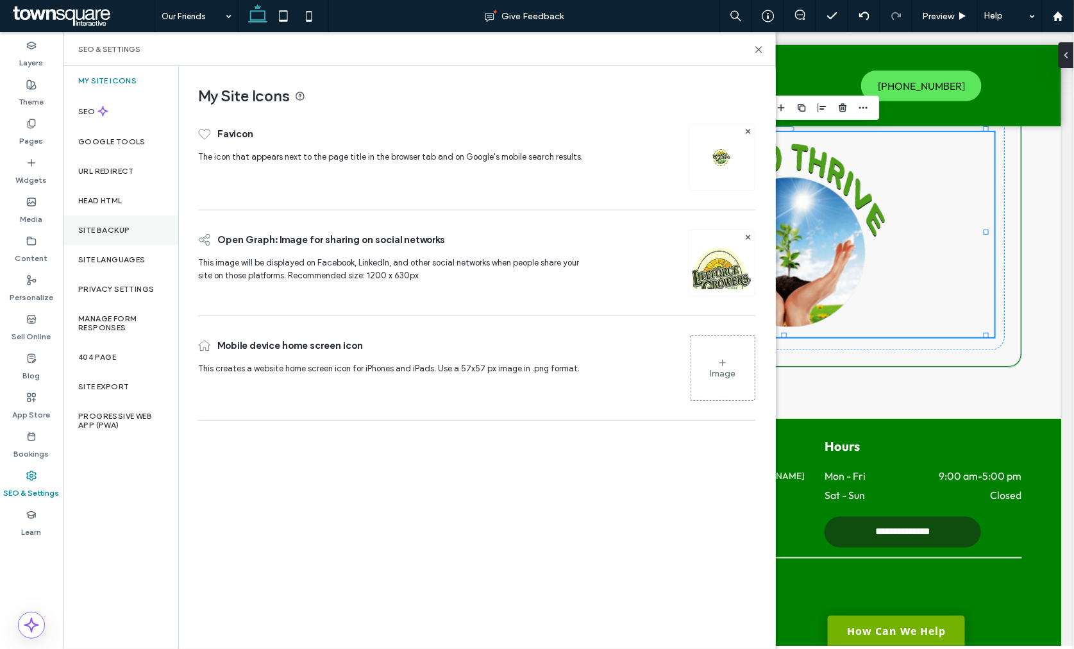
click at [140, 221] on div "Site Backup" at bounding box center [120, 231] width 115 height 30
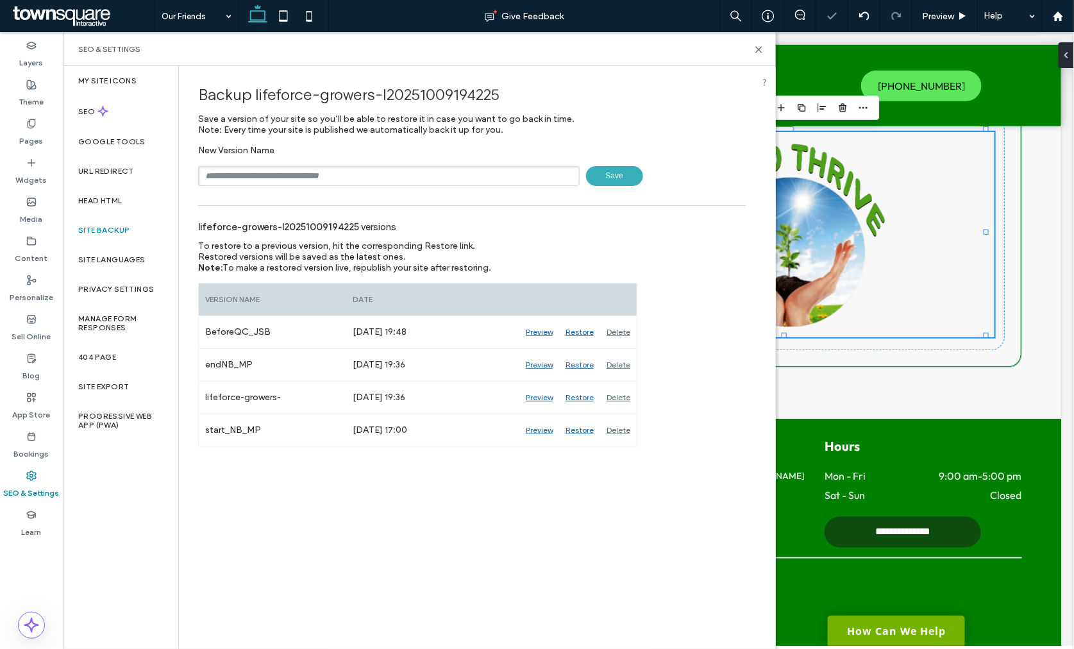
click at [271, 174] on input "text" at bounding box center [389, 176] width 382 height 20
type input "**********"
click at [608, 167] on span "Save" at bounding box center [614, 176] width 57 height 20
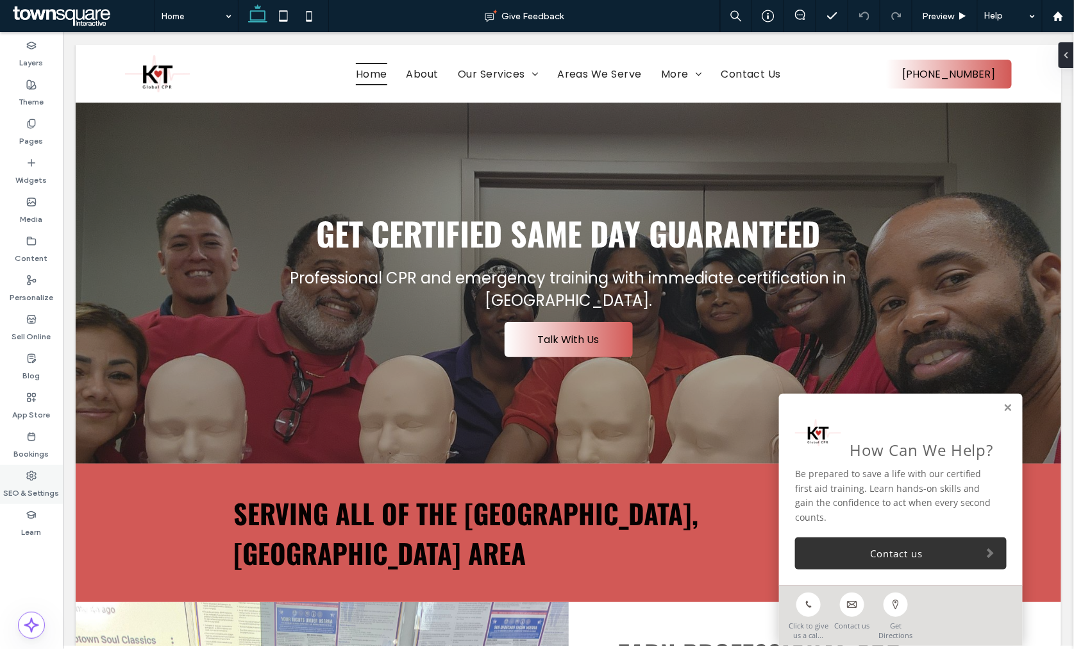
click at [42, 471] on div "SEO & Settings" at bounding box center [31, 484] width 63 height 39
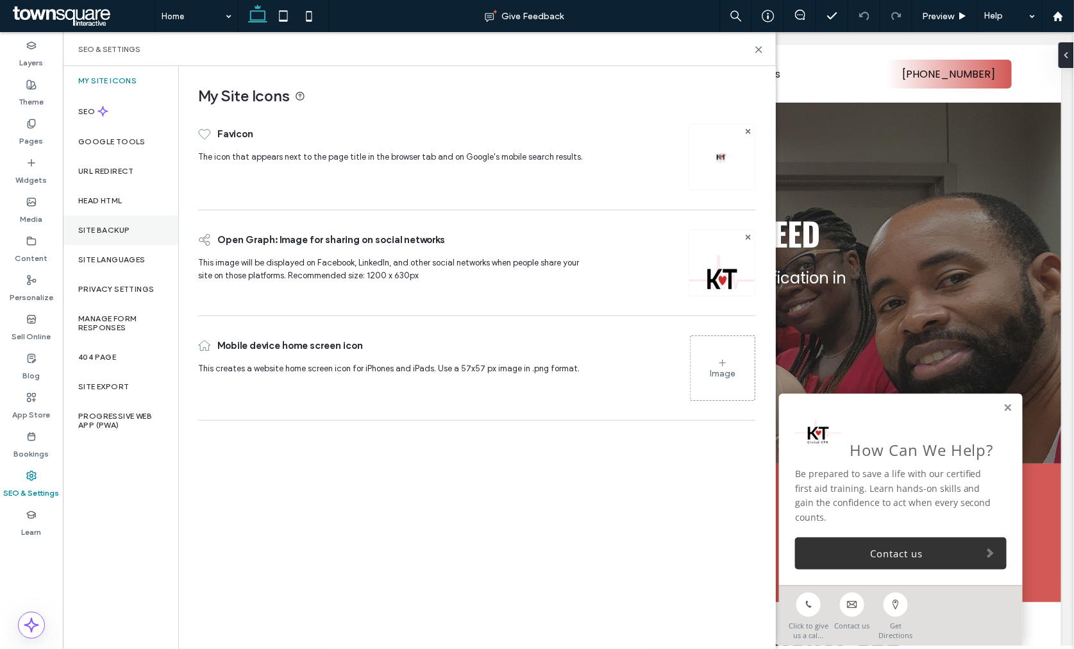
click at [103, 233] on label "Site Backup" at bounding box center [103, 230] width 51 height 9
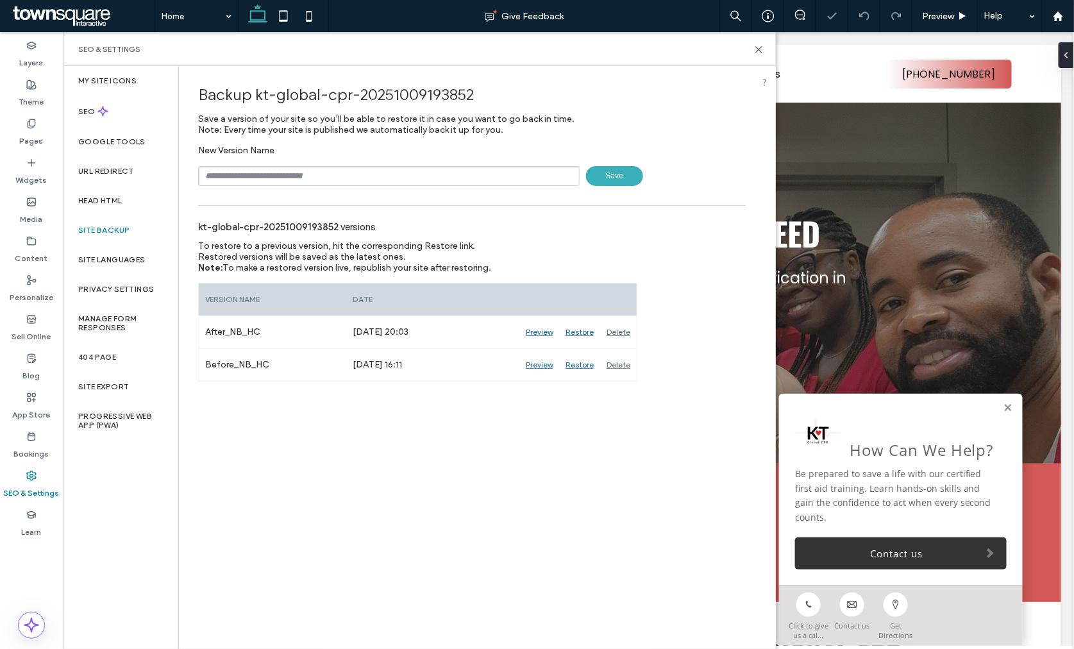
click at [284, 173] on input "text" at bounding box center [389, 176] width 382 height 20
type input "**********"
click at [603, 177] on span "Save" at bounding box center [614, 176] width 57 height 20
click at [759, 42] on div "SEO & Settings" at bounding box center [419, 49] width 713 height 34
drag, startPoint x: 758, startPoint y: 48, endPoint x: 580, endPoint y: 28, distance: 178.9
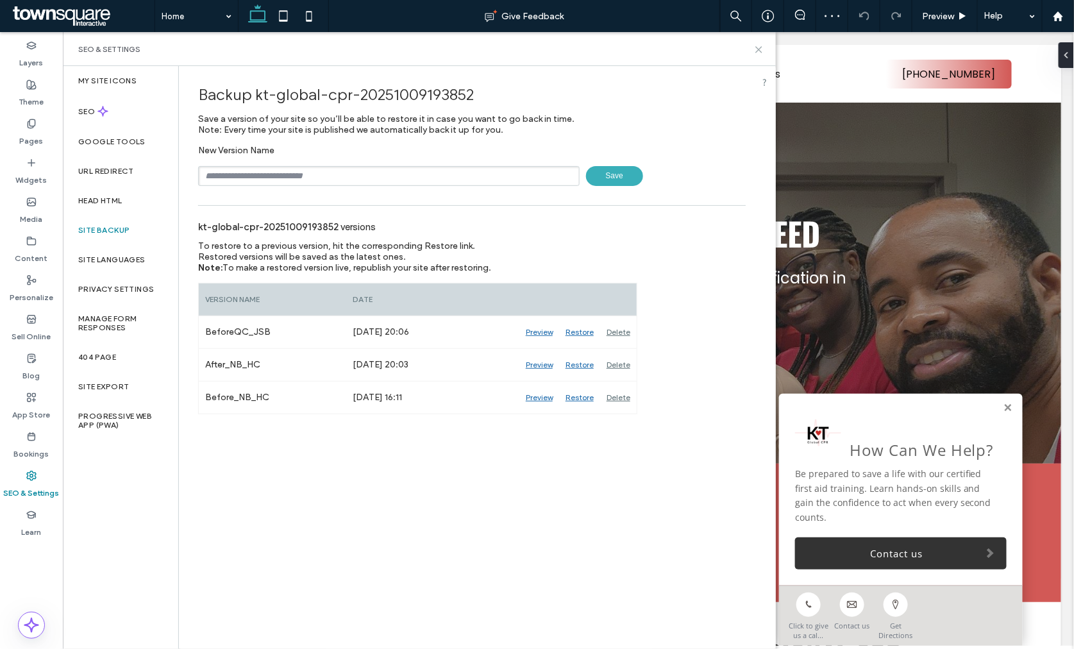
click at [758, 48] on use at bounding box center [759, 50] width 6 height 6
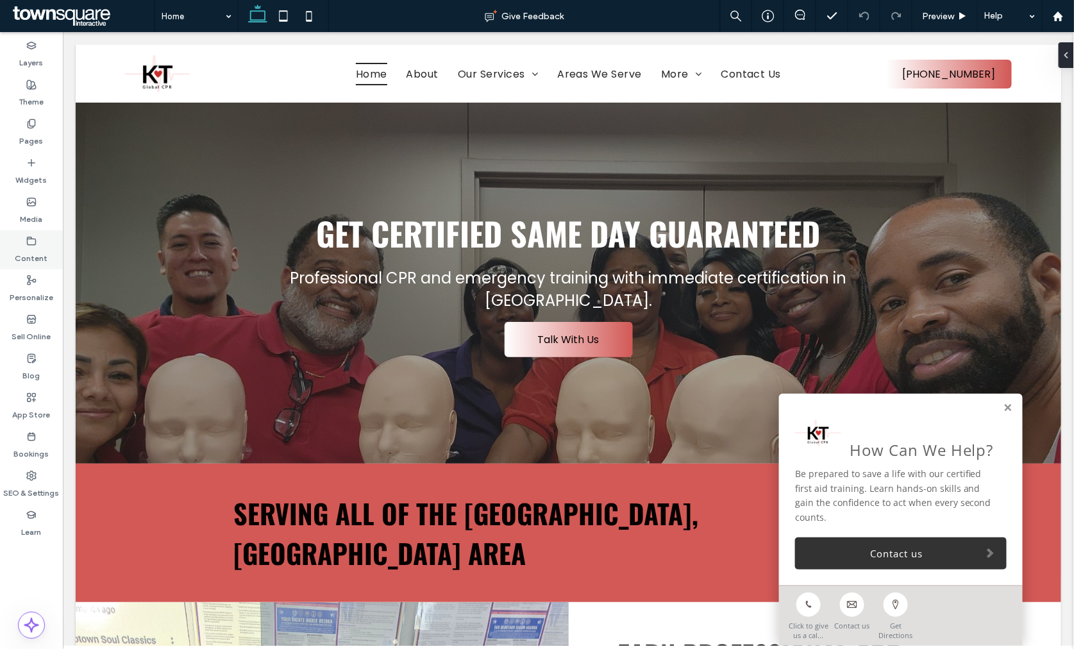
click at [26, 251] on label "Content" at bounding box center [31, 255] width 33 height 18
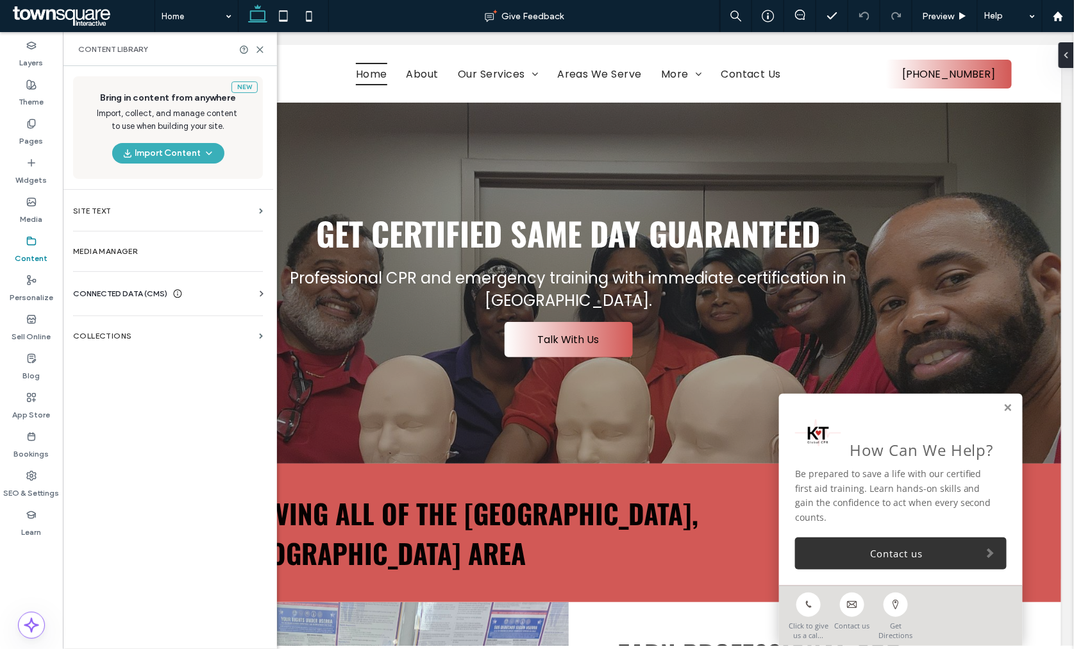
click at [94, 292] on span "CONNECTED DATA (CMS)" at bounding box center [120, 293] width 94 height 13
click at [118, 326] on label "Business Info" at bounding box center [170, 325] width 174 height 9
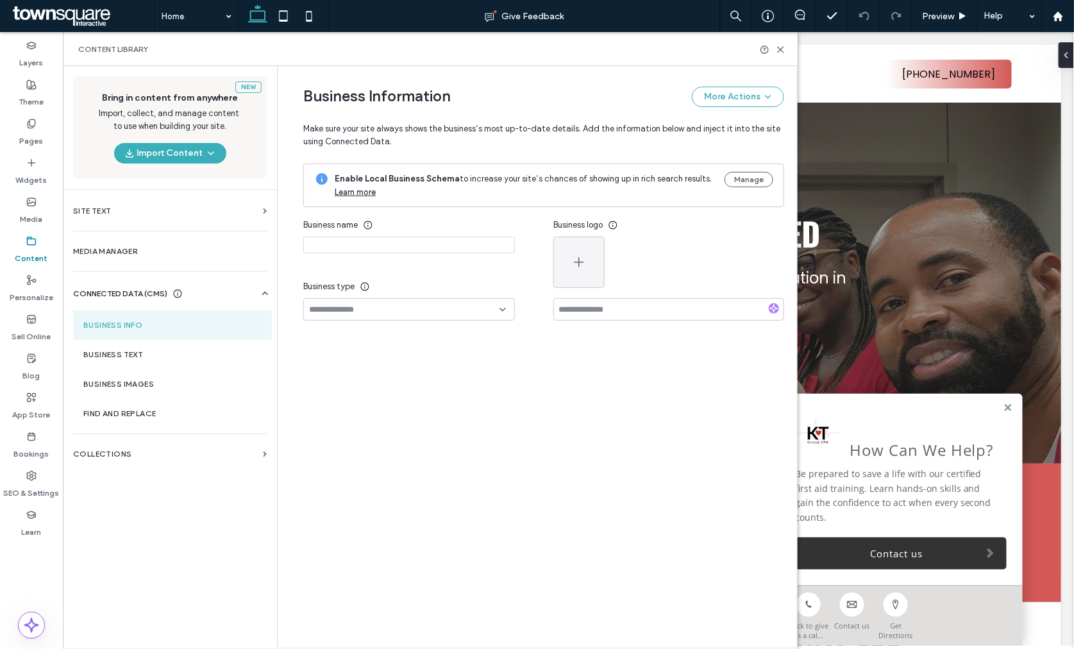
type input "**********"
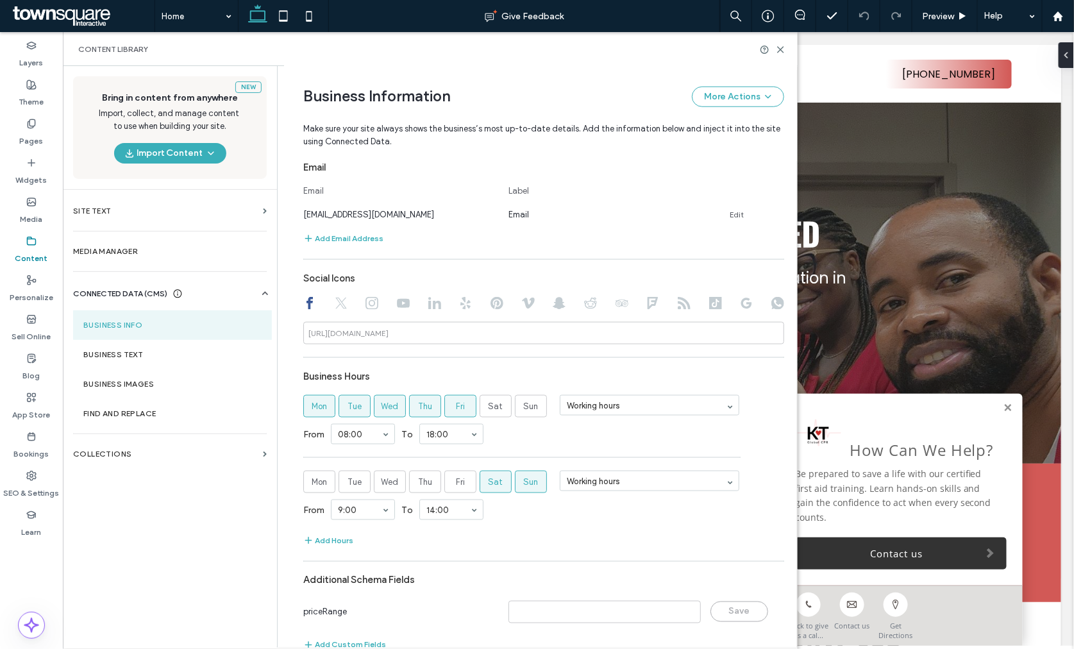
scroll to position [514, 0]
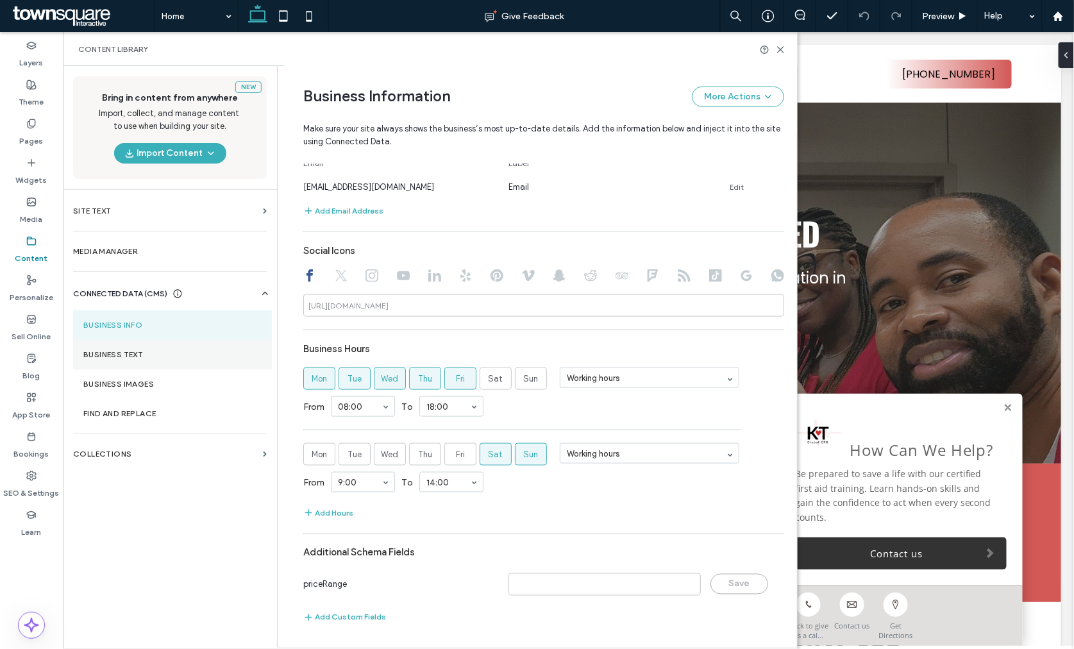
click at [151, 350] on label "Business Text" at bounding box center [172, 354] width 178 height 9
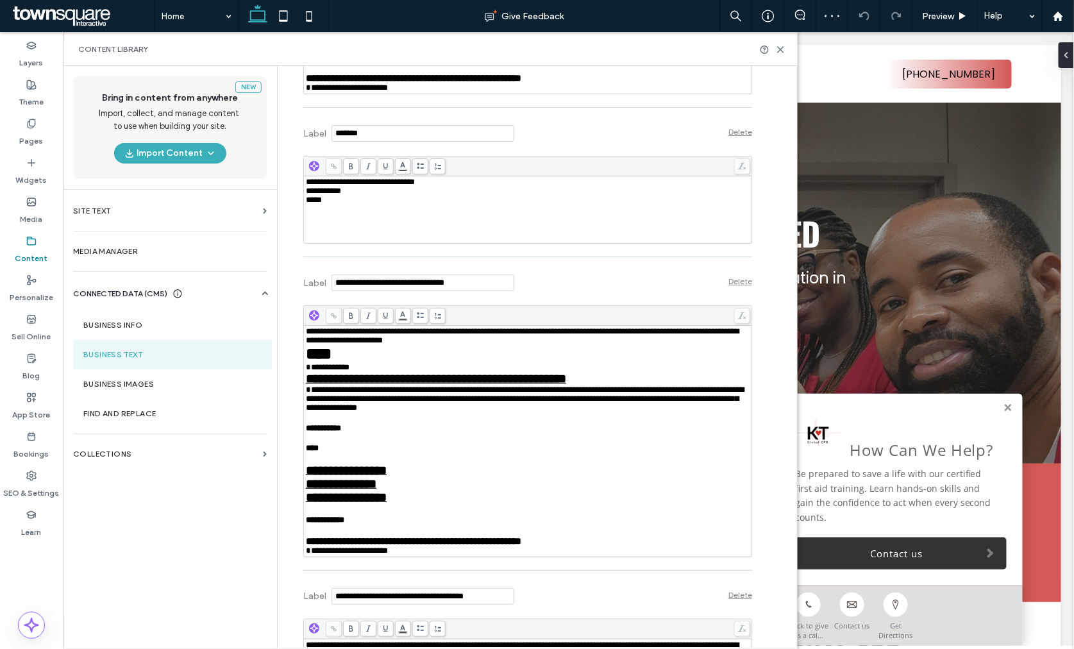
scroll to position [926, 0]
click at [779, 47] on icon at bounding box center [781, 50] width 10 height 10
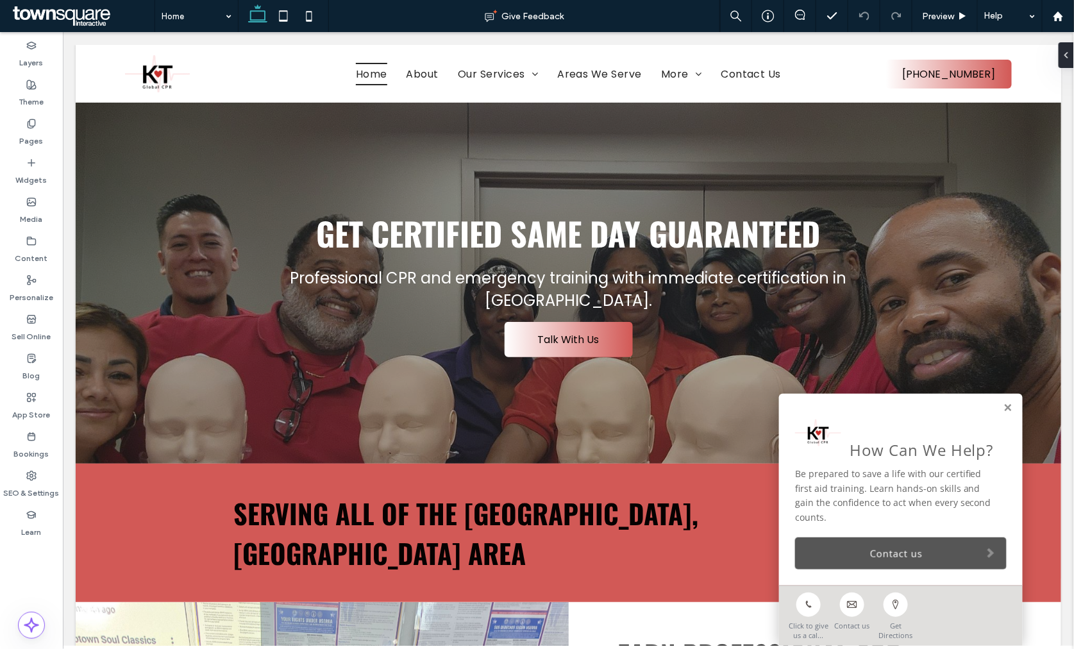
click at [831, 558] on link "Contact us" at bounding box center [901, 553] width 212 height 32
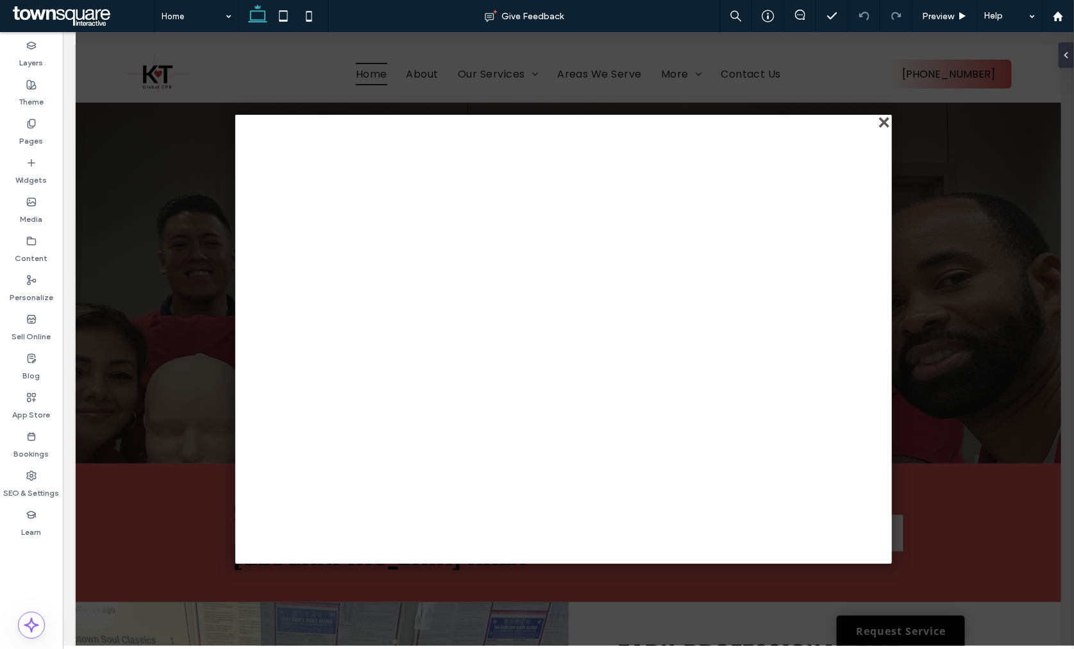
click at [883, 122] on div "close" at bounding box center [885, 123] width 10 height 10
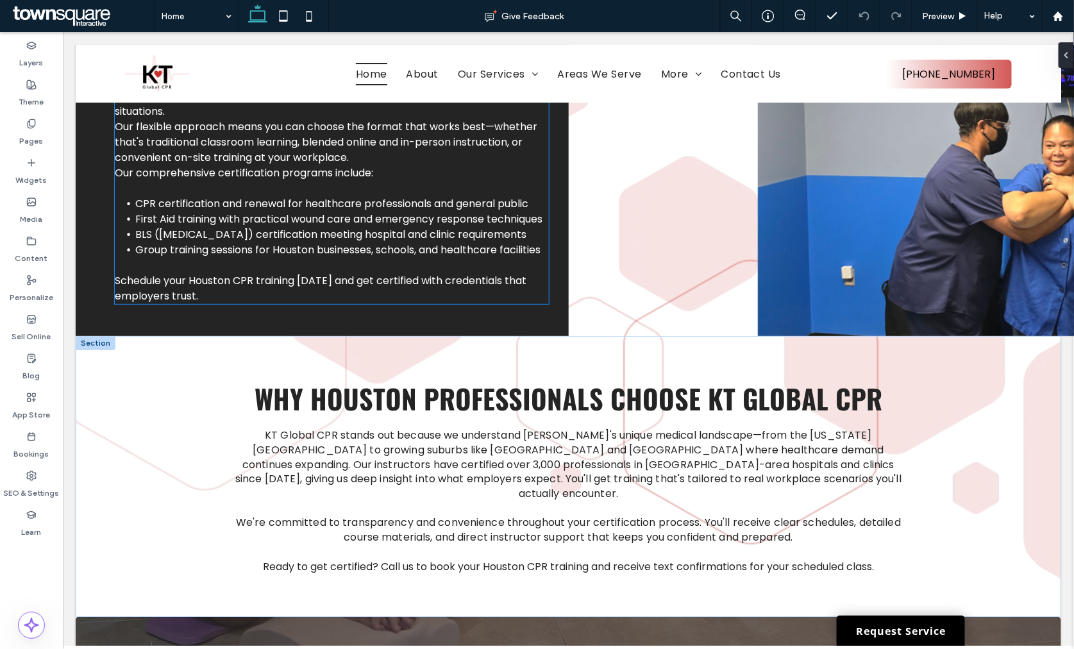
scroll to position [2067, 0]
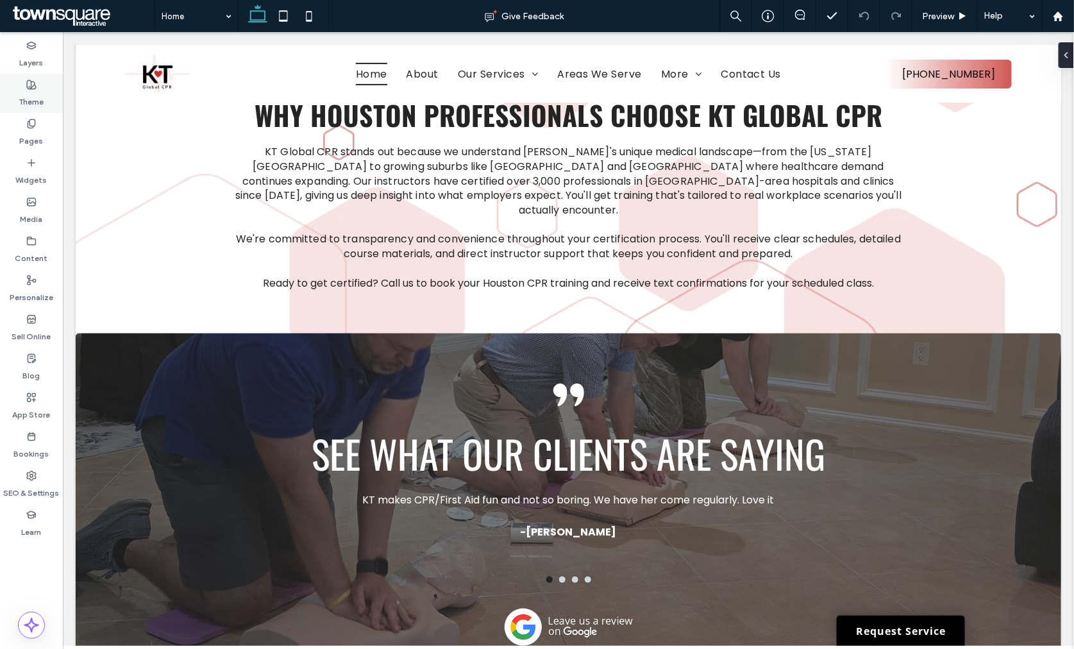
drag, startPoint x: 27, startPoint y: 100, endPoint x: 792, endPoint y: 271, distance: 784.1
click at [27, 100] on label "Theme" at bounding box center [31, 99] width 25 height 18
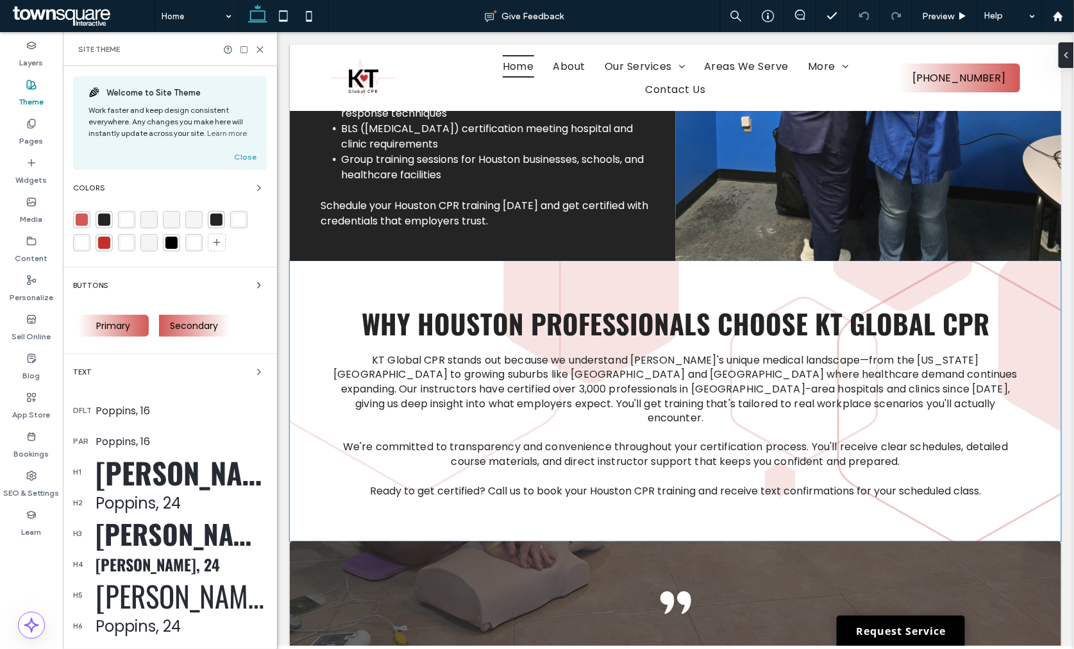
scroll to position [2147, 0]
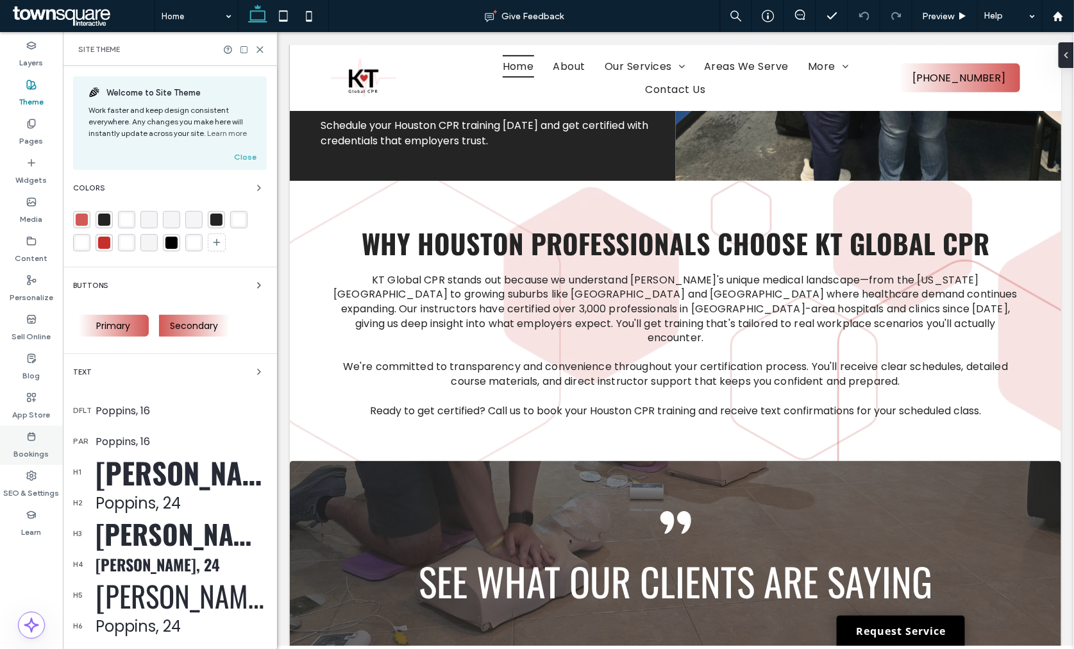
click at [18, 477] on div "SEO & Settings" at bounding box center [31, 484] width 63 height 39
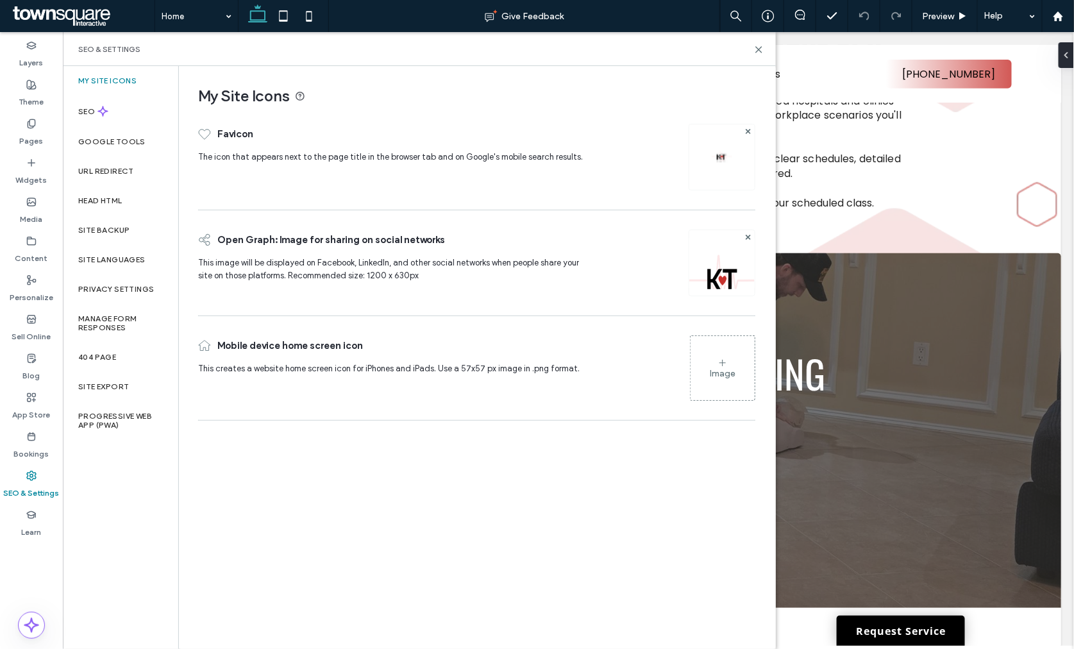
scroll to position [2067, 0]
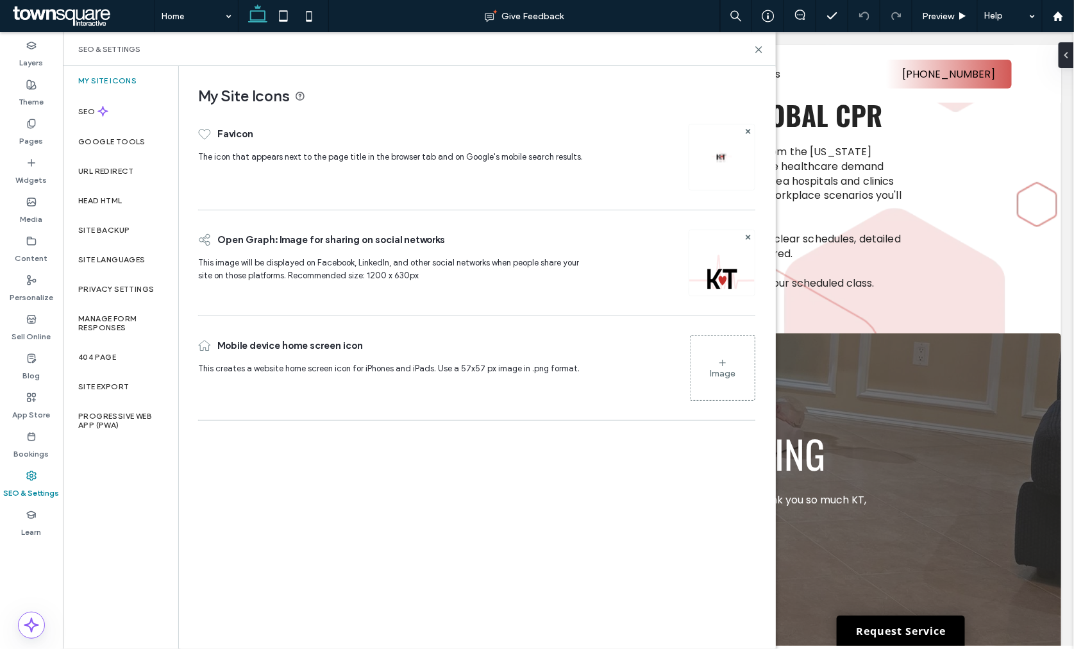
click at [765, 55] on div "SEO & Settings" at bounding box center [419, 49] width 713 height 34
click at [761, 53] on icon at bounding box center [759, 50] width 10 height 10
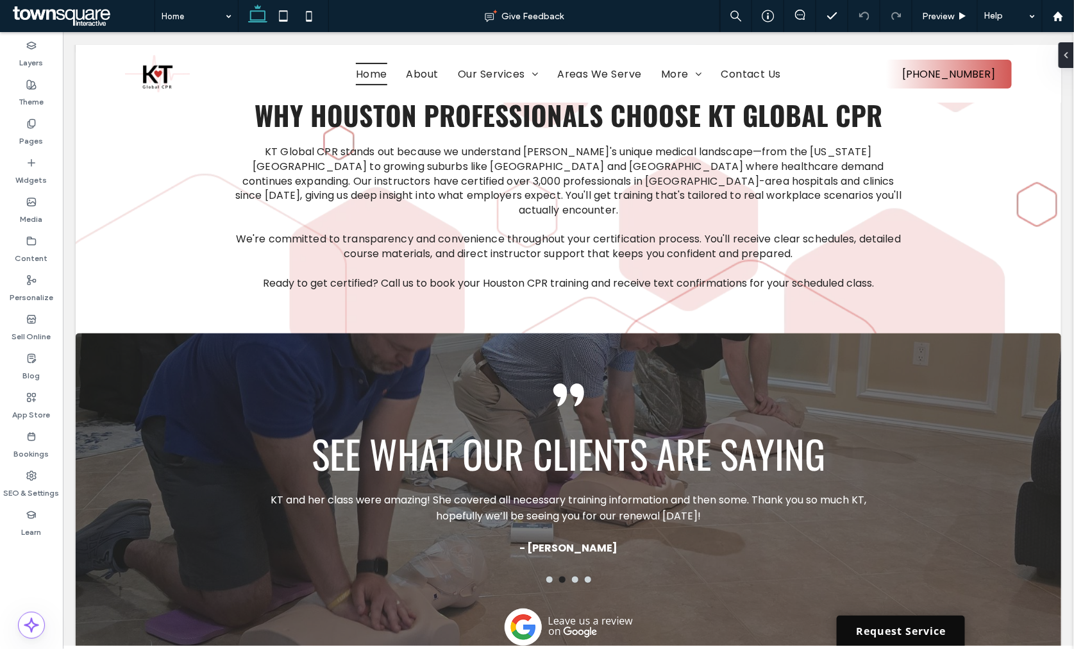
click at [885, 633] on link "Request Service" at bounding box center [900, 630] width 128 height 30
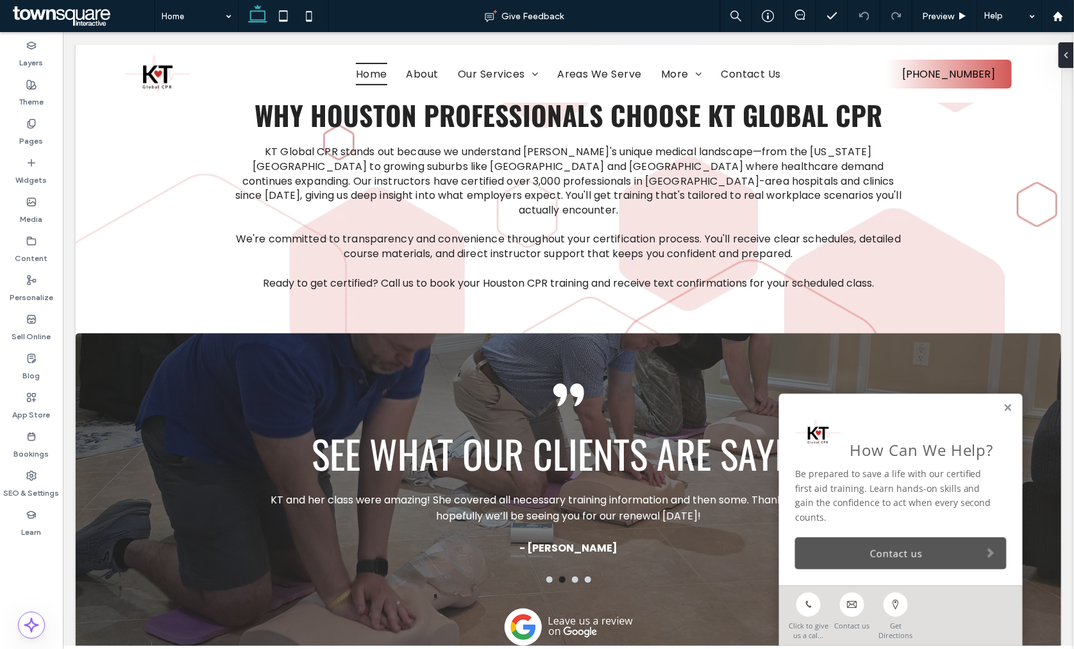
click at [893, 547] on link "Contact us" at bounding box center [901, 553] width 212 height 32
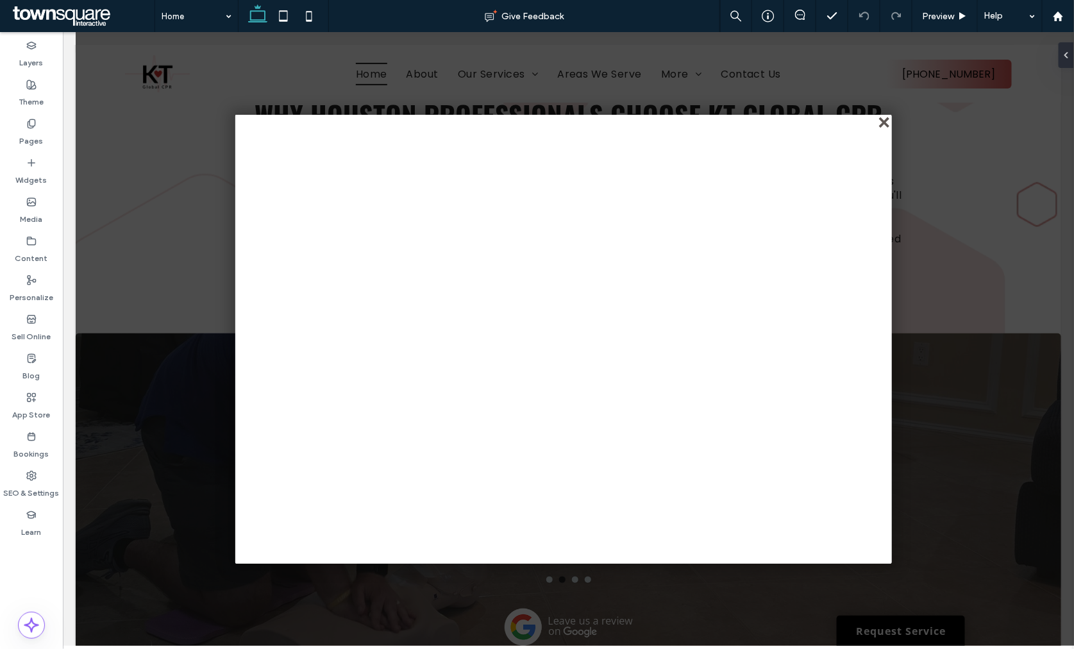
click at [880, 119] on div "close" at bounding box center [885, 123] width 10 height 10
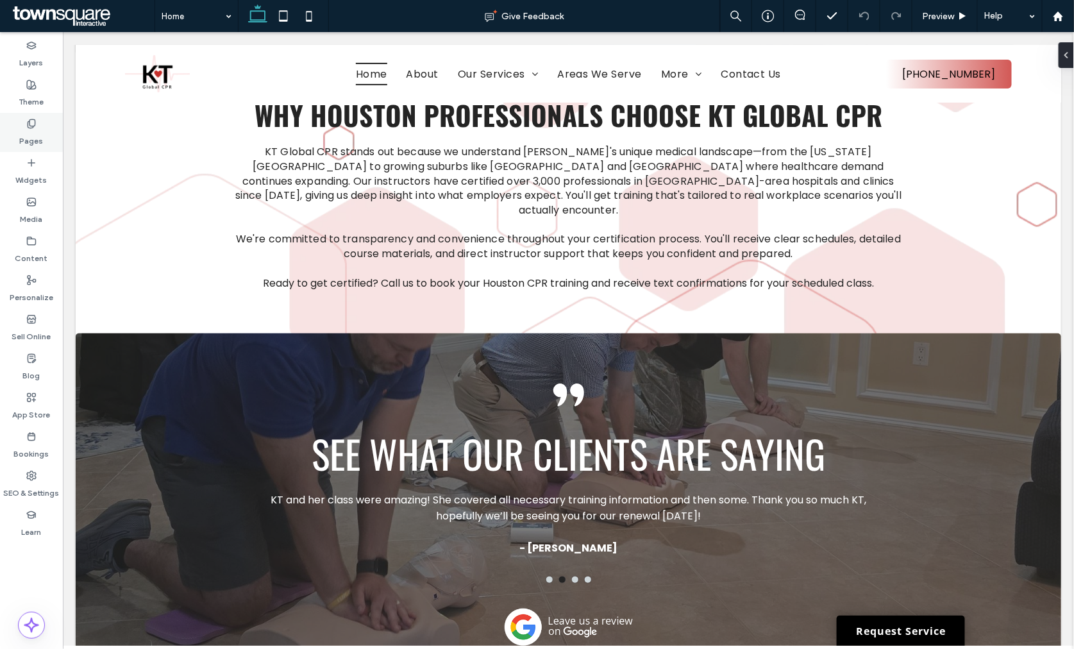
click at [34, 138] on label "Pages" at bounding box center [32, 138] width 24 height 18
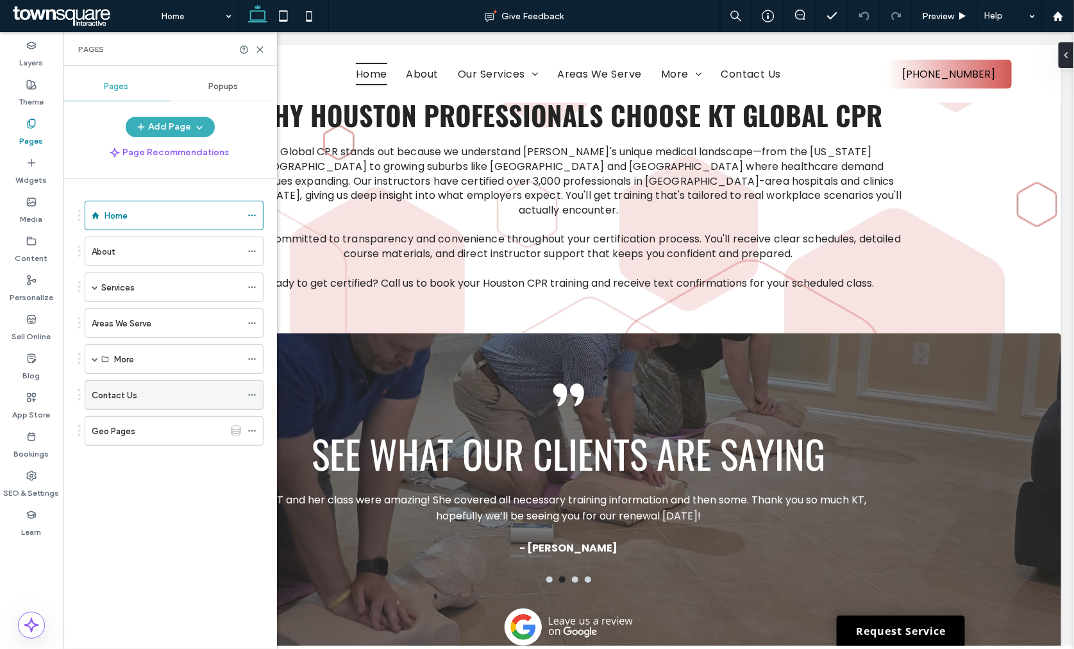
click at [137, 400] on div "Contact Us" at bounding box center [166, 395] width 149 height 13
click at [260, 48] on icon at bounding box center [260, 50] width 10 height 10
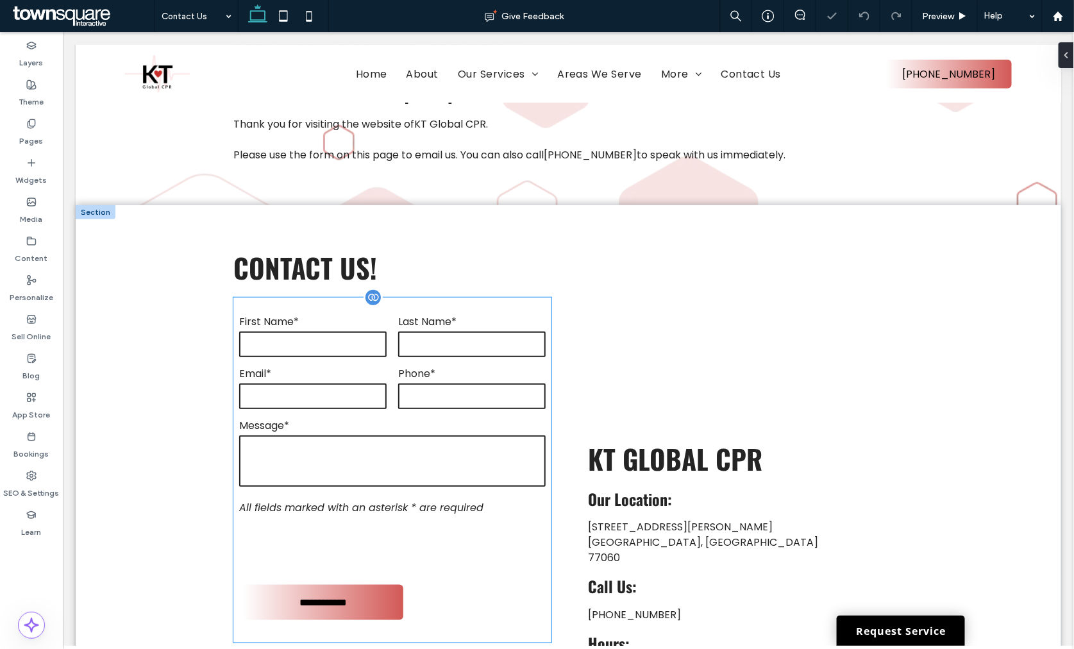
scroll to position [214, 0]
click at [419, 417] on label "Message*" at bounding box center [392, 425] width 307 height 16
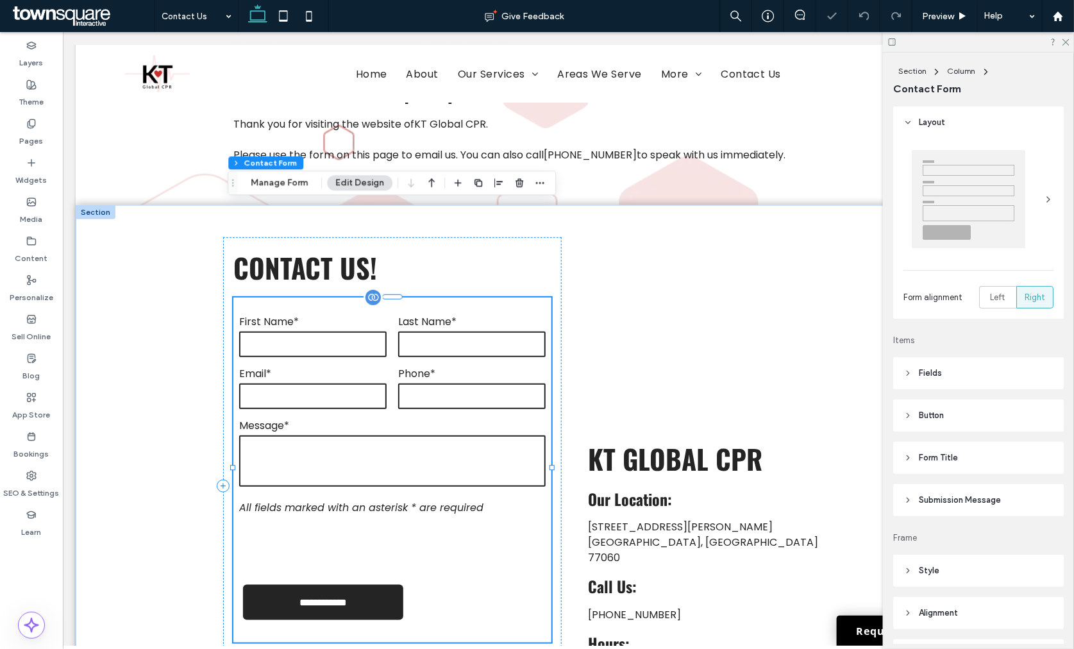
type input "*"
type input "***"
type input "*"
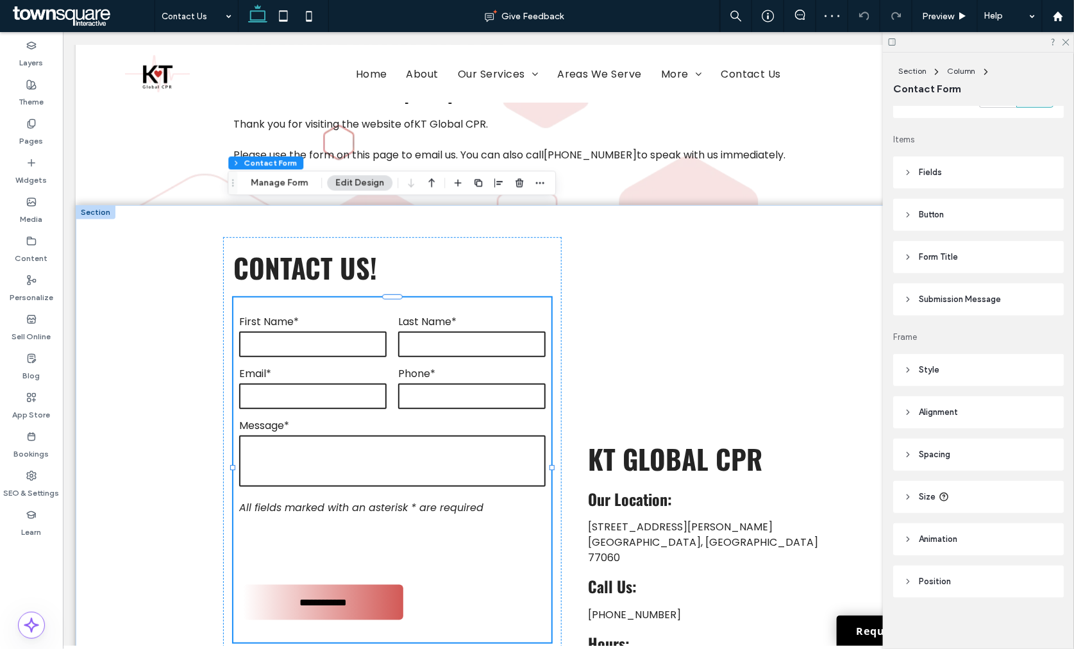
scroll to position [205, 0]
click at [944, 362] on header "Style" at bounding box center [979, 366] width 171 height 32
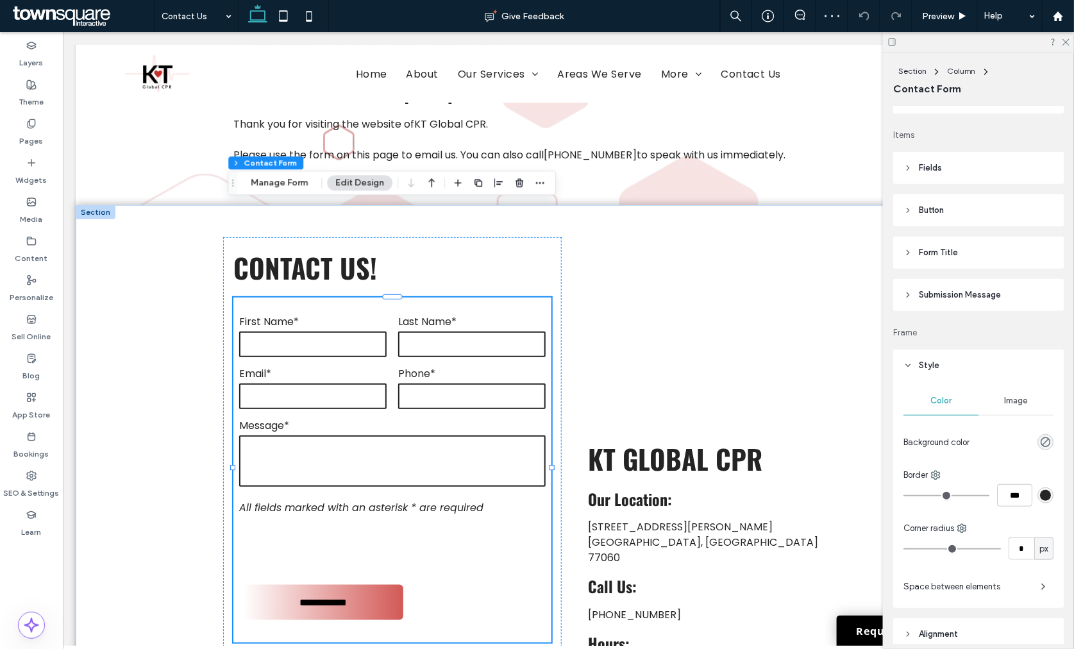
click at [944, 362] on header "Style" at bounding box center [979, 366] width 171 height 32
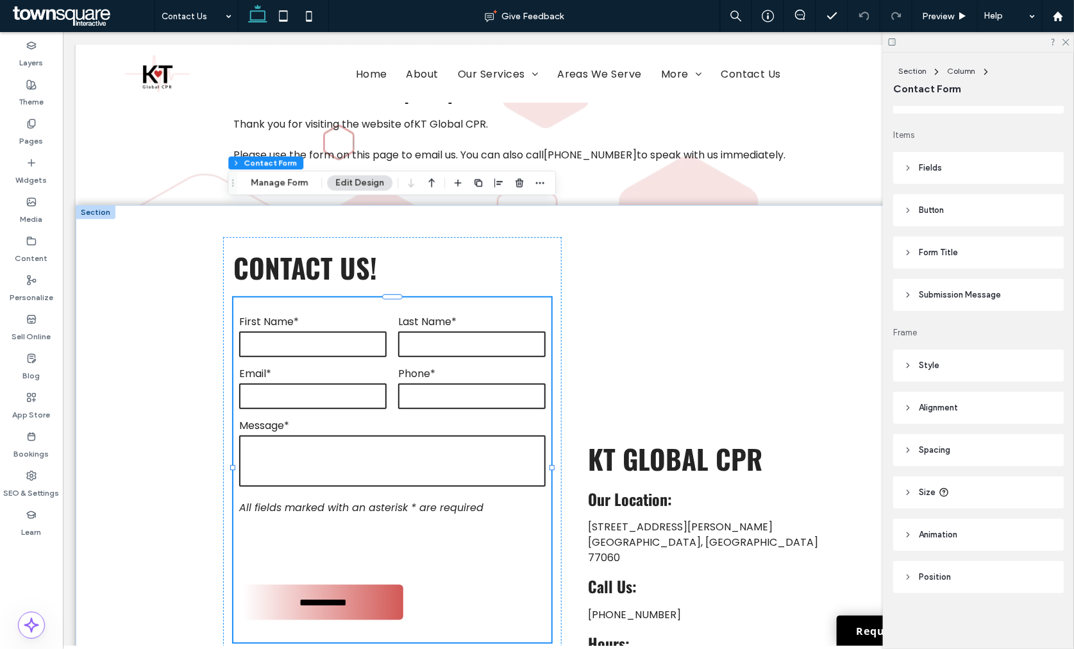
click at [950, 296] on span "Submission Message" at bounding box center [960, 295] width 82 height 13
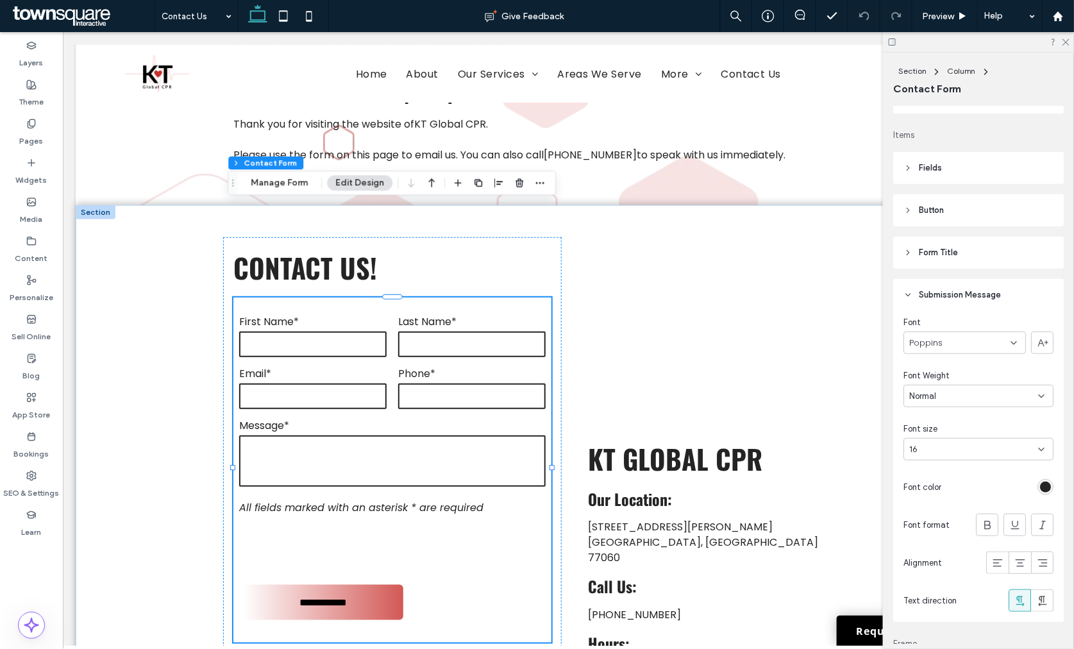
click at [949, 296] on span "Submission Message" at bounding box center [960, 295] width 82 height 13
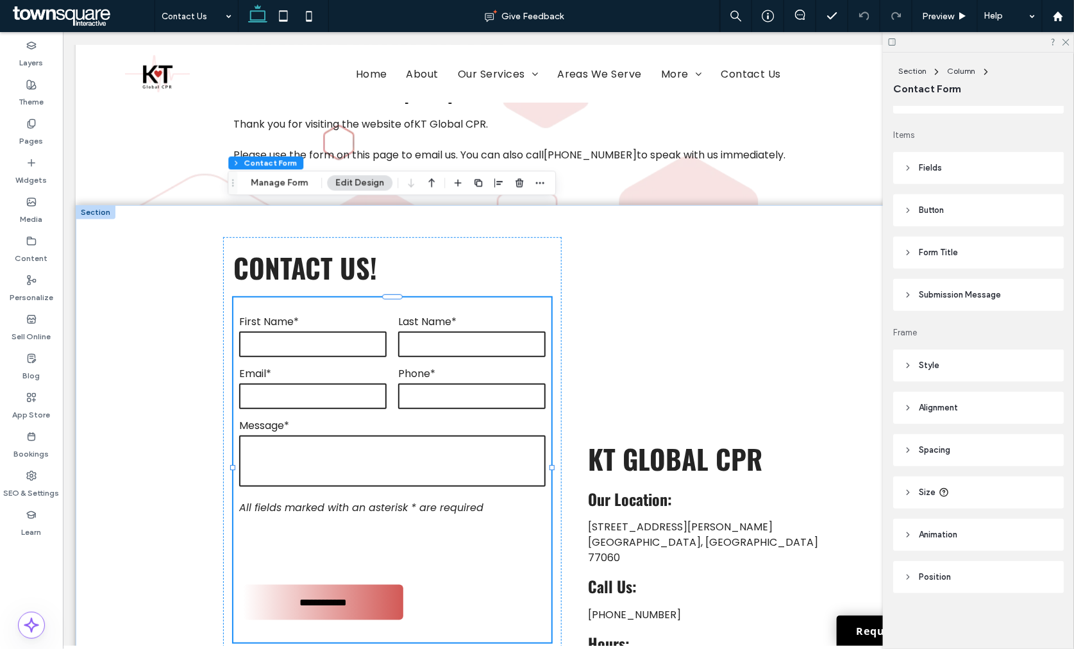
click at [1067, 46] on div at bounding box center [978, 42] width 191 height 20
click at [931, 11] on span "Preview" at bounding box center [938, 16] width 32 height 11
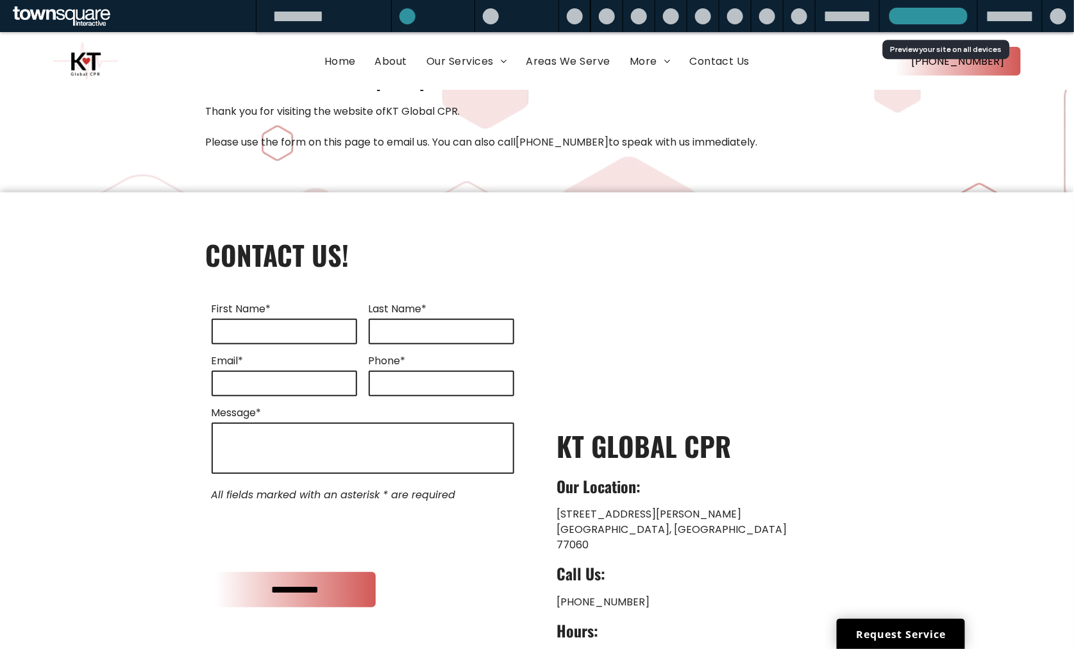
scroll to position [201, 0]
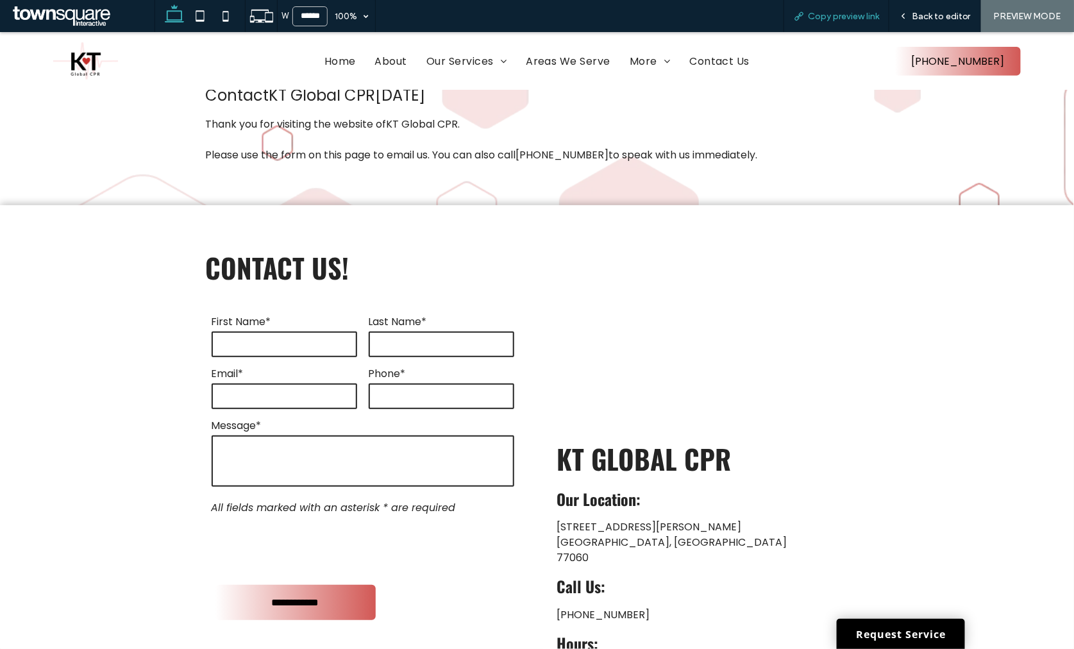
click at [870, 11] on span "Copy preview link" at bounding box center [843, 16] width 71 height 11
click at [933, 13] on span "Back to editor" at bounding box center [941, 16] width 59 height 11
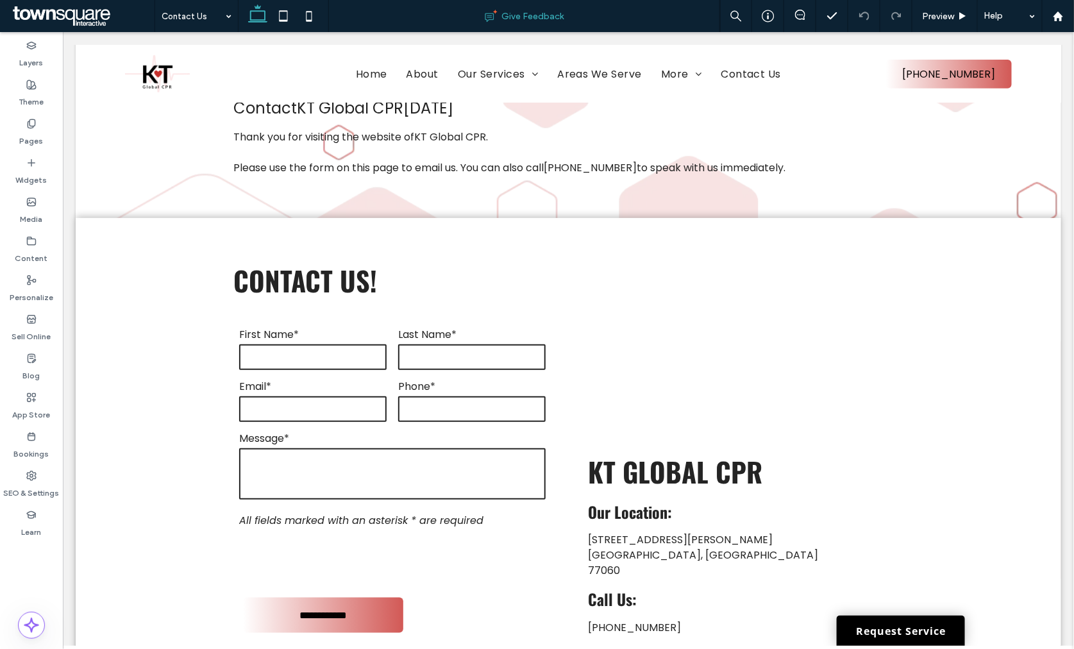
scroll to position [214, 0]
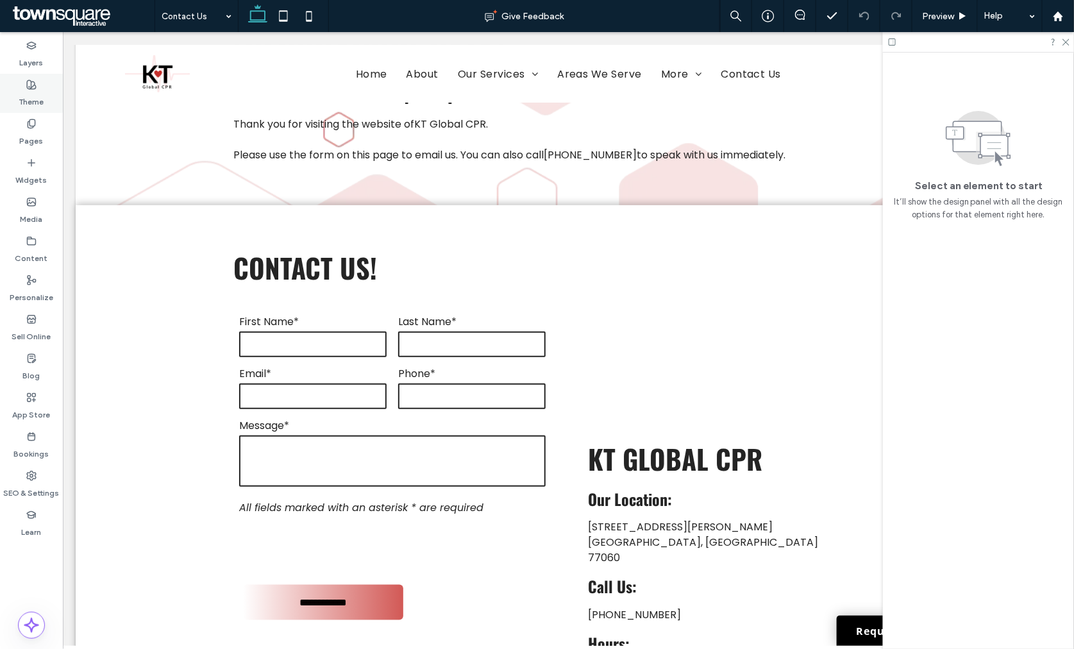
click at [38, 93] on label "Theme" at bounding box center [31, 99] width 25 height 18
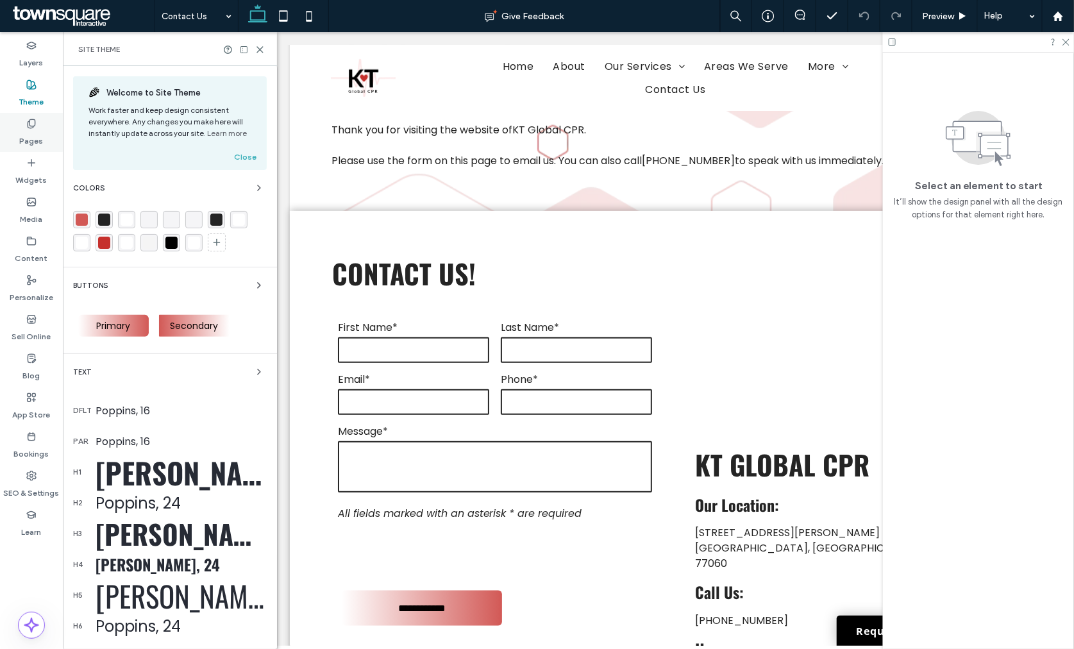
click at [28, 123] on icon at bounding box center [31, 124] width 10 height 10
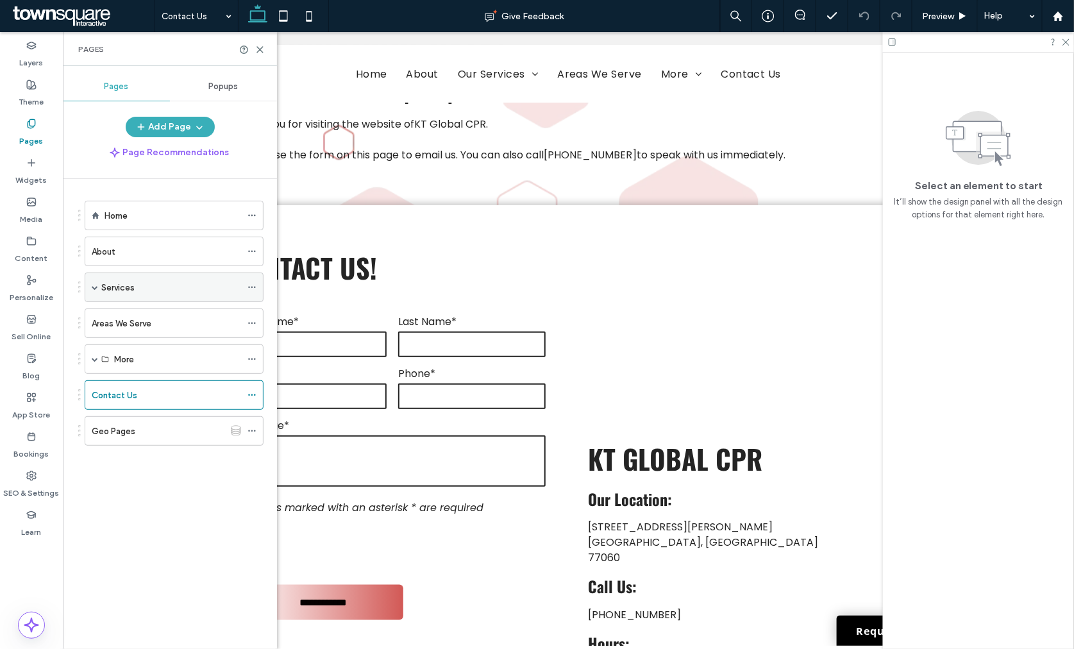
click at [92, 289] on span at bounding box center [95, 287] width 6 height 6
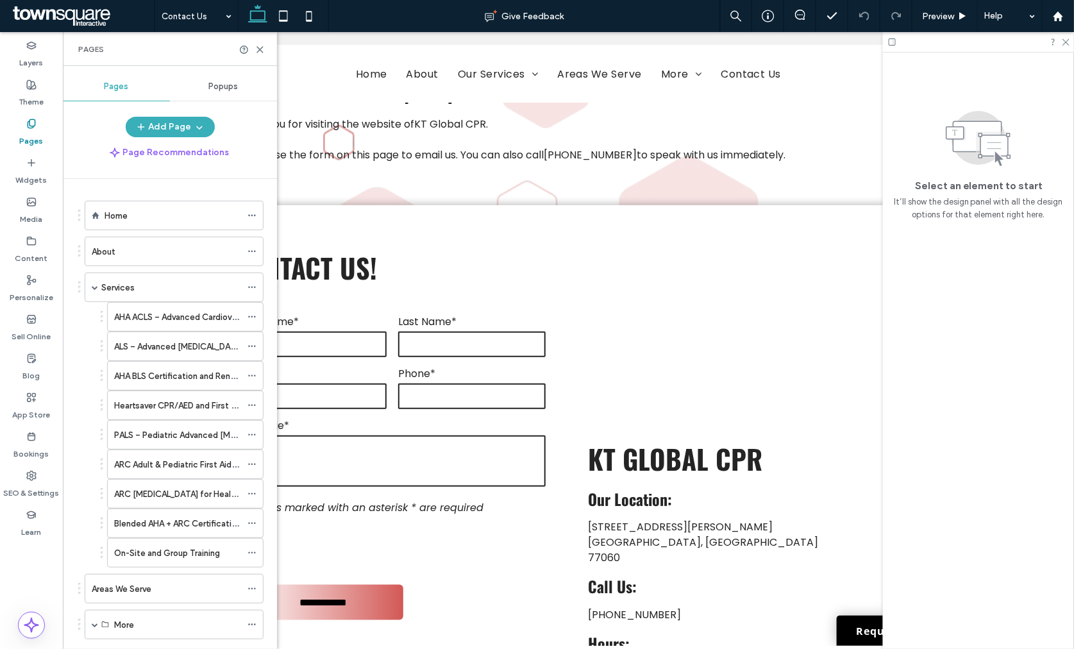
click at [253, 45] on div at bounding box center [252, 50] width 26 height 10
click at [255, 46] on icon at bounding box center [260, 50] width 10 height 10
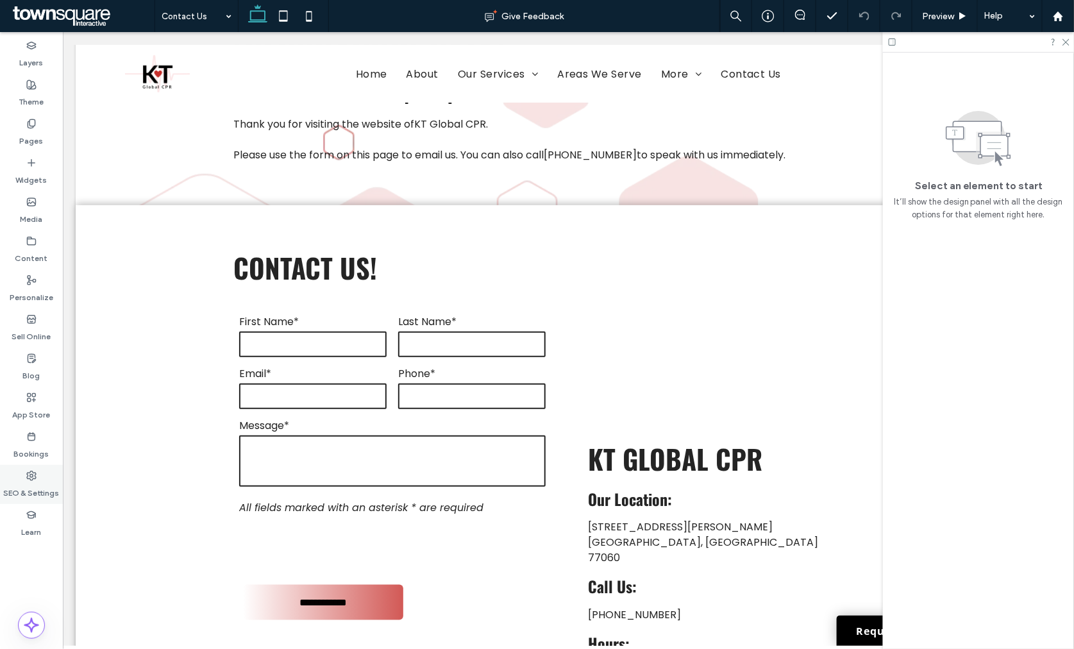
click at [36, 472] on icon at bounding box center [31, 476] width 10 height 10
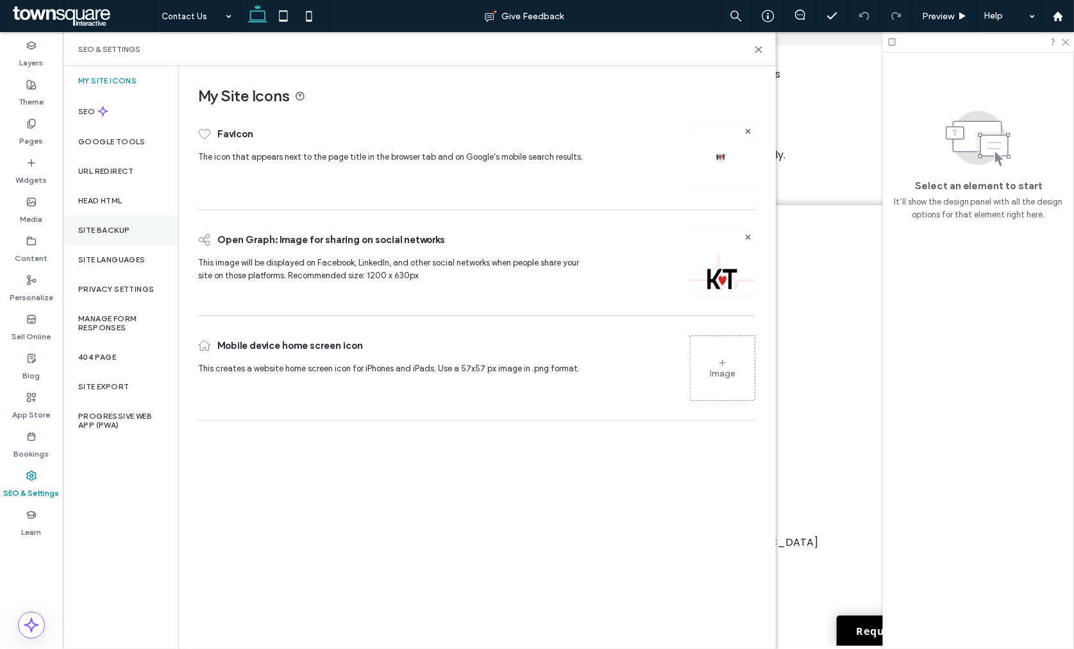
click at [110, 235] on div "Site Backup" at bounding box center [120, 231] width 115 height 30
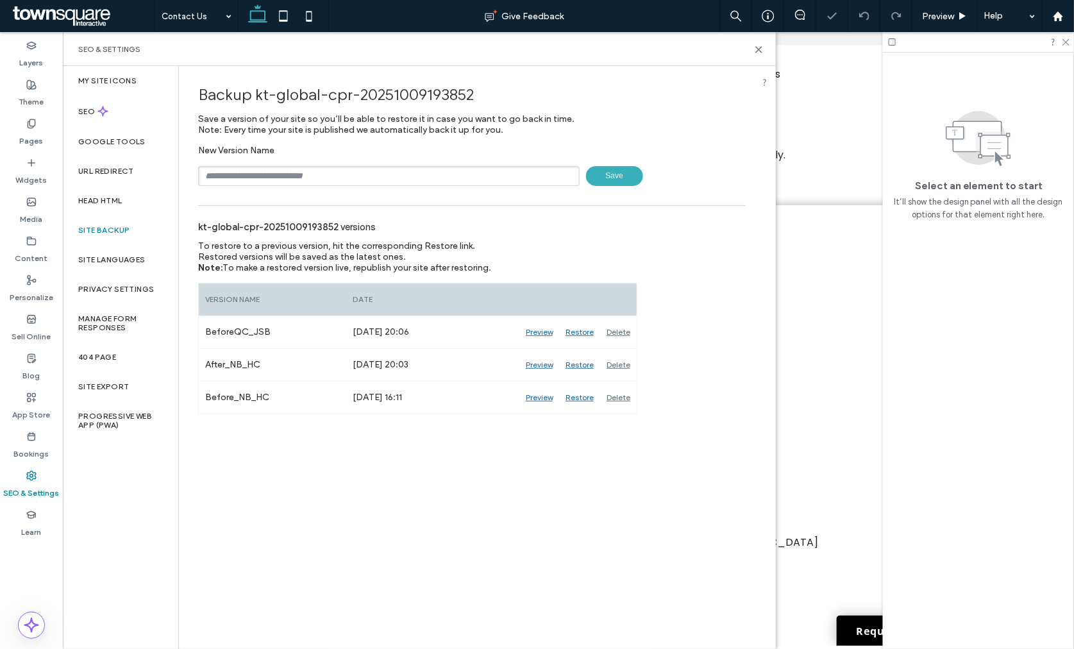
click at [321, 178] on input "text" at bounding box center [389, 176] width 382 height 20
type input "**********"
click at [602, 171] on span "Save" at bounding box center [614, 176] width 57 height 20
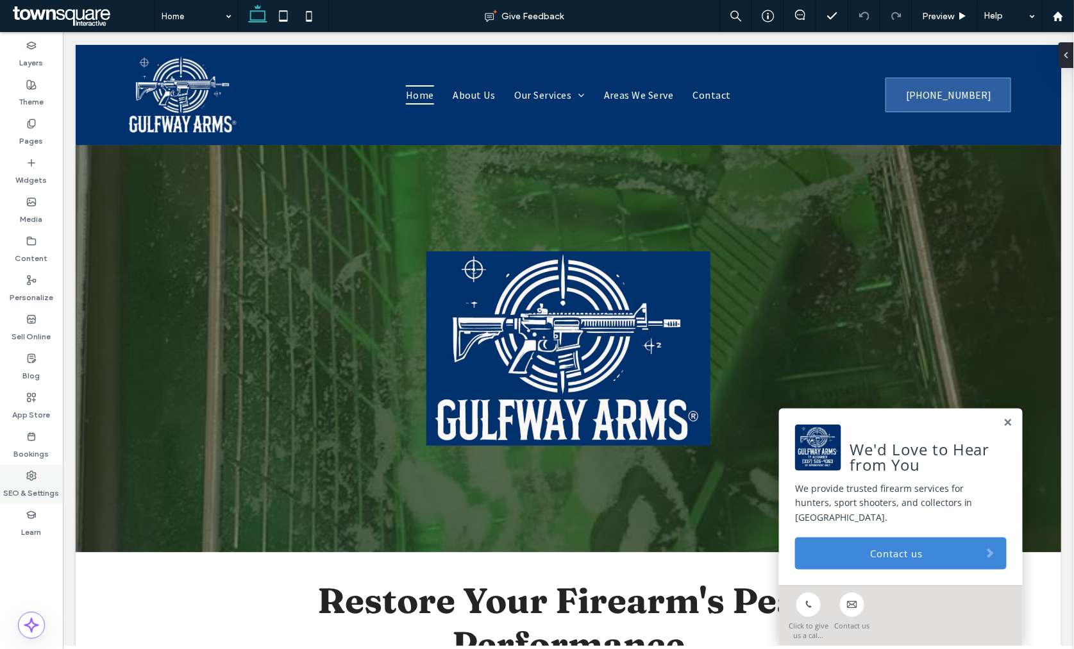
click at [28, 486] on label "SEO & Settings" at bounding box center [32, 490] width 56 height 18
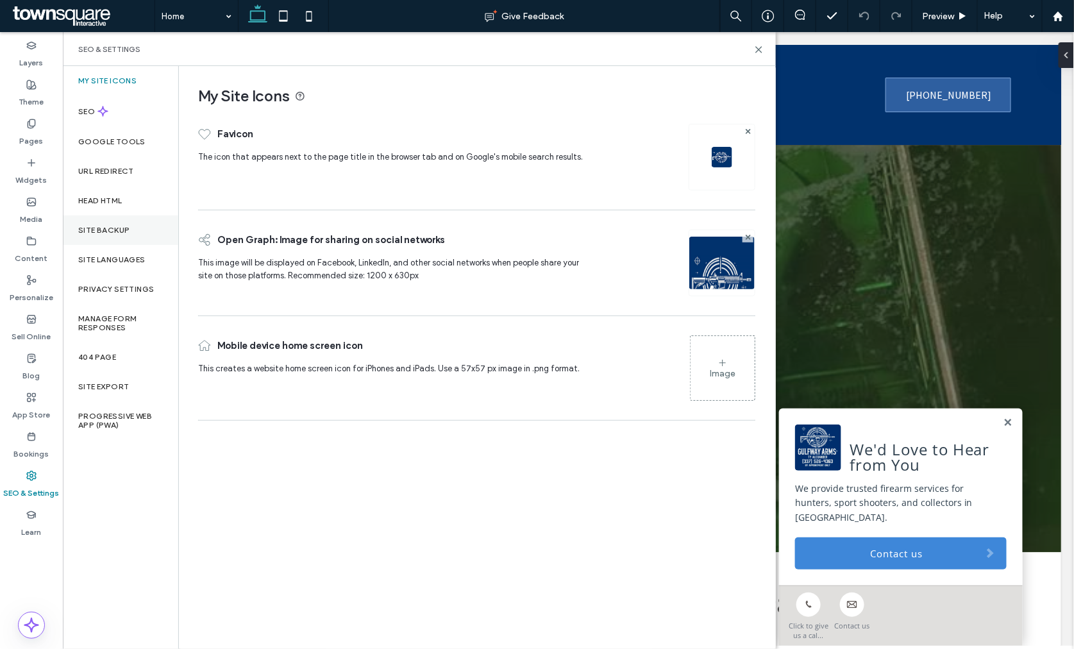
click at [85, 221] on div "Site Backup" at bounding box center [120, 231] width 115 height 30
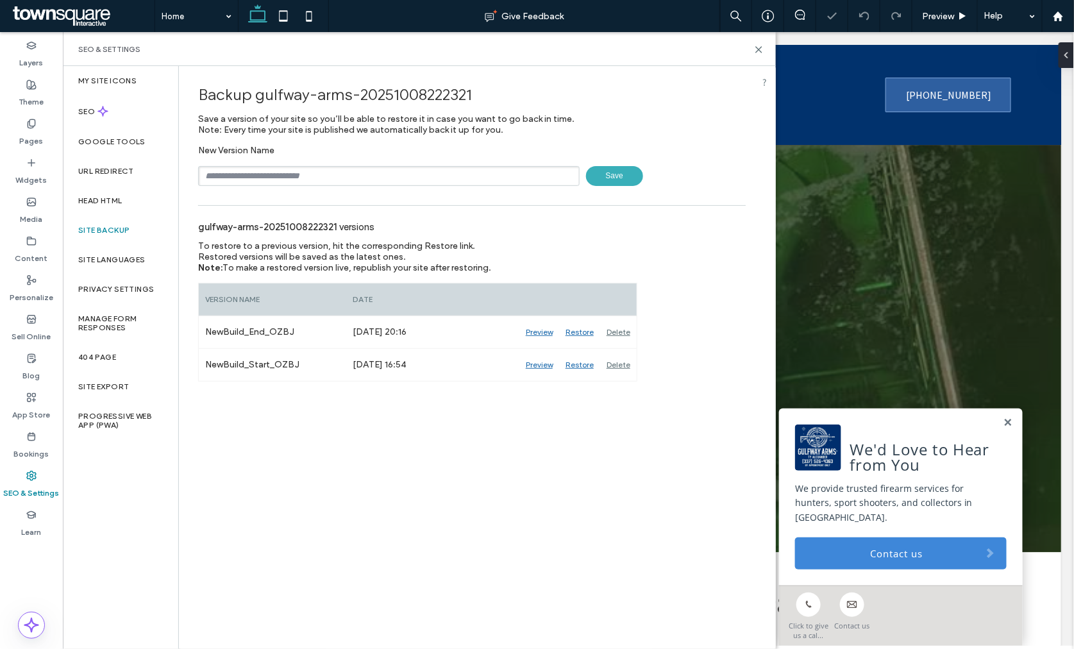
click at [360, 171] on input "text" at bounding box center [389, 176] width 382 height 20
type input "**********"
click at [614, 177] on span "Save" at bounding box center [614, 176] width 57 height 20
click at [763, 48] on icon at bounding box center [759, 50] width 10 height 10
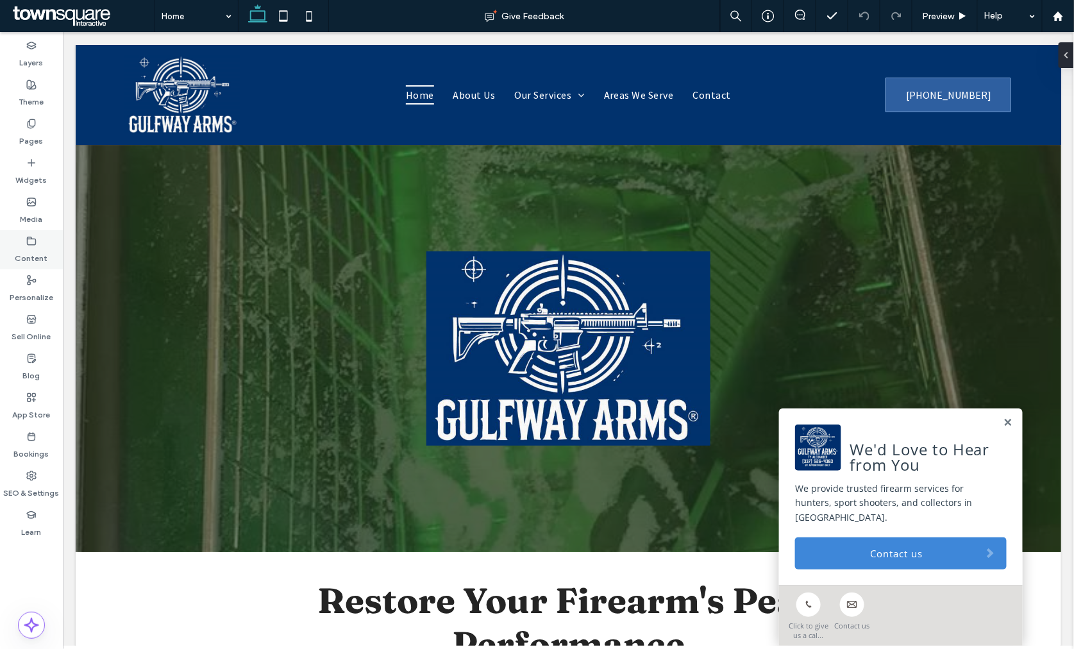
click at [42, 266] on div "Content" at bounding box center [31, 249] width 63 height 39
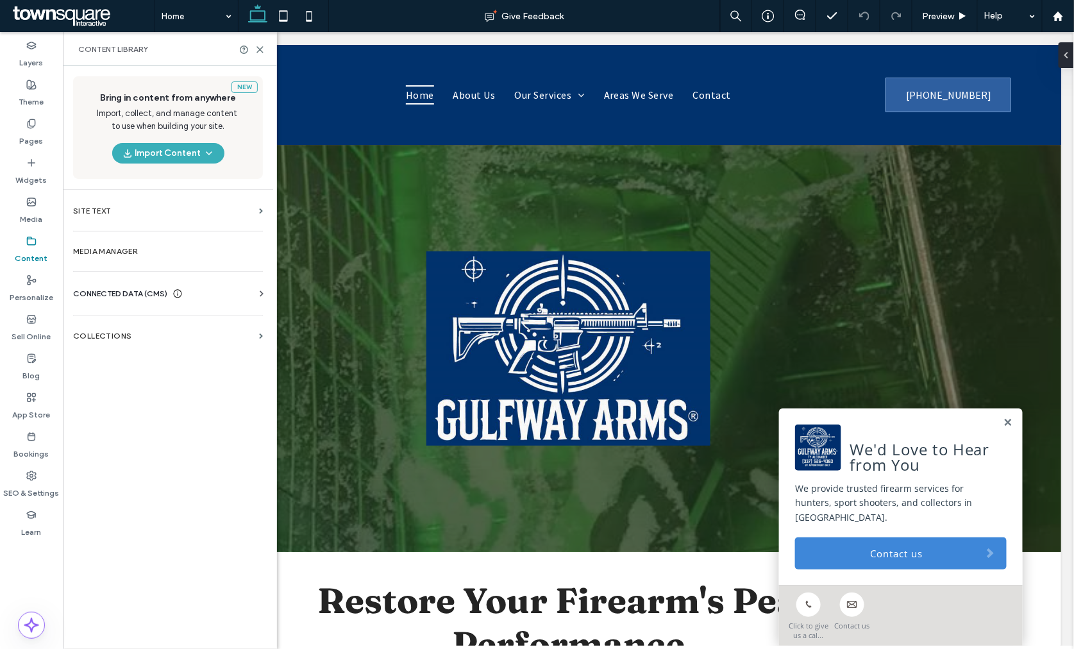
click at [94, 295] on span "CONNECTED DATA (CMS)" at bounding box center [120, 293] width 94 height 13
click at [135, 312] on section "Business Info" at bounding box center [170, 325] width 195 height 30
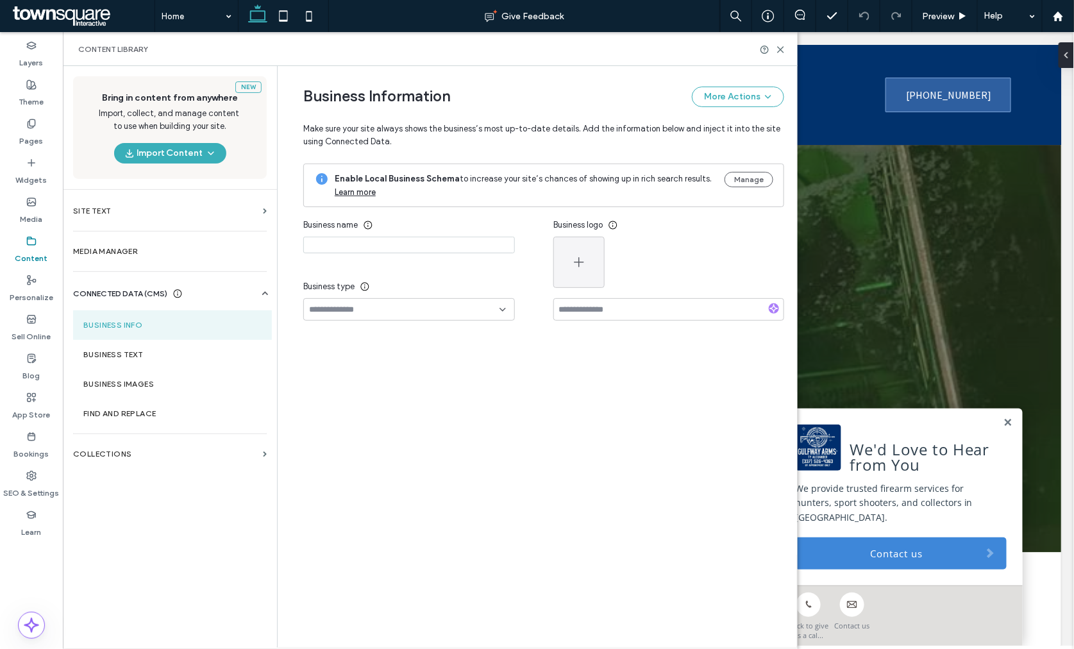
type input "**********"
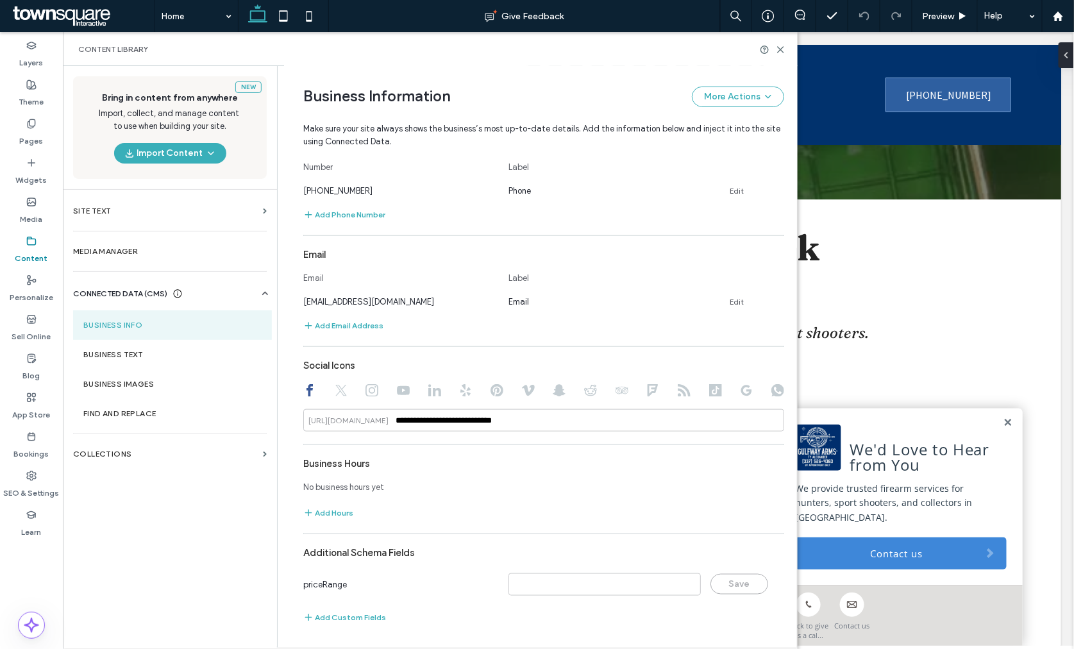
scroll to position [356, 0]
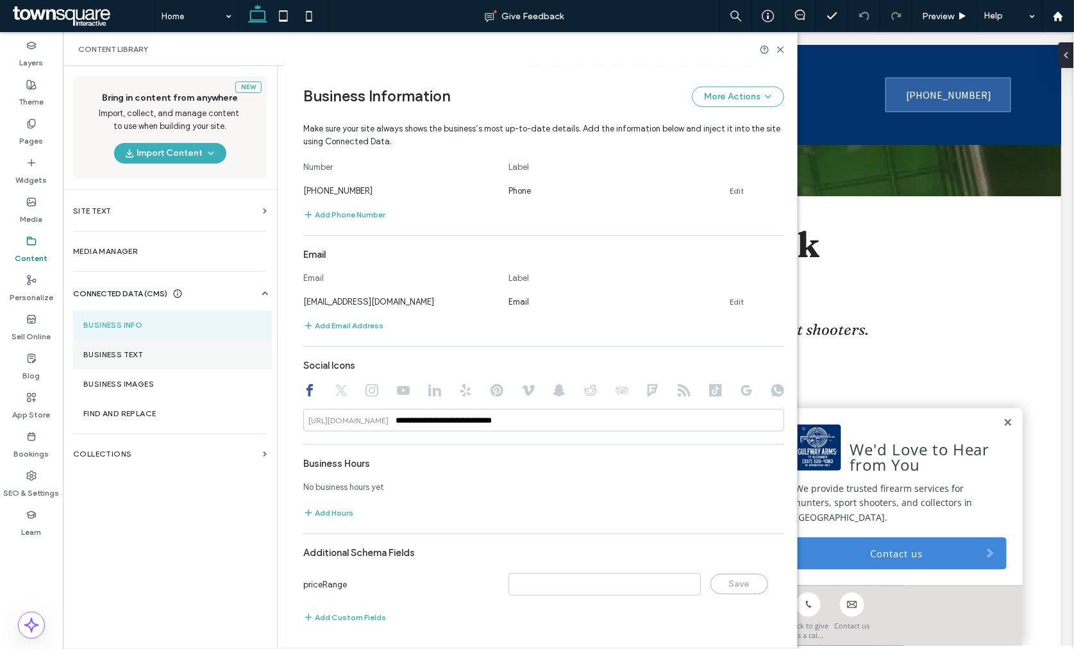
click at [90, 341] on section "Business Text" at bounding box center [172, 355] width 199 height 30
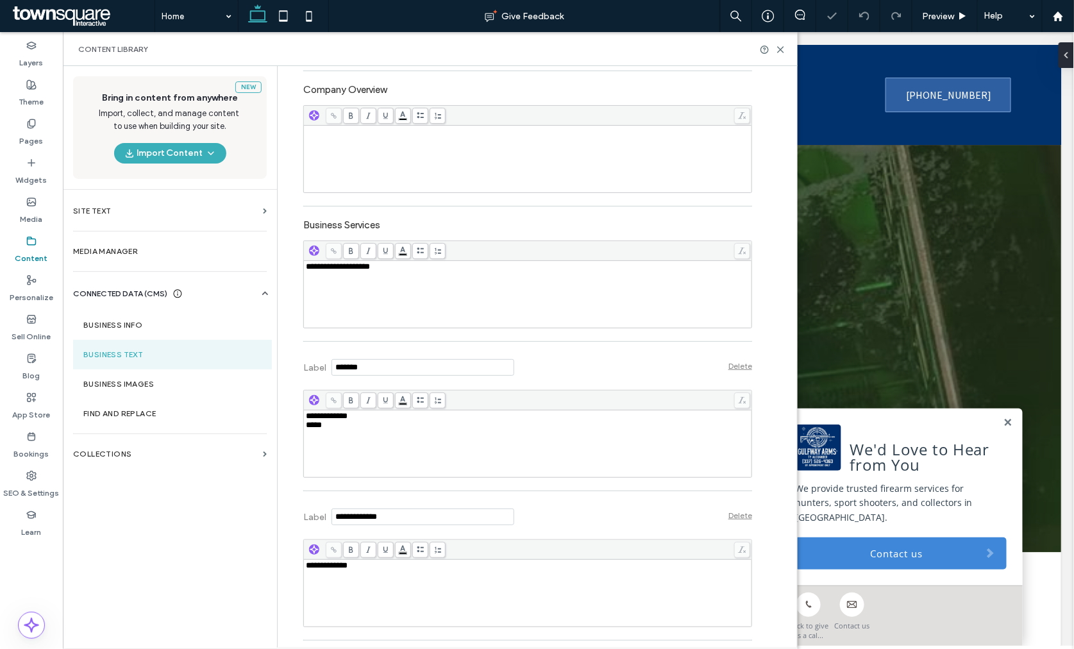
scroll to position [0, 0]
click at [29, 93] on label "Theme" at bounding box center [31, 99] width 25 height 18
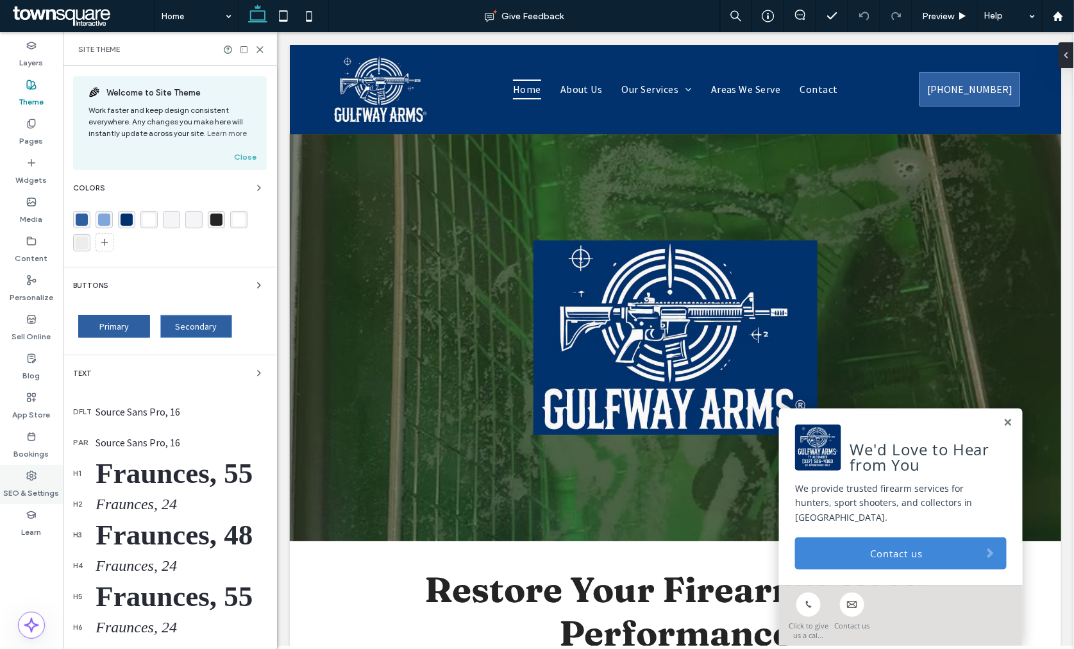
click at [40, 476] on div "SEO & Settings" at bounding box center [31, 484] width 63 height 39
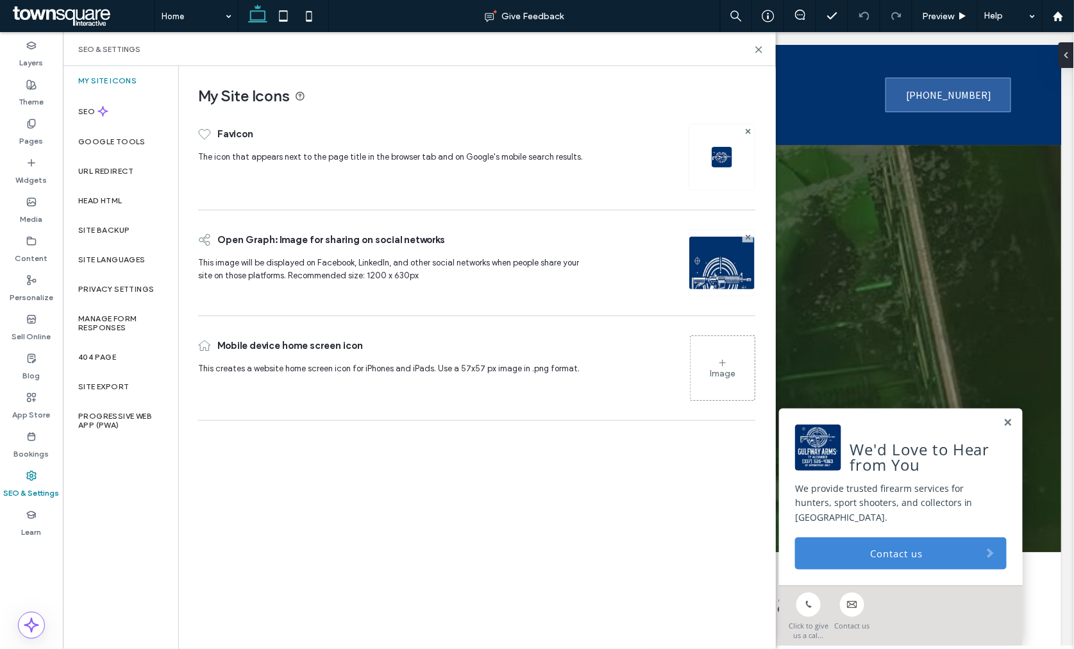
click at [751, 41] on div "SEO & Settings" at bounding box center [419, 49] width 713 height 34
click at [755, 47] on icon at bounding box center [759, 50] width 10 height 10
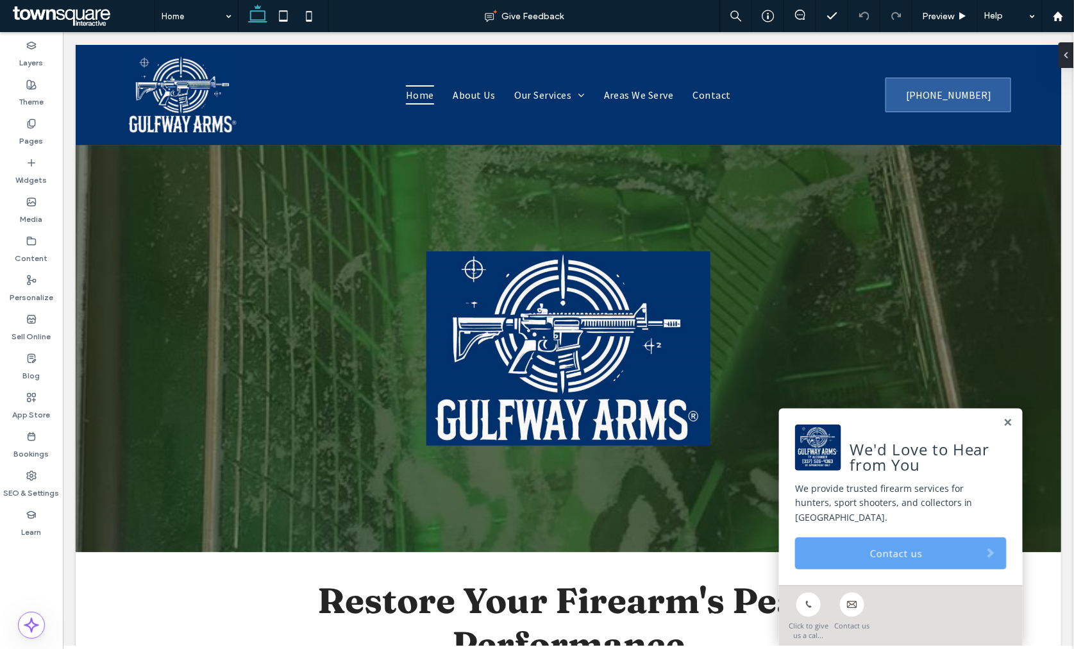
click at [820, 552] on link "Contact us" at bounding box center [901, 553] width 212 height 32
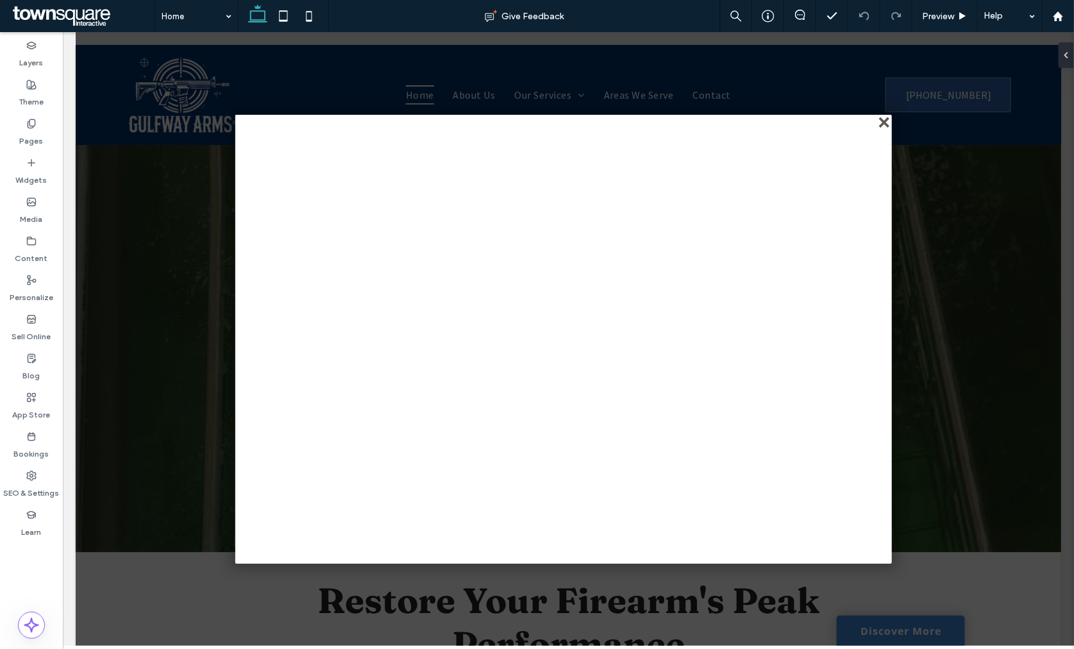
click at [882, 122] on div "close" at bounding box center [885, 123] width 10 height 10
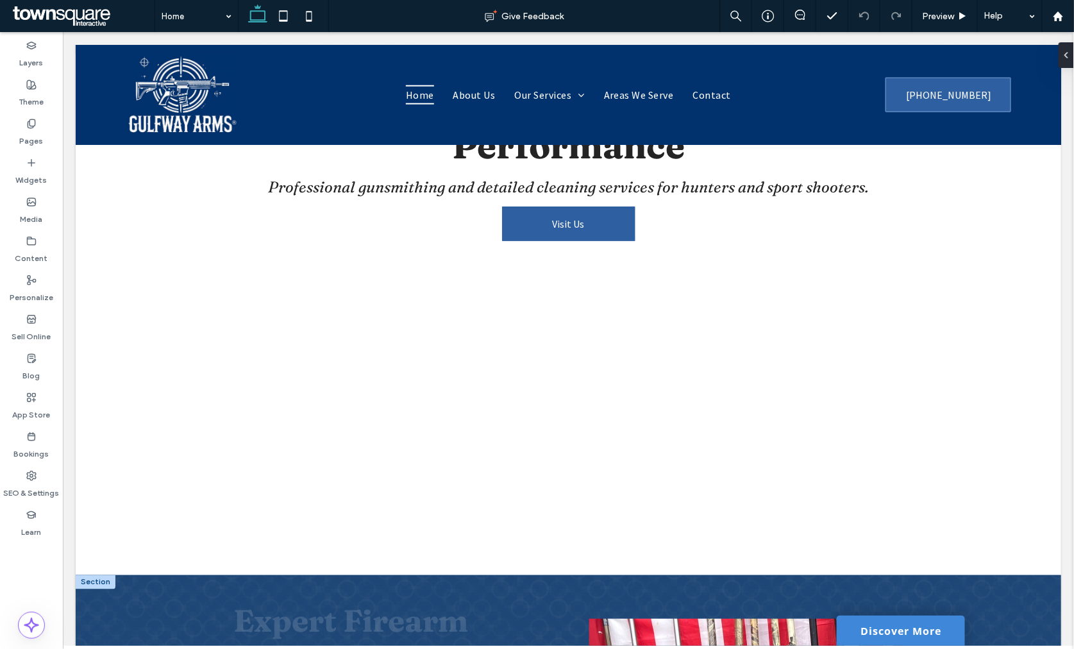
scroll to position [997, 0]
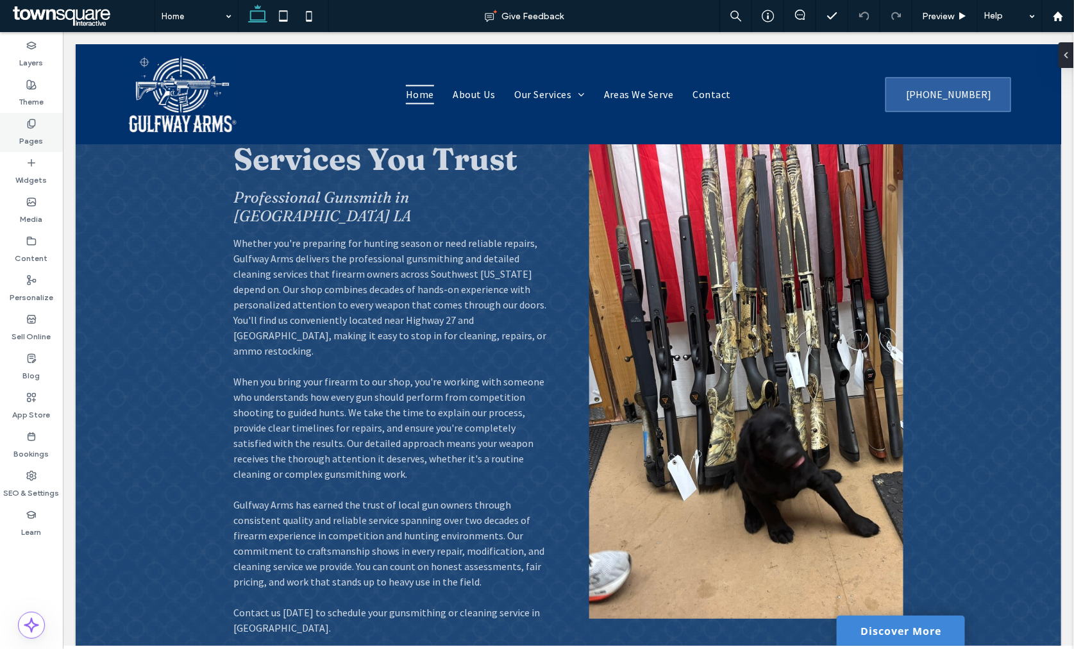
click at [32, 137] on label "Pages" at bounding box center [32, 138] width 24 height 18
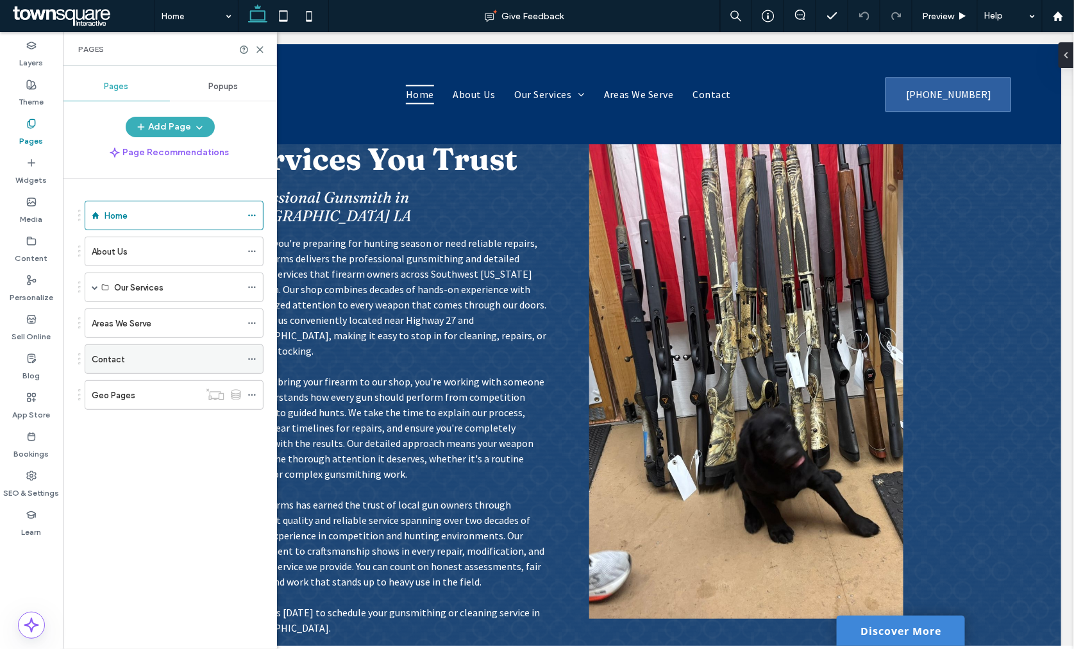
click at [138, 366] on div "Contact" at bounding box center [166, 359] width 149 height 13
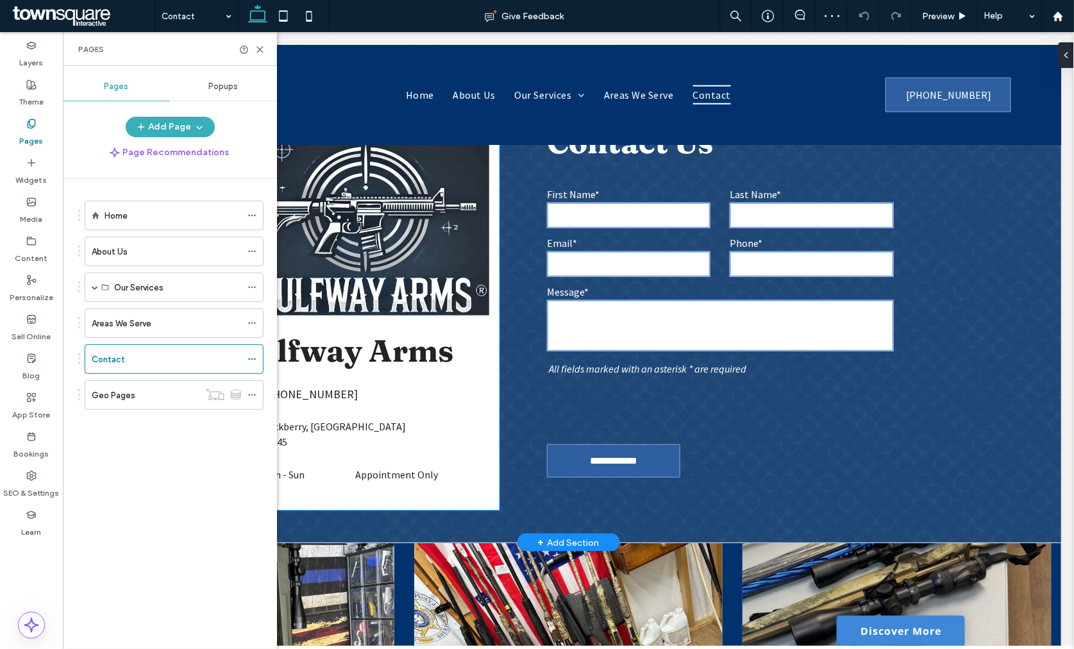
scroll to position [427, 0]
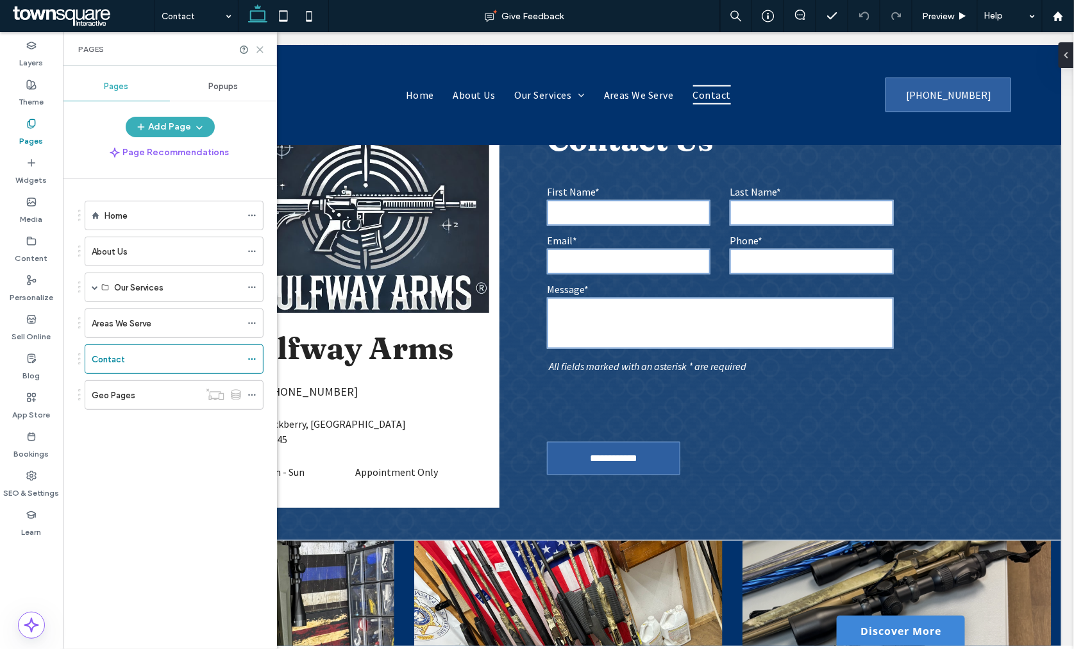
click at [259, 51] on use at bounding box center [260, 50] width 6 height 6
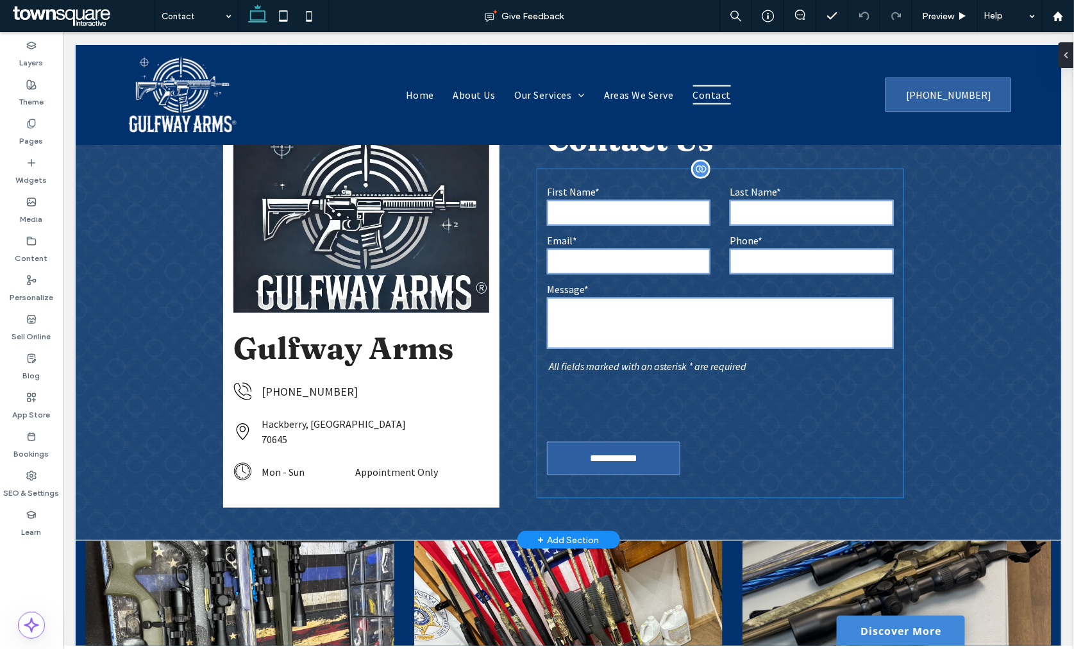
click at [659, 348] on div "Message*" at bounding box center [720, 317] width 366 height 71
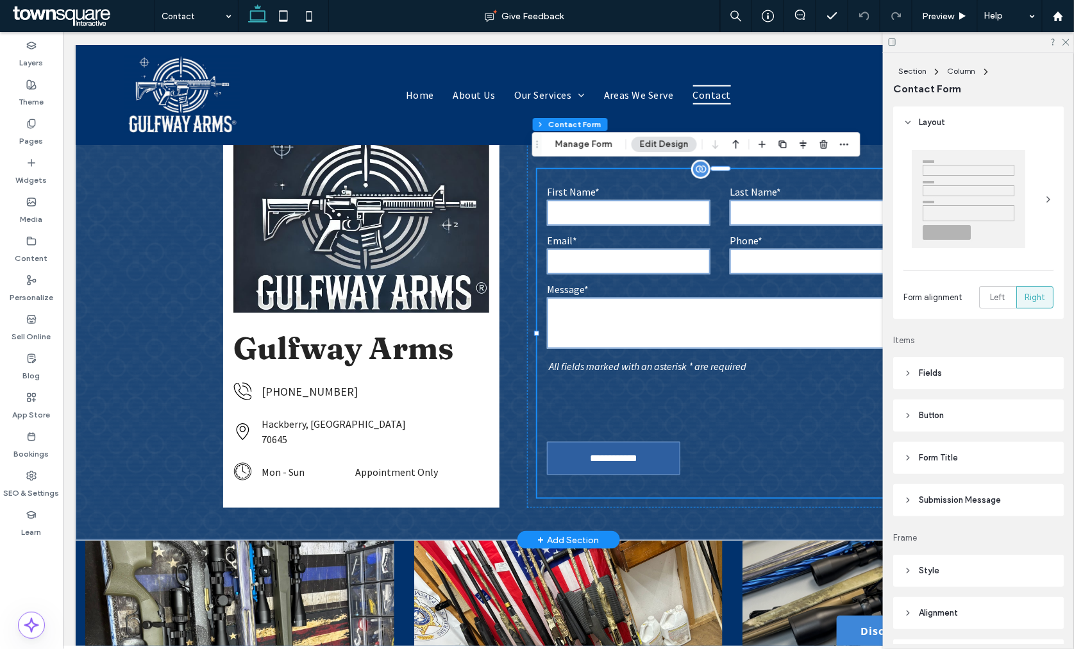
type input "*"
type input "***"
type input "*"
type input "***"
click at [954, 509] on header "Submission Message" at bounding box center [979, 500] width 171 height 32
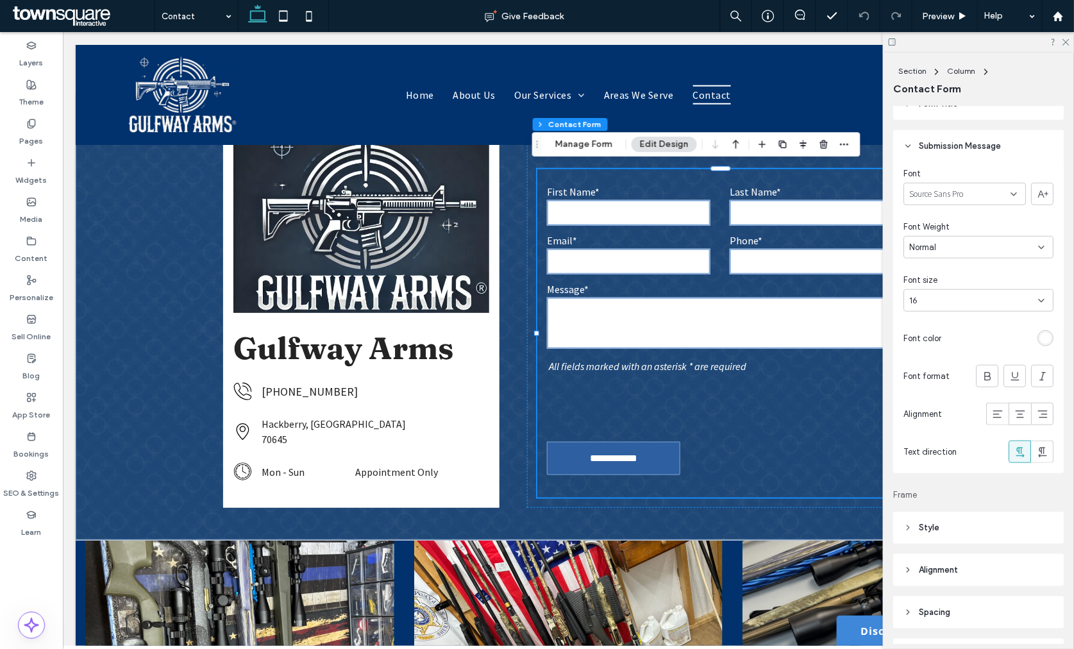
scroll to position [356, 0]
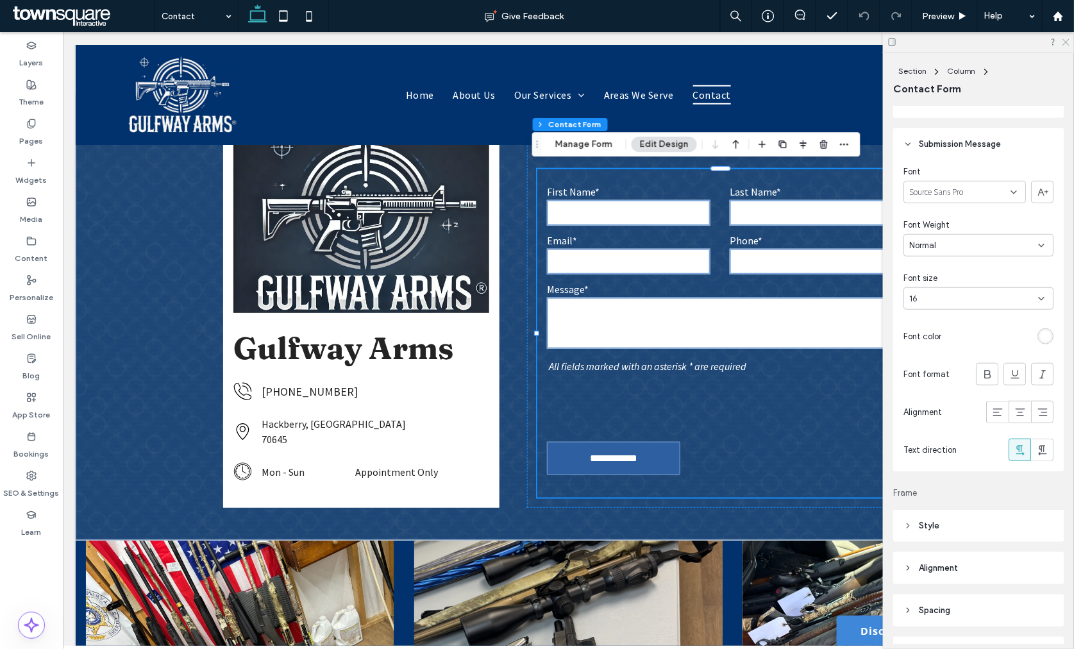
click at [1065, 37] on icon at bounding box center [1066, 41] width 8 height 8
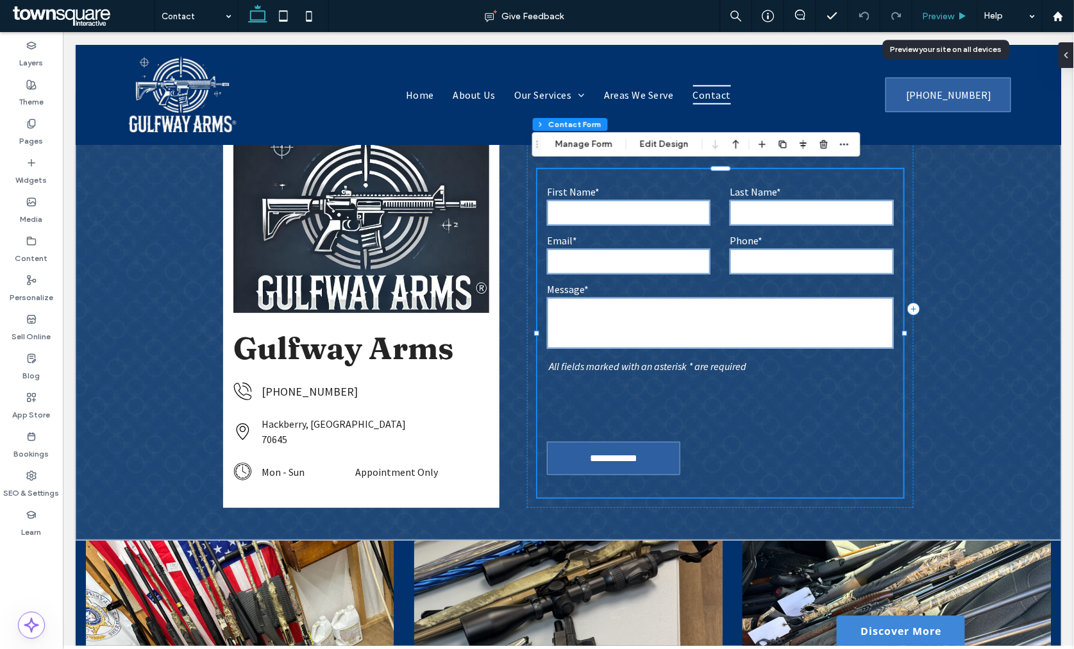
click at [933, 5] on div "Preview" at bounding box center [945, 16] width 65 height 32
click at [931, 13] on span "Preview" at bounding box center [938, 16] width 32 height 11
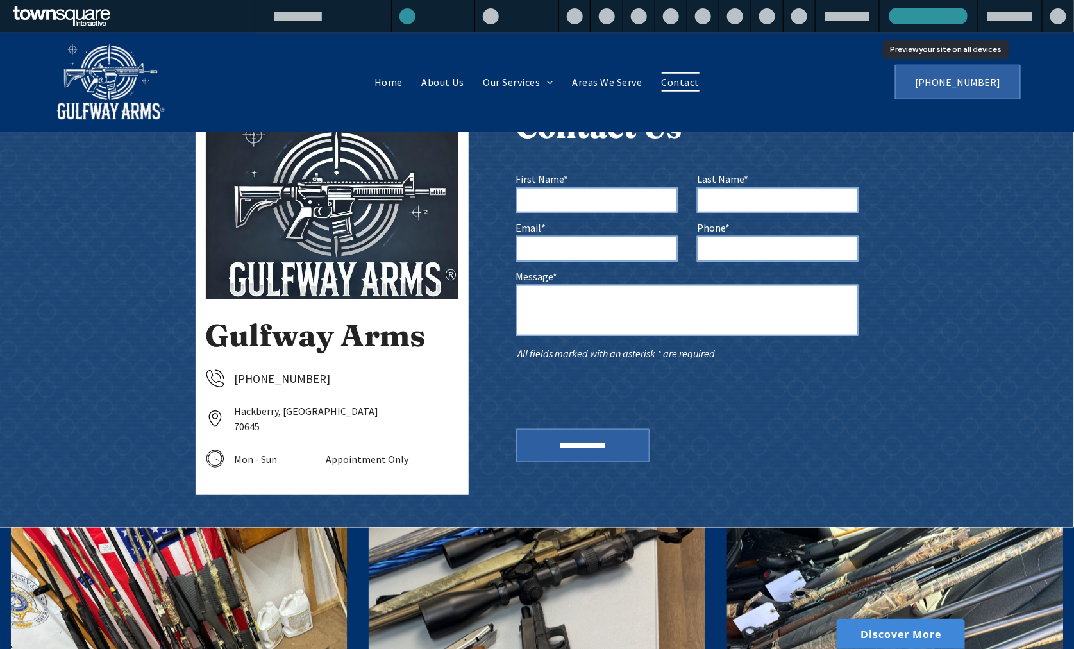
scroll to position [414, 0]
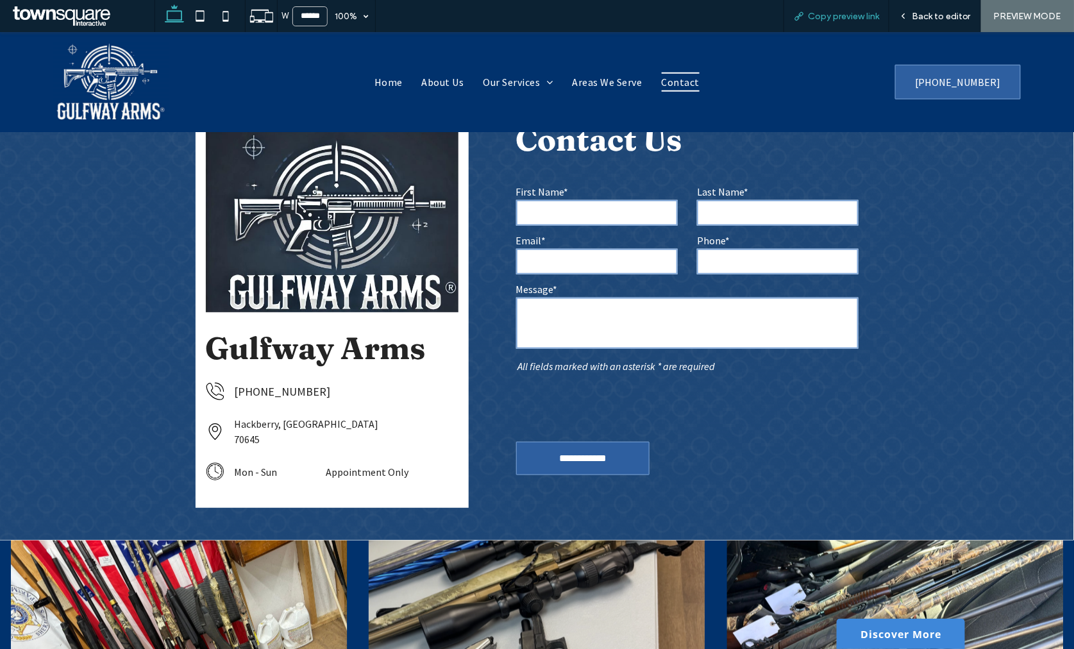
click at [853, 8] on div "Copy preview link" at bounding box center [837, 16] width 106 height 32
click at [841, 12] on span "Copy preview link" at bounding box center [843, 16] width 71 height 11
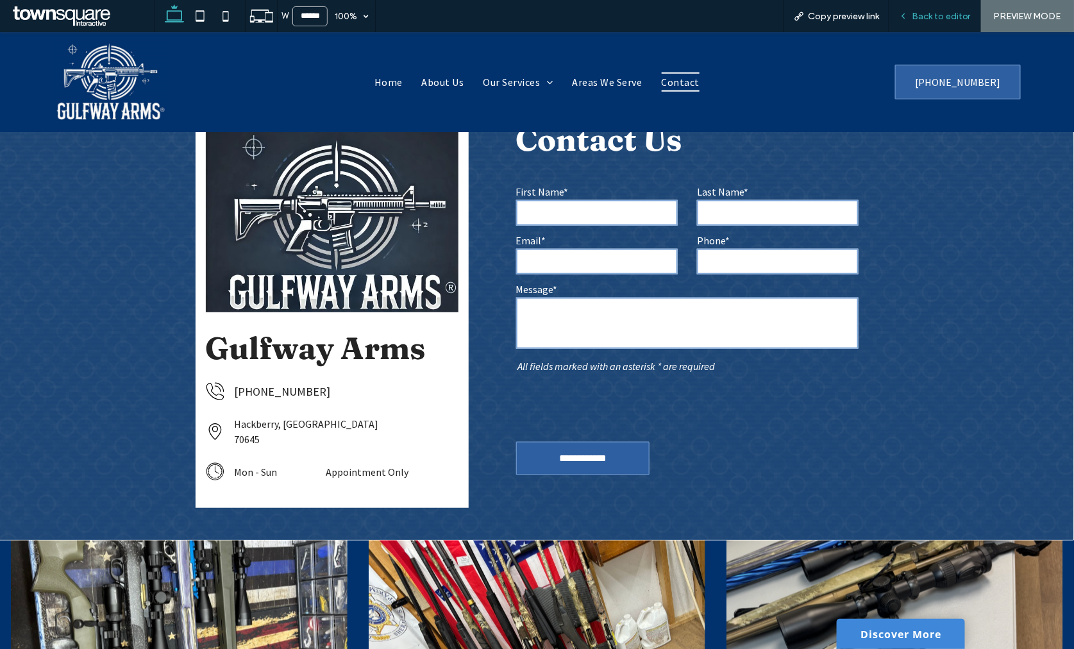
click at [921, 7] on div "Back to editor" at bounding box center [936, 16] width 92 height 32
click at [917, 14] on span "Back to editor" at bounding box center [941, 16] width 59 height 11
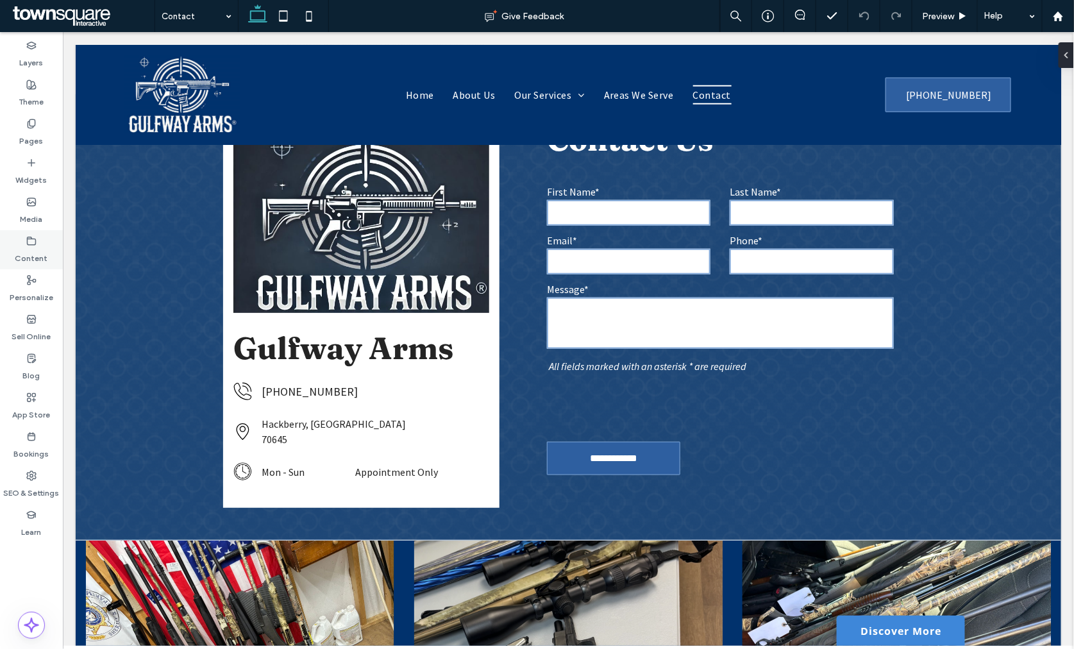
click at [33, 246] on label "Content" at bounding box center [31, 255] width 33 height 18
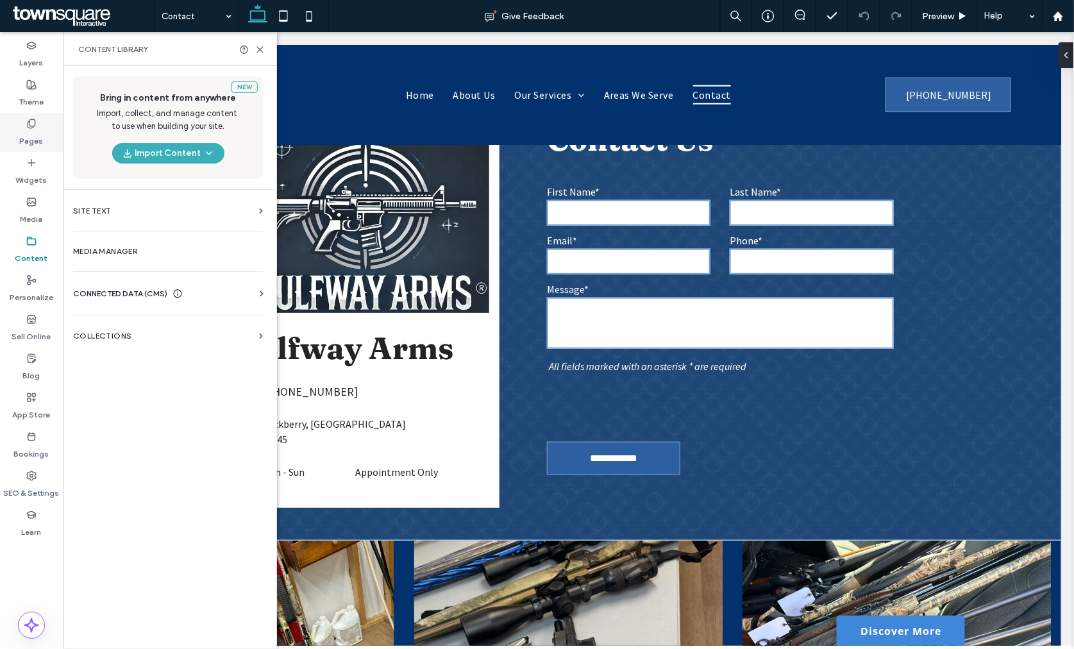
click at [30, 142] on label "Pages" at bounding box center [32, 138] width 24 height 18
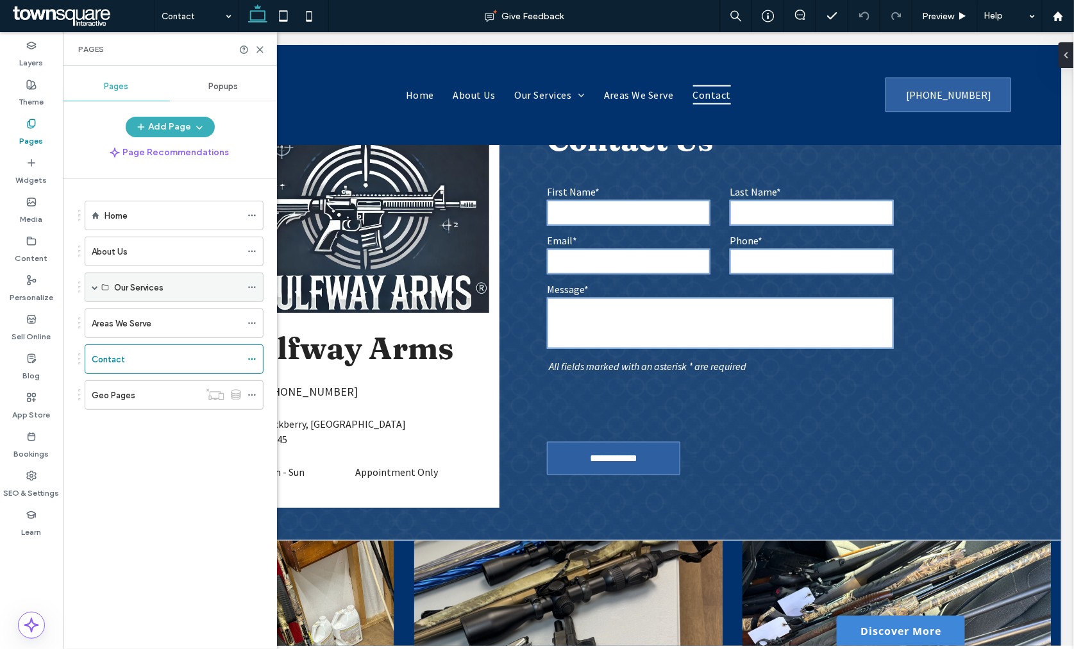
click at [94, 286] on span at bounding box center [95, 287] width 6 height 6
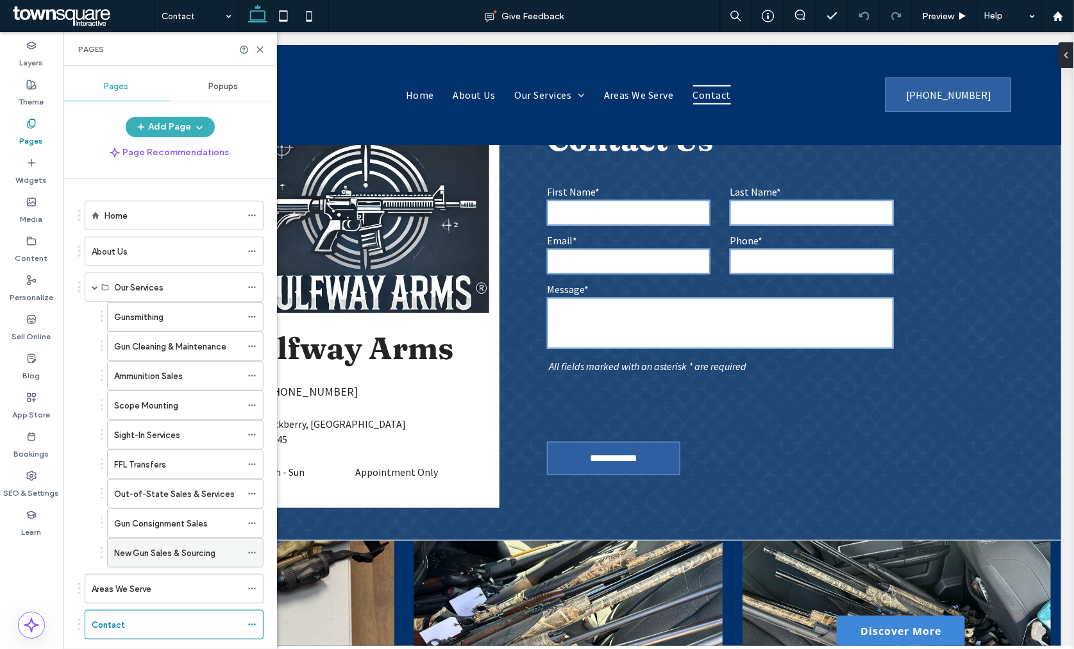
click at [251, 556] on icon at bounding box center [252, 552] width 9 height 9
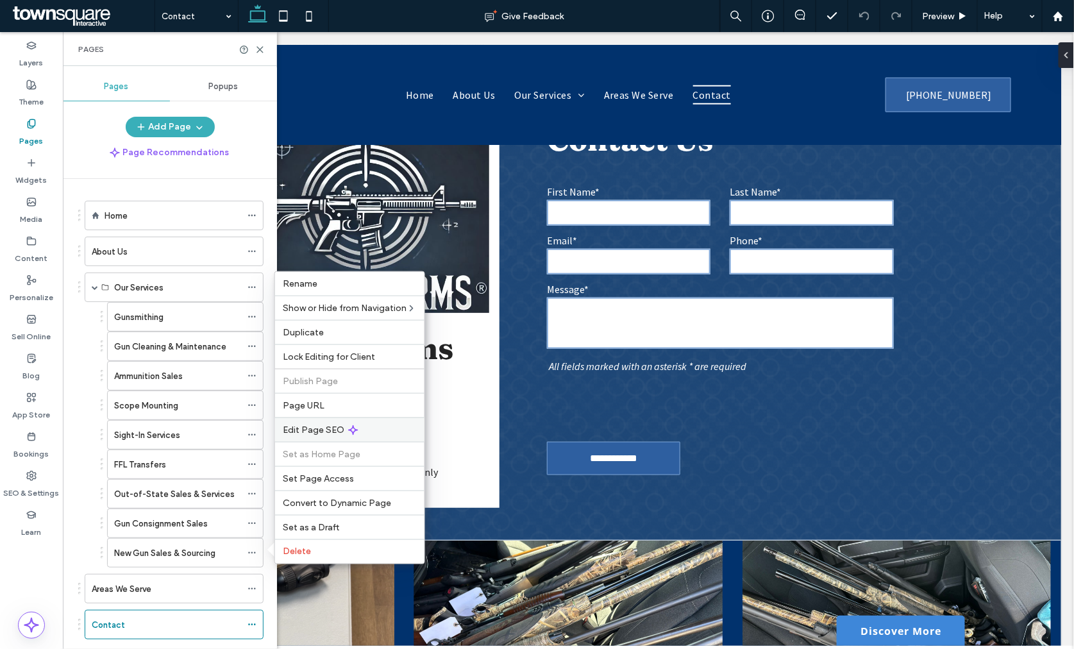
click at [305, 421] on div "Edit Page SEO" at bounding box center [349, 430] width 149 height 24
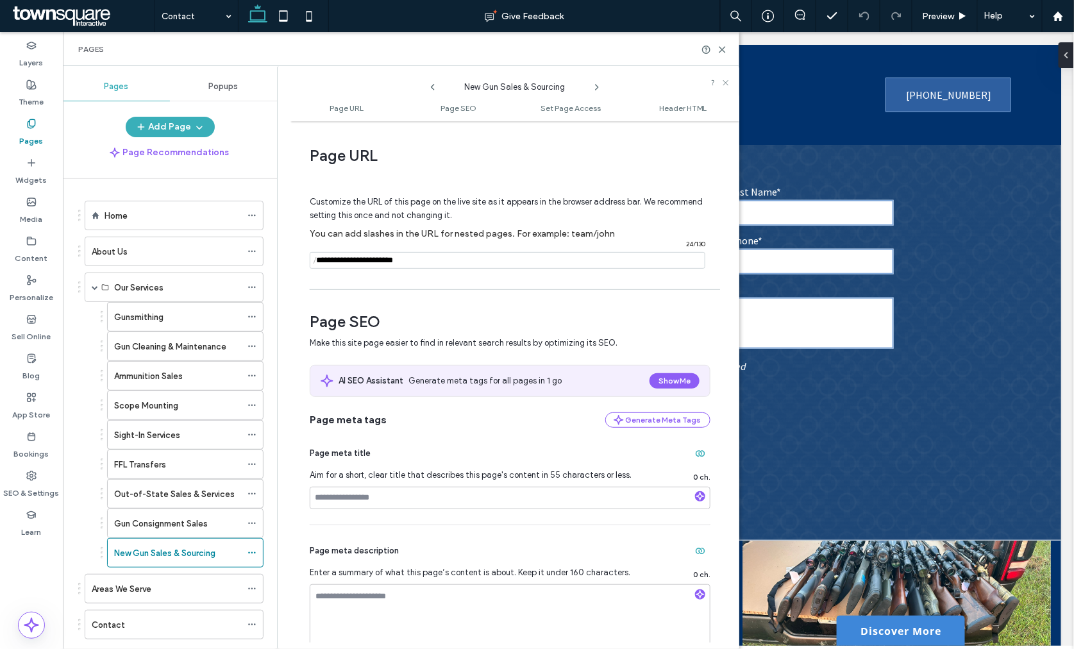
click at [385, 261] on input "notEmpty" at bounding box center [508, 260] width 396 height 17
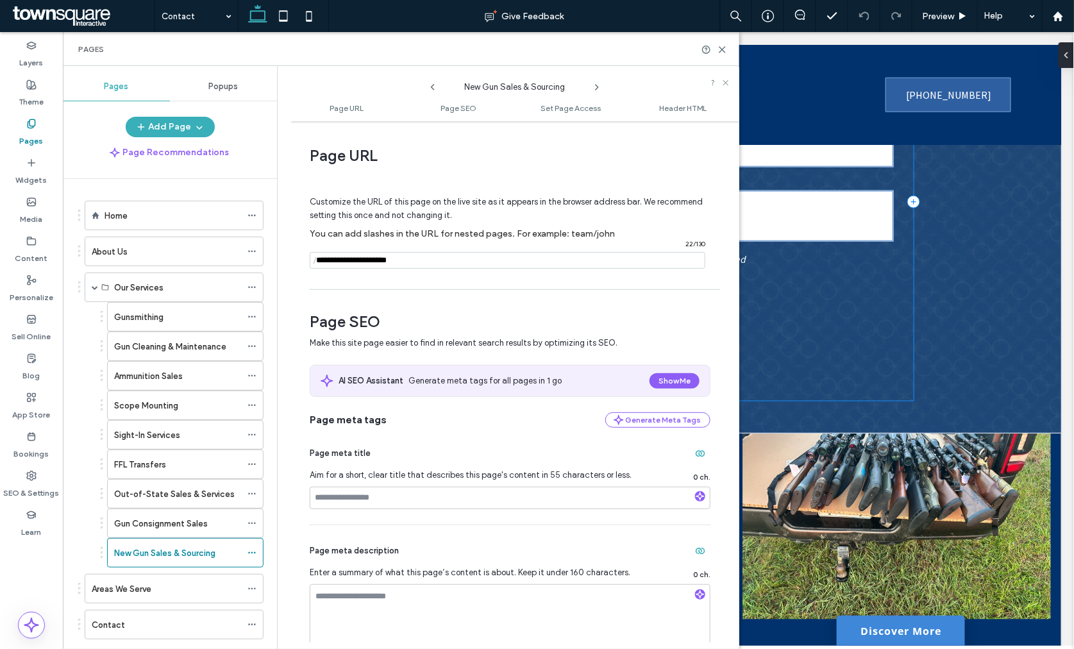
scroll to position [570, 0]
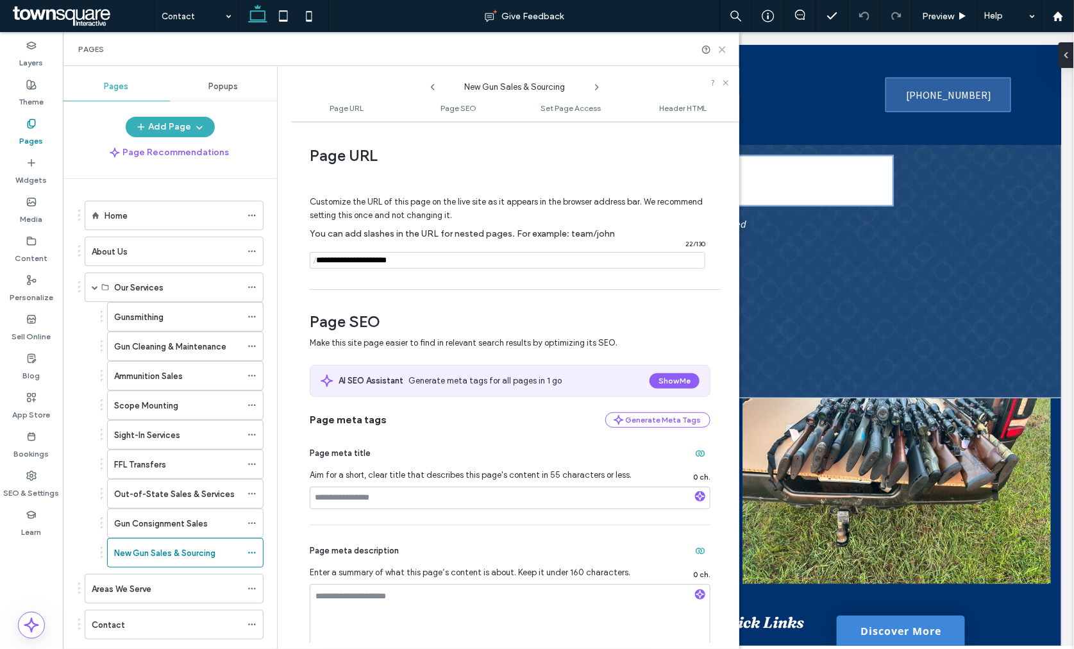
type input "**********"
click at [726, 49] on icon at bounding box center [723, 50] width 10 height 10
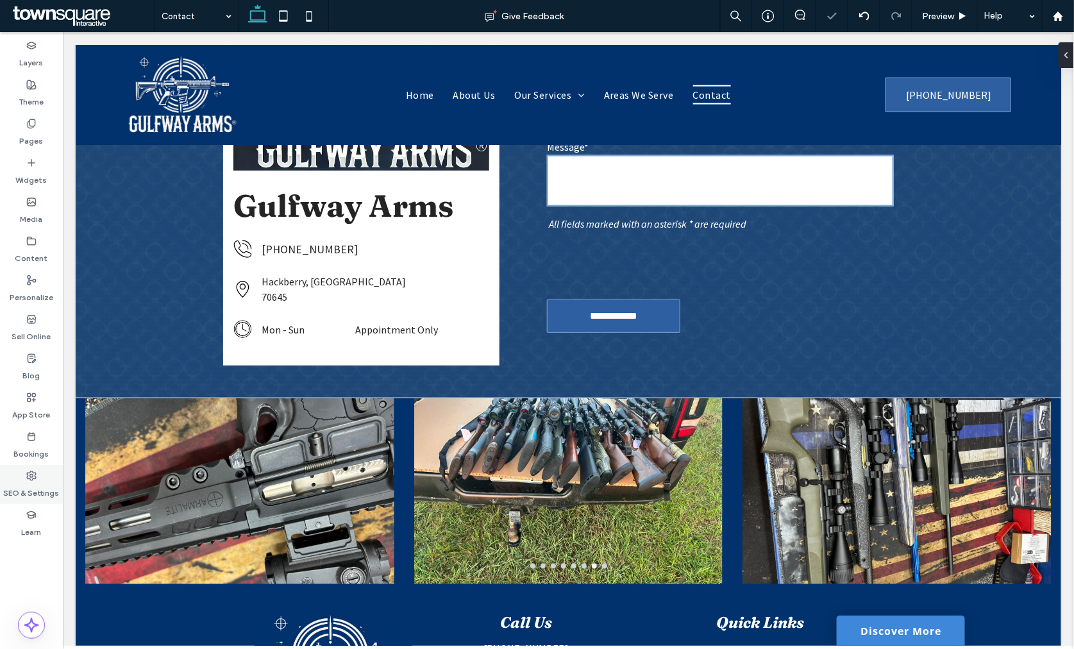
click at [42, 484] on label "SEO & Settings" at bounding box center [32, 490] width 56 height 18
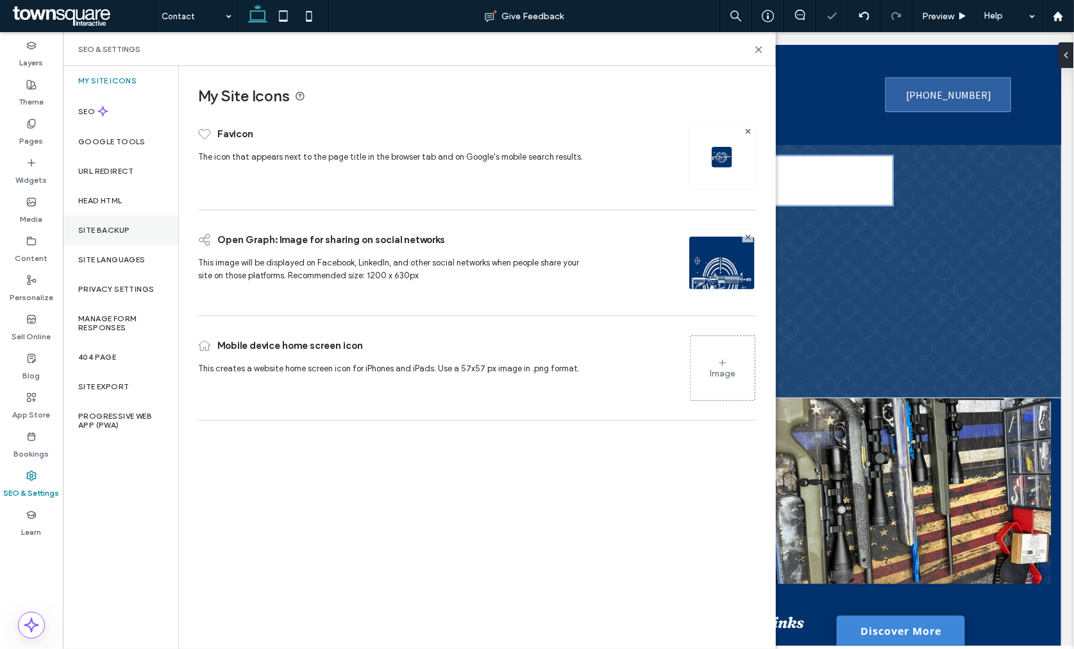
click at [113, 221] on div "Site Backup" at bounding box center [120, 231] width 115 height 30
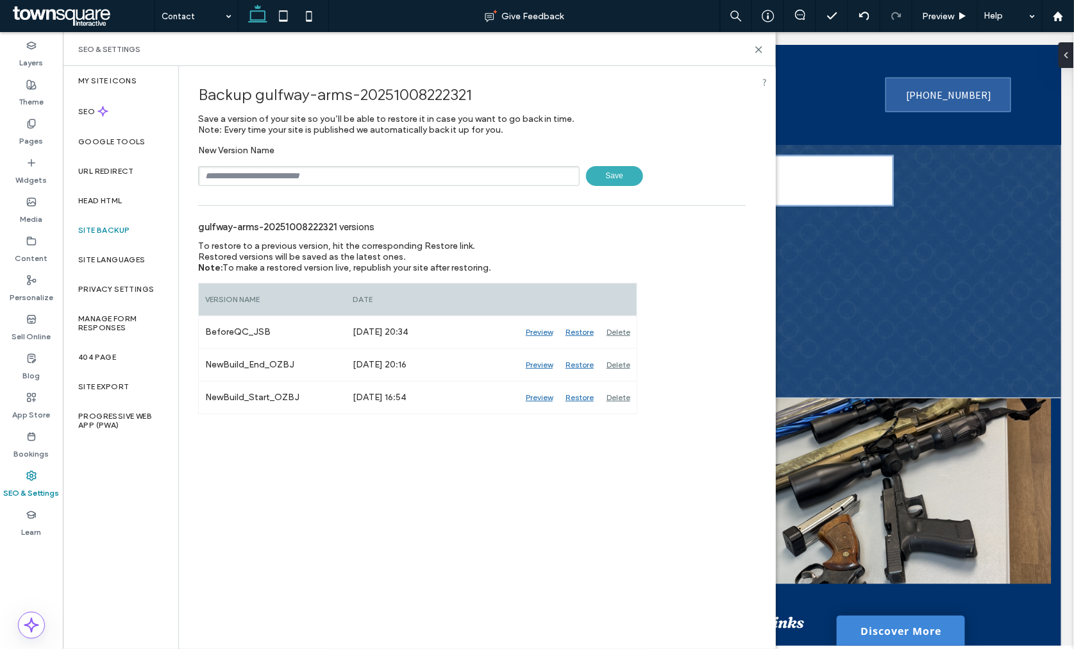
click at [254, 170] on input "text" at bounding box center [389, 176] width 382 height 20
type input "**********"
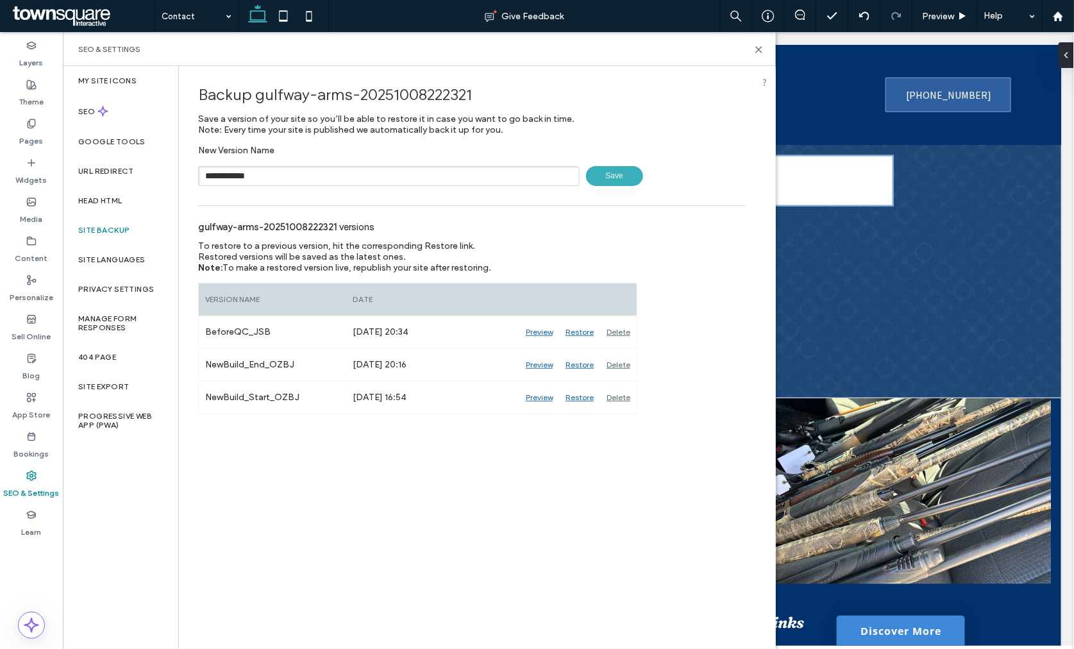
click at [601, 176] on span "Save" at bounding box center [614, 176] width 57 height 20
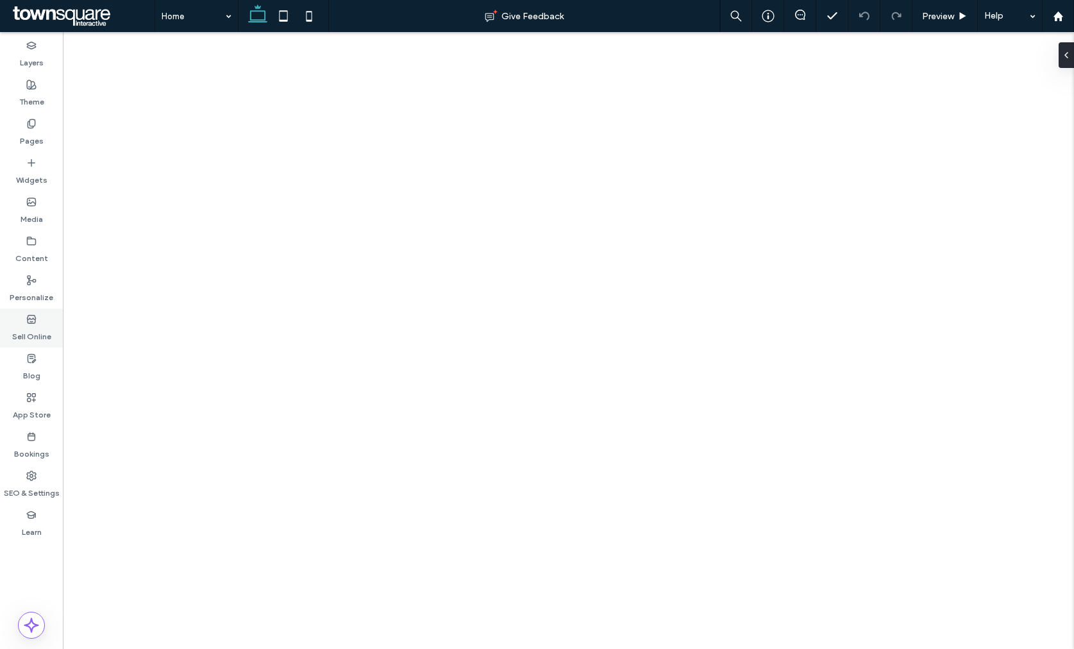
click at [32, 322] on icon at bounding box center [31, 319] width 10 height 10
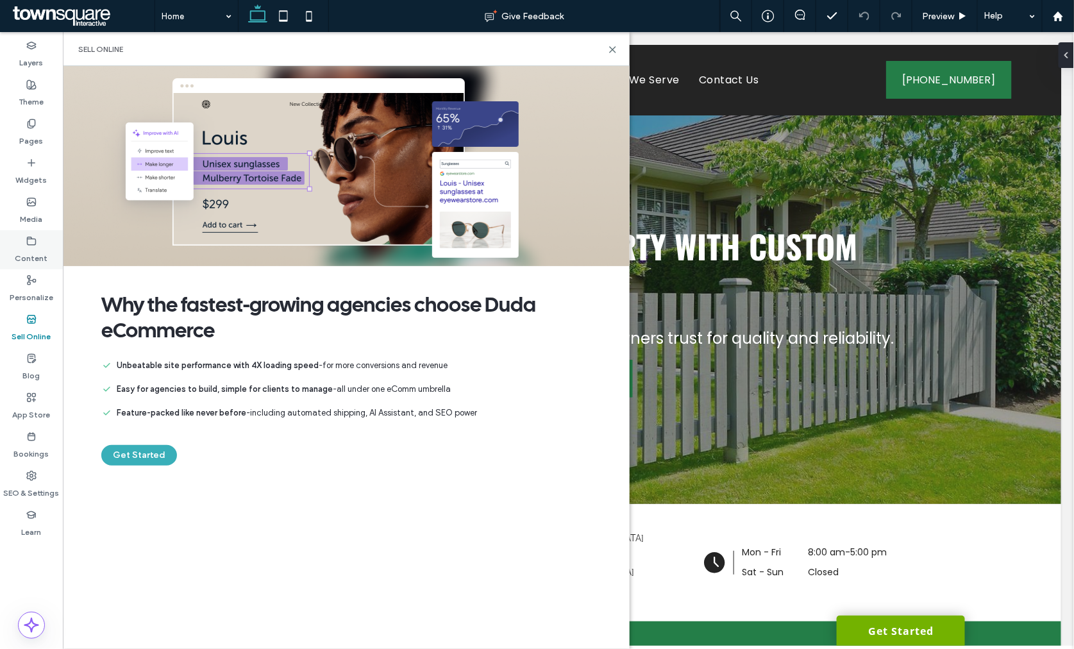
click at [33, 248] on label "Content" at bounding box center [31, 255] width 33 height 18
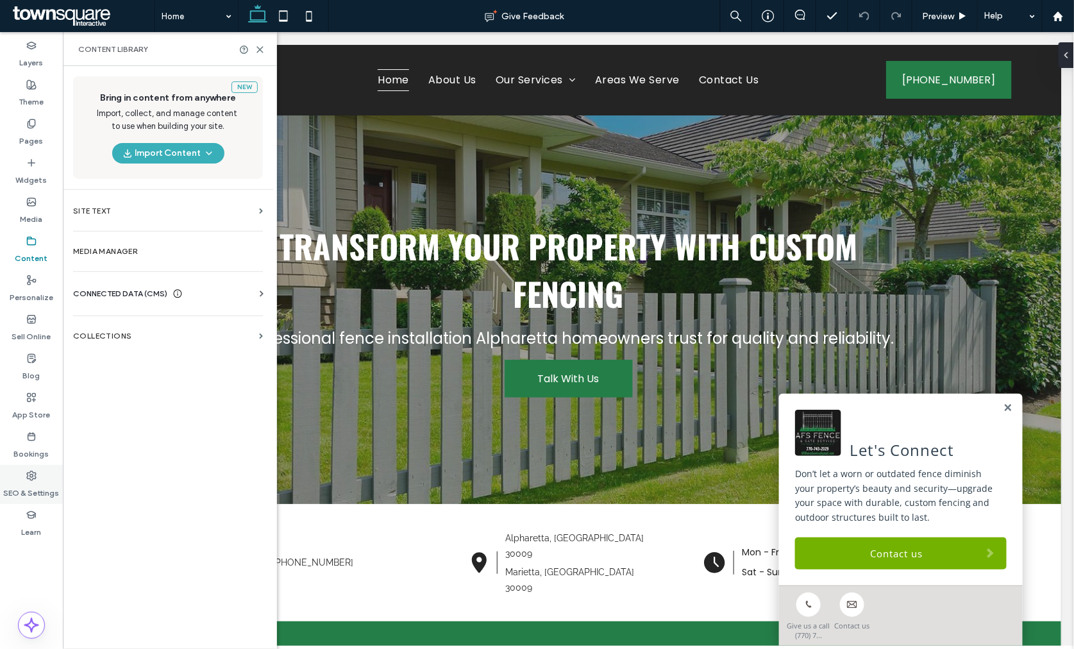
click at [34, 466] on div "SEO & Settings" at bounding box center [31, 484] width 63 height 39
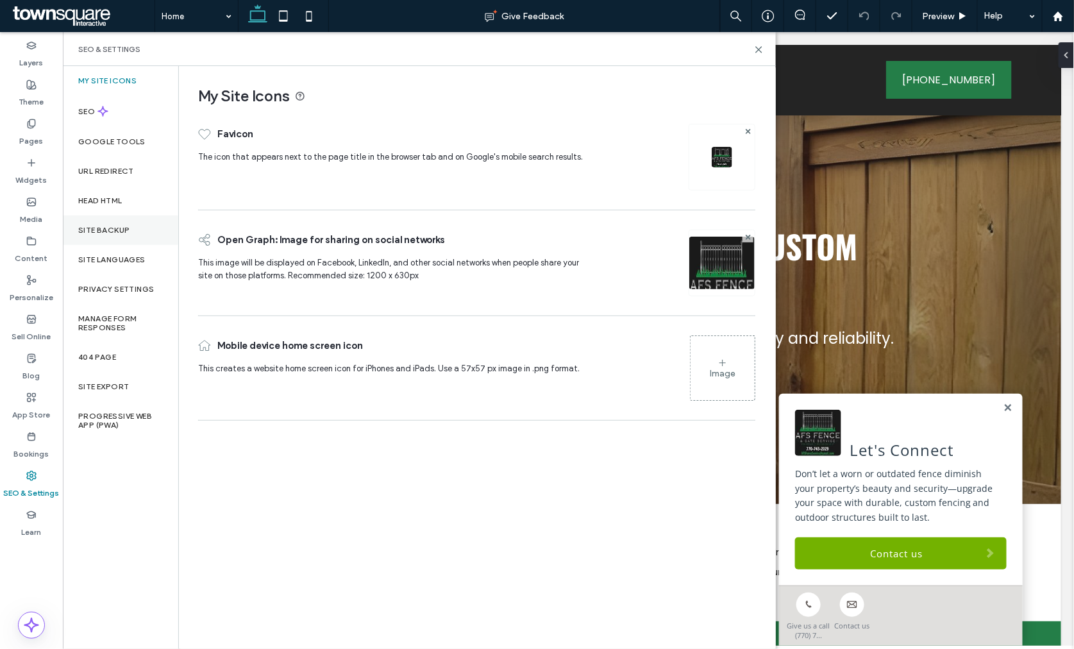
click at [110, 238] on div "Site Backup" at bounding box center [120, 231] width 115 height 30
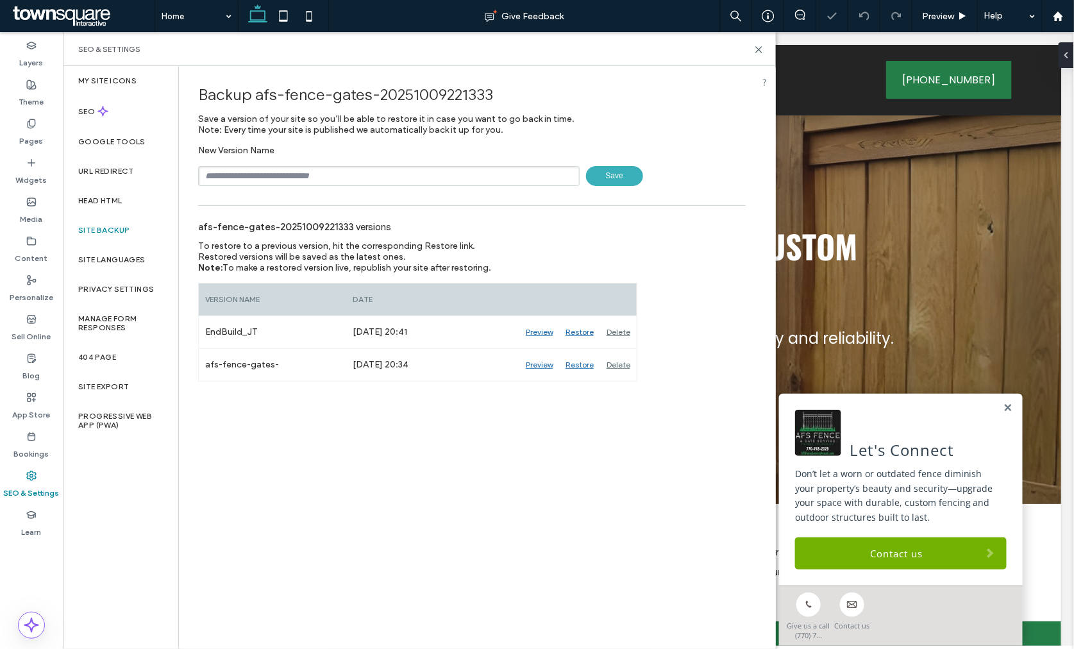
click at [284, 174] on input "text" at bounding box center [389, 176] width 382 height 20
type input "**********"
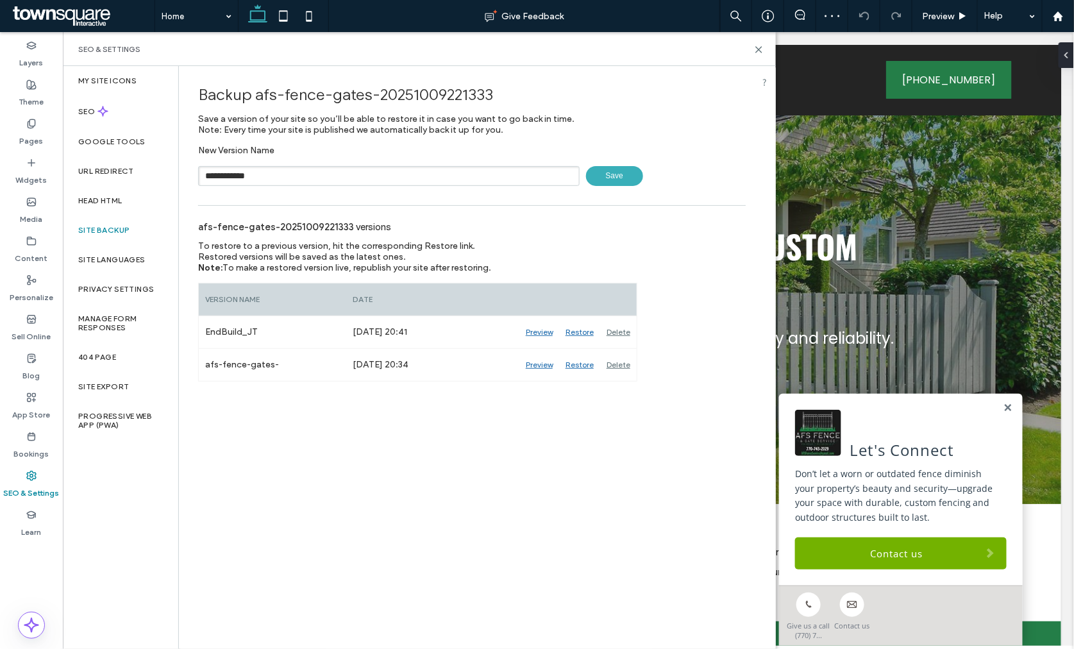
click at [611, 178] on span "Save" at bounding box center [614, 176] width 57 height 20
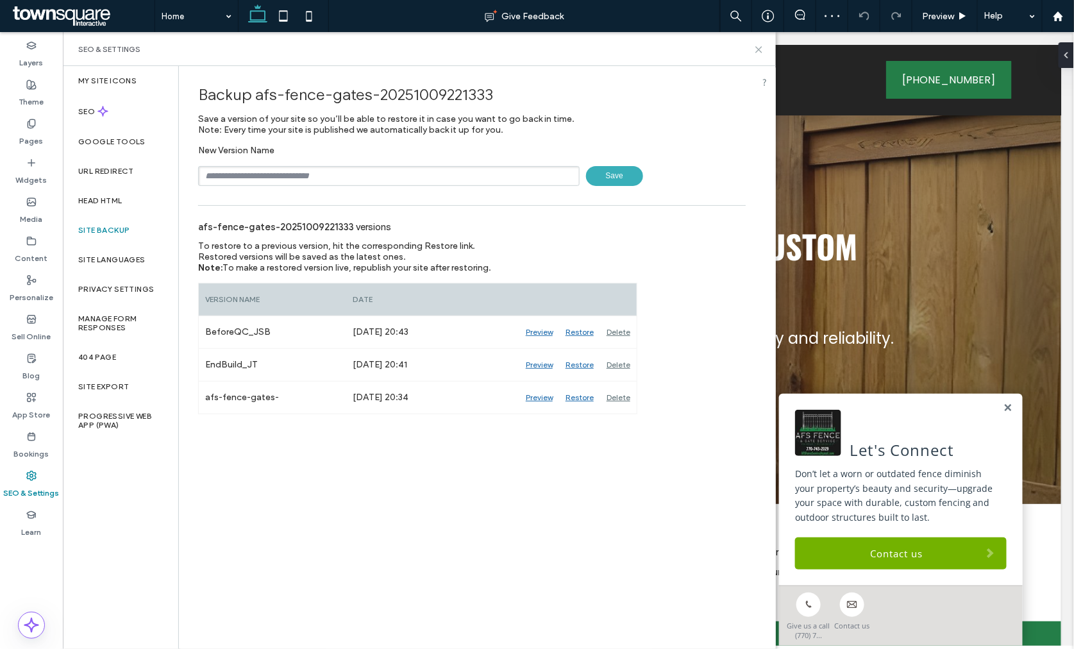
click at [760, 49] on icon at bounding box center [759, 50] width 10 height 10
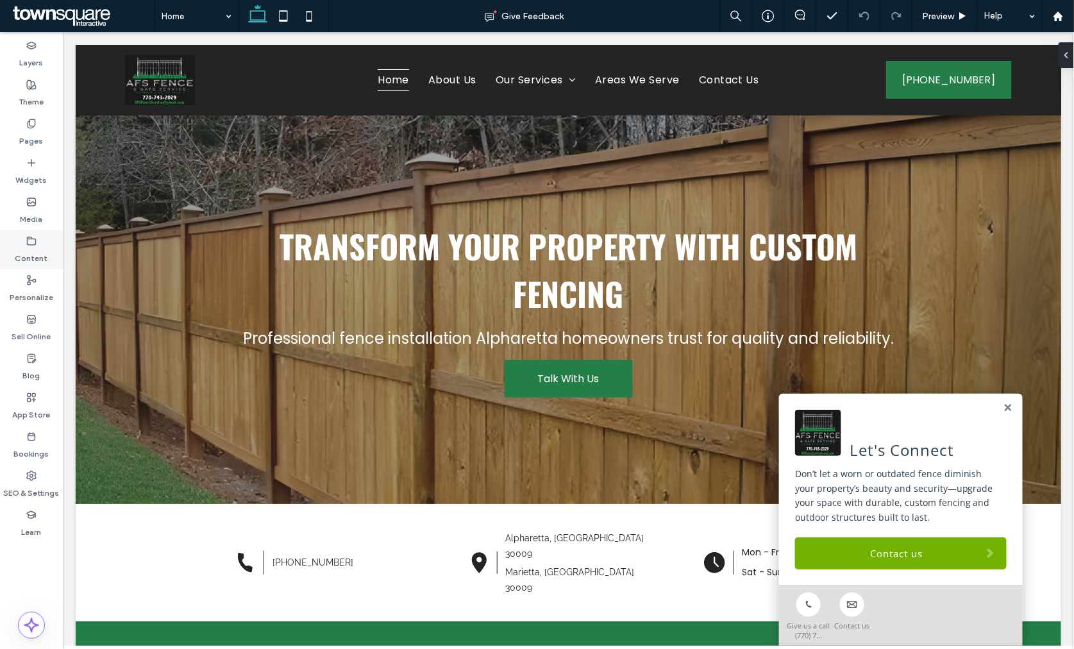
click at [29, 251] on label "Content" at bounding box center [31, 255] width 33 height 18
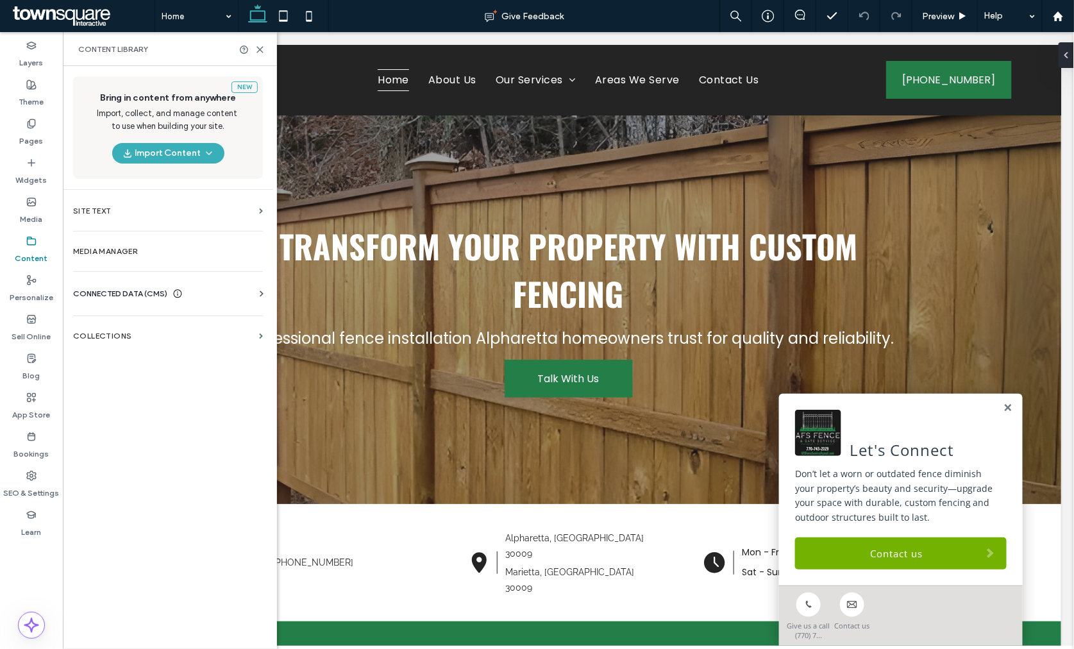
click at [148, 297] on span "CONNECTED DATA (CMS)" at bounding box center [120, 293] width 94 height 13
click at [123, 328] on label "Business Info" at bounding box center [170, 325] width 174 height 9
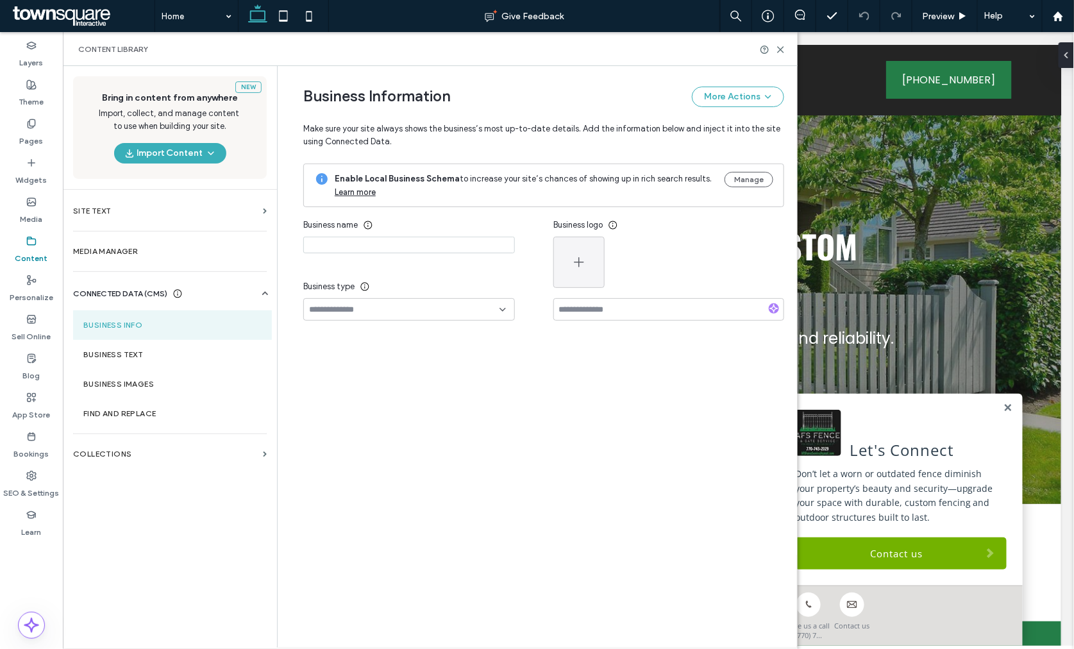
type input "**********"
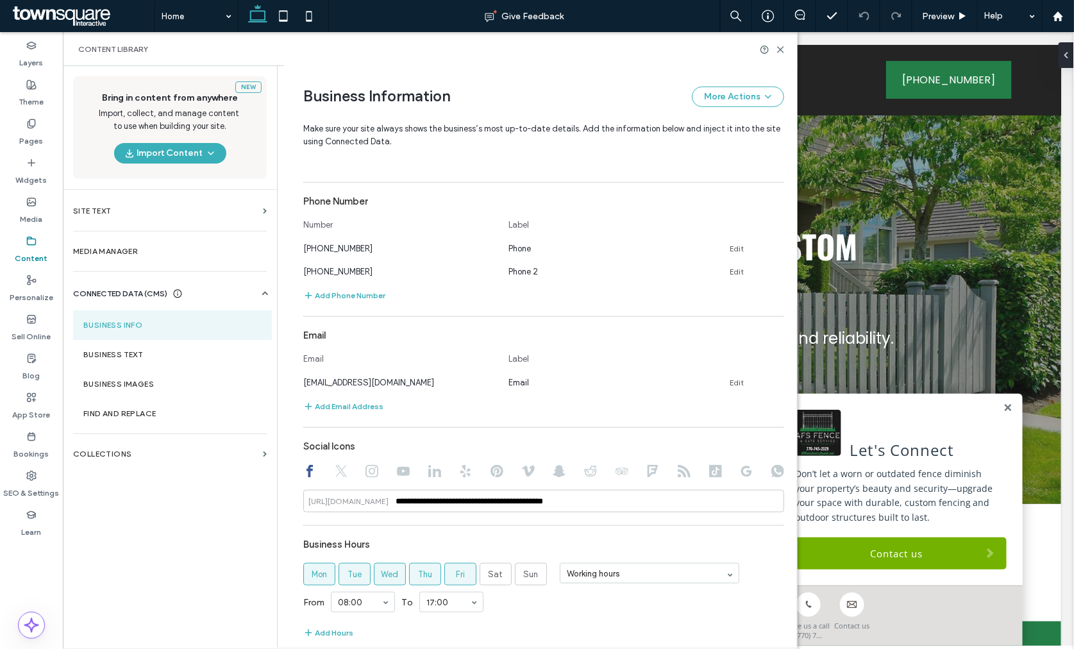
scroll to position [427, 0]
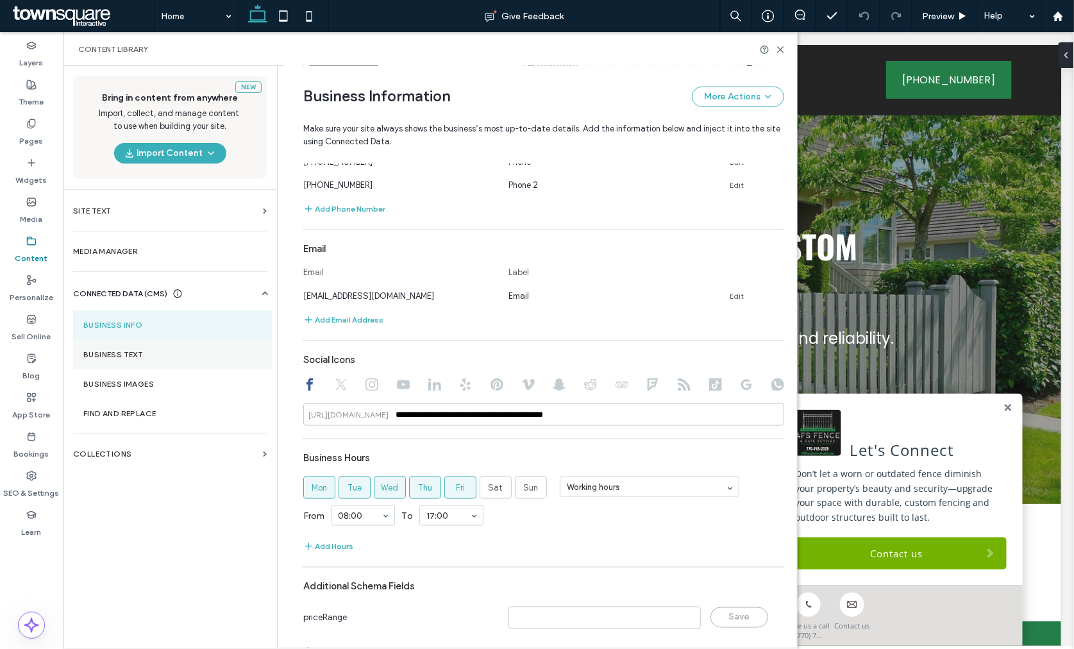
click at [132, 357] on label "Business Text" at bounding box center [172, 354] width 178 height 9
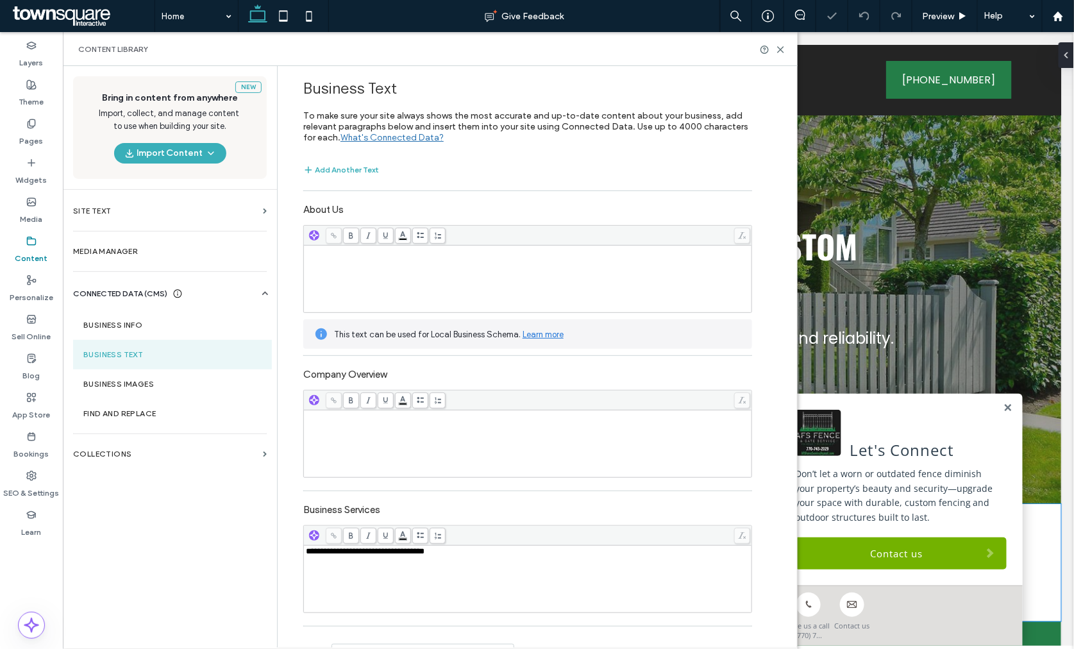
scroll to position [0, 0]
click at [151, 328] on label "Business Info" at bounding box center [172, 325] width 178 height 9
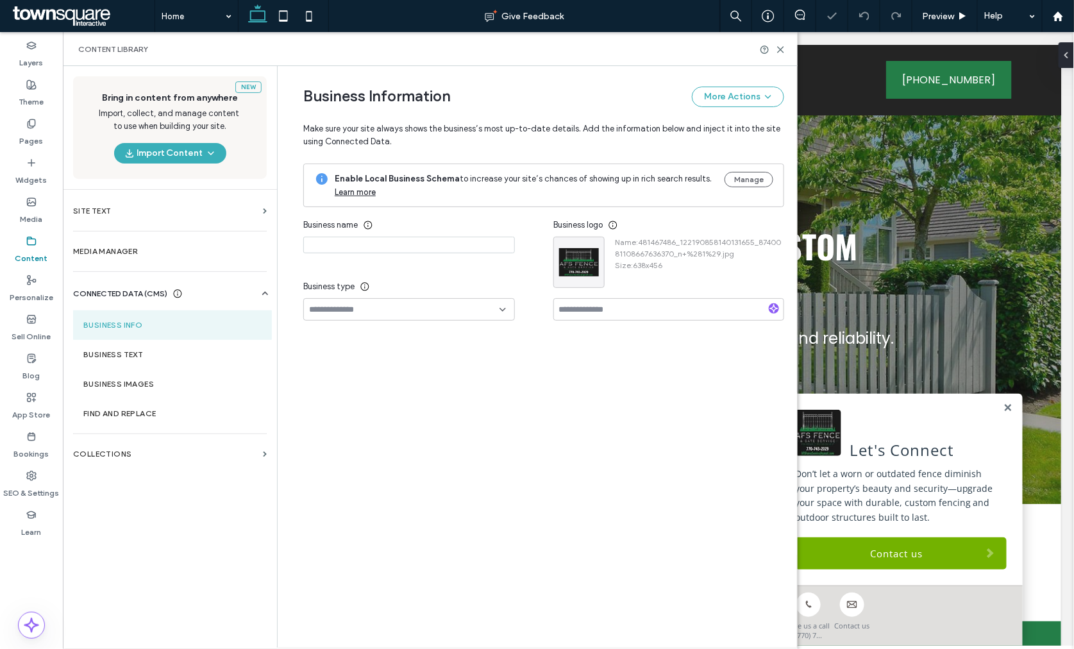
type input "**********"
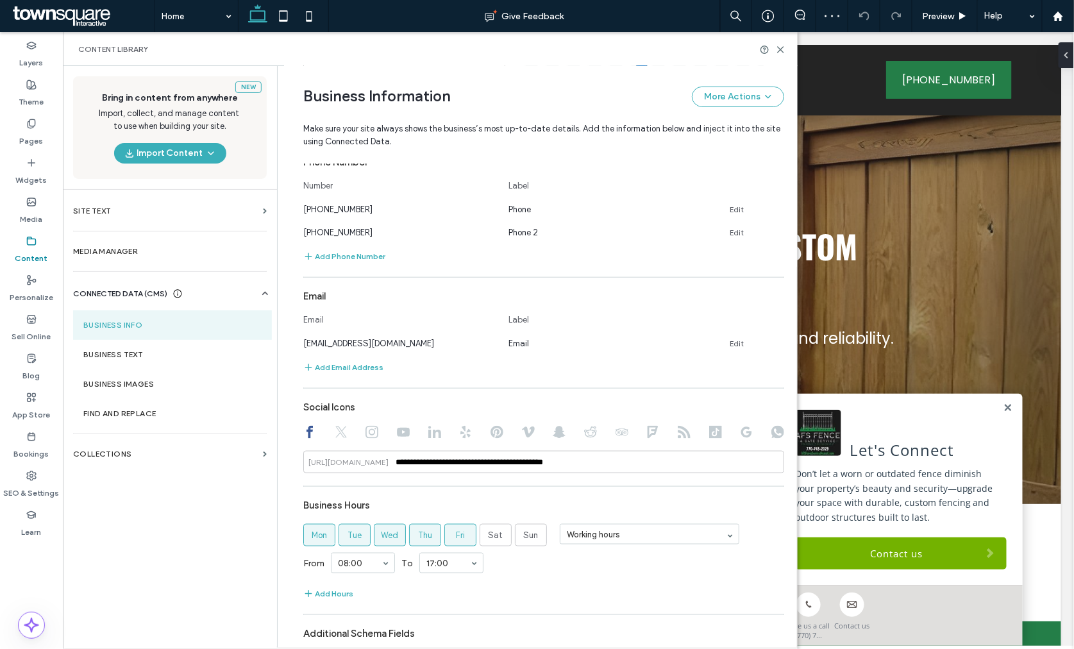
scroll to position [387, 0]
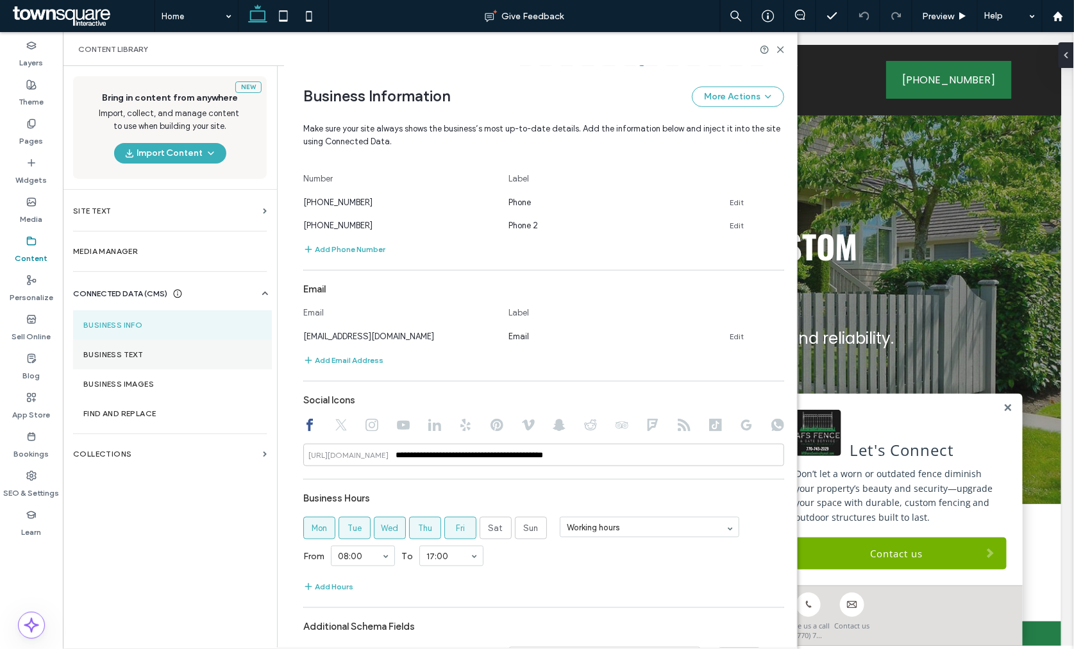
click at [112, 357] on label "Business Text" at bounding box center [172, 354] width 178 height 9
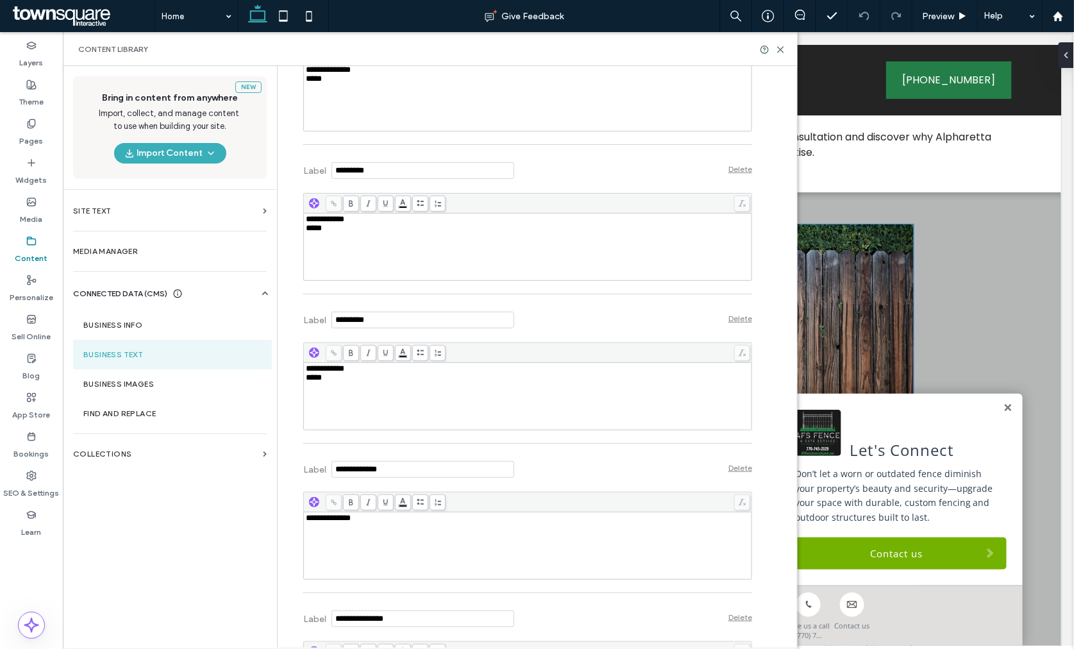
scroll to position [1568, 0]
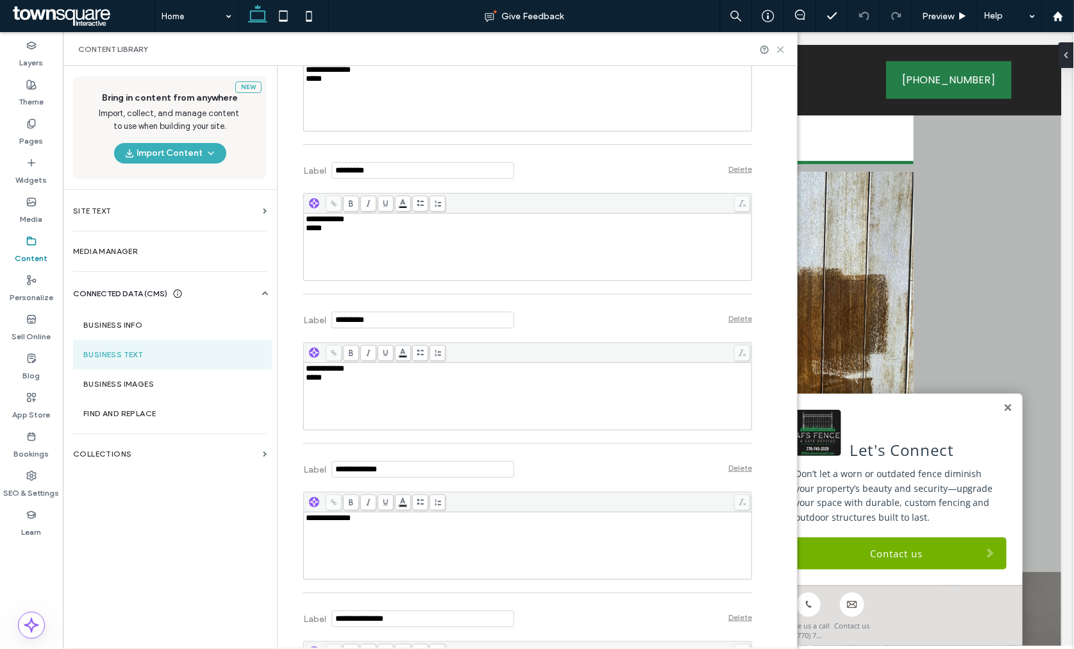
click at [781, 50] on icon at bounding box center [781, 50] width 10 height 10
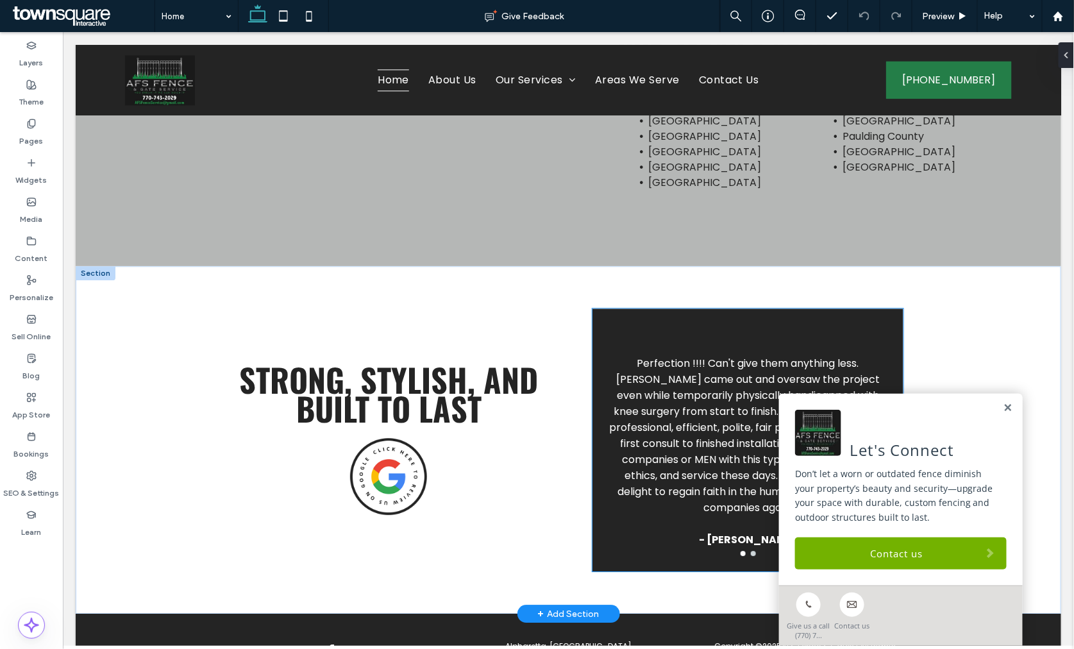
scroll to position [3157, 0]
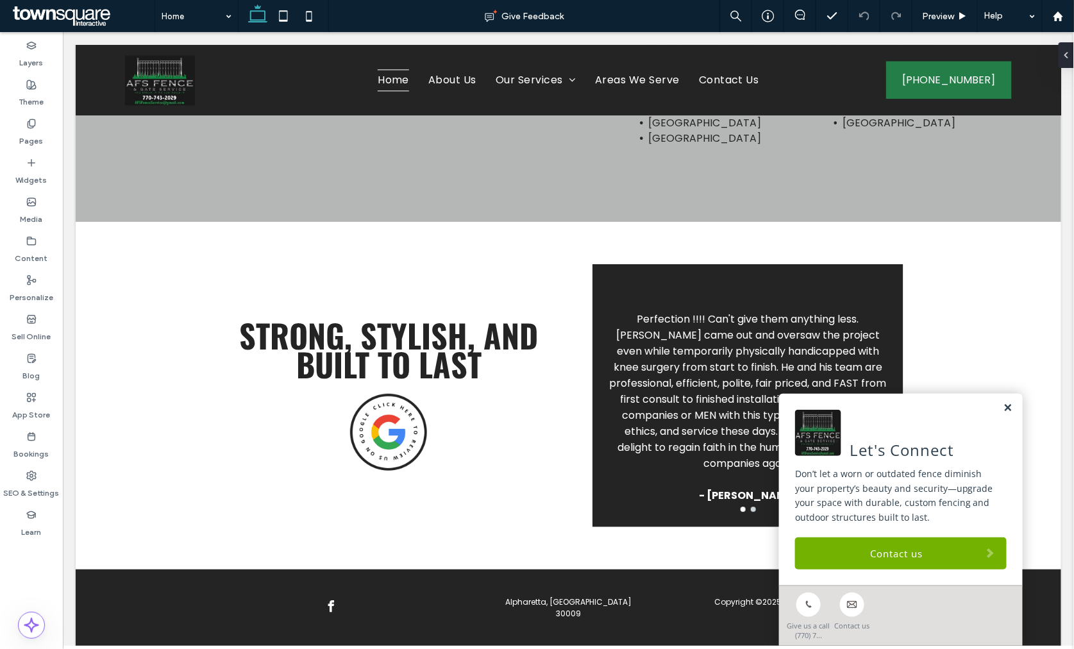
click at [1003, 405] on link at bounding box center [1008, 407] width 10 height 11
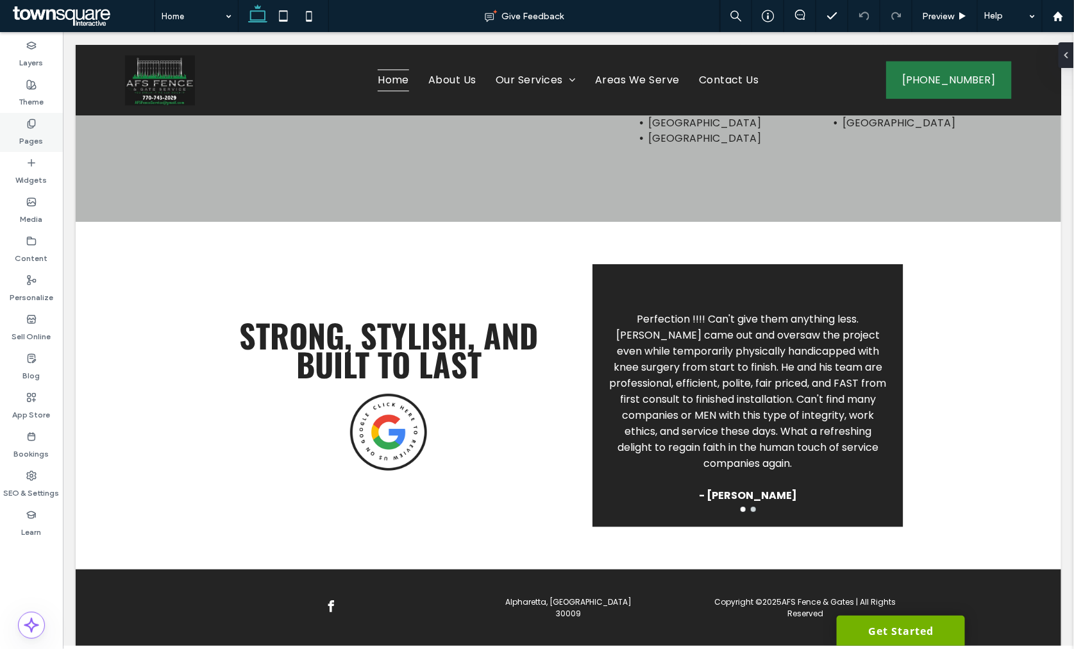
click at [30, 142] on label "Pages" at bounding box center [32, 138] width 24 height 18
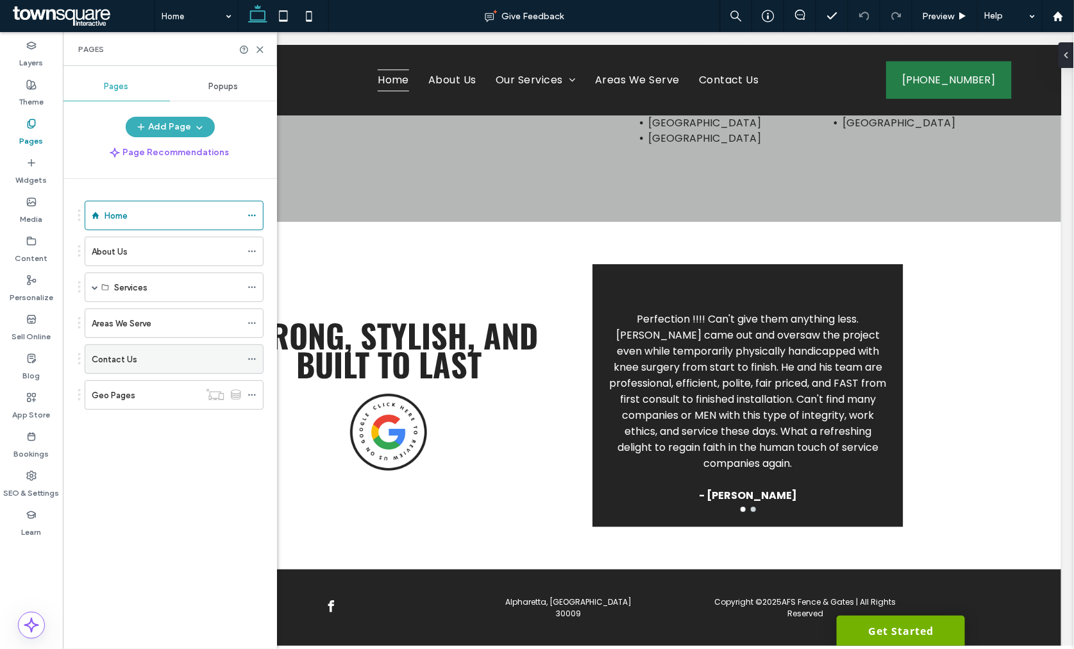
click at [131, 364] on label "Contact Us" at bounding box center [115, 359] width 46 height 22
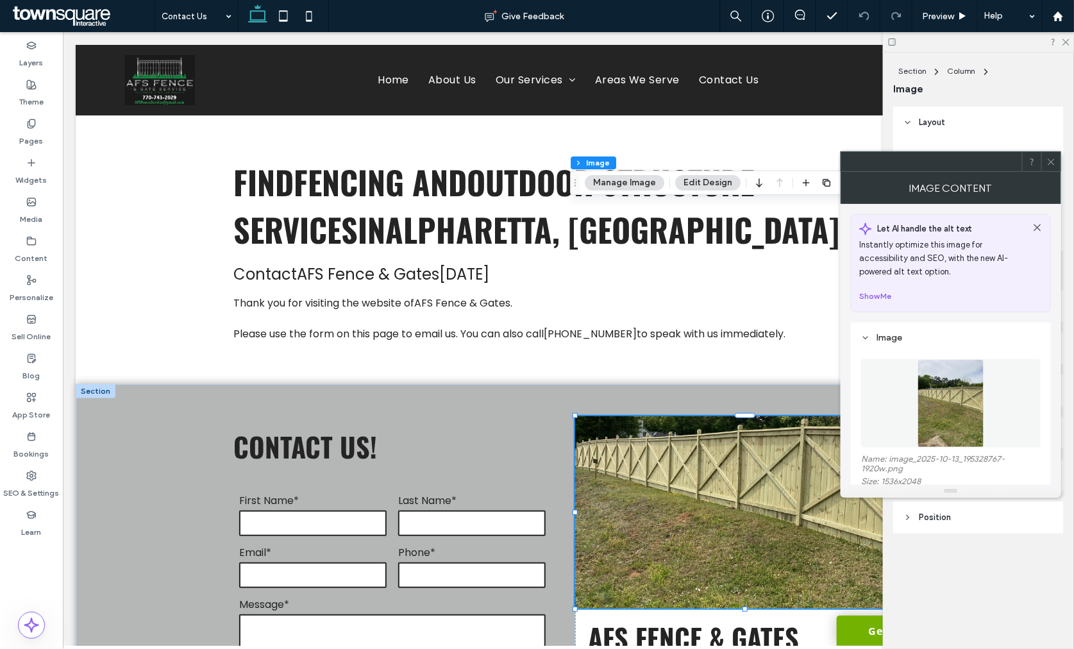
scroll to position [214, 0]
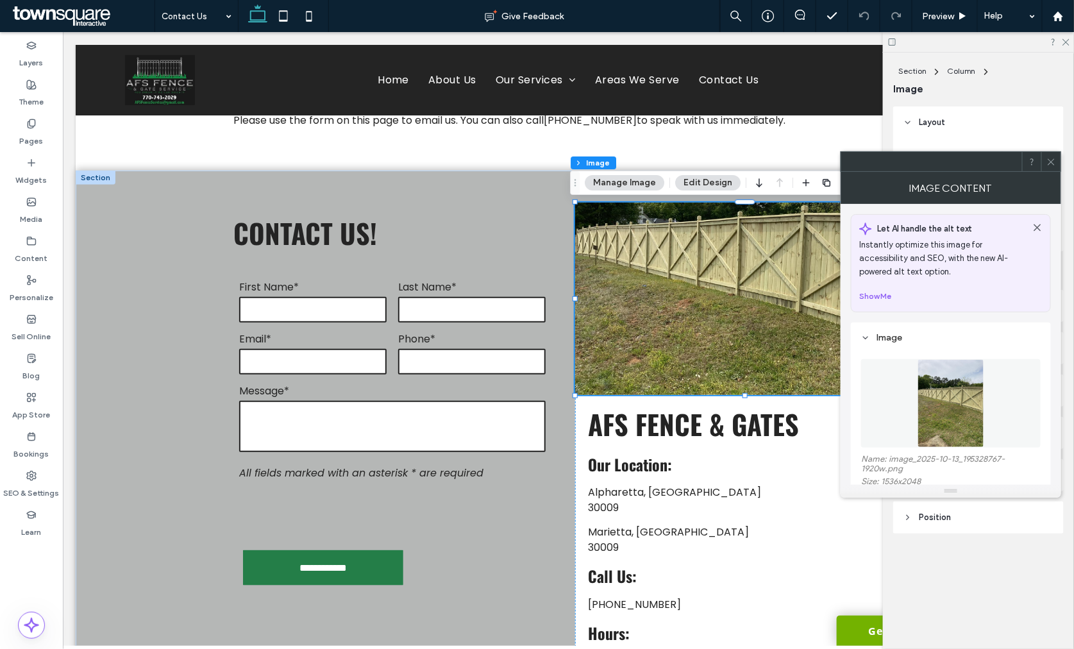
click at [1053, 159] on icon at bounding box center [1052, 162] width 10 height 10
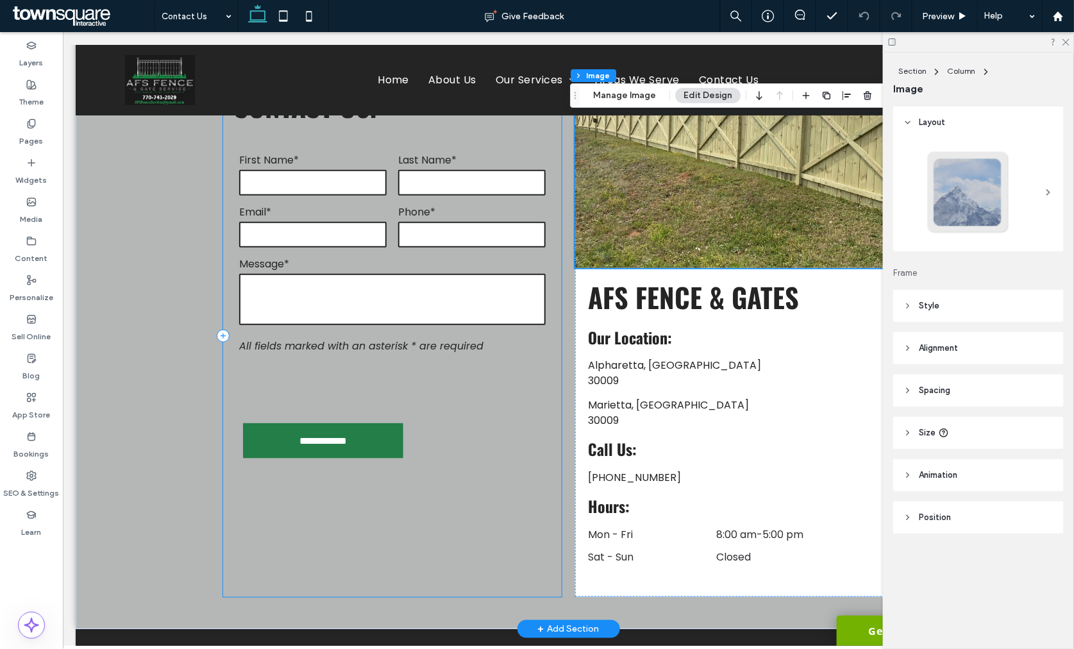
scroll to position [434, 0]
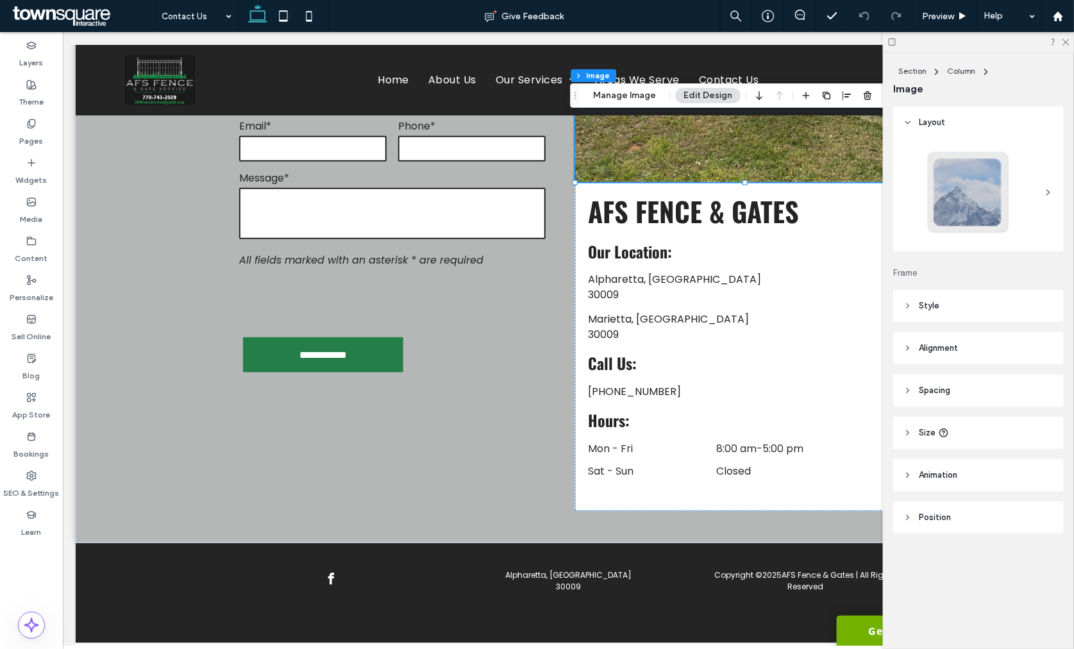
click at [836, 626] on link "Get Started" at bounding box center [900, 630] width 128 height 30
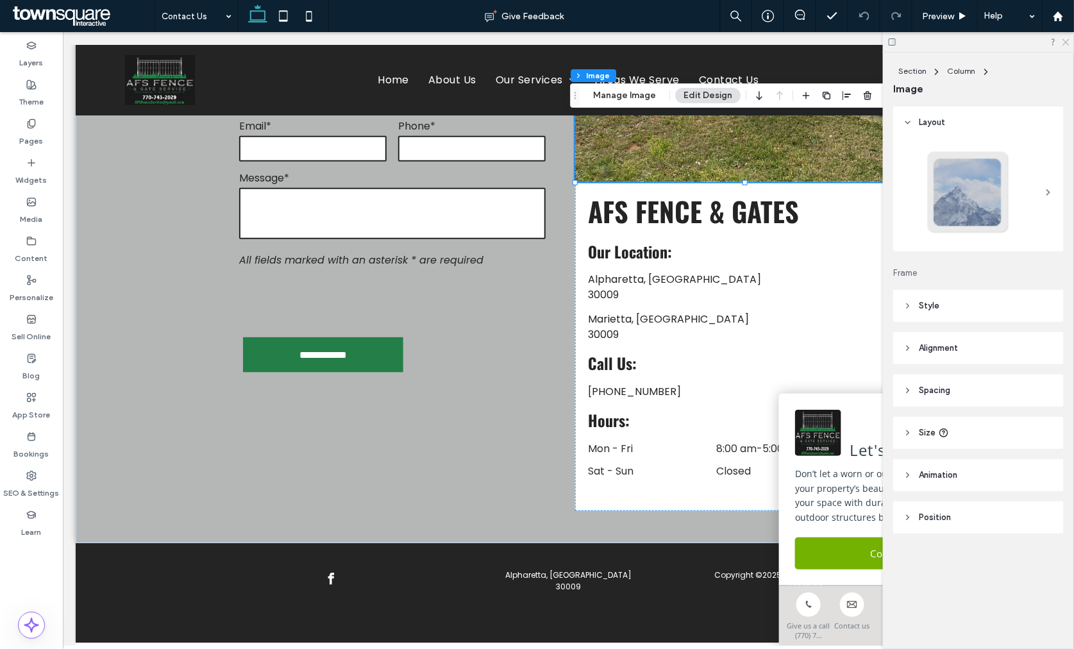
click at [1065, 42] on icon at bounding box center [1066, 41] width 8 height 8
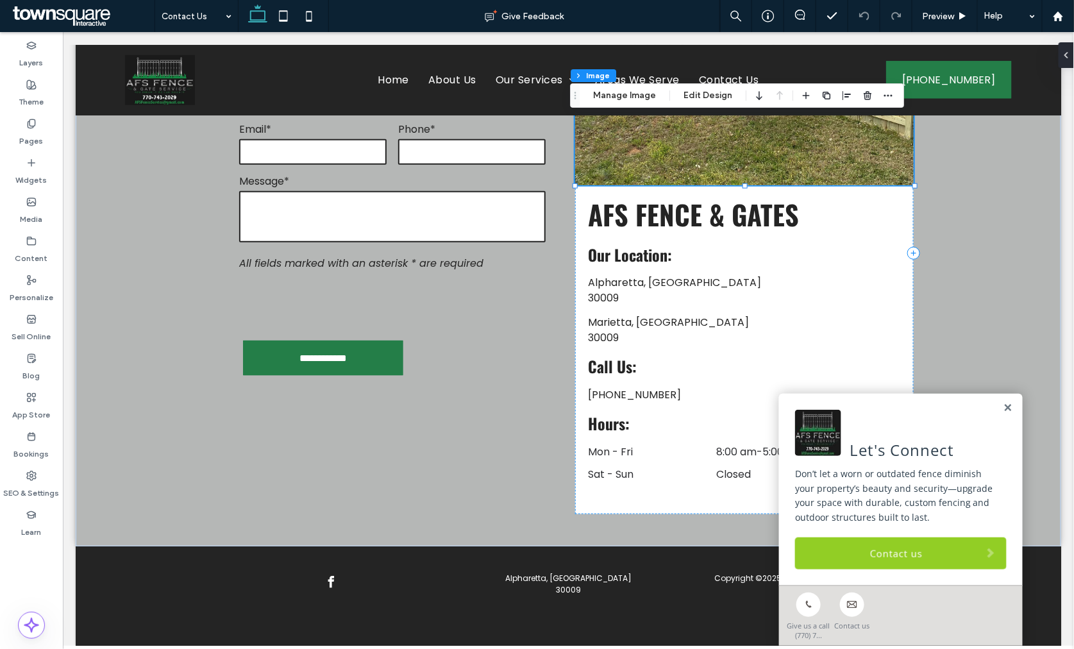
click at [847, 552] on link "Contact us" at bounding box center [901, 553] width 212 height 32
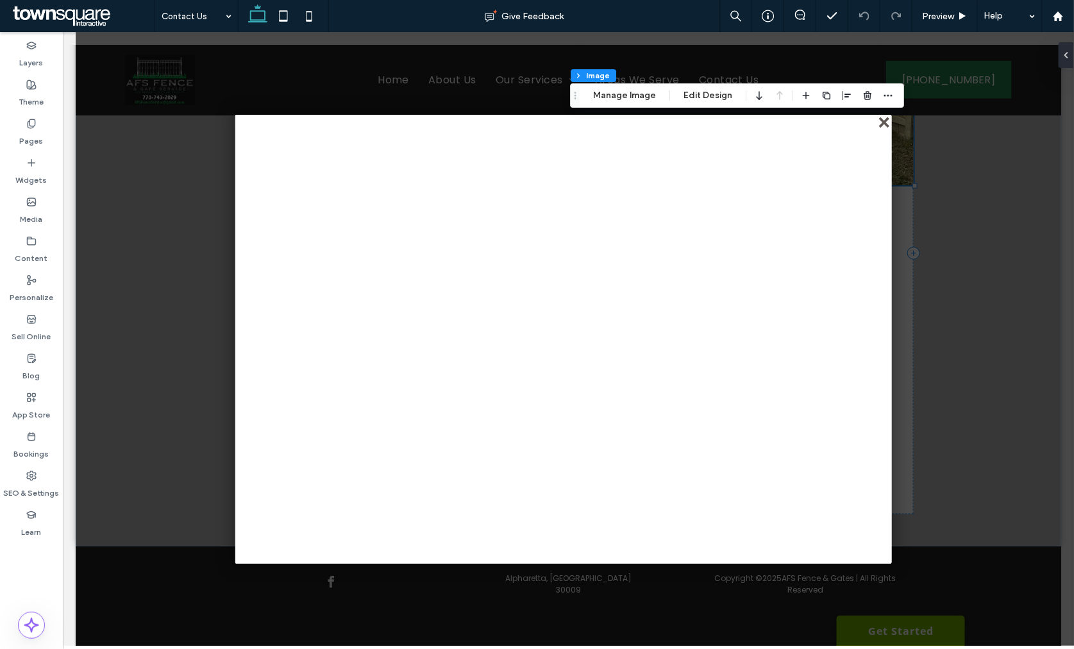
click at [881, 124] on div "close" at bounding box center [885, 123] width 10 height 10
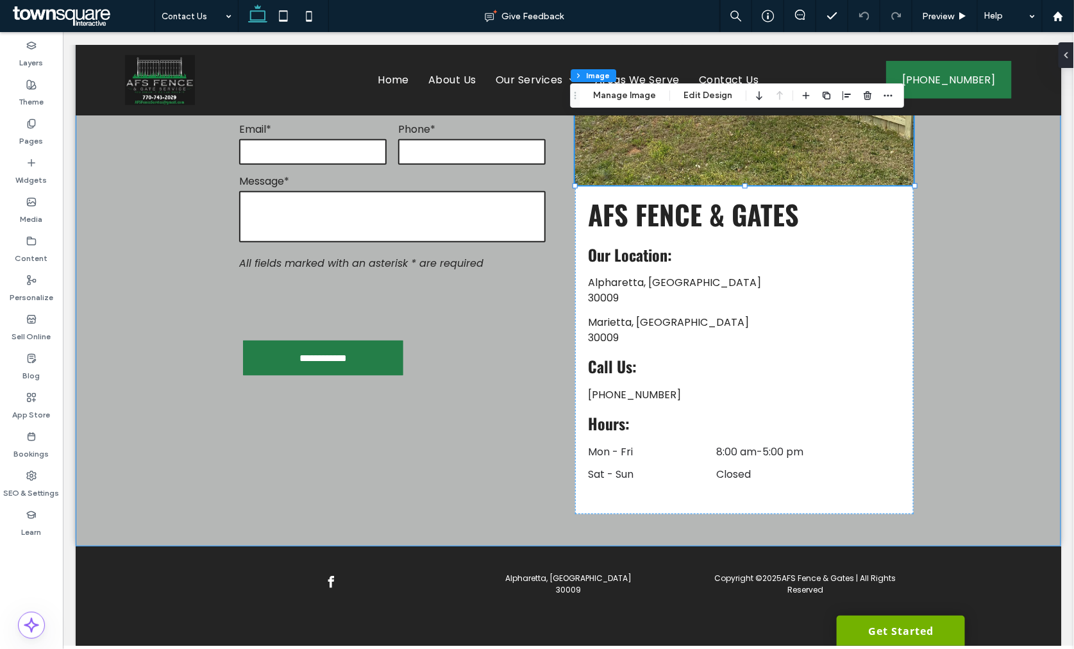
click at [979, 203] on div "**********" at bounding box center [568, 253] width 986 height 586
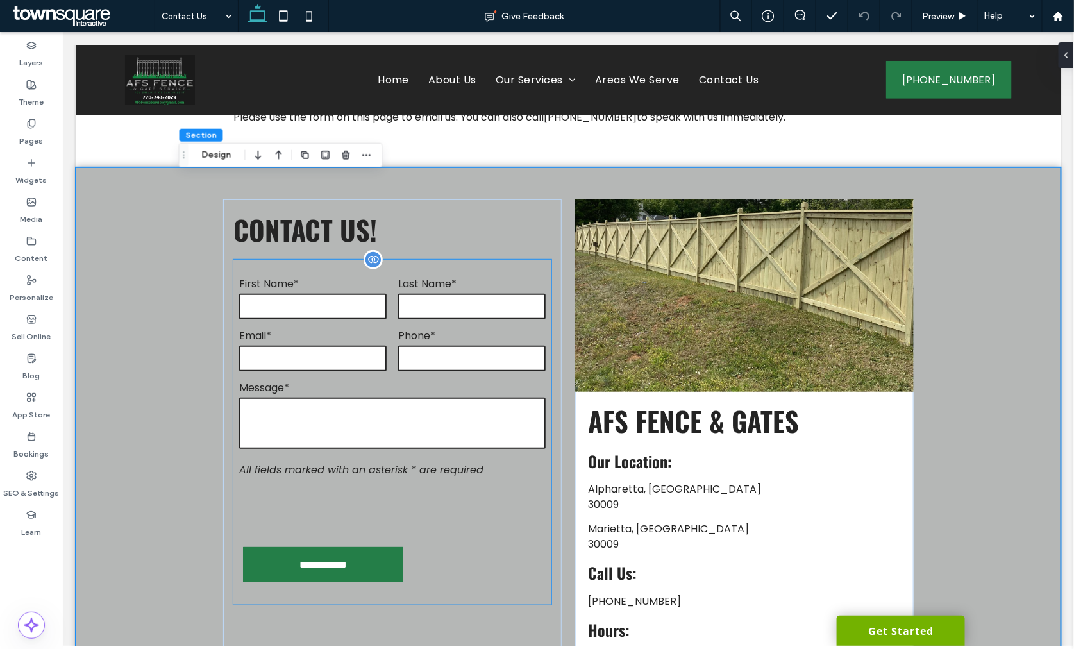
scroll to position [209, 0]
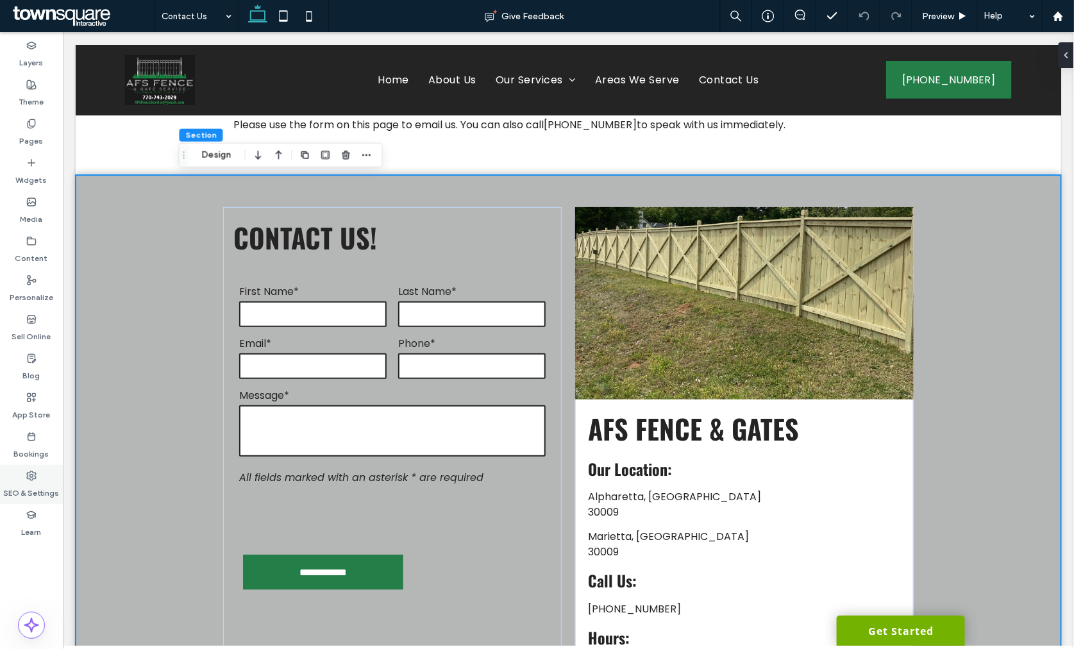
click at [43, 501] on div "SEO & Settings" at bounding box center [31, 484] width 63 height 39
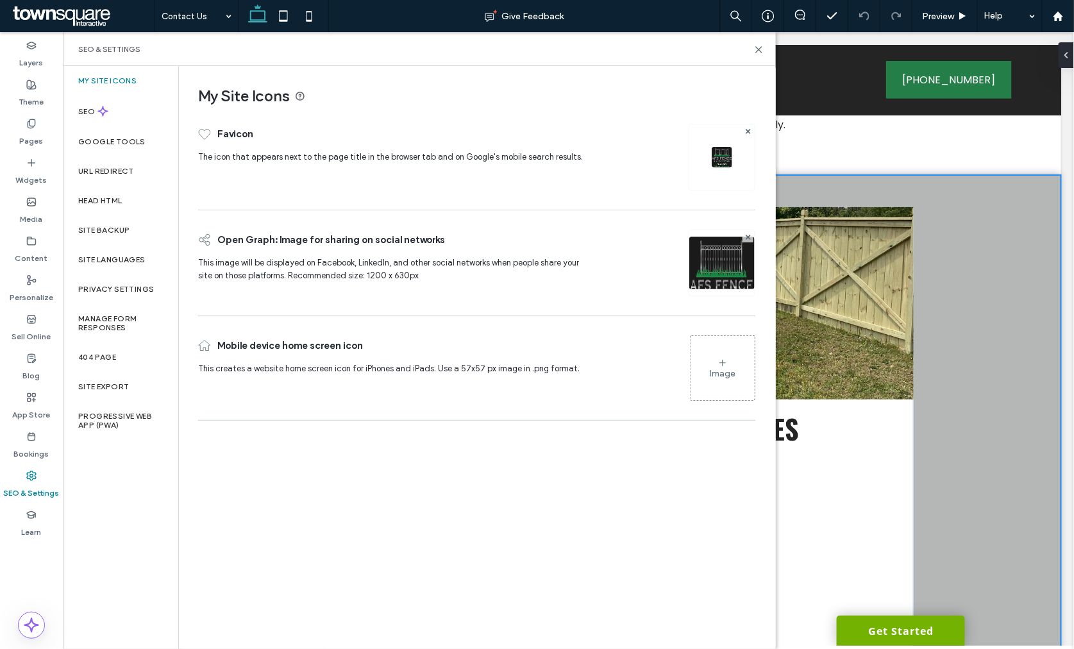
click at [764, 50] on div "SEO & Settings" at bounding box center [419, 49] width 713 height 34
click at [760, 52] on icon at bounding box center [759, 50] width 10 height 10
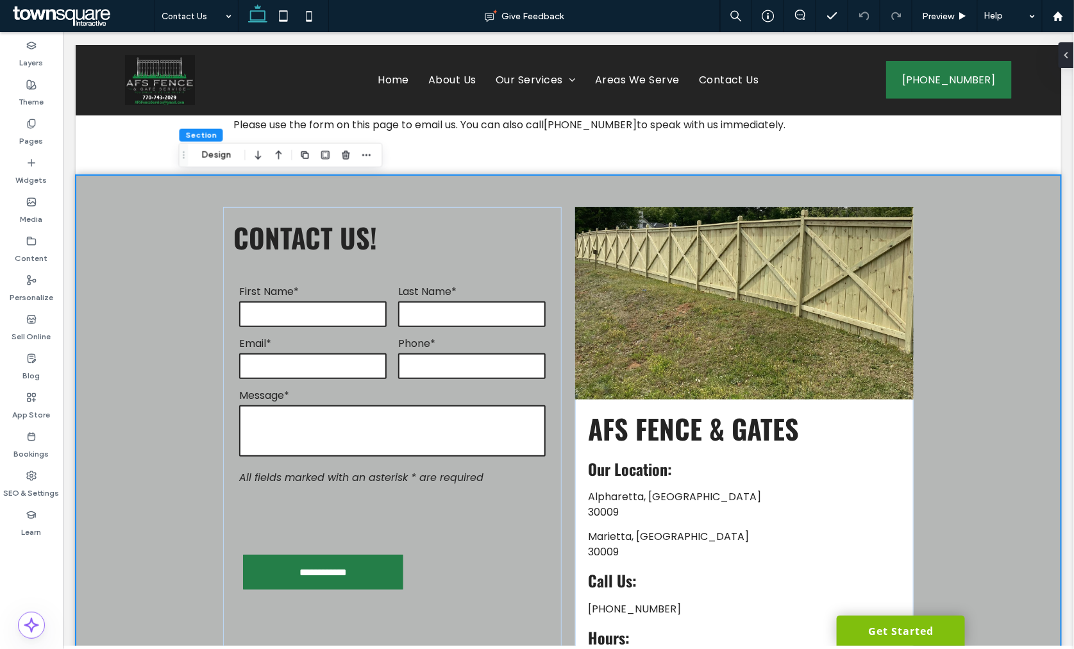
click at [925, 635] on link "Get Started" at bounding box center [900, 630] width 128 height 30
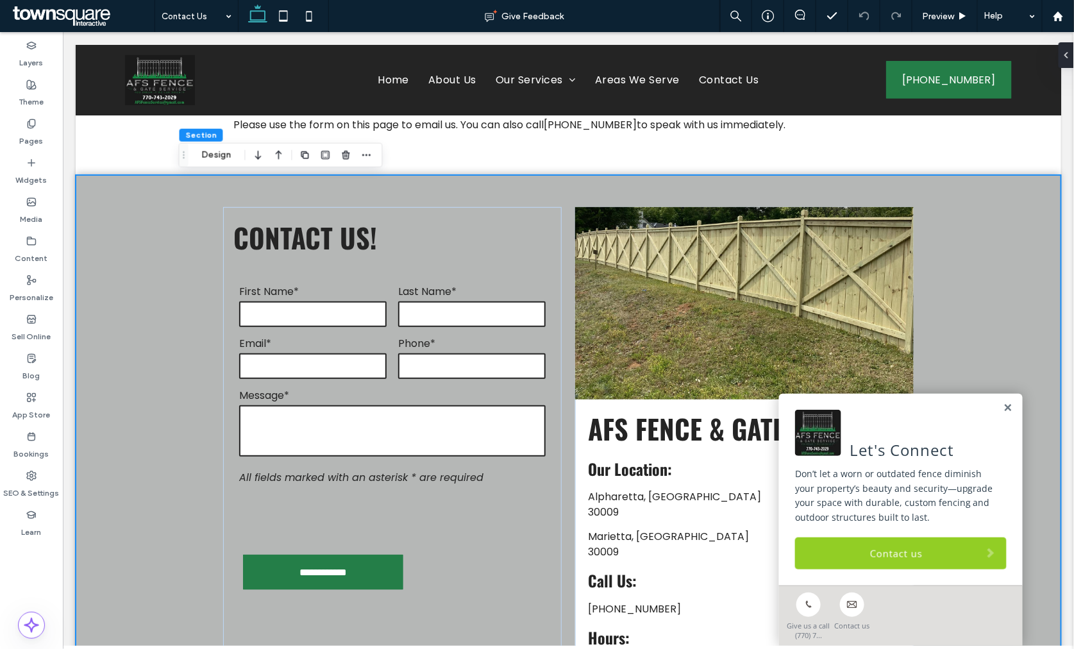
click at [883, 551] on link "Contact us" at bounding box center [901, 553] width 212 height 32
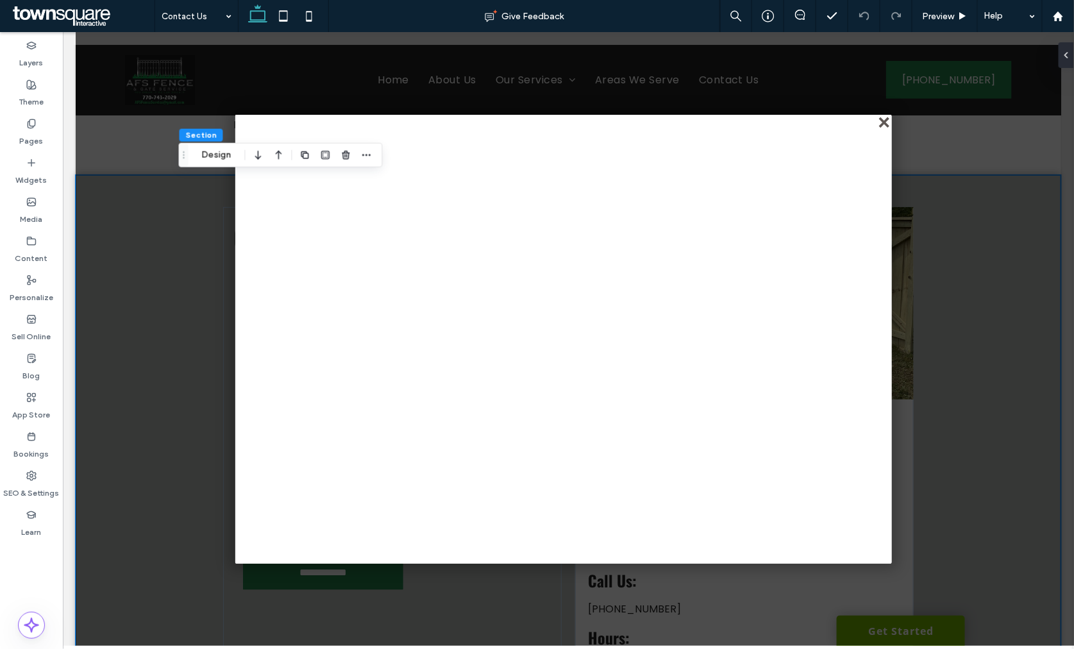
click at [885, 119] on div "close" at bounding box center [885, 123] width 10 height 10
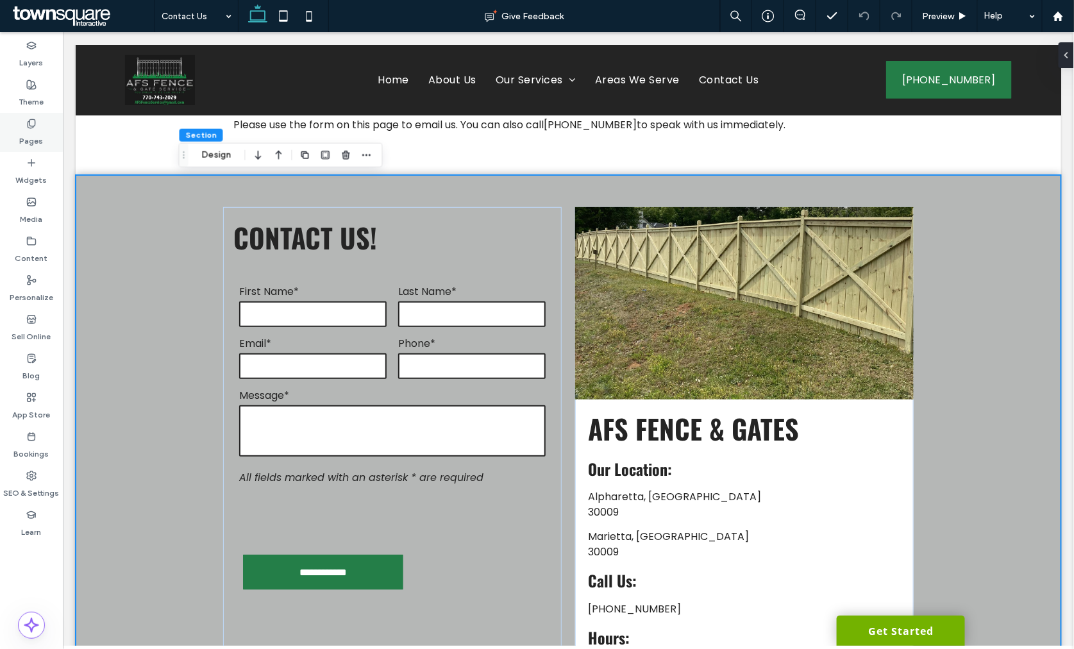
click at [45, 138] on div "Pages" at bounding box center [31, 132] width 63 height 39
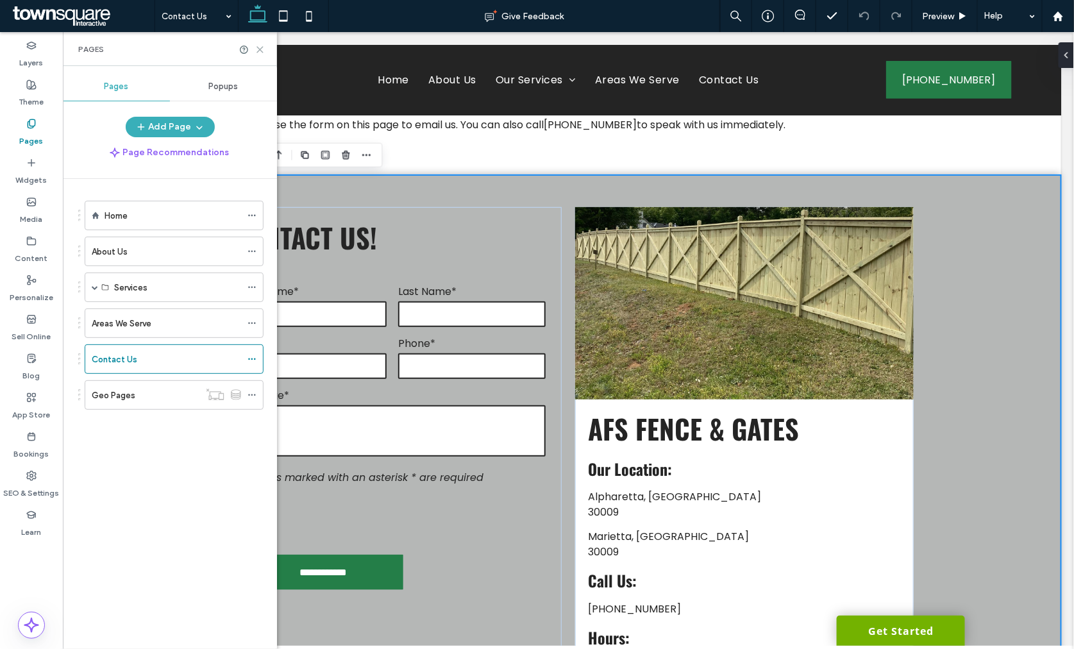
click at [258, 49] on icon at bounding box center [260, 50] width 10 height 10
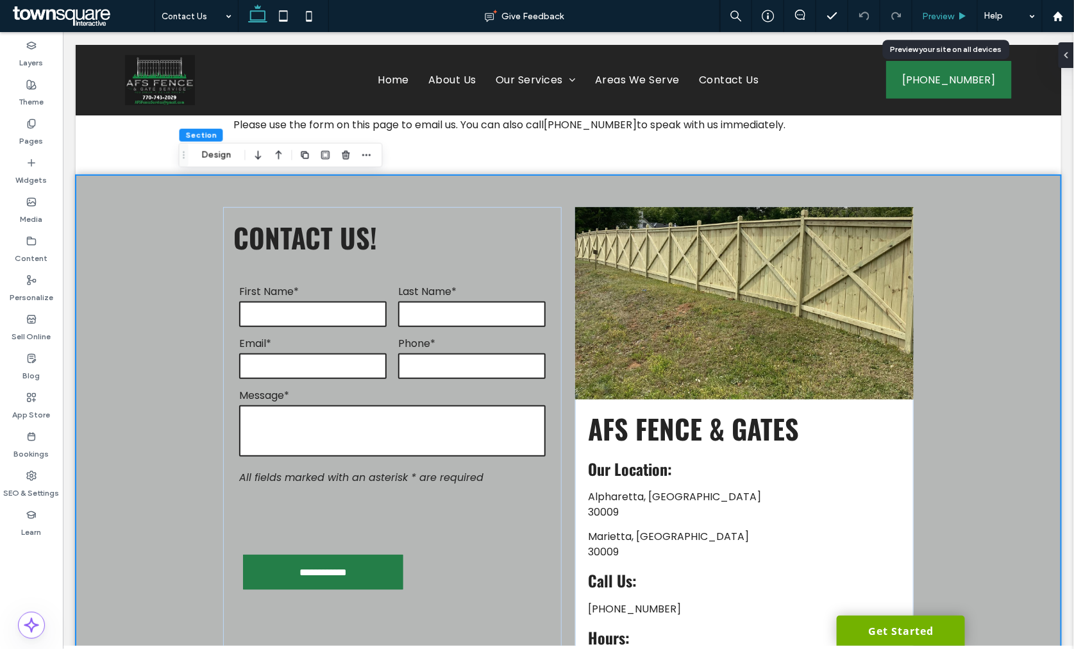
click at [930, 17] on span "Preview" at bounding box center [938, 16] width 32 height 11
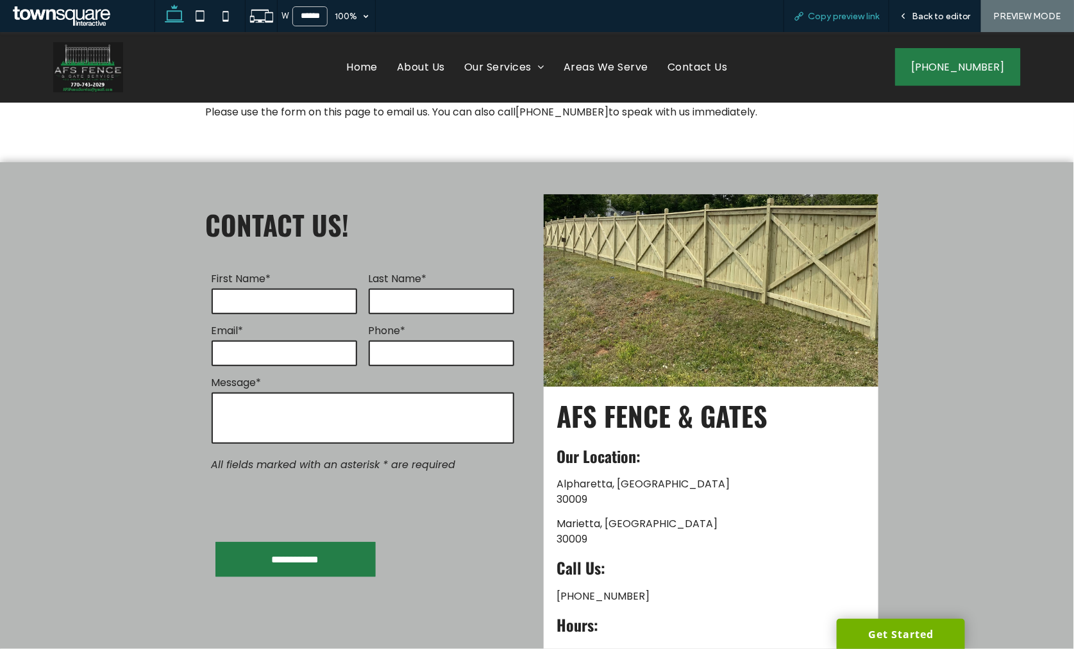
scroll to position [196, 0]
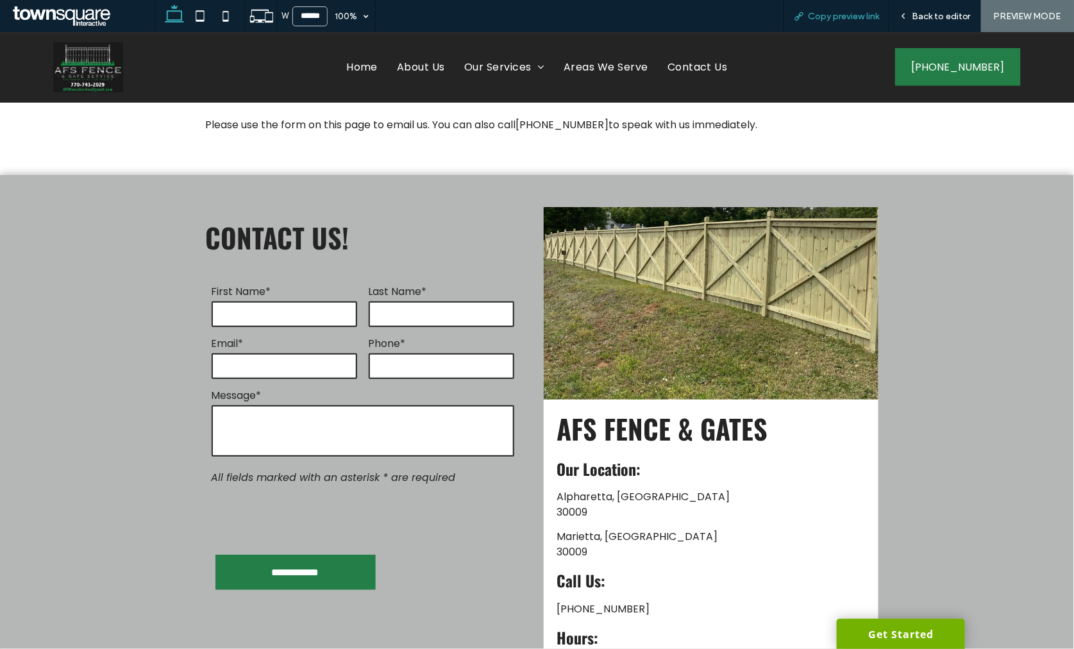
click at [835, 17] on span "Copy preview link" at bounding box center [843, 16] width 71 height 11
click at [362, 62] on span "Home" at bounding box center [361, 66] width 31 height 21
click at [915, 15] on span "Back to editor" at bounding box center [941, 16] width 59 height 11
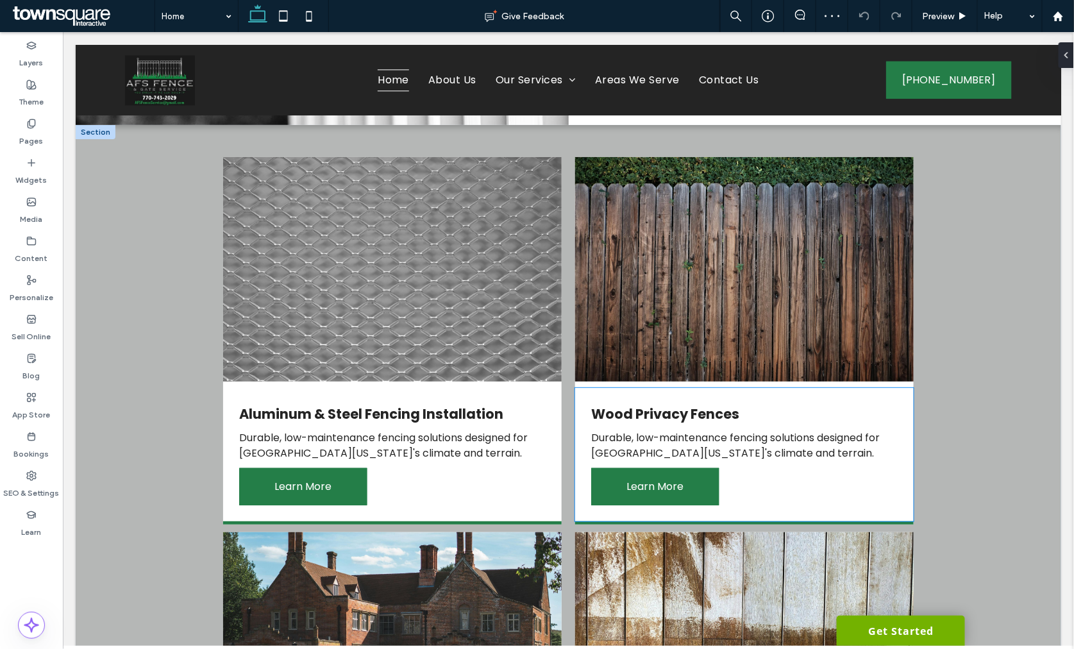
scroll to position [1283, 0]
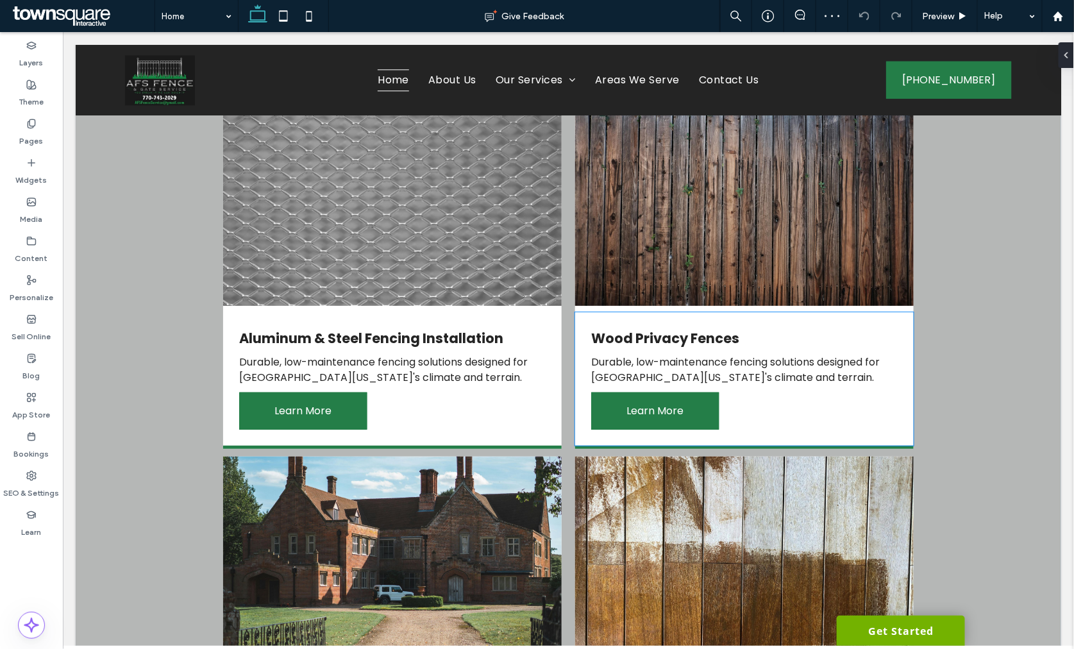
click at [647, 354] on span "Durable, low-maintenance fencing solutions designed for North Georgia's climate…" at bounding box center [735, 369] width 289 height 30
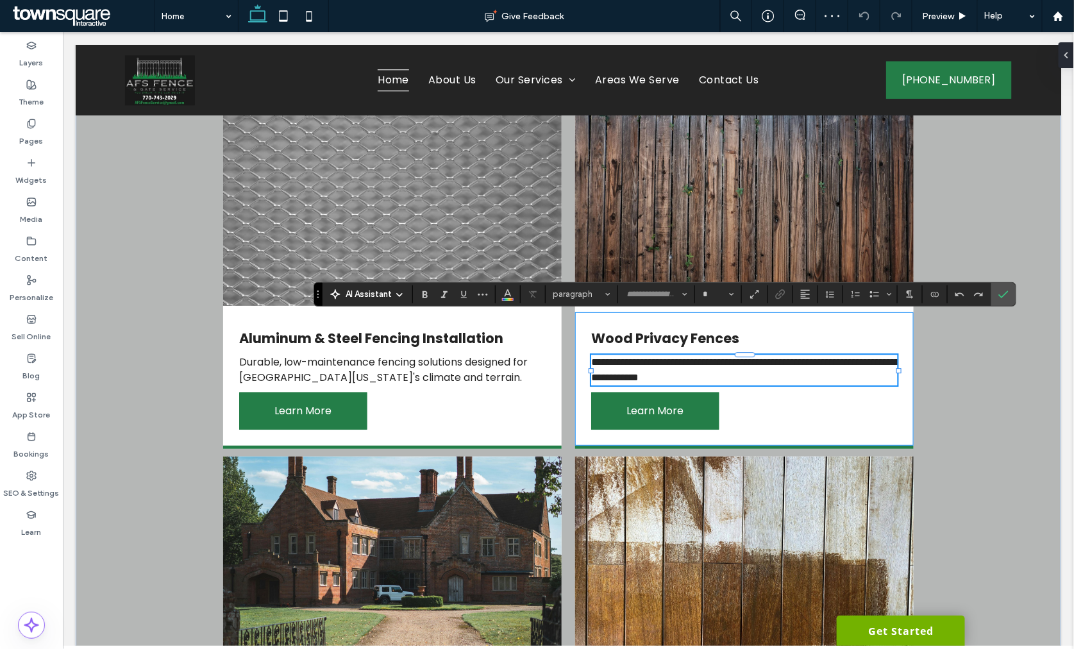
type input "*******"
type input "**"
click at [645, 357] on span "**********" at bounding box center [745, 369] width 309 height 25
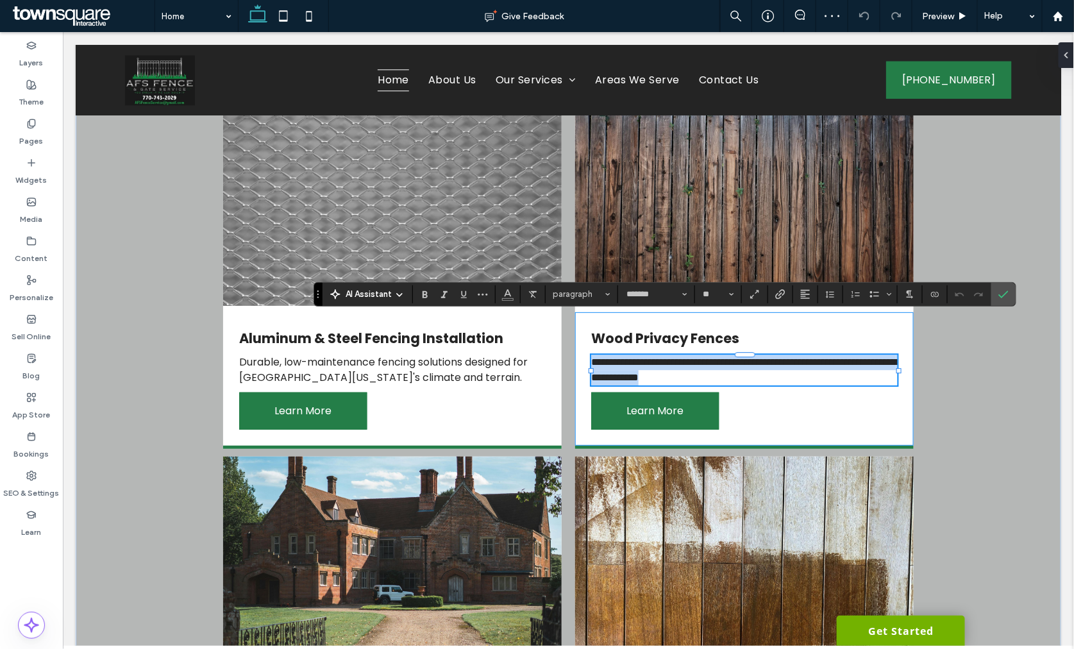
paste div
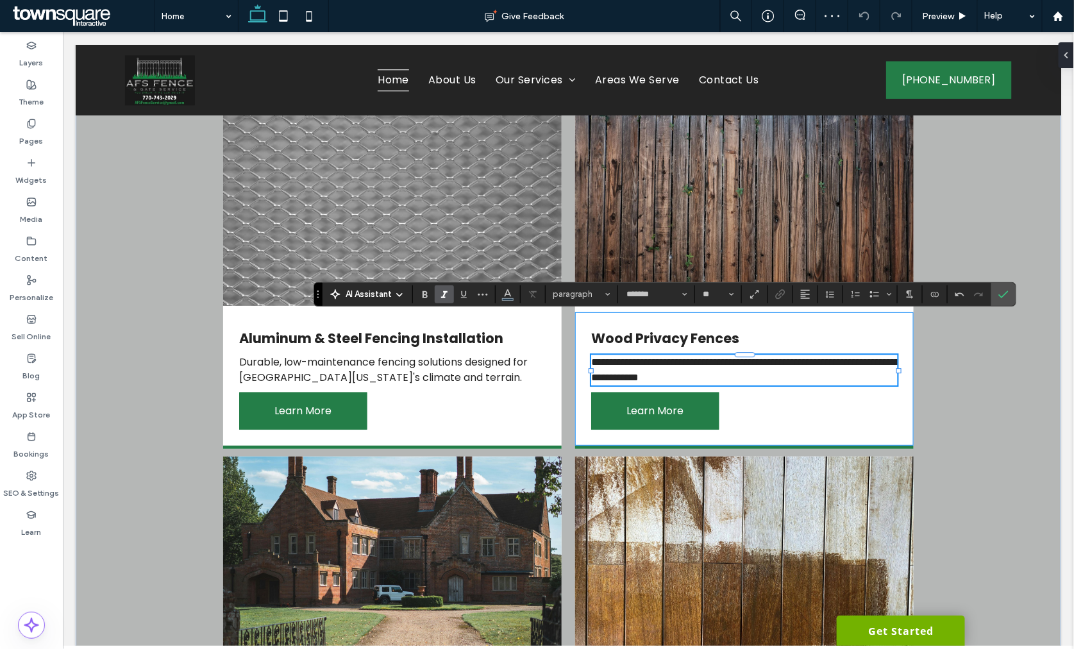
type input "**"
click at [899, 341] on div "**********" at bounding box center [744, 379] width 339 height 134
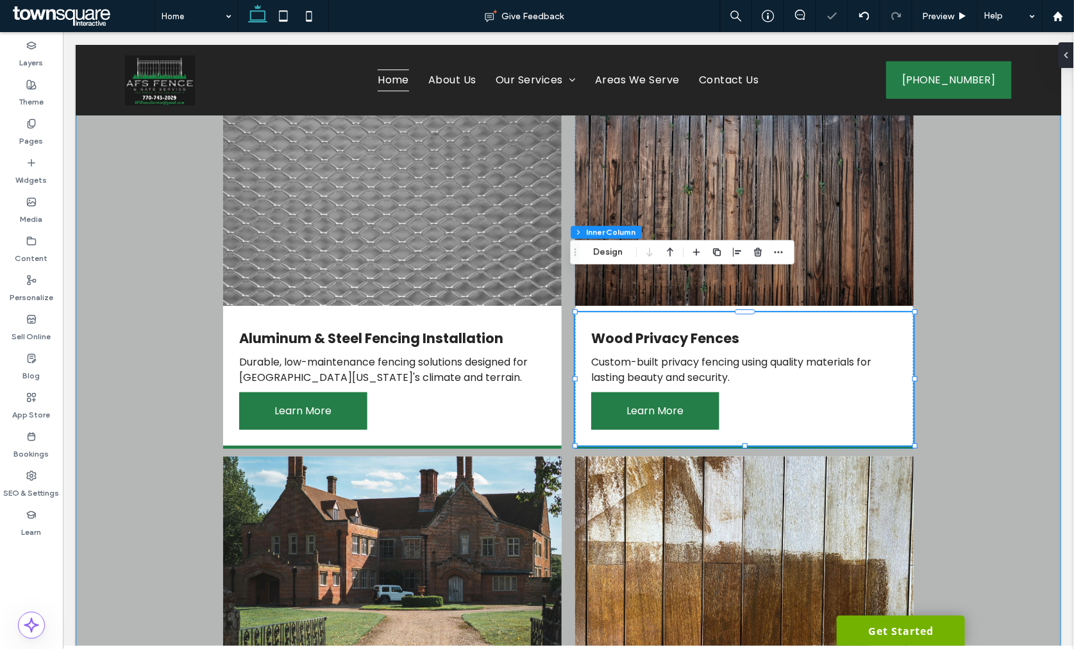
click at [963, 317] on div "Aluminum & Steel Fencing Installation Durable, low-maintenance fencing solution…" at bounding box center [568, 453] width 986 height 808
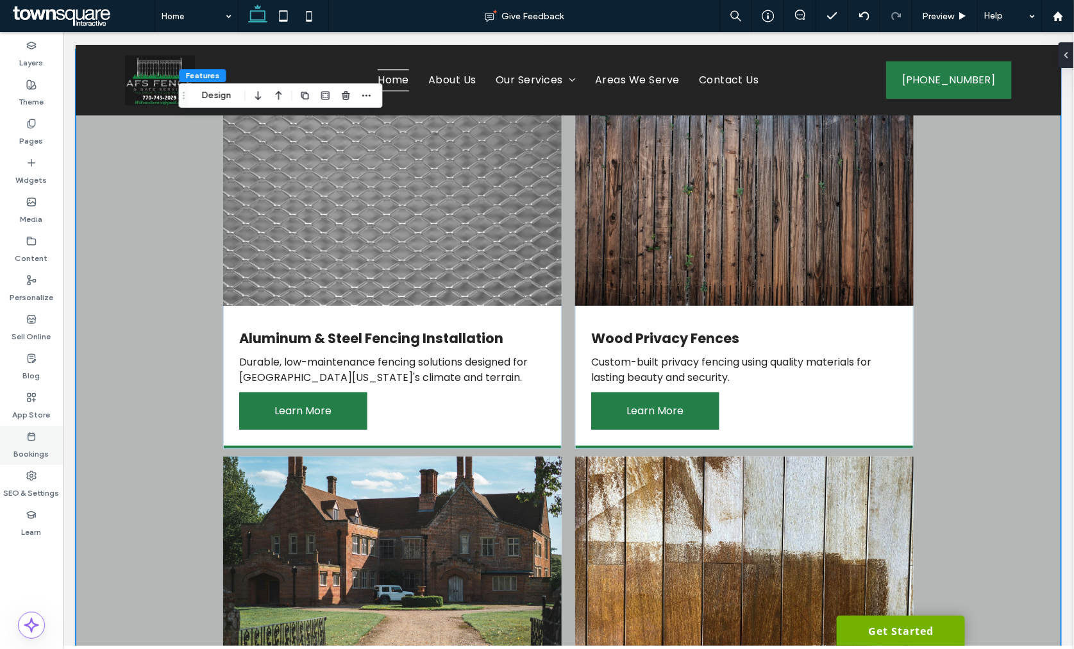
drag, startPoint x: 20, startPoint y: 486, endPoint x: 40, endPoint y: 432, distance: 57.4
click at [21, 486] on label "SEO & Settings" at bounding box center [32, 490] width 56 height 18
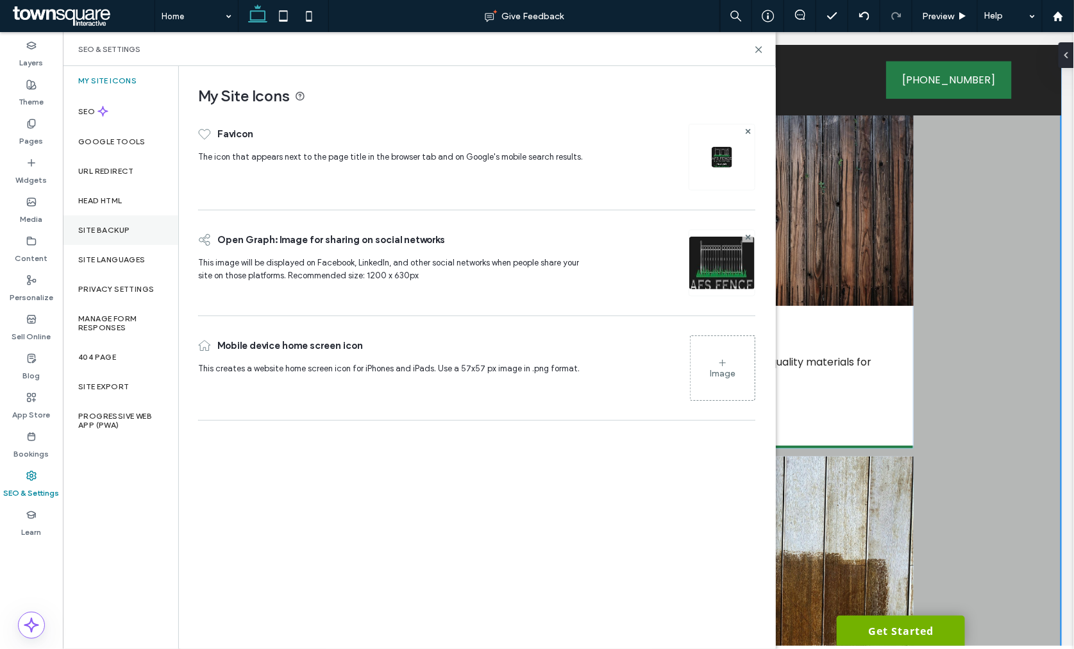
click at [87, 237] on div "Site Backup" at bounding box center [120, 231] width 115 height 30
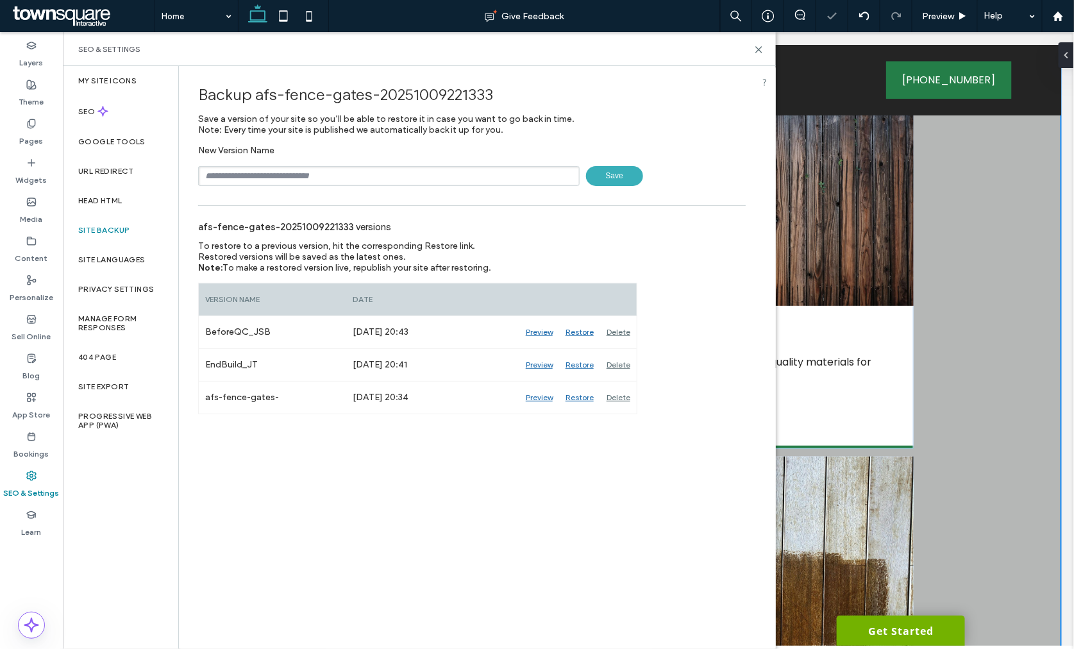
click at [282, 183] on input "text" at bounding box center [389, 176] width 382 height 20
type input "**********"
click at [600, 172] on span "Save" at bounding box center [614, 176] width 57 height 20
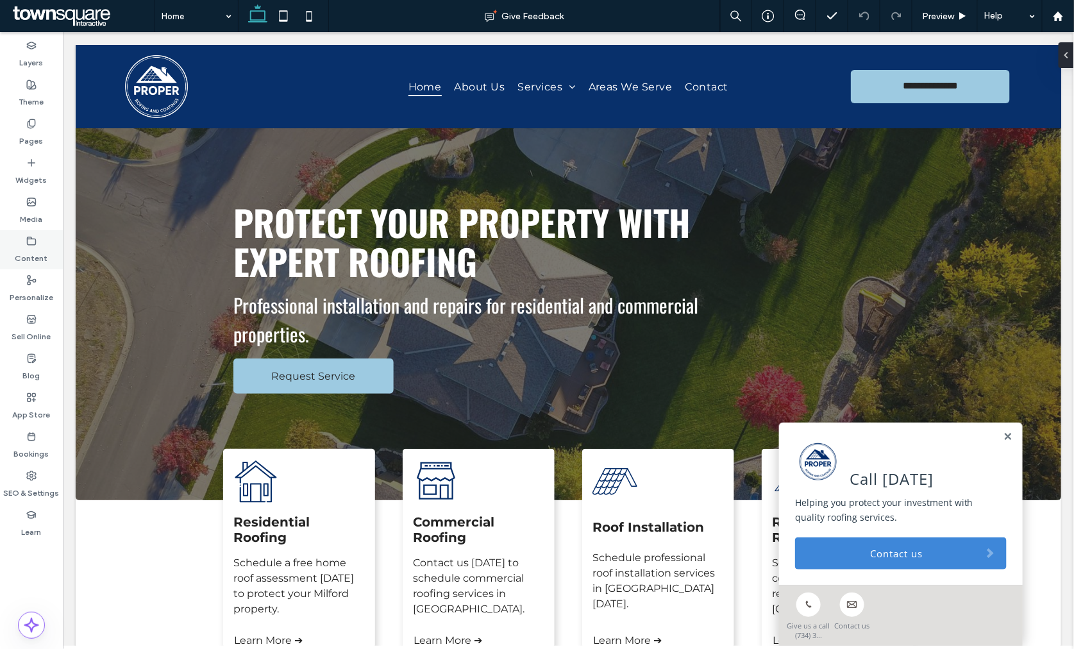
click at [40, 242] on div "Content" at bounding box center [31, 249] width 63 height 39
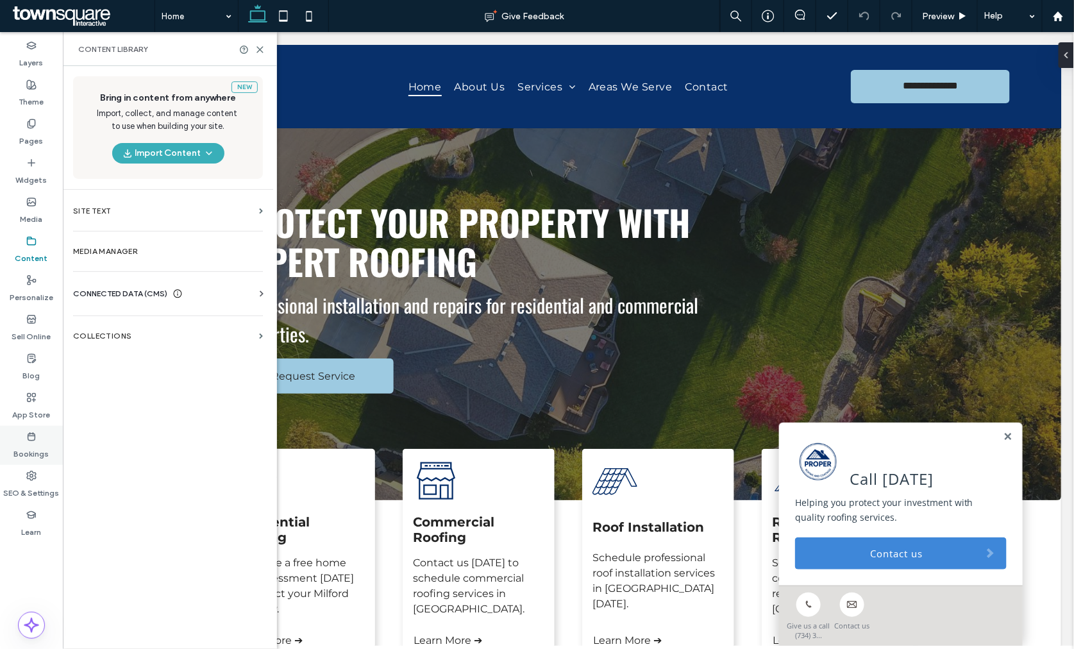
click at [44, 464] on div "Bookings" at bounding box center [31, 445] width 63 height 39
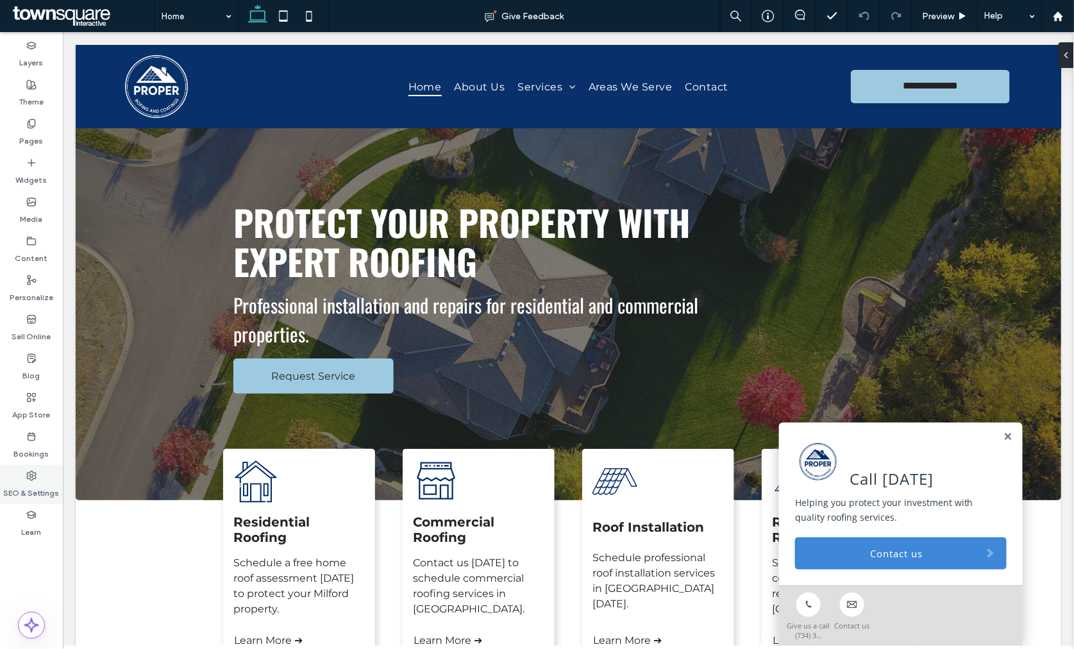
click at [53, 494] on label "SEO & Settings" at bounding box center [32, 490] width 56 height 18
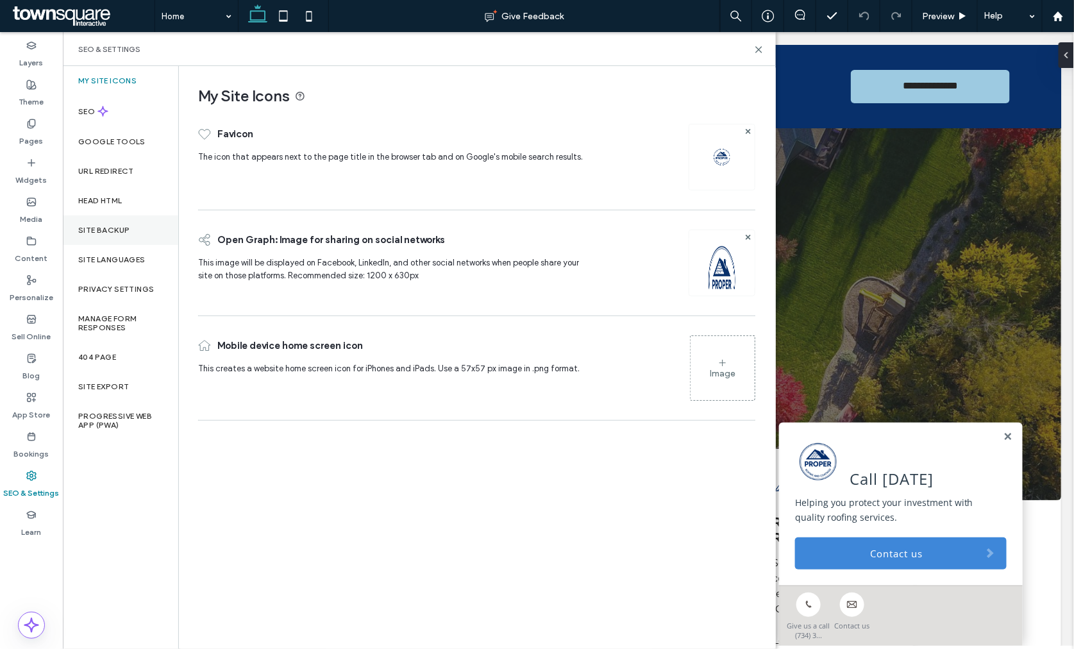
click at [123, 239] on div "Site Backup" at bounding box center [120, 231] width 115 height 30
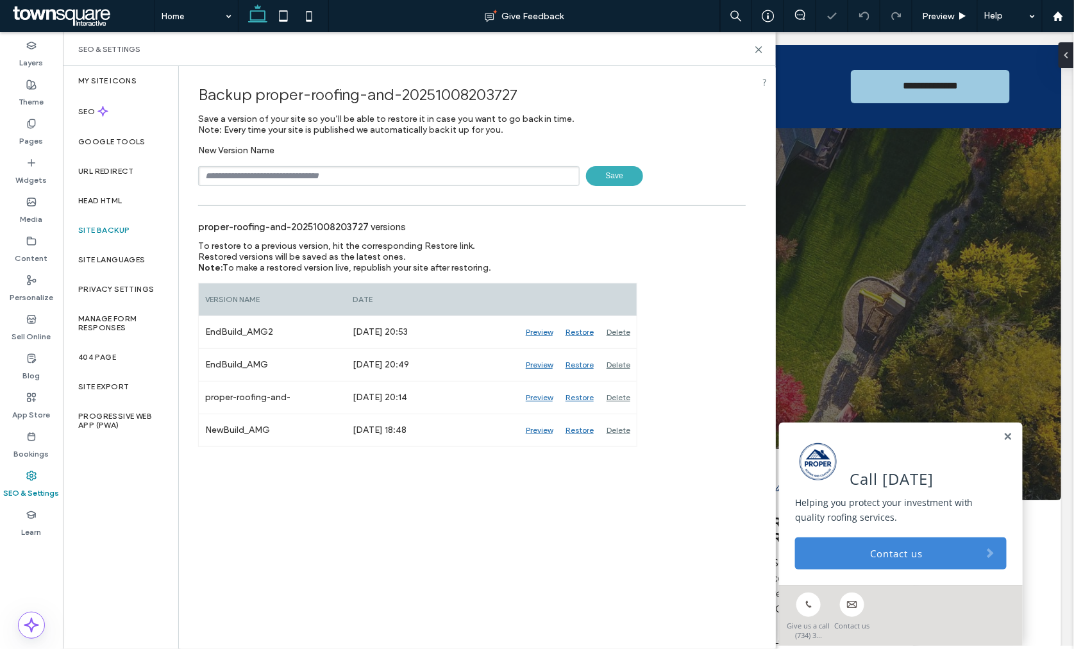
click at [323, 177] on input "text" at bounding box center [389, 176] width 382 height 20
type input "**********"
click at [629, 174] on span "Save" at bounding box center [614, 176] width 57 height 20
click at [31, 236] on icon at bounding box center [31, 241] width 10 height 10
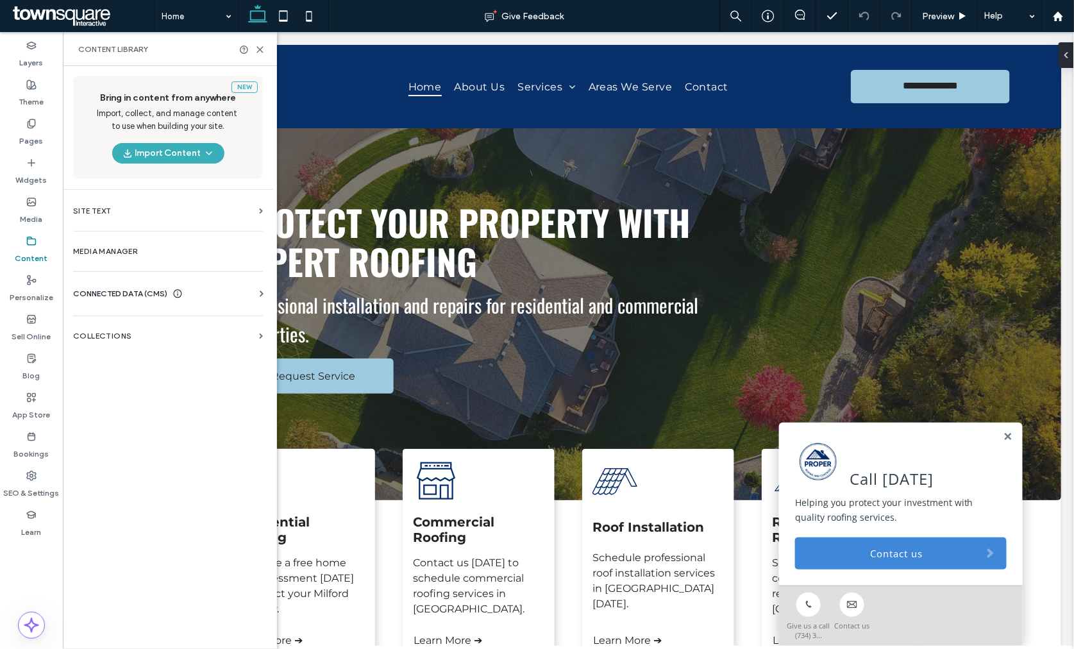
click at [104, 289] on span "CONNECTED DATA (CMS)" at bounding box center [120, 293] width 94 height 13
click at [148, 328] on label "Business Info" at bounding box center [170, 325] width 174 height 9
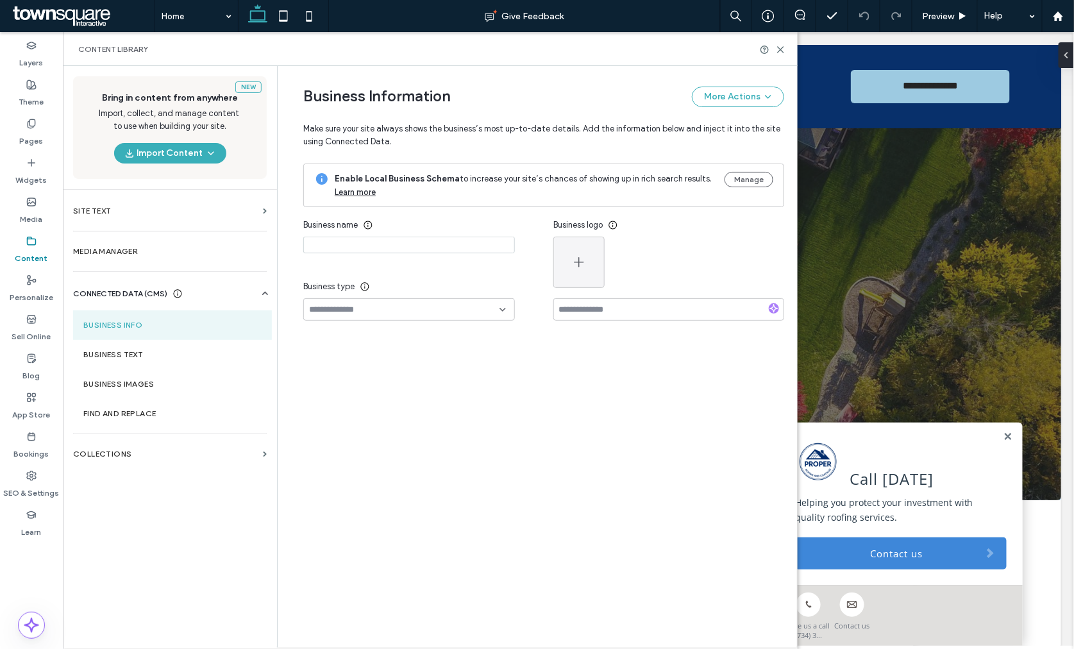
type input "**********"
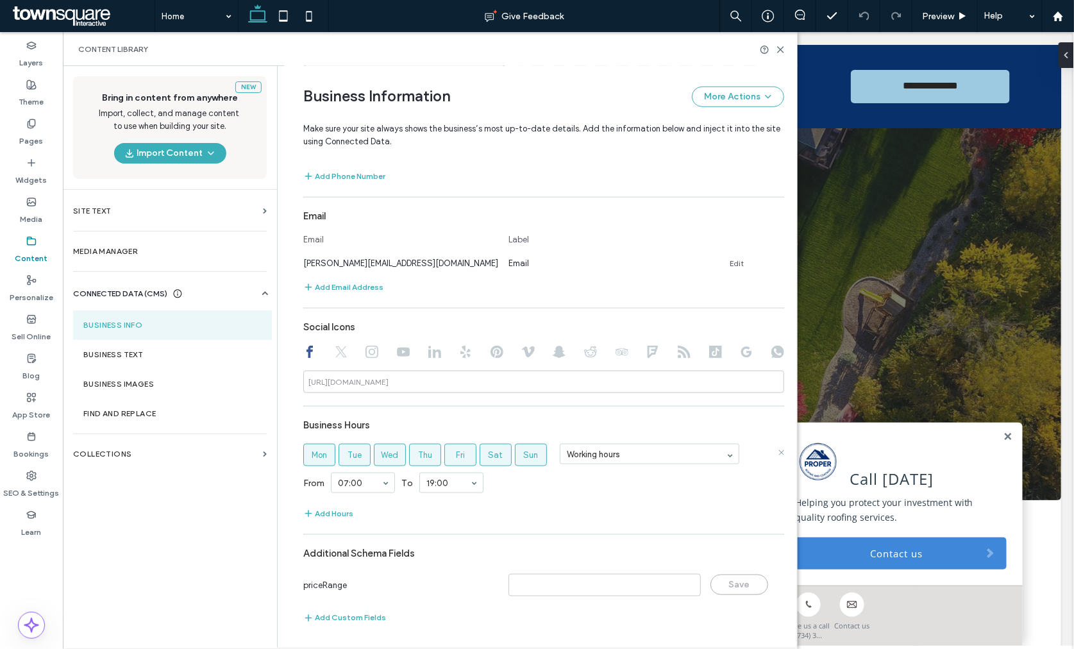
scroll to position [437, 0]
click at [119, 350] on label "Business Text" at bounding box center [172, 354] width 178 height 9
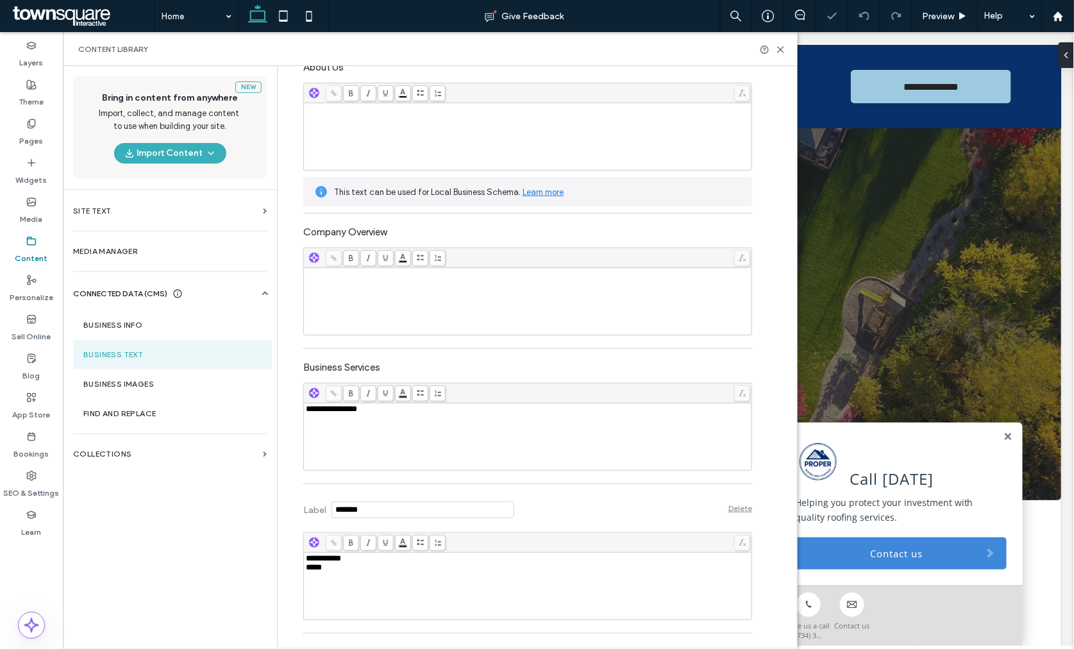
scroll to position [0, 0]
drag, startPoint x: 860, startPoint y: 557, endPoint x: 858, endPoint y: 505, distance: 52.7
click at [860, 557] on link "Contact us" at bounding box center [901, 553] width 212 height 32
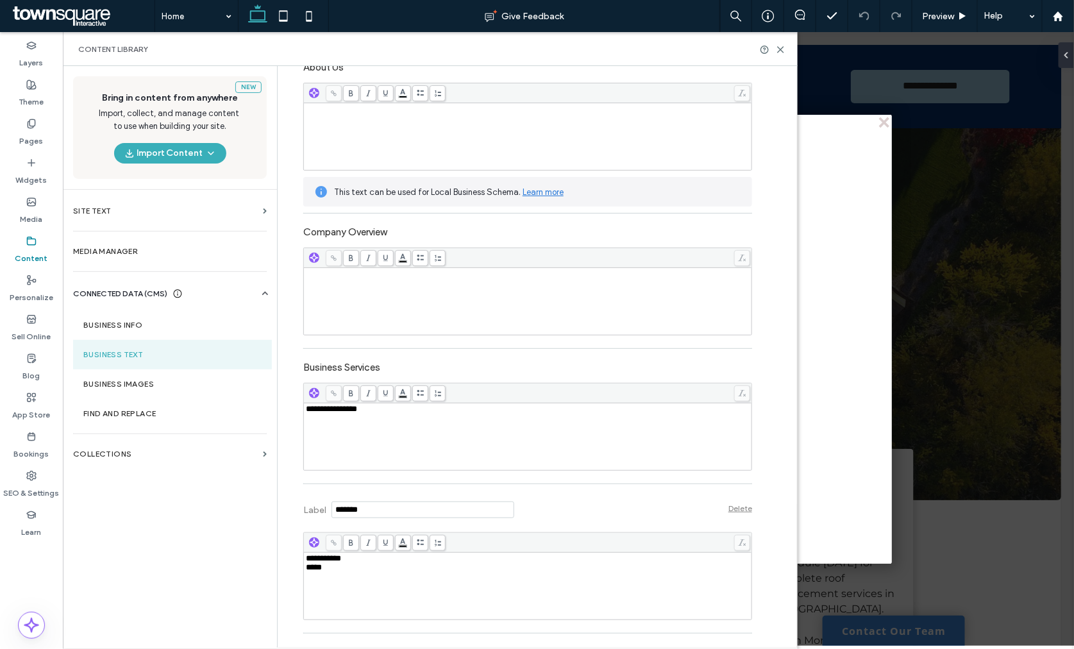
click at [772, 50] on div at bounding box center [773, 50] width 26 height 10
click at [777, 50] on icon at bounding box center [781, 50] width 10 height 10
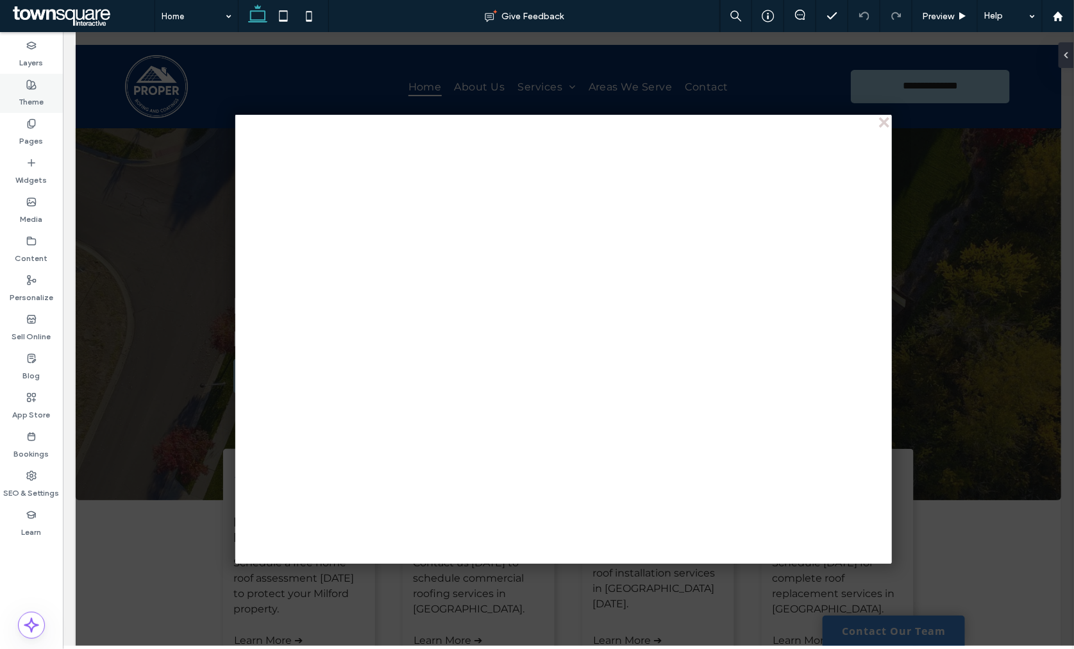
click at [52, 99] on div "Theme" at bounding box center [31, 93] width 63 height 39
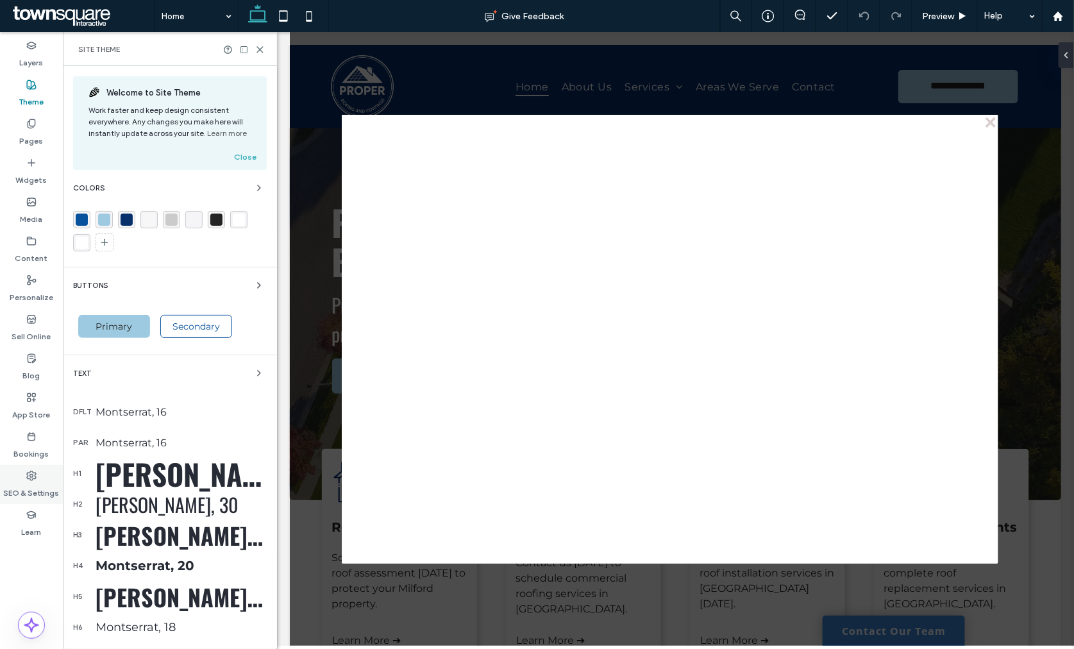
click at [32, 475] on icon at bounding box center [31, 476] width 10 height 10
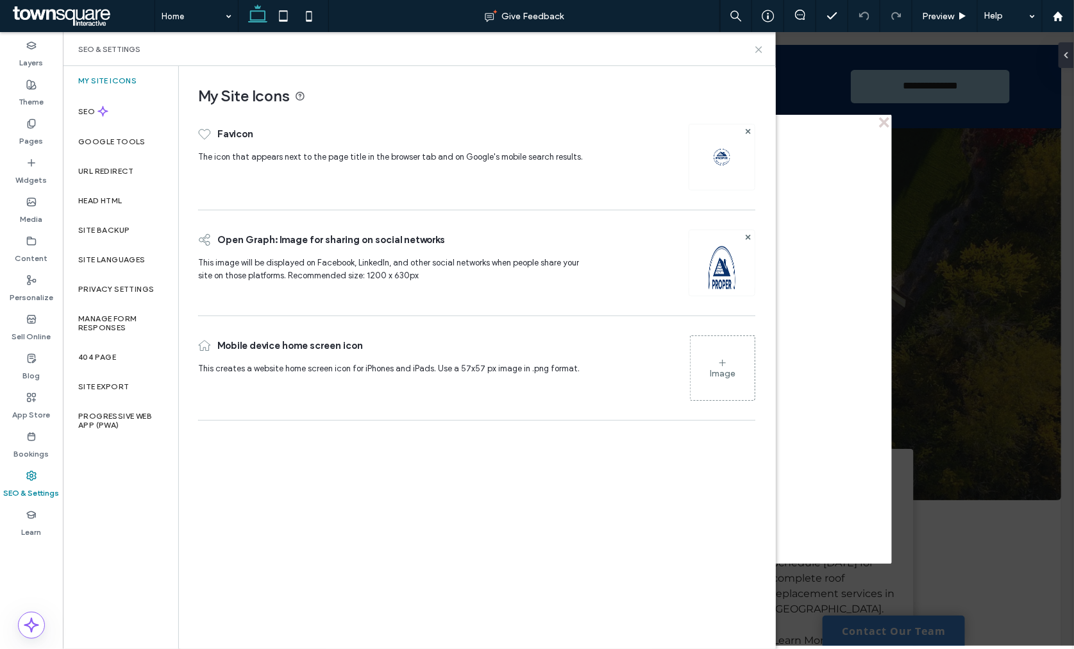
click at [757, 46] on icon at bounding box center [759, 50] width 10 height 10
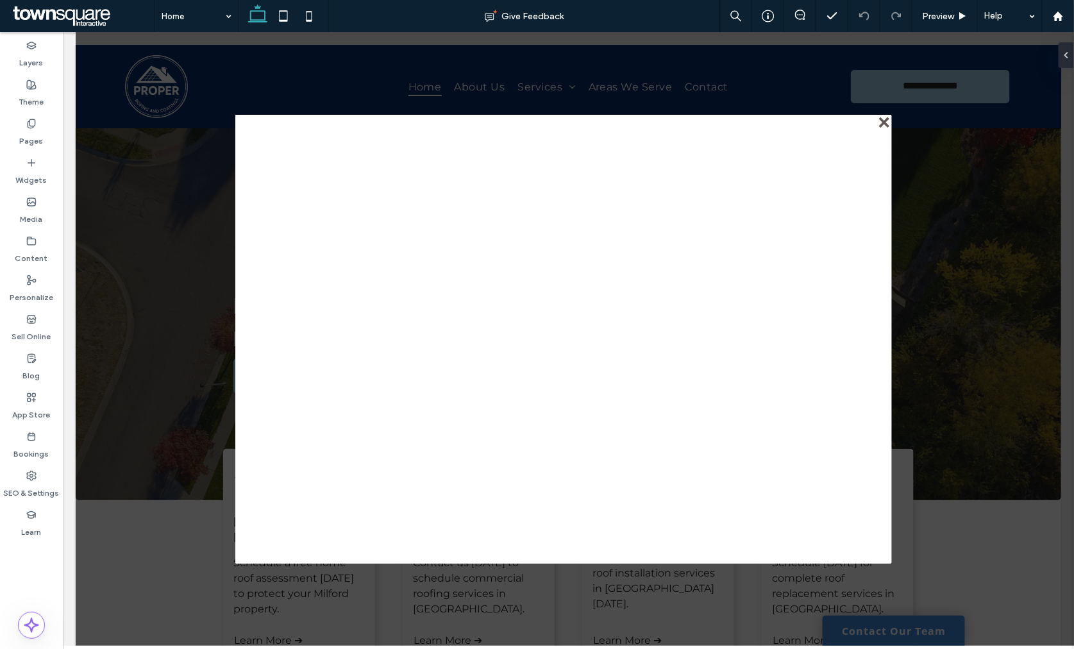
click at [883, 122] on div "close" at bounding box center [885, 123] width 10 height 10
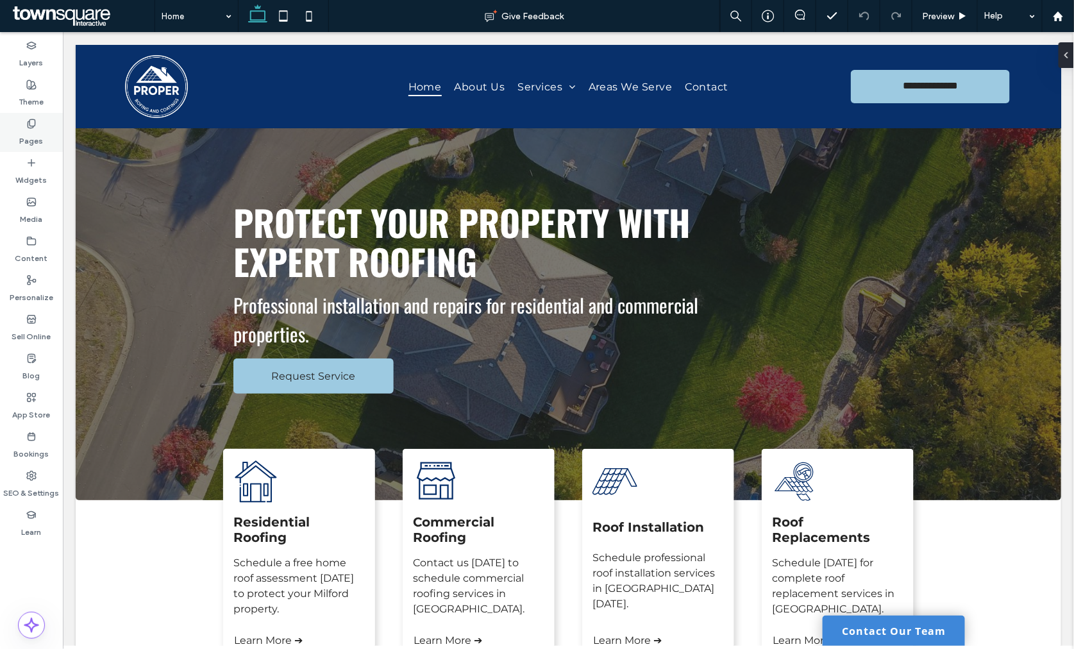
click at [33, 131] on label "Pages" at bounding box center [32, 138] width 24 height 18
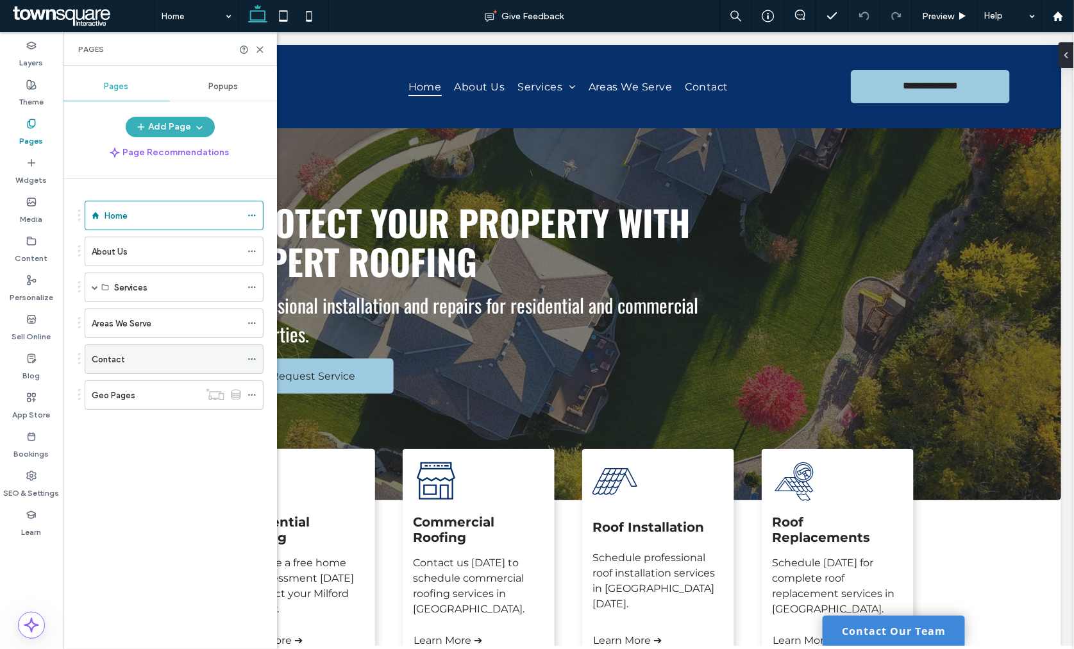
click at [151, 357] on div "Contact" at bounding box center [166, 359] width 149 height 13
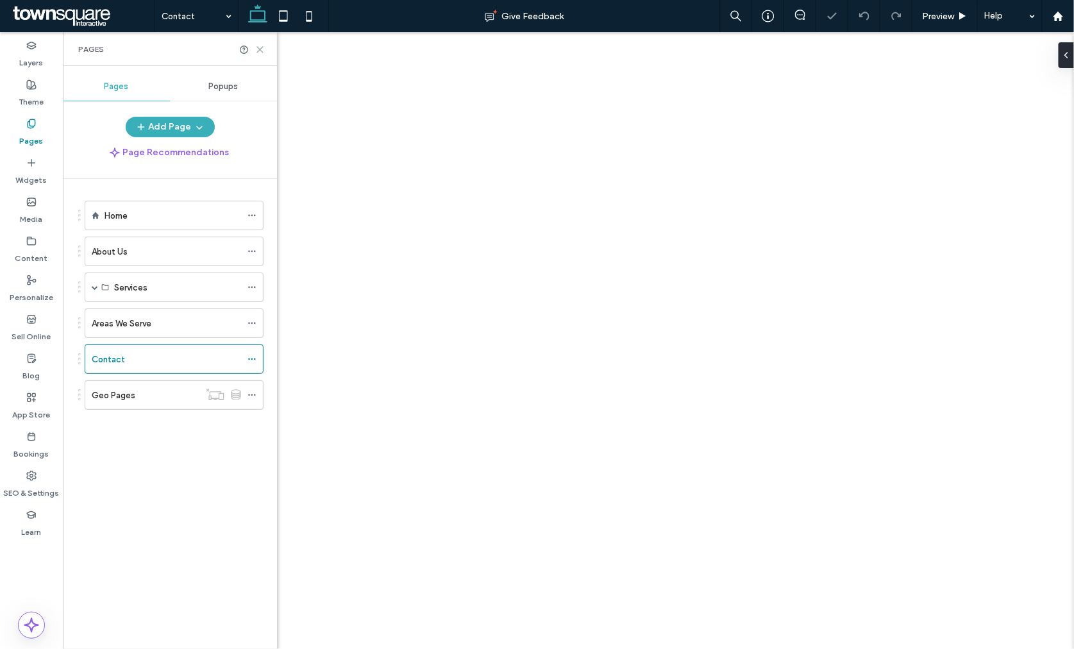
click at [257, 52] on icon at bounding box center [260, 50] width 10 height 10
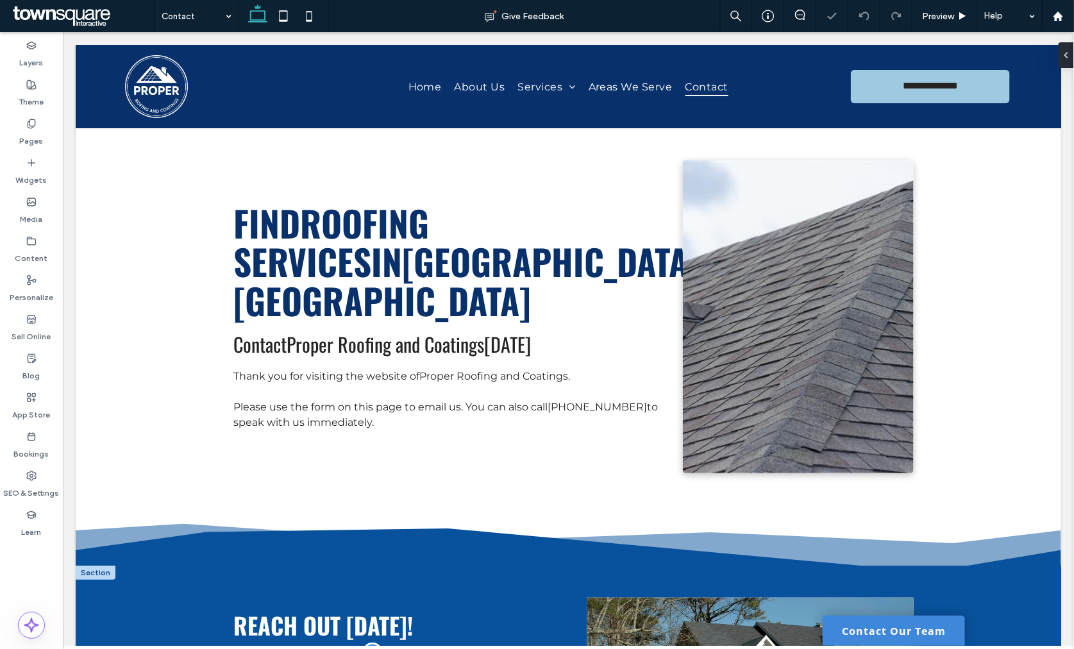
scroll to position [498, 0]
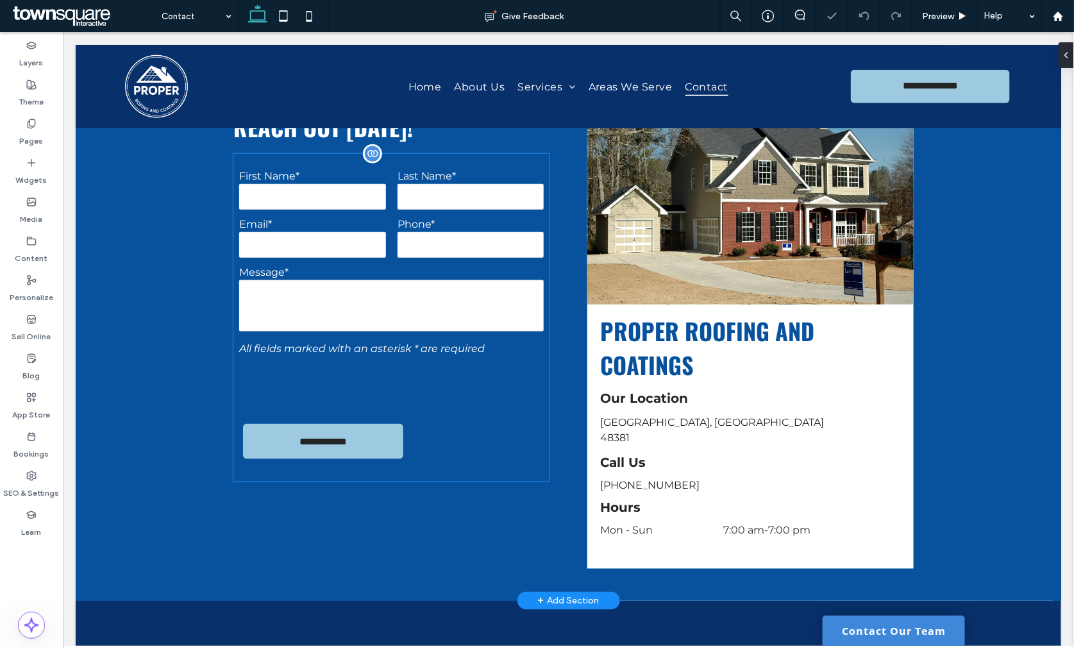
click at [361, 309] on textarea at bounding box center [391, 305] width 305 height 51
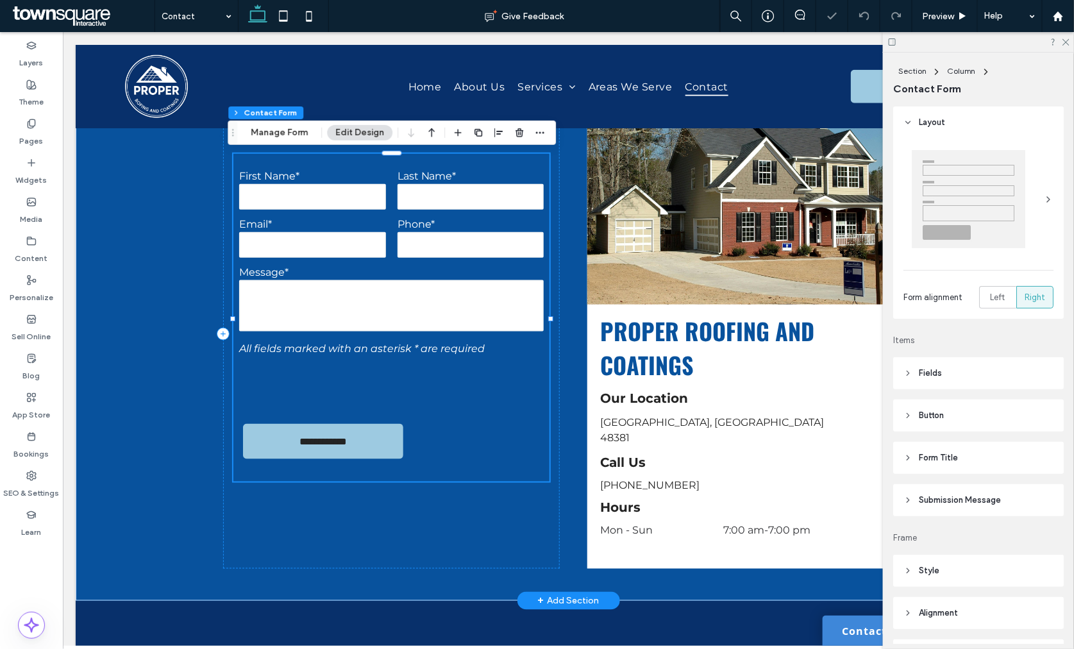
type input "*"
type input "***"
type input "*"
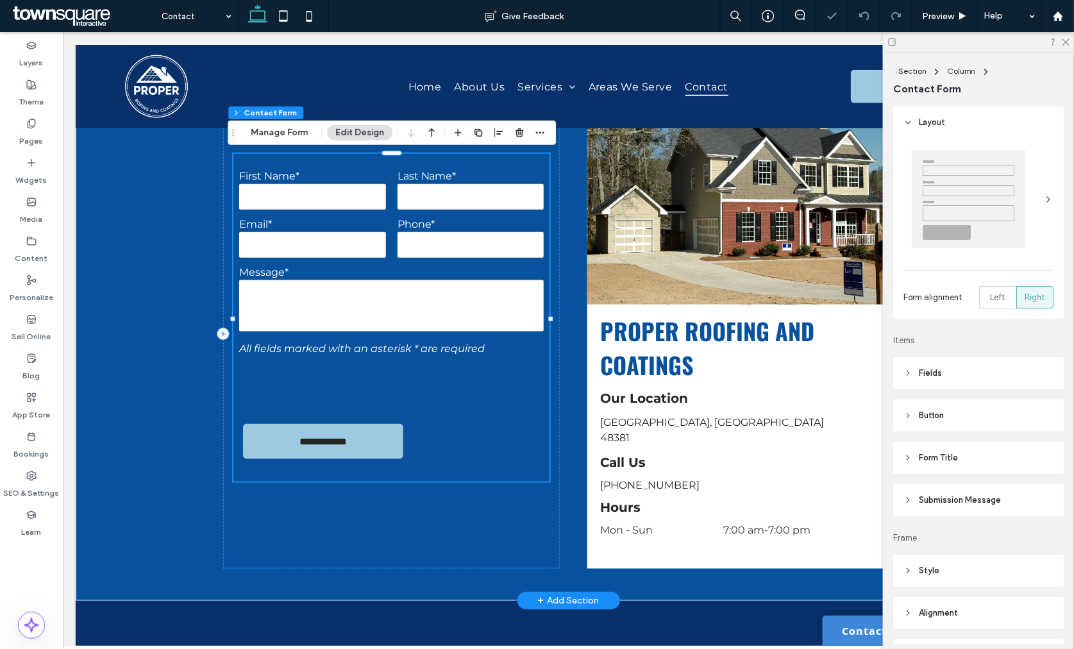
type input "***"
click at [953, 498] on span "Submission Message" at bounding box center [960, 500] width 82 height 13
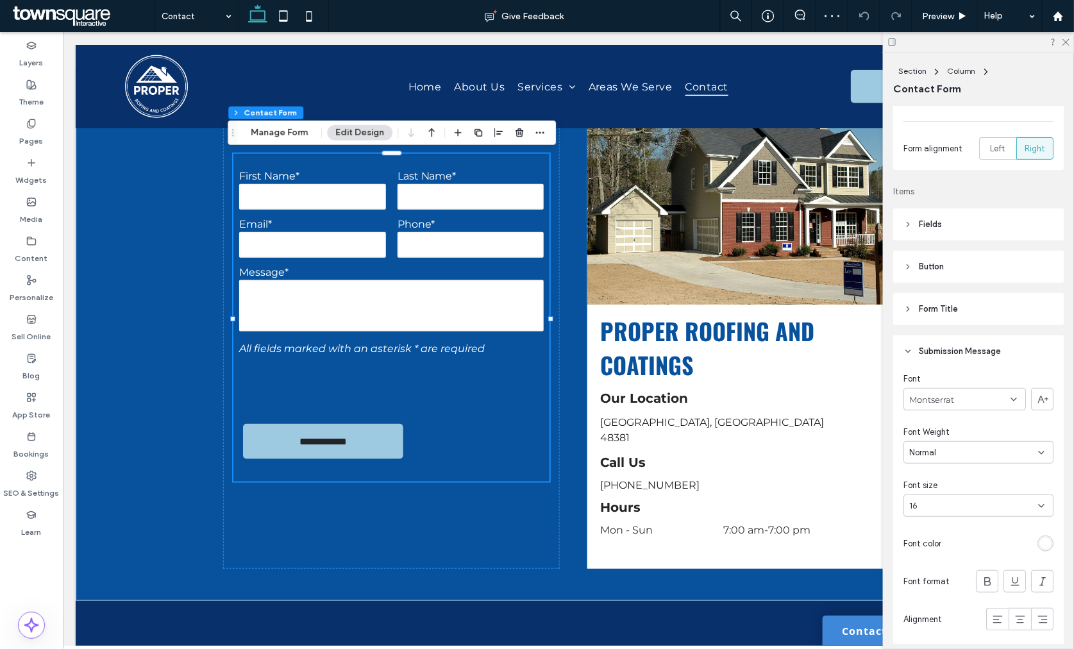
scroll to position [277, 0]
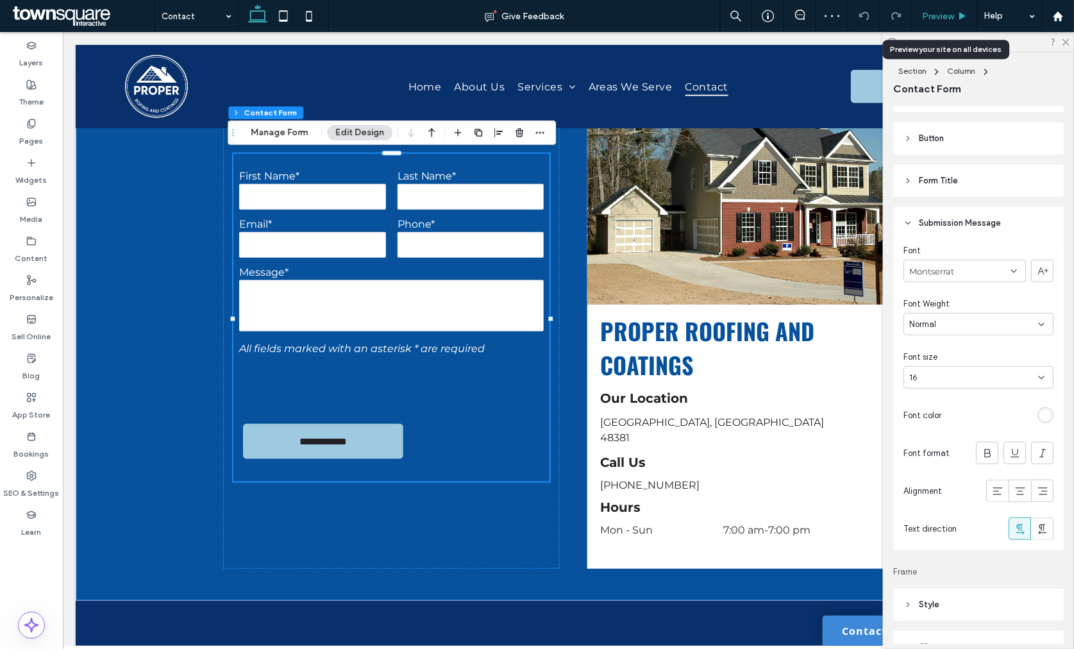
click at [944, 11] on span "Preview" at bounding box center [938, 16] width 32 height 11
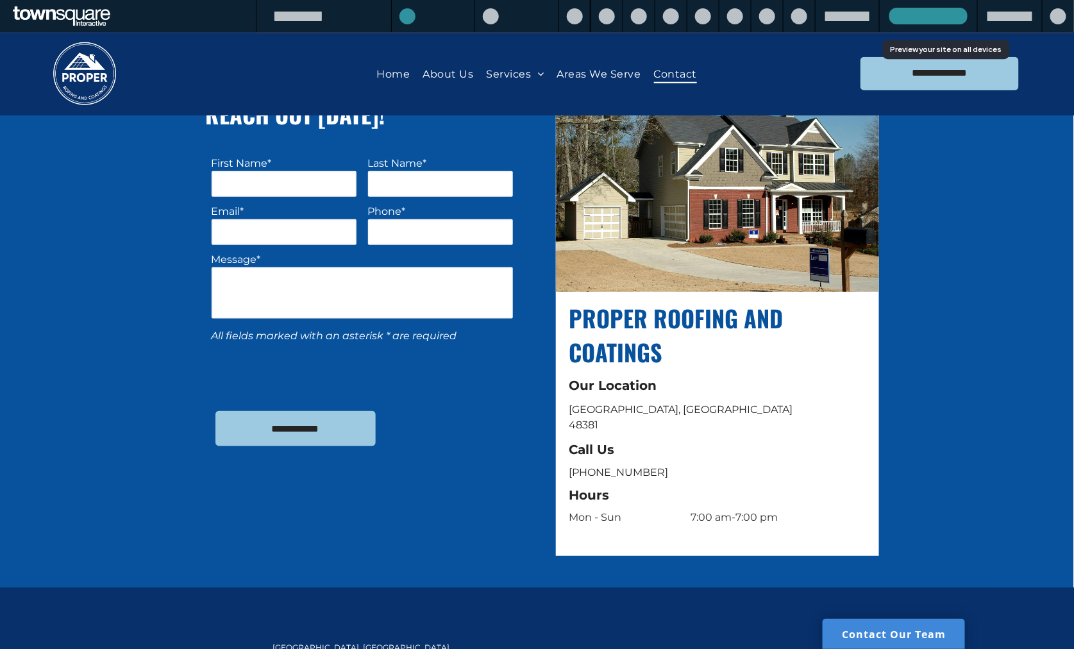
scroll to position [486, 0]
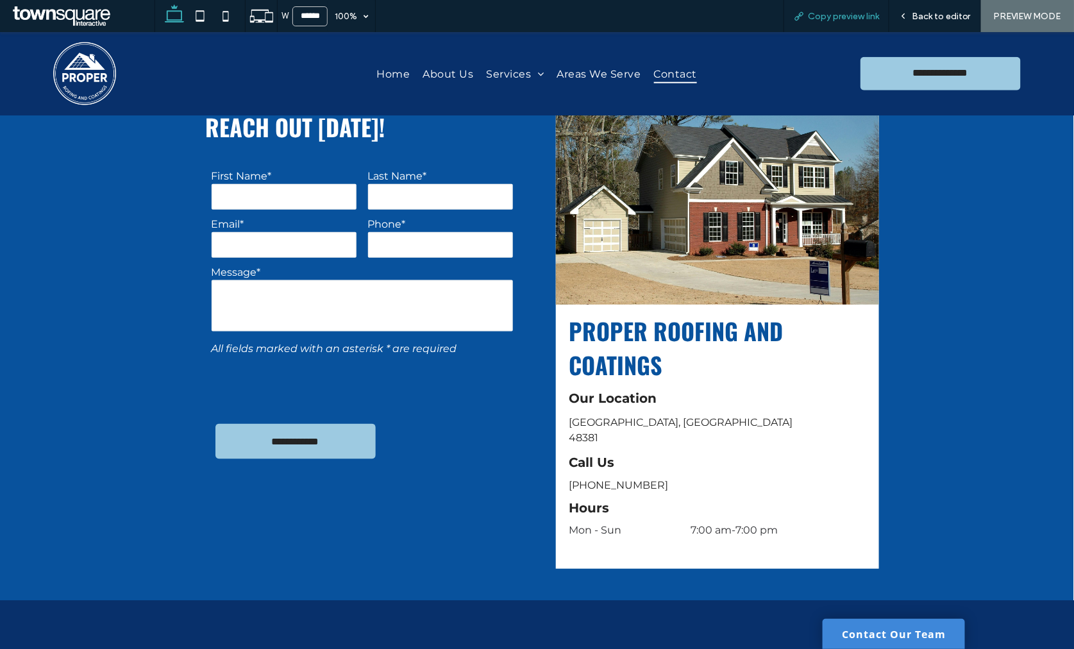
click at [821, 17] on span "Copy preview link" at bounding box center [843, 16] width 71 height 11
click at [924, 24] on div "Back to editor" at bounding box center [936, 16] width 92 height 32
click at [919, 20] on span "Back to editor" at bounding box center [941, 16] width 59 height 11
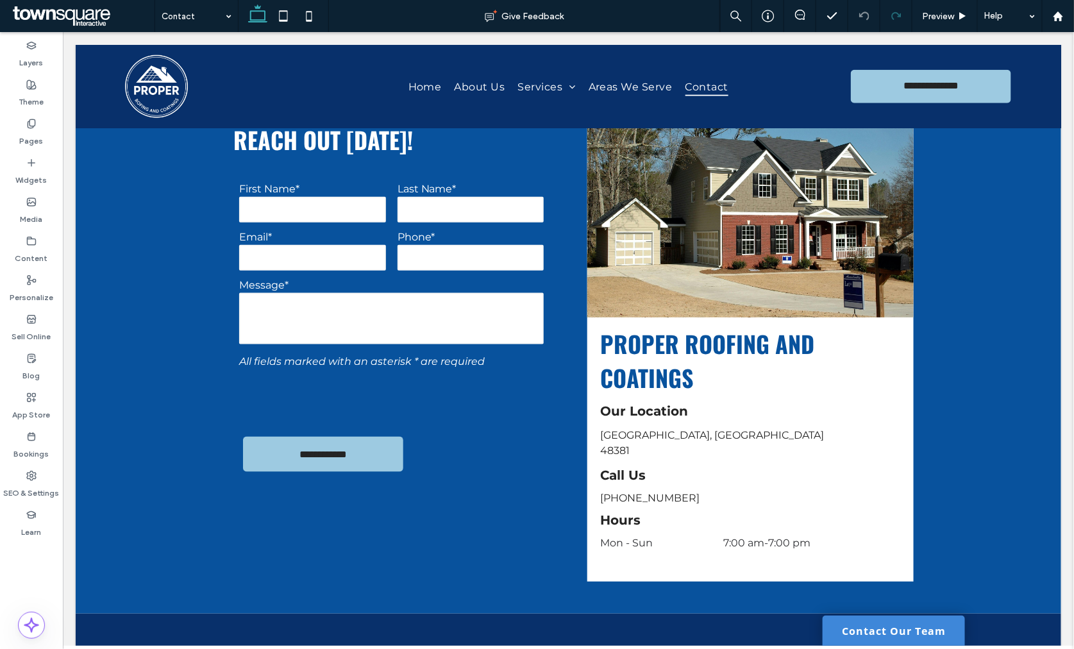
scroll to position [498, 0]
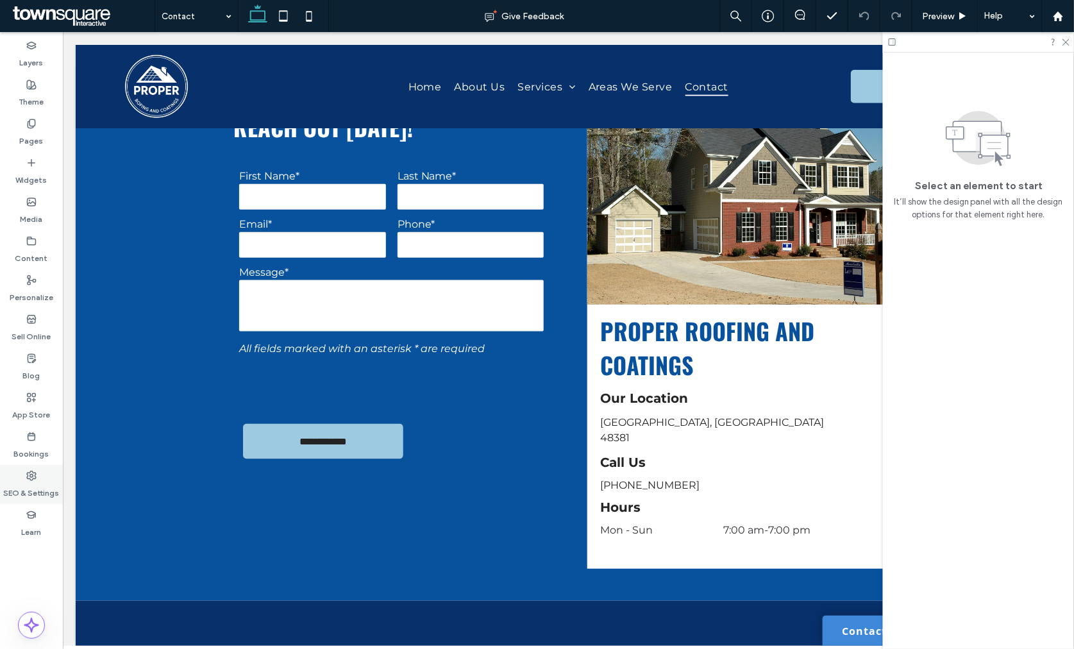
click at [46, 490] on label "SEO & Settings" at bounding box center [32, 490] width 56 height 18
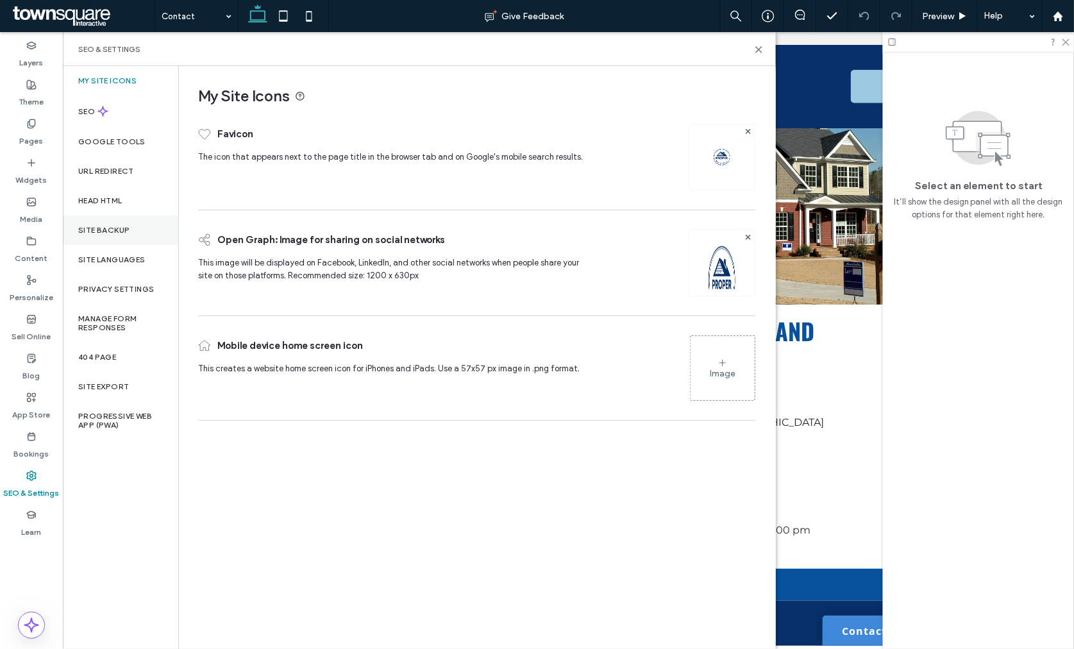
click at [119, 226] on label "Site Backup" at bounding box center [103, 230] width 51 height 9
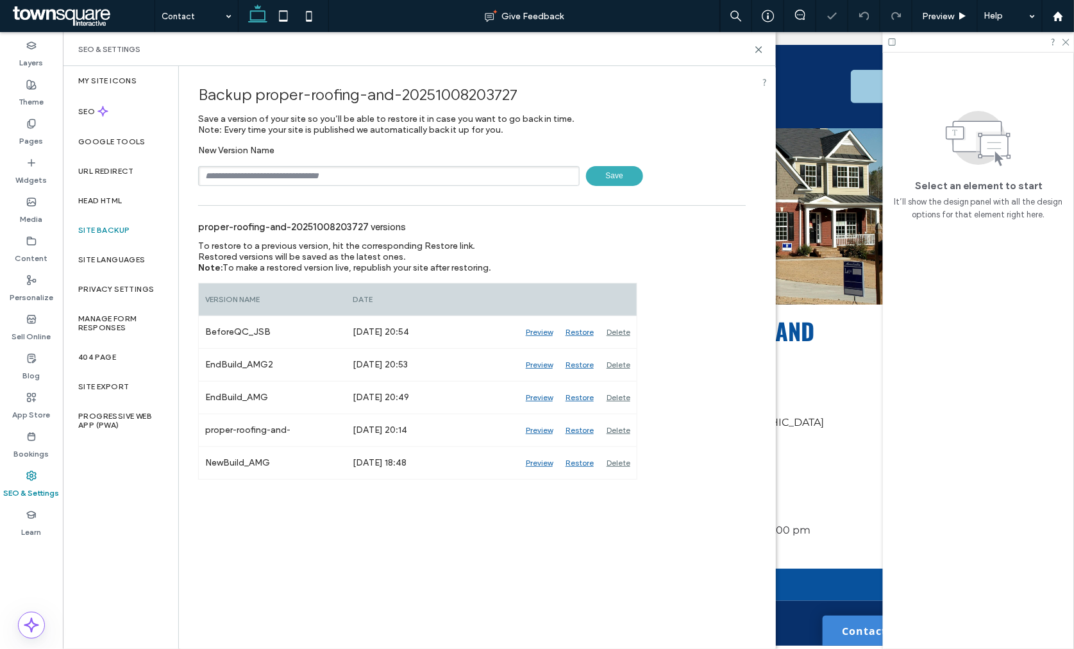
click at [285, 177] on input "text" at bounding box center [389, 176] width 382 height 20
type input "**********"
click at [604, 180] on span "Save" at bounding box center [614, 176] width 57 height 20
